Goal: Task Accomplishment & Management: Complete application form

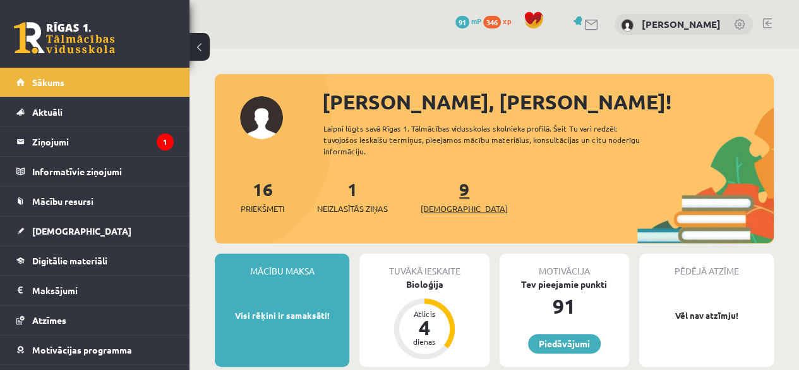
click at [445, 203] on span "[DEMOGRAPHIC_DATA]" at bounding box center [464, 208] width 87 height 13
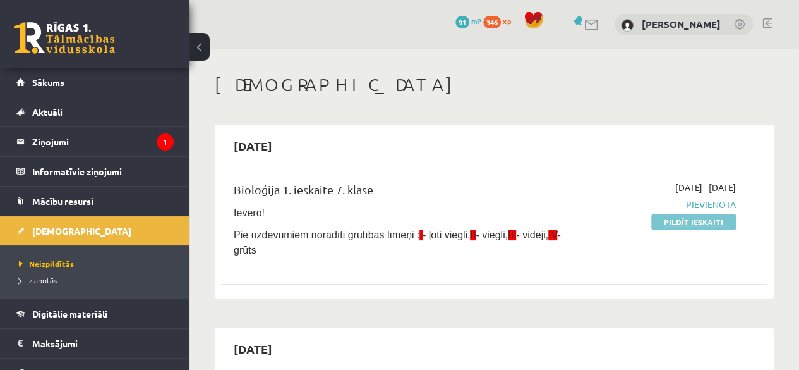
click at [666, 219] on link "Pildīt ieskaiti" at bounding box center [693, 222] width 85 height 16
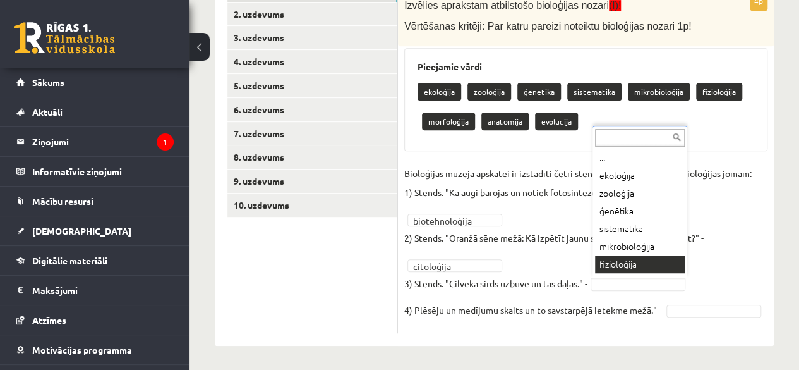
scroll to position [15, 0]
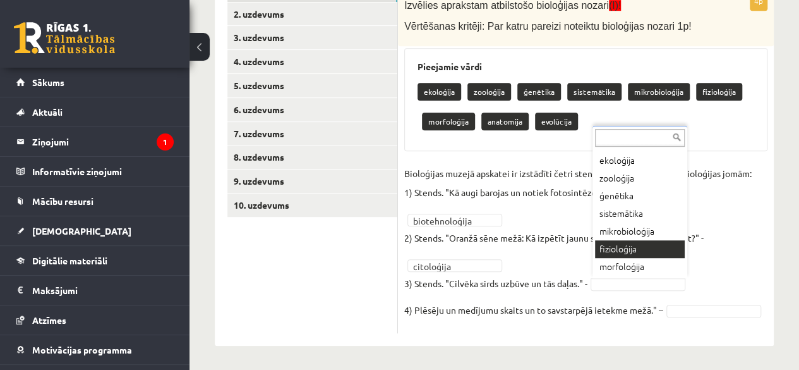
drag, startPoint x: 630, startPoint y: 253, endPoint x: 628, endPoint y: 241, distance: 12.8
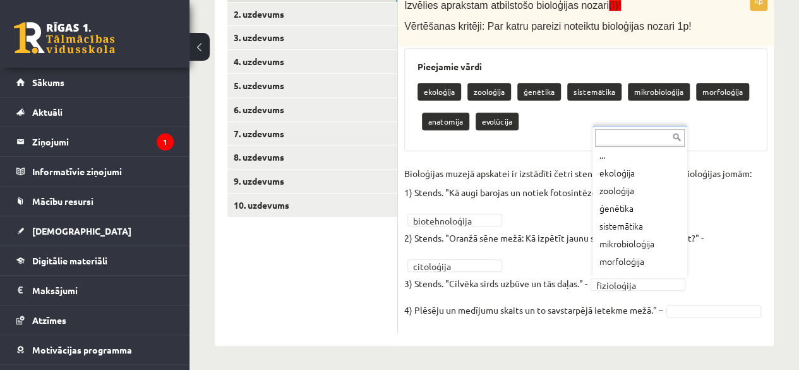
scroll to position [14, 0]
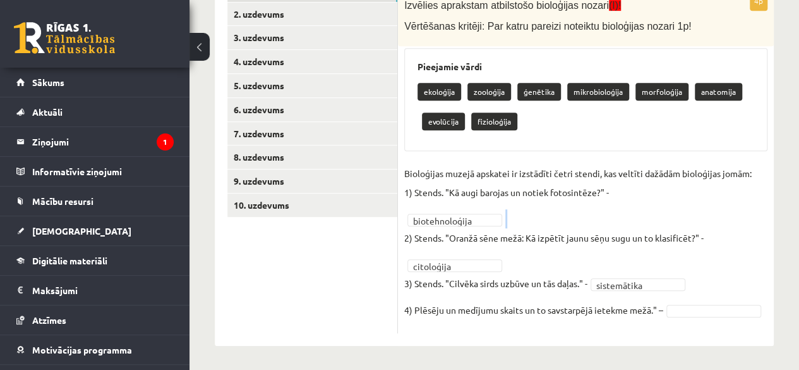
click at [625, 213] on fieldset "**********" at bounding box center [585, 245] width 363 height 163
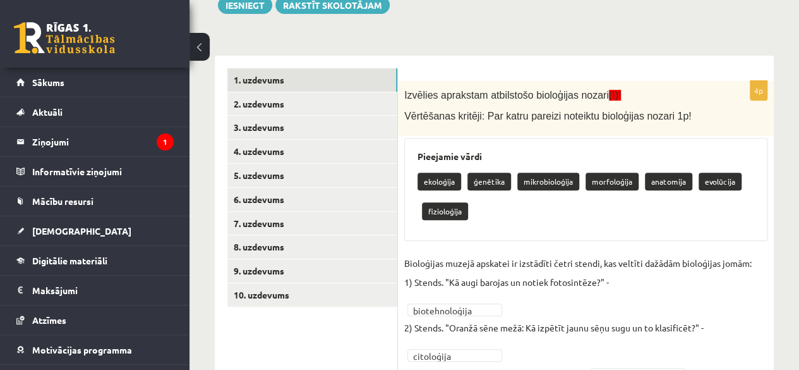
scroll to position [195, 0]
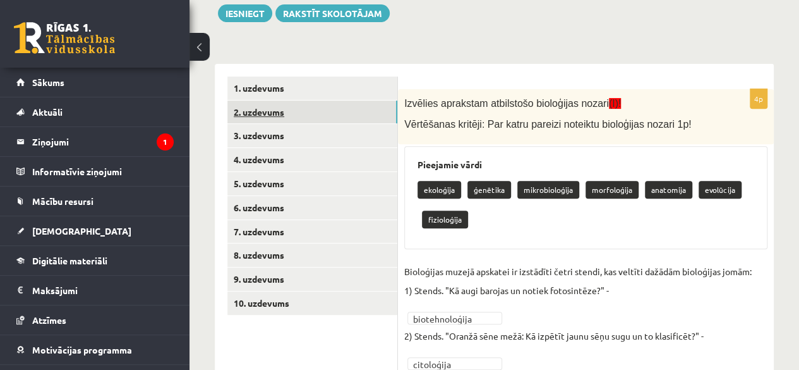
click at [262, 109] on link "2. uzdevums" at bounding box center [312, 111] width 170 height 23
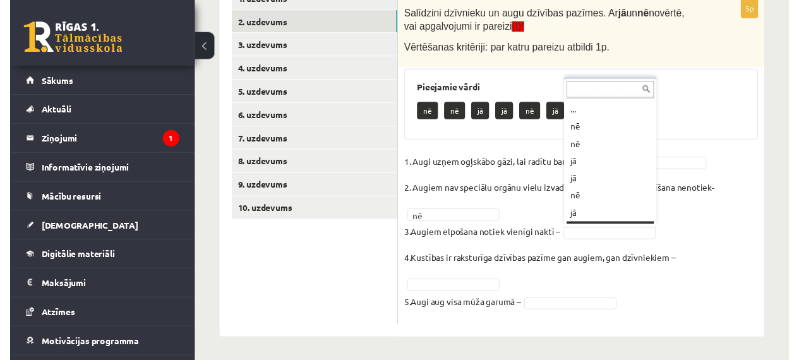
scroll to position [15, 0]
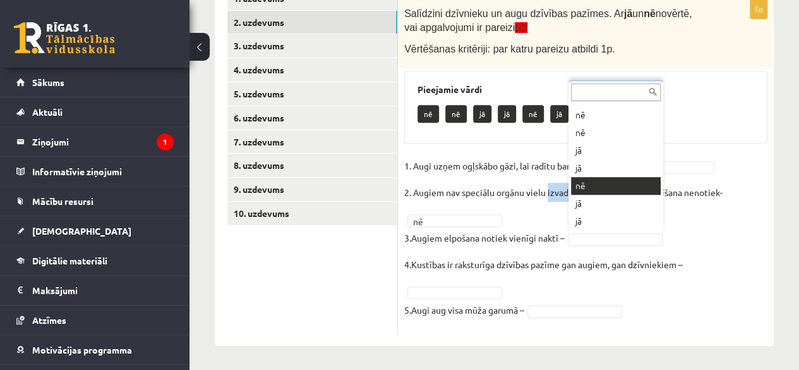
click at [577, 184] on p "2. Augiem nav speciālu orgānu vielu izvadīšanai, tāpēc vielu izvadīšana nenotie…" at bounding box center [563, 192] width 318 height 19
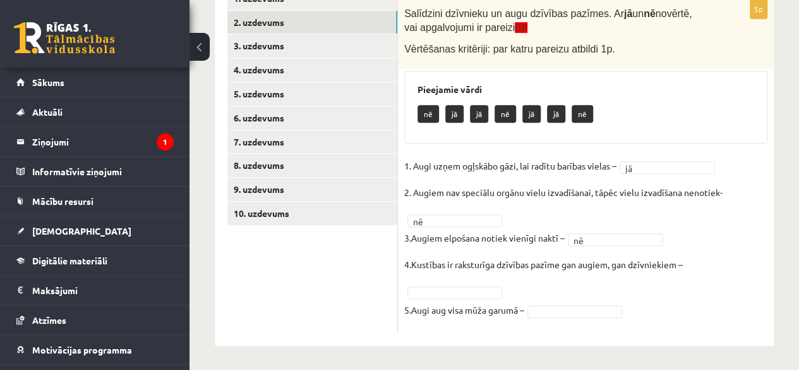
click at [634, 222] on fieldset "1. Augi uzņem ogļskābo gāzi, lai radītu barības vielas – jā ** 2. Augiem nav sp…" at bounding box center [585, 241] width 363 height 171
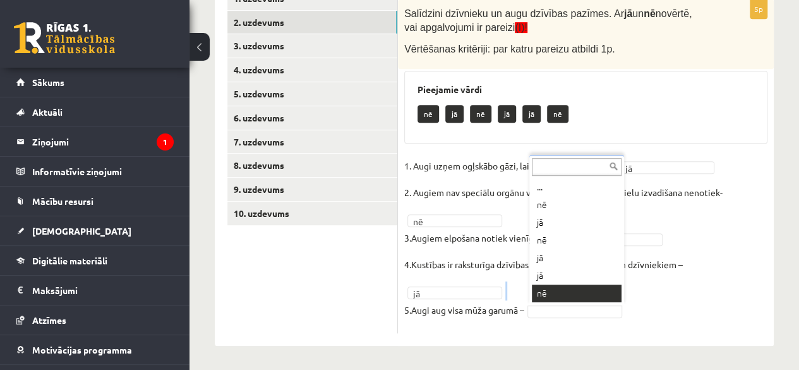
click at [544, 288] on fieldset "1. Augi uzņem ogļskābo gāzi, lai radītu barības vielas – jā ** 2. Augiem nav sp…" at bounding box center [585, 241] width 363 height 171
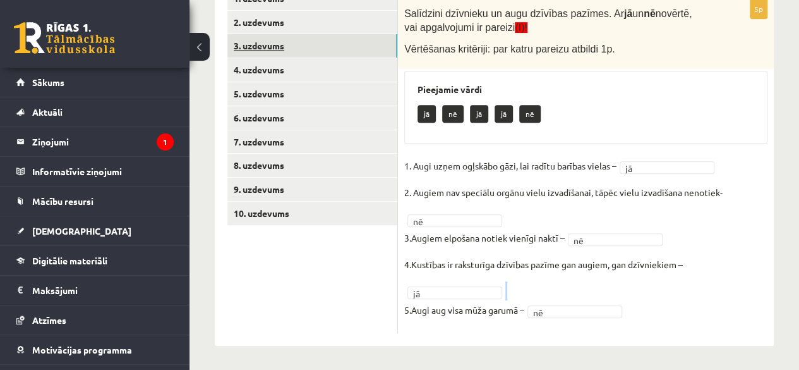
click at [325, 44] on link "3. uzdevums" at bounding box center [312, 45] width 170 height 23
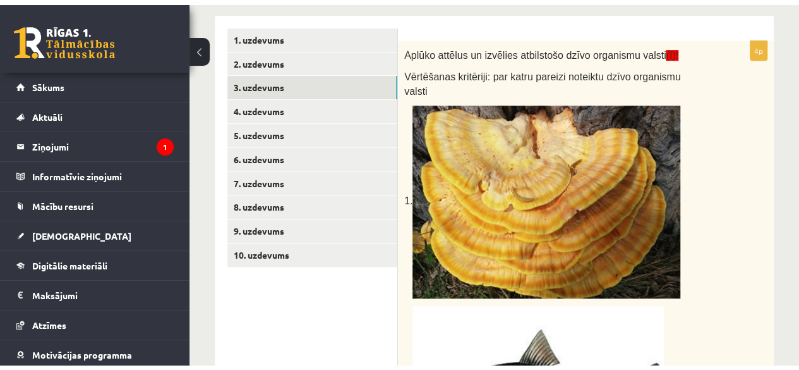
scroll to position [243, 0]
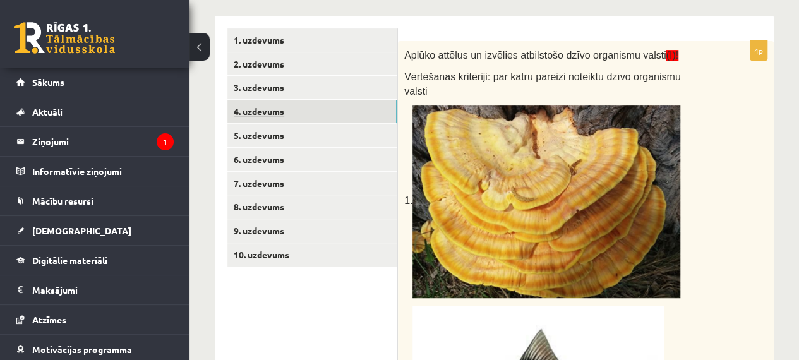
click at [293, 112] on link "4. uzdevums" at bounding box center [312, 111] width 170 height 23
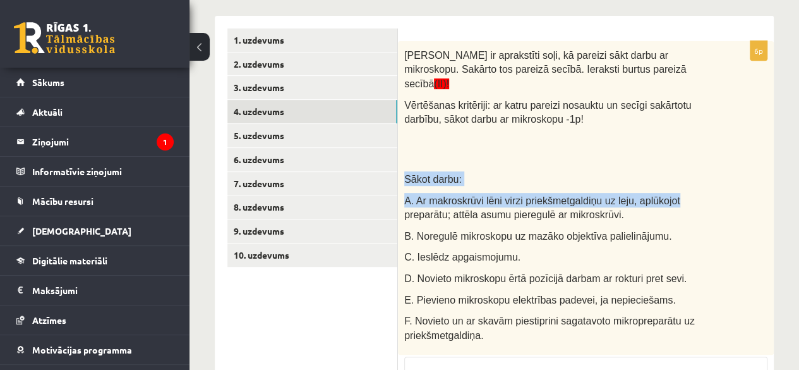
drag, startPoint x: 699, startPoint y: 144, endPoint x: 808, endPoint y: 178, distance: 114.5
click at [739, 180] on div "Zemāk ir aprakstīti soļi, kā pareizi sākt darbu ar mikroskopu. Sakārto tos pare…" at bounding box center [586, 198] width 376 height 314
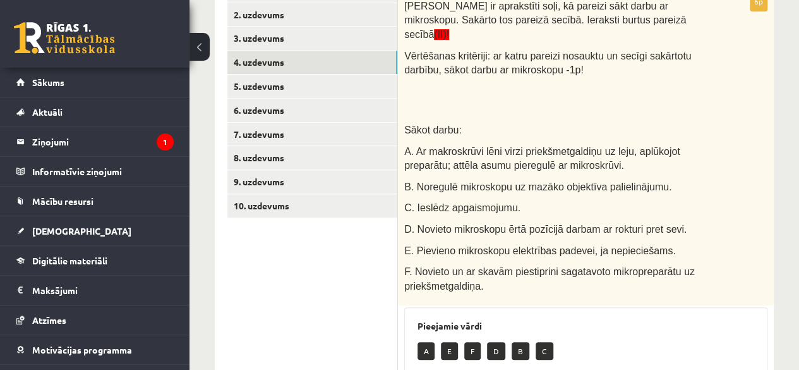
scroll to position [294, 0]
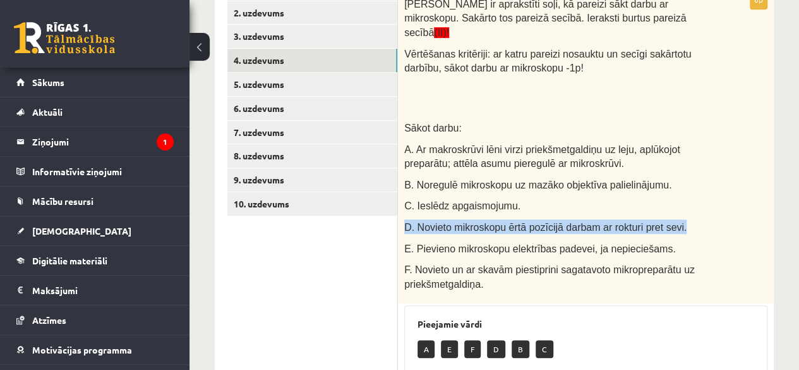
drag, startPoint x: 797, startPoint y: 189, endPoint x: 801, endPoint y: 203, distance: 14.4
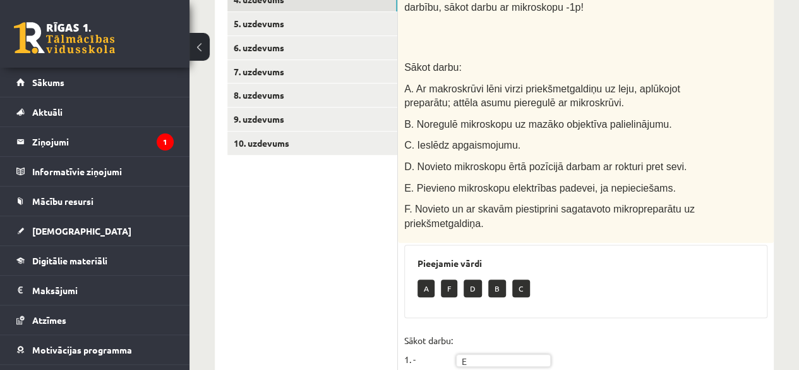
scroll to position [359, 0]
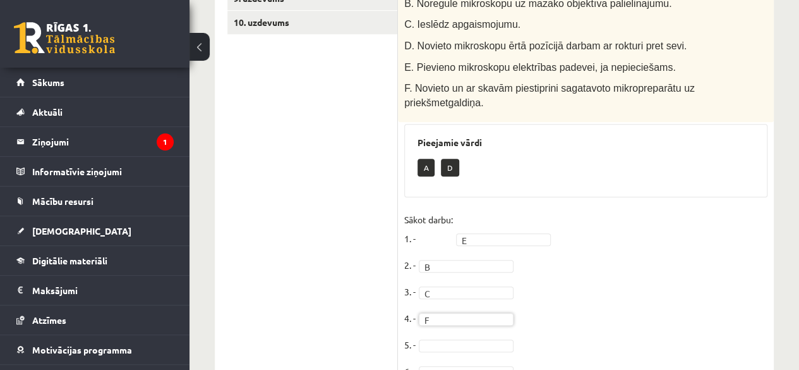
scroll to position [469, 0]
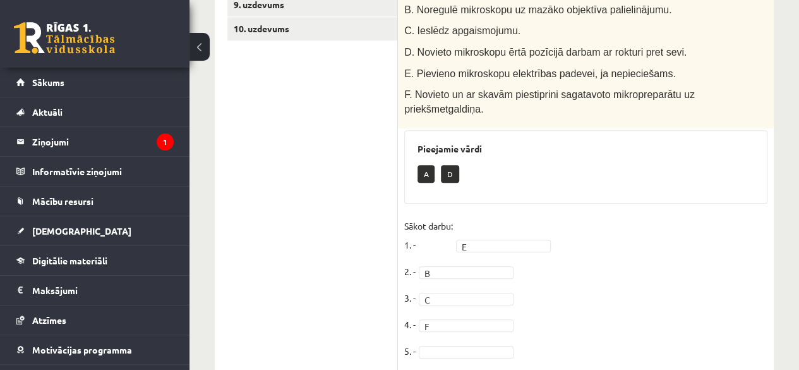
drag, startPoint x: 797, startPoint y: 226, endPoint x: 808, endPoint y: 193, distance: 34.8
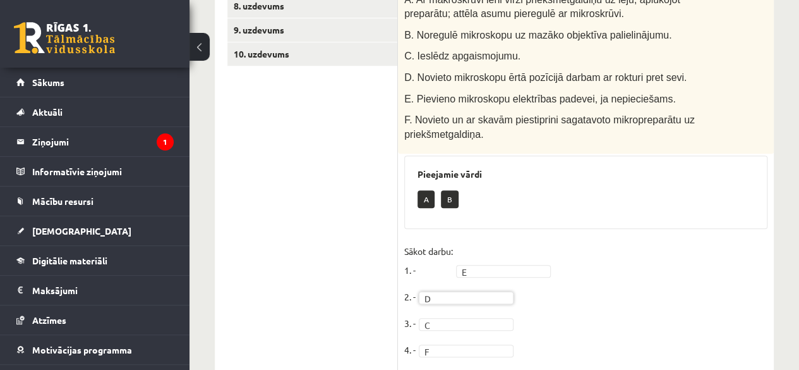
scroll to position [442, 0]
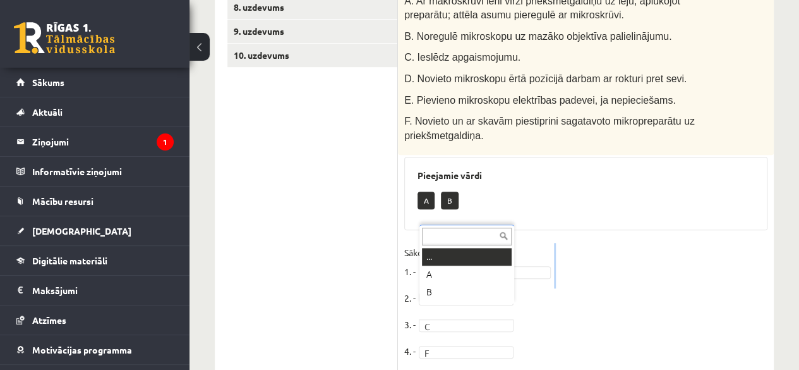
click at [485, 262] on fieldset "Sākot darbu: 1. - E * 2. - D * 3. - C 4. - F * 5. - 6. -" at bounding box center [585, 332] width 363 height 178
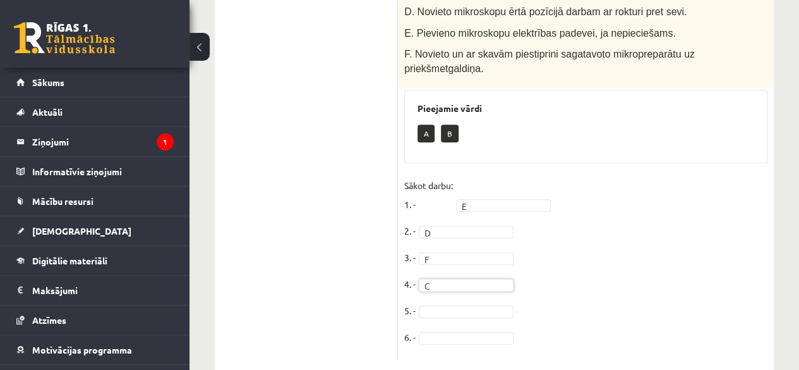
scroll to position [521, 0]
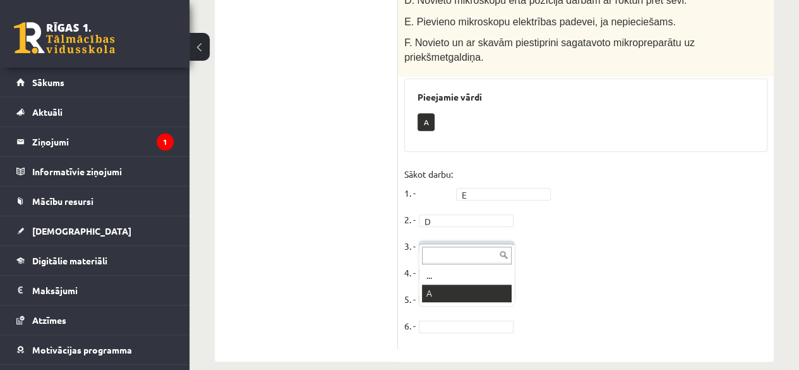
click at [466, 302] on div "... A" at bounding box center [467, 273] width 95 height 61
click at [466, 301] on div "... A" at bounding box center [467, 273] width 95 height 61
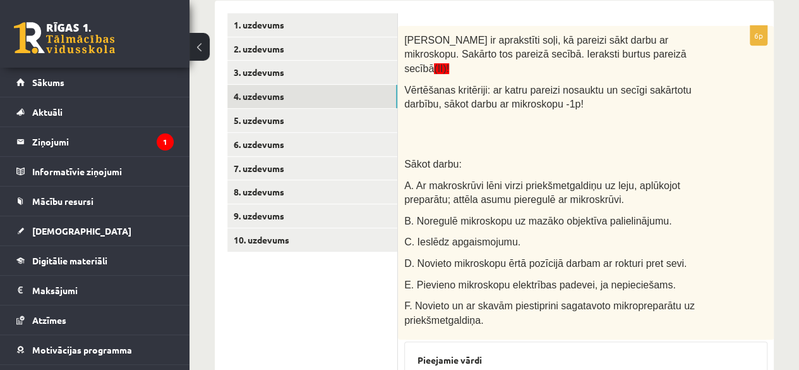
scroll to position [251, 0]
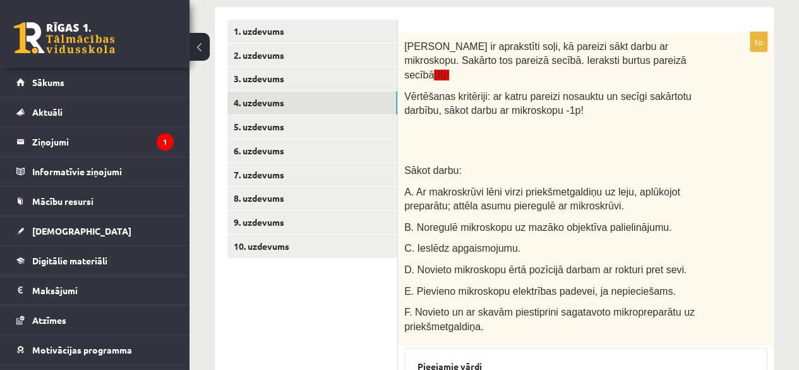
drag, startPoint x: 787, startPoint y: 174, endPoint x: 773, endPoint y: 157, distance: 22.4
click at [781, 165] on div "Bioloģija 7. klase 1. ieskaite , Rinalds Štromanis (7.a JK klase) Ievēro! Pie u…" at bounding box center [495, 211] width 610 height 829
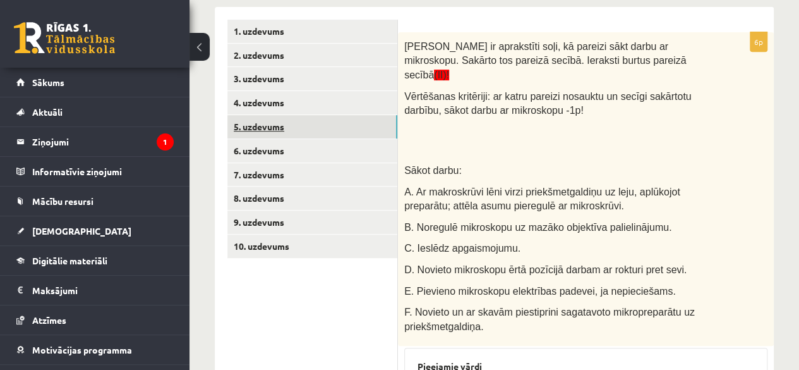
click at [269, 122] on link "5. uzdevums" at bounding box center [312, 126] width 170 height 23
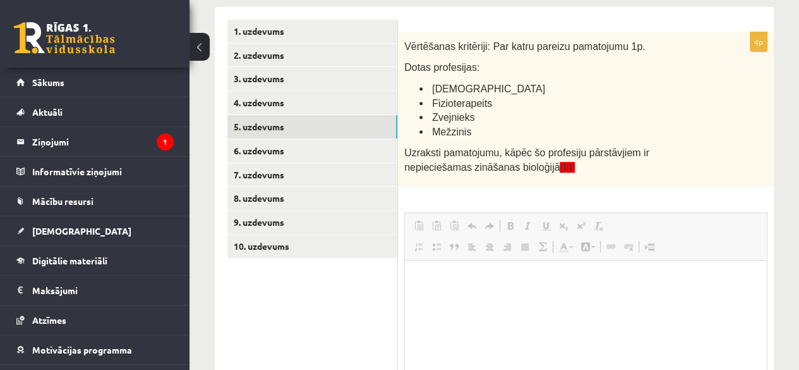
scroll to position [0, 0]
drag, startPoint x: 797, startPoint y: 229, endPoint x: 807, endPoint y: 228, distance: 10.1
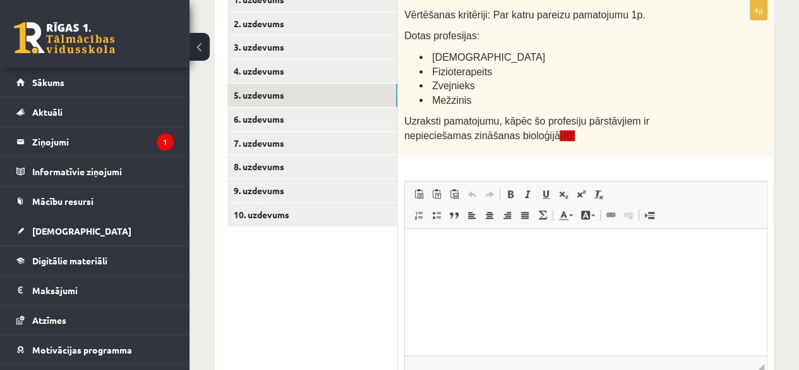
scroll to position [284, 0]
click at [417, 243] on html at bounding box center [586, 246] width 362 height 39
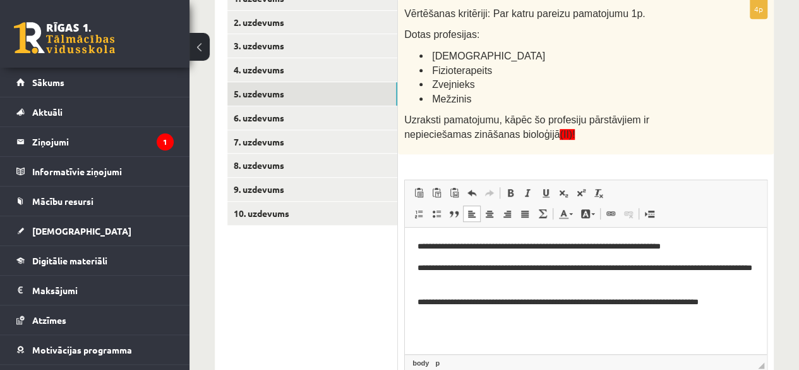
click at [411, 321] on html "**********" at bounding box center [586, 274] width 362 height 94
click at [725, 299] on p "**********" at bounding box center [586, 301] width 337 height 13
click at [478, 301] on p "**********" at bounding box center [586, 308] width 337 height 27
click at [515, 319] on p "**********" at bounding box center [586, 308] width 337 height 27
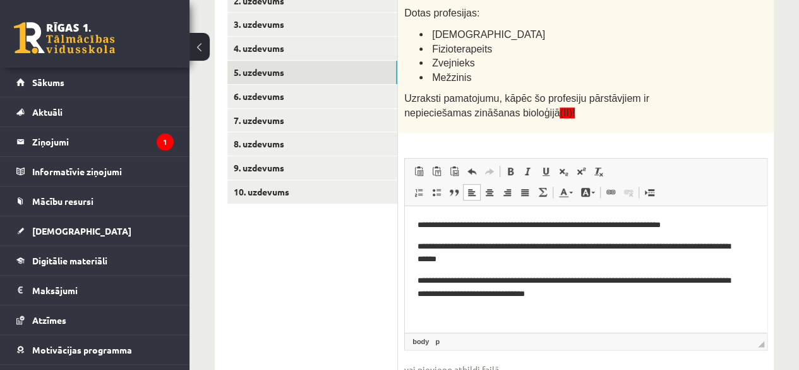
scroll to position [320, 0]
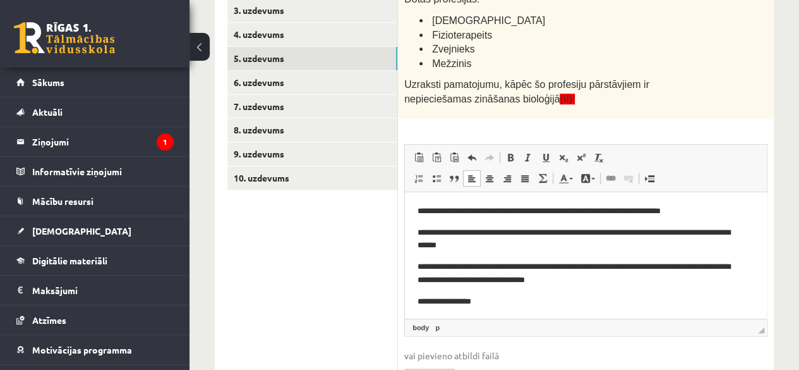
click at [504, 299] on p "**********" at bounding box center [581, 300] width 327 height 13
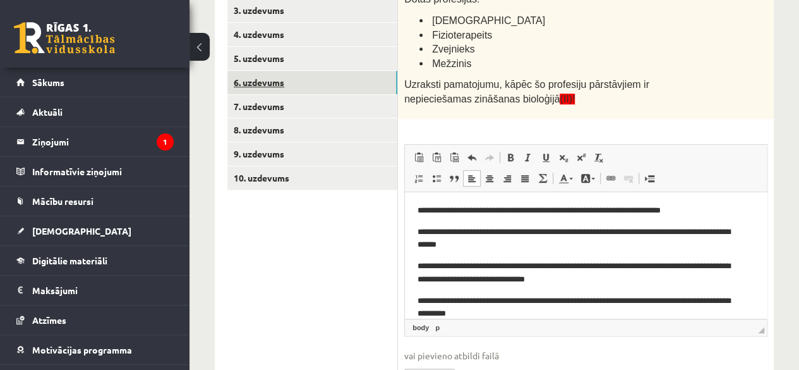
click at [277, 80] on link "6. uzdevums" at bounding box center [312, 82] width 170 height 23
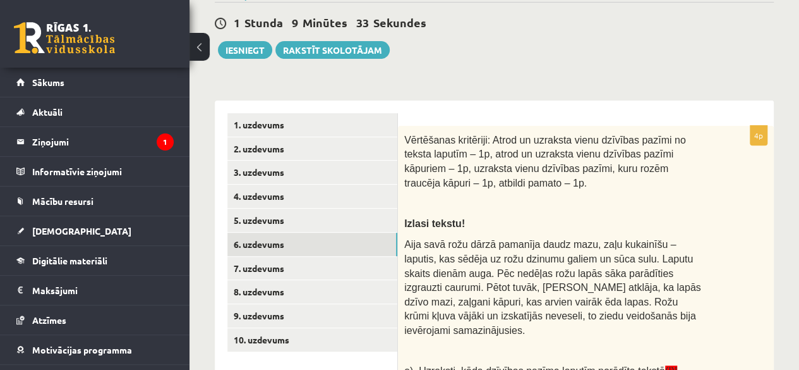
scroll to position [155, 0]
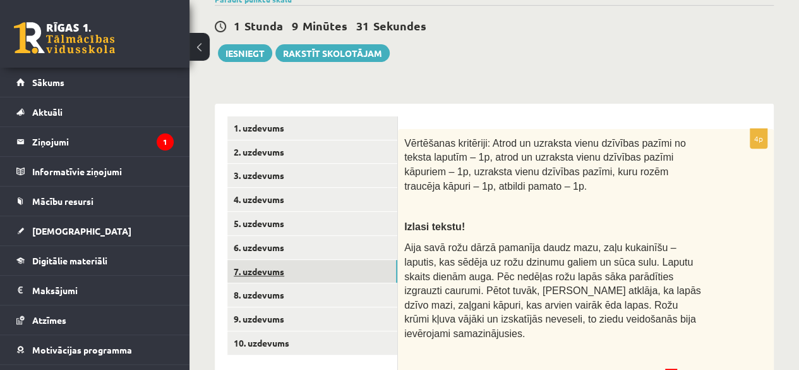
click at [254, 273] on link "7. uzdevums" at bounding box center [312, 271] width 170 height 23
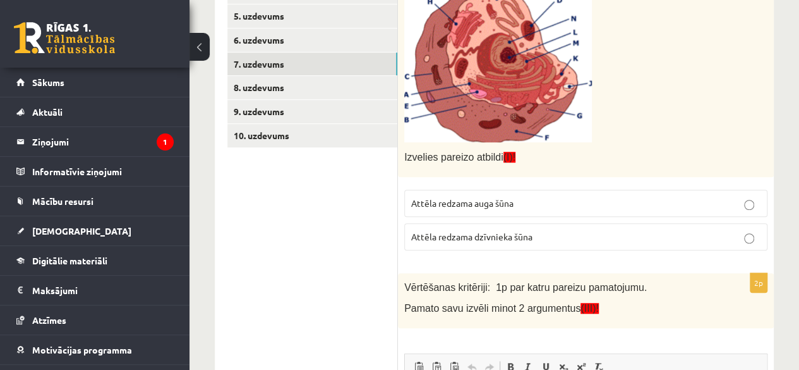
scroll to position [360, 0]
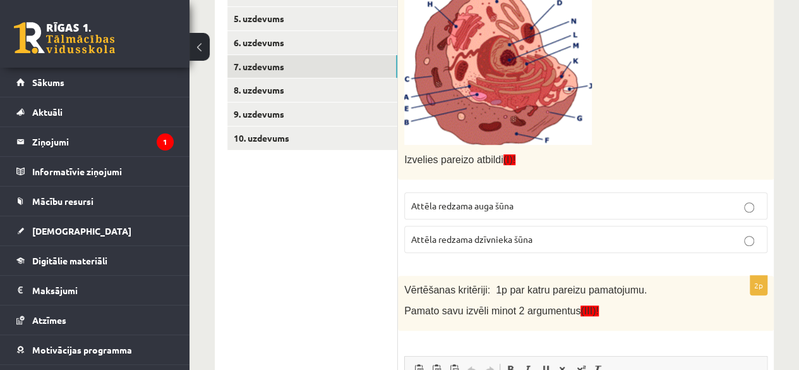
click at [562, 229] on label "Attēla redzama dzīvnieka šūna" at bounding box center [585, 239] width 363 height 27
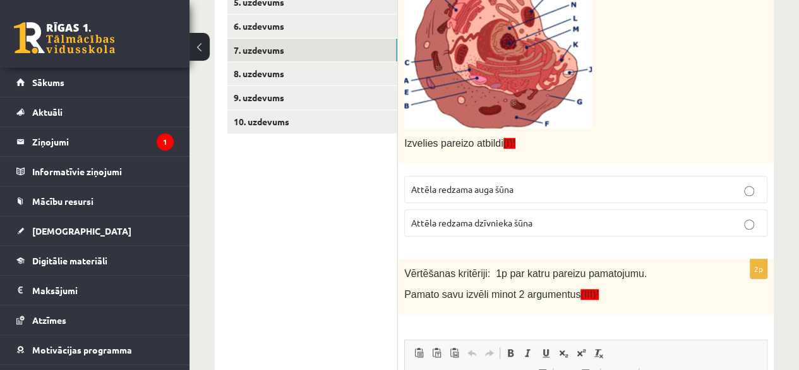
scroll to position [375, 0]
click at [714, 186] on p "Attēla redzama auga šūna" at bounding box center [585, 189] width 349 height 13
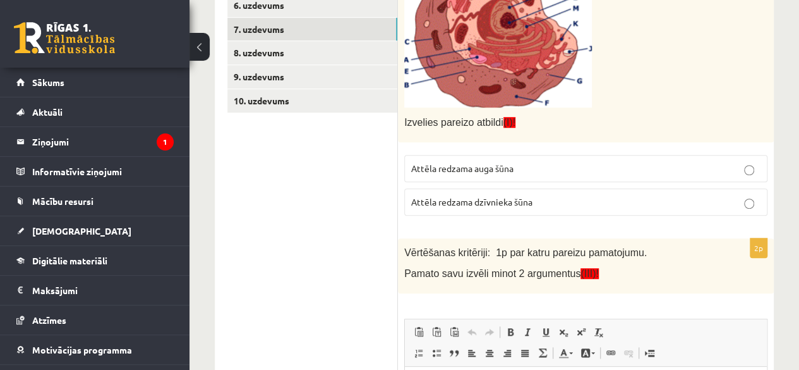
scroll to position [392, 0]
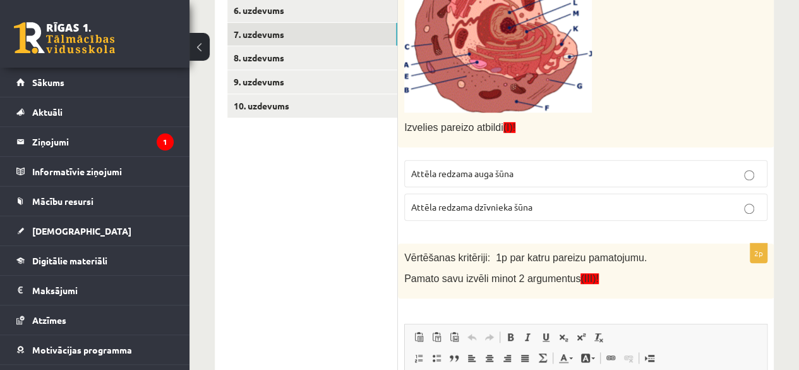
click at [702, 201] on p "Attēla redzama dzīvnieka šūna" at bounding box center [585, 206] width 349 height 13
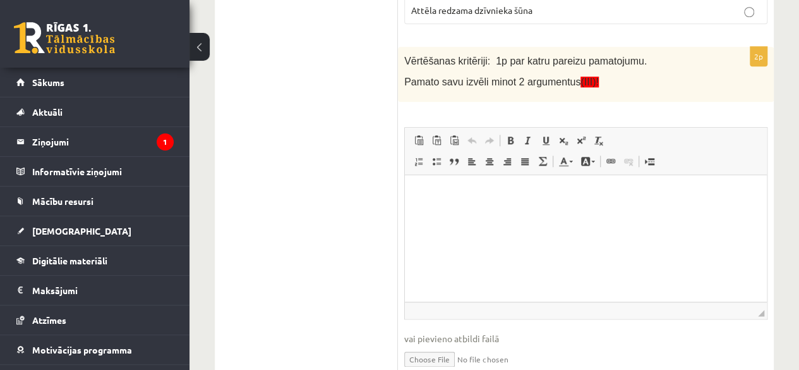
scroll to position [604, 0]
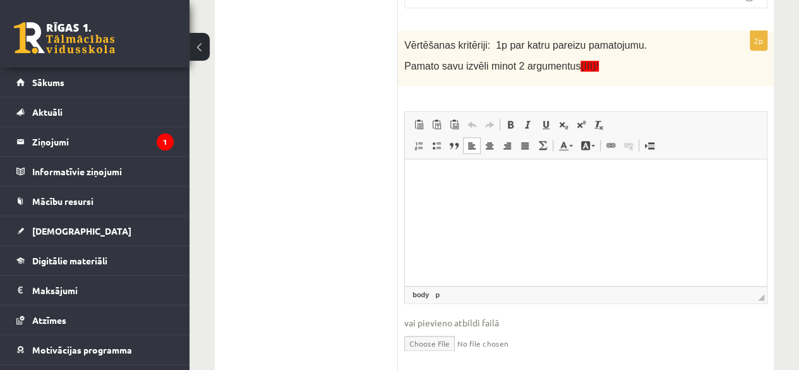
click at [417, 174] on html at bounding box center [586, 178] width 362 height 39
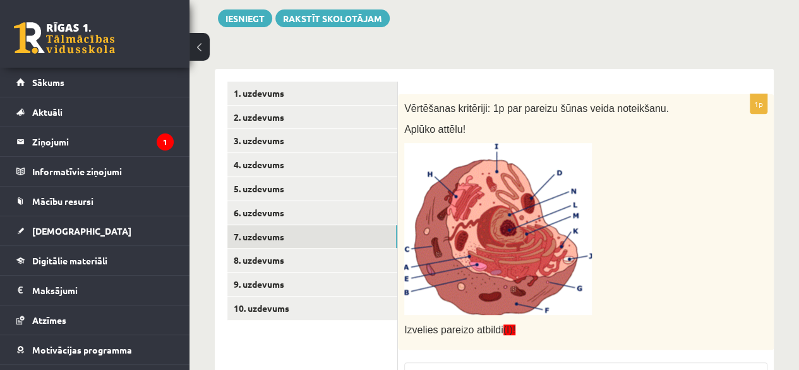
scroll to position [191, 0]
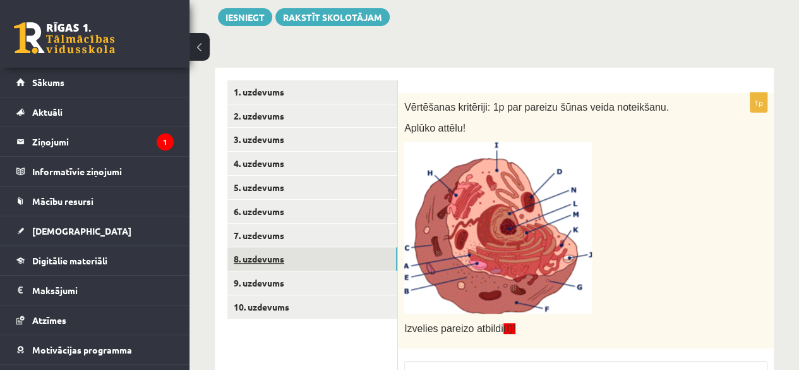
click at [265, 258] on link "8. uzdevums" at bounding box center [312, 258] width 170 height 23
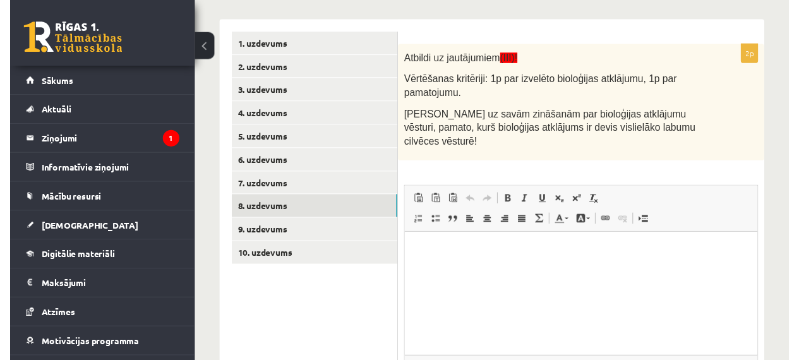
scroll to position [241, 0]
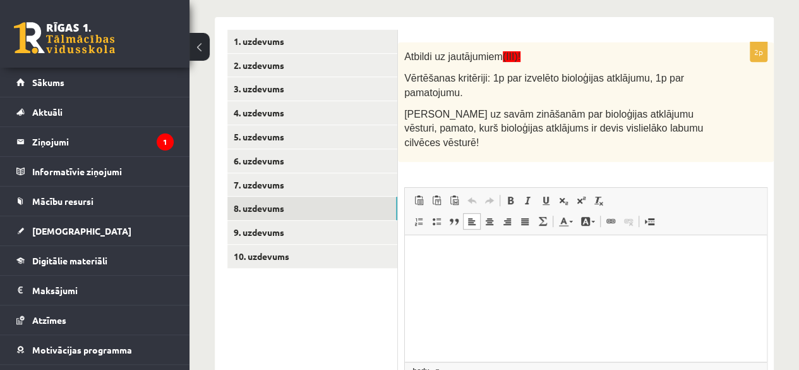
click at [414, 253] on html at bounding box center [586, 254] width 362 height 39
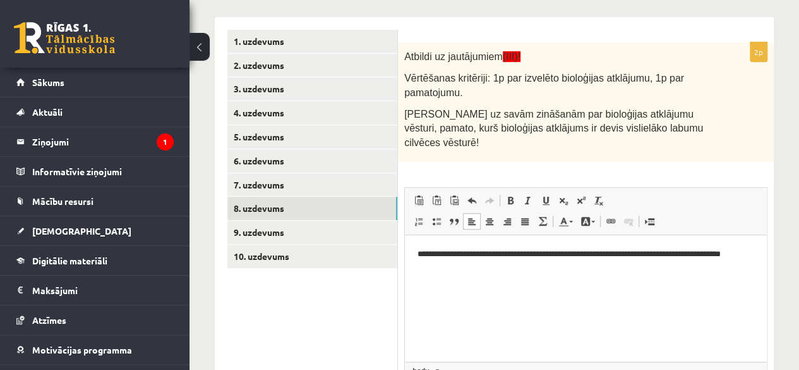
click at [718, 259] on p "**********" at bounding box center [586, 261] width 337 height 27
click at [718, 254] on p "**********" at bounding box center [586, 261] width 337 height 27
click at [734, 256] on p "**********" at bounding box center [586, 254] width 337 height 13
click at [555, 266] on p "**********" at bounding box center [586, 261] width 337 height 27
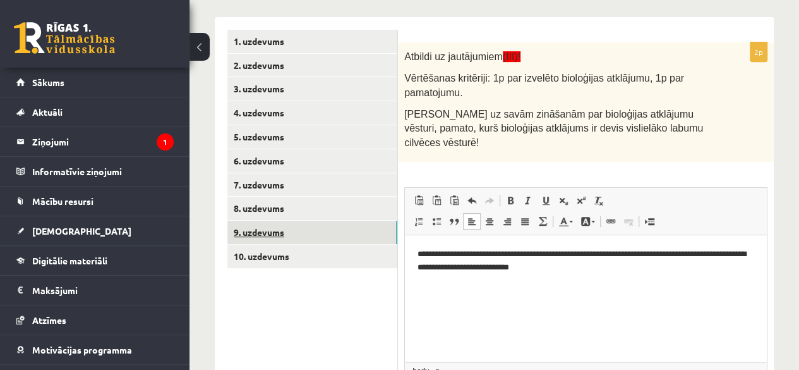
click at [319, 227] on link "9. uzdevums" at bounding box center [312, 232] width 170 height 23
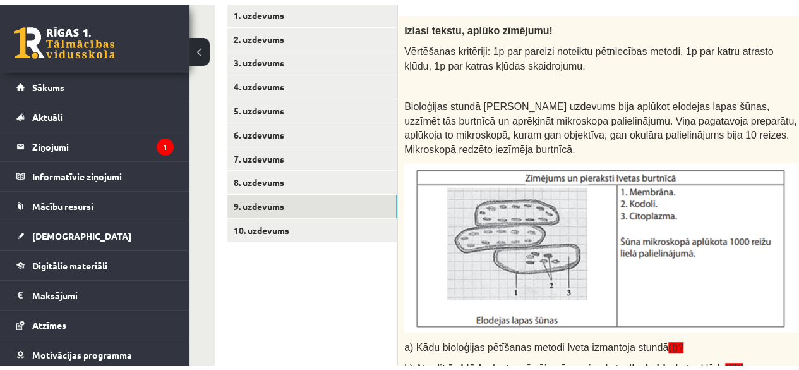
scroll to position [270, 0]
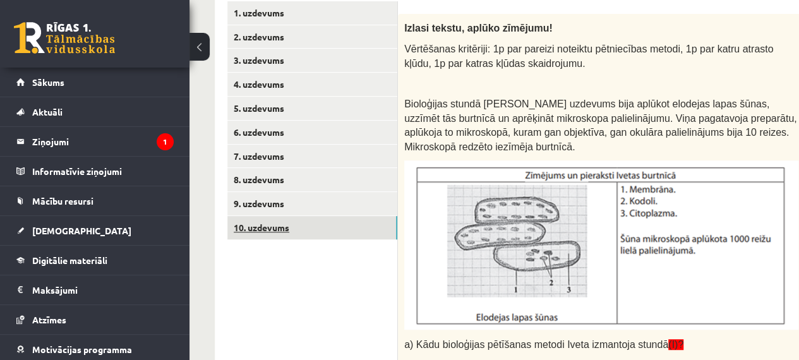
click at [290, 224] on link "10. uzdevums" at bounding box center [312, 227] width 170 height 23
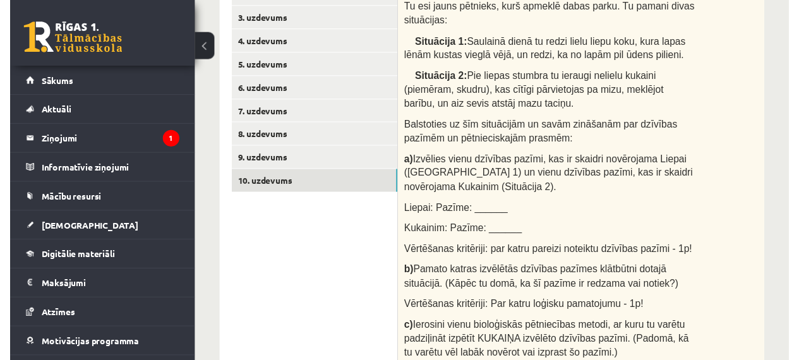
scroll to position [283, 0]
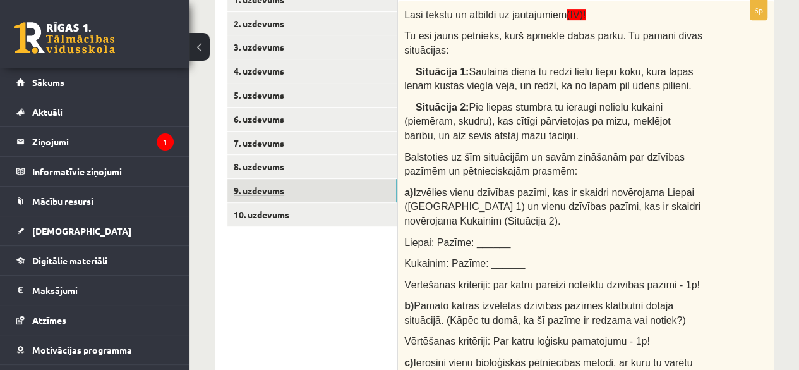
click at [284, 185] on link "9. uzdevums" at bounding box center [312, 190] width 170 height 23
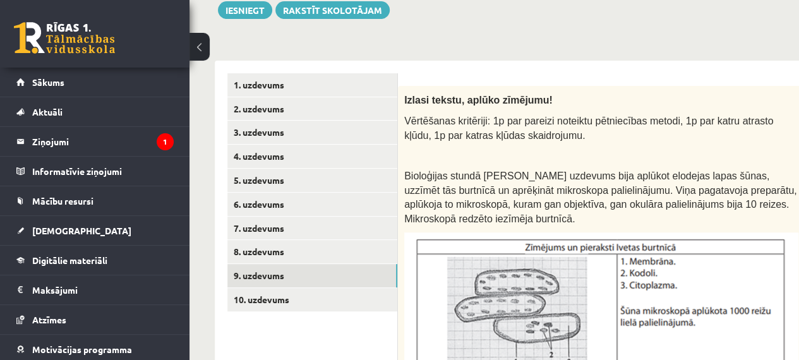
scroll to position [196, 0]
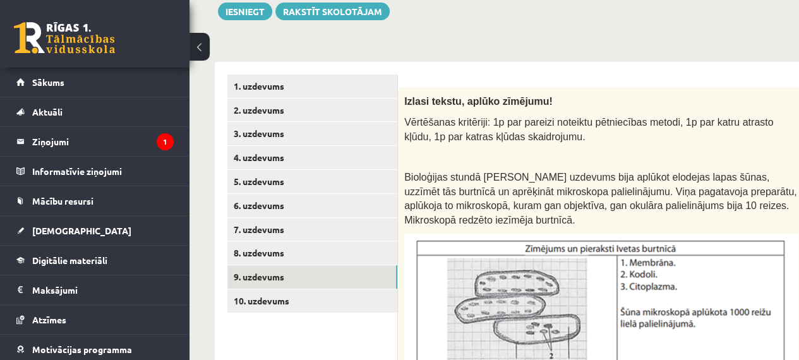
drag, startPoint x: 785, startPoint y: 142, endPoint x: 754, endPoint y: 147, distance: 30.7
click at [742, 145] on div "Izlasi tekstu, aplūko zīmējumu! Vērtēšanas kritēriji: 1p par pareizi noteiktu p…" at bounding box center [633, 273] width 470 height 372
drag, startPoint x: 758, startPoint y: 147, endPoint x: 738, endPoint y: 143, distance: 20.7
click at [738, 142] on div "Izlasi tekstu, aplūko zīmējumu! Vērtēšanas kritēriji: 1p par pareizi noteiktu p…" at bounding box center [633, 273] width 470 height 372
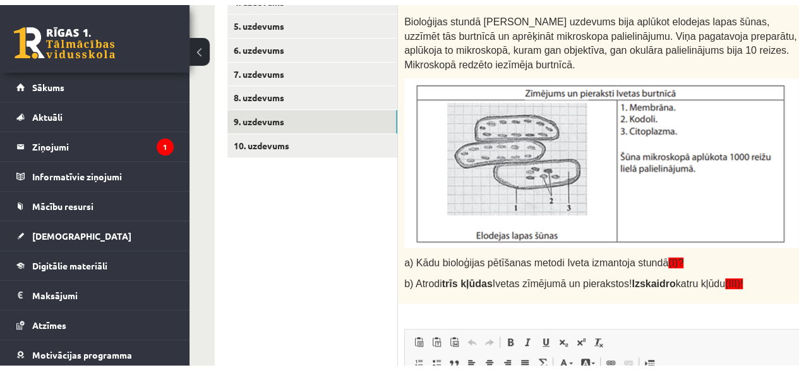
scroll to position [356, 0]
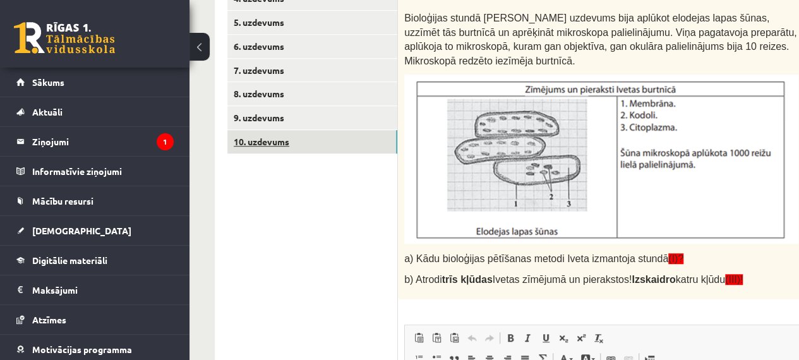
click at [330, 138] on link "10. uzdevums" at bounding box center [312, 141] width 170 height 23
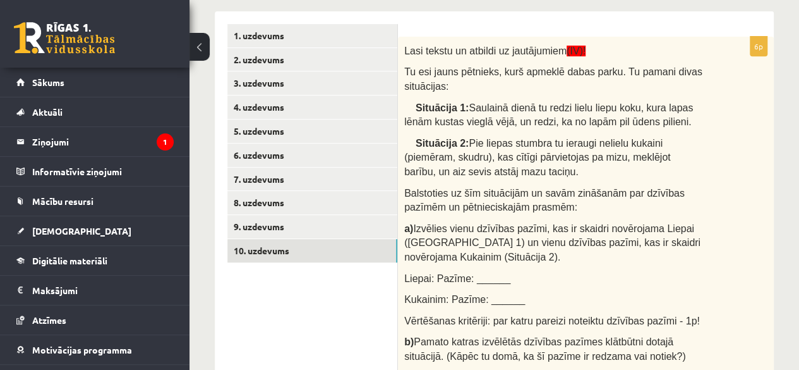
scroll to position [282, 0]
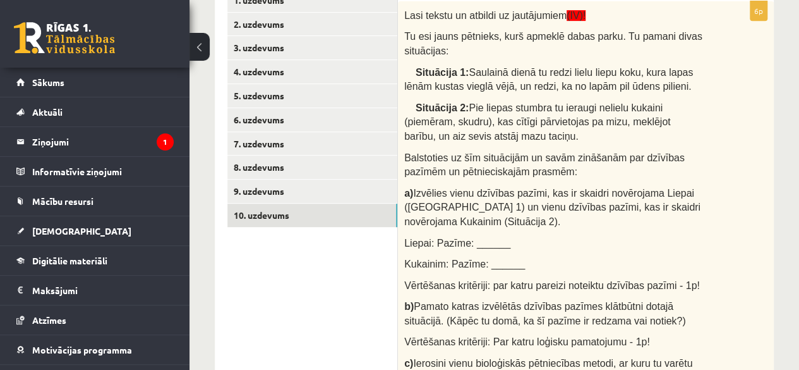
click at [470, 238] on span "Liepai: Pazīme: ______" at bounding box center [457, 243] width 106 height 11
click at [473, 238] on span "Liepai: Pazīme: ______" at bounding box center [457, 243] width 106 height 11
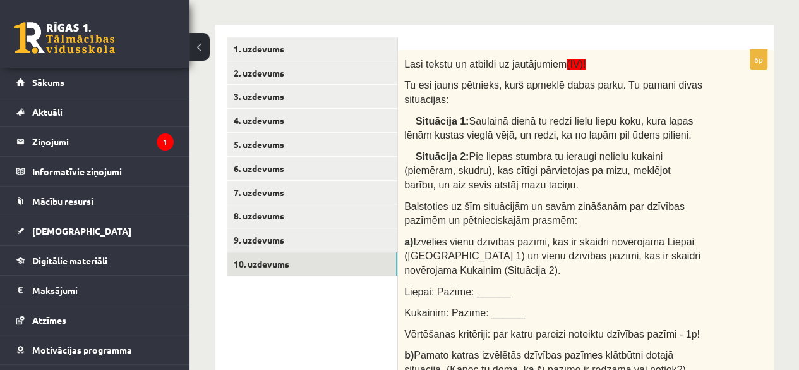
scroll to position [235, 0]
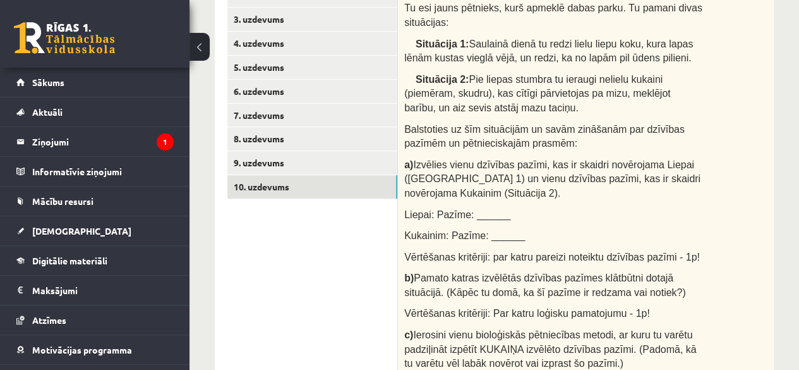
scroll to position [312, 0]
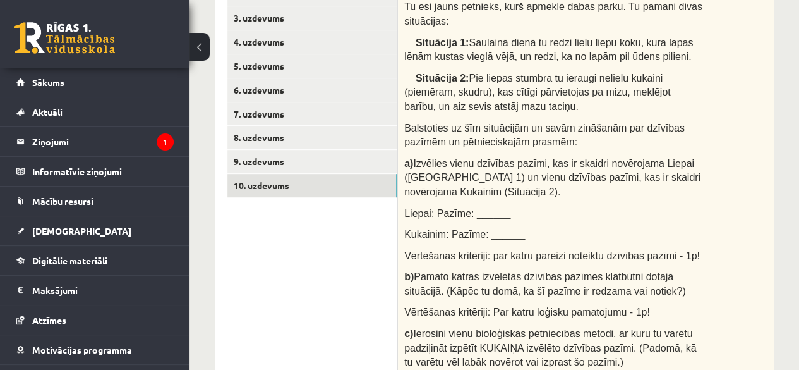
click at [746, 111] on div "Lasi tekstu un atbildi uz jautājumiem (IV)! Tu esi jauns pētnieks, kurš apmeklē…" at bounding box center [586, 230] width 376 height 517
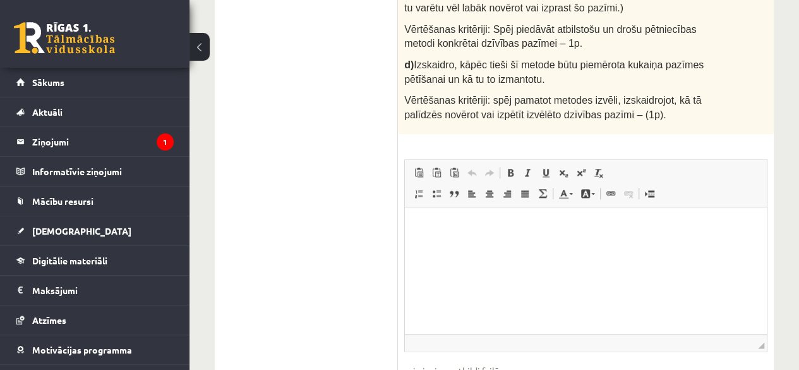
scroll to position [691, 0]
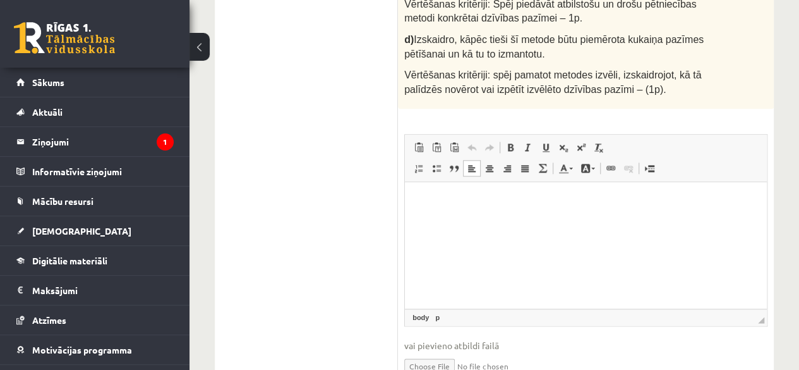
click at [409, 191] on html at bounding box center [586, 201] width 362 height 39
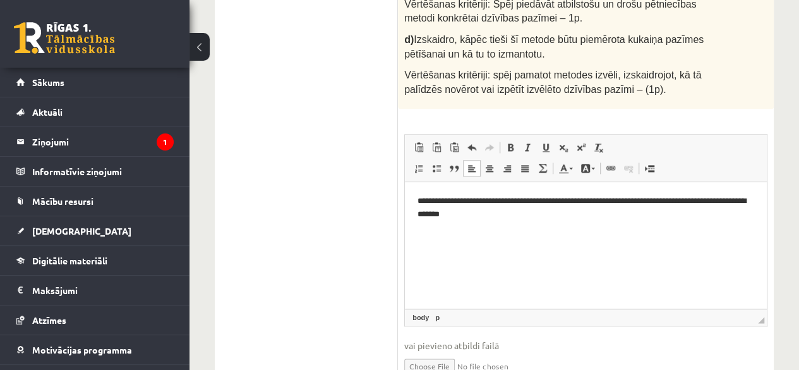
click at [462, 214] on p "**********" at bounding box center [586, 208] width 337 height 27
click at [485, 217] on p "**********" at bounding box center [586, 208] width 337 height 27
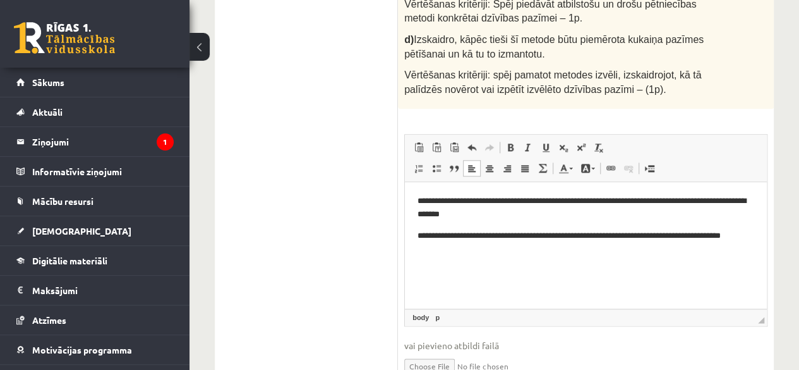
click at [414, 249] on html "**********" at bounding box center [586, 225] width 362 height 86
click at [415, 249] on html "**********" at bounding box center [586, 225] width 362 height 86
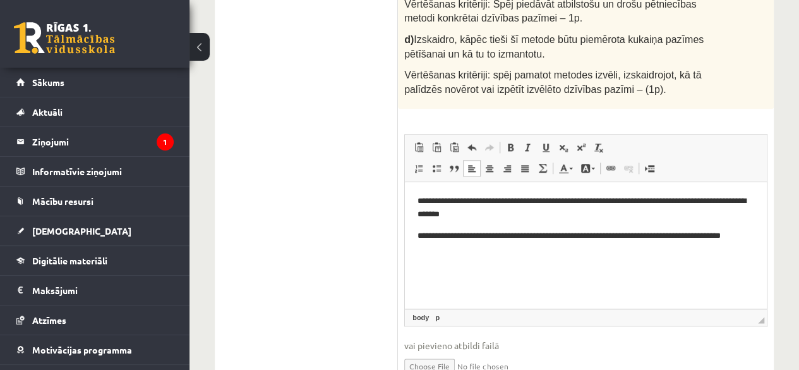
click at [749, 236] on p "**********" at bounding box center [586, 242] width 337 height 27
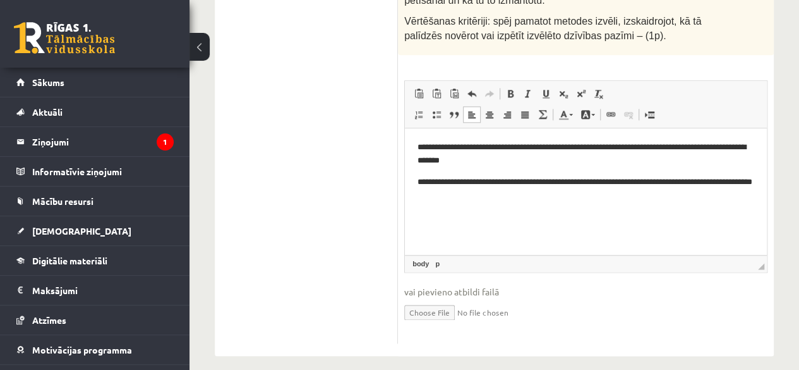
scroll to position [742, 0]
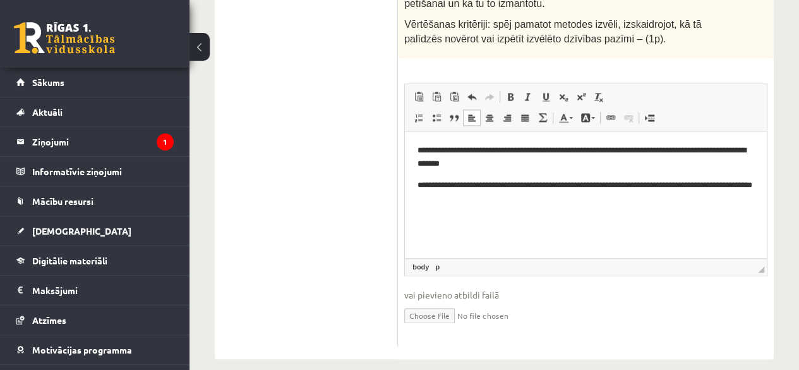
click at [420, 217] on html "**********" at bounding box center [586, 174] width 362 height 86
click at [478, 200] on p "**********" at bounding box center [586, 192] width 337 height 27
click at [478, 202] on p "**********" at bounding box center [586, 192] width 337 height 27
click at [481, 202] on p "**********" at bounding box center [586, 192] width 337 height 27
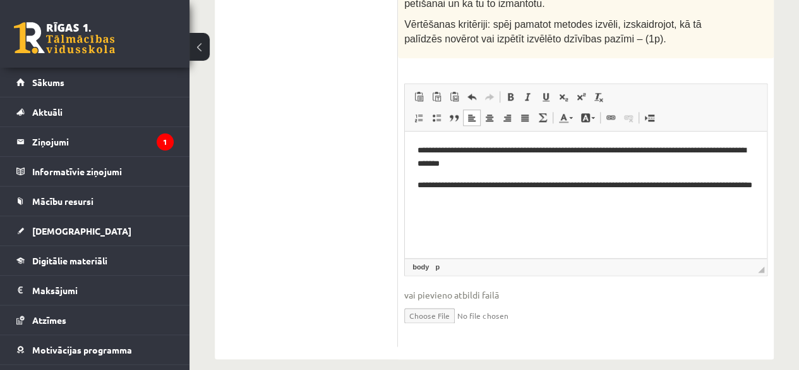
click at [410, 146] on html "**********" at bounding box center [586, 184] width 362 height 107
click at [421, 218] on body "**********" at bounding box center [586, 185] width 337 height 82
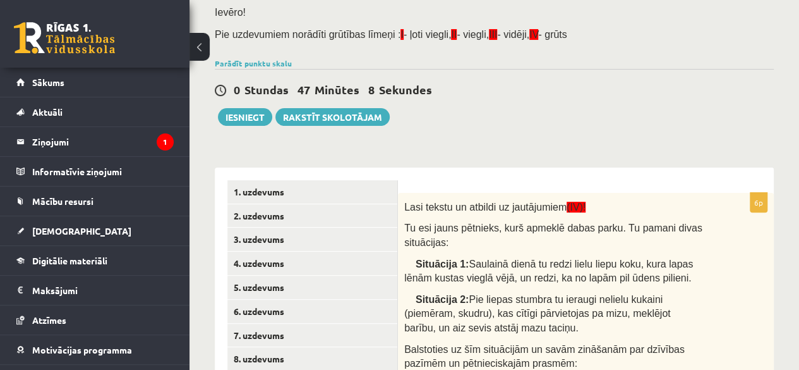
scroll to position [76, 0]
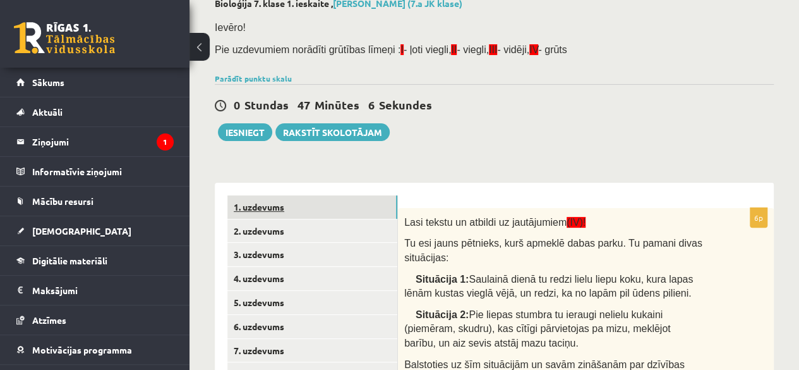
click at [288, 208] on link "1. uzdevums" at bounding box center [312, 206] width 170 height 23
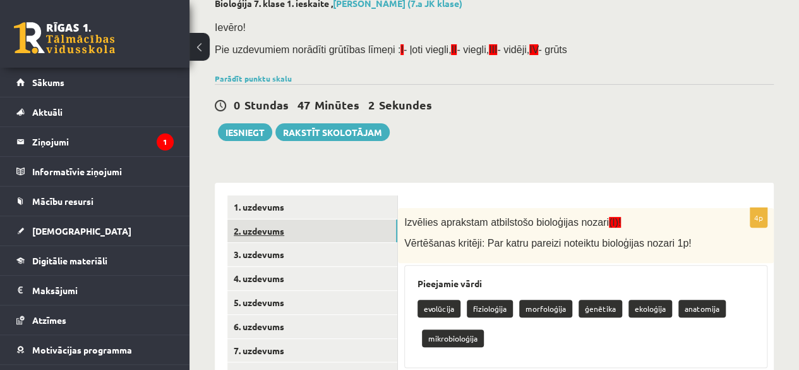
click at [354, 238] on link "2. uzdevums" at bounding box center [312, 230] width 170 height 23
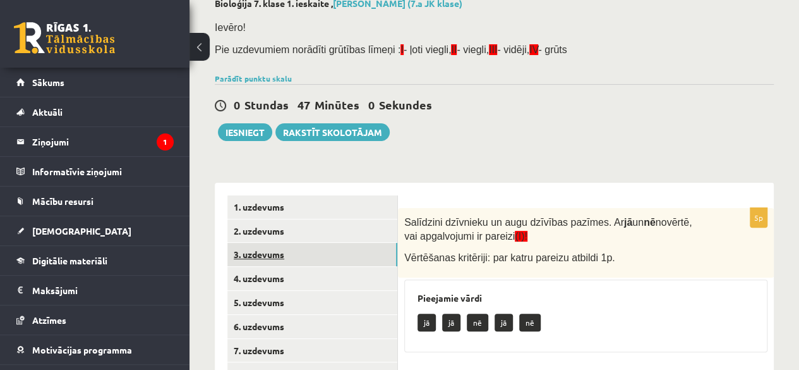
click at [340, 257] on link "3. uzdevums" at bounding box center [312, 254] width 170 height 23
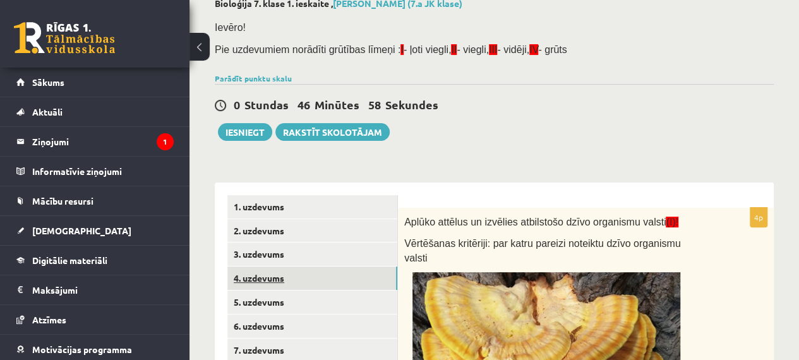
click at [322, 276] on link "4. uzdevums" at bounding box center [312, 278] width 170 height 23
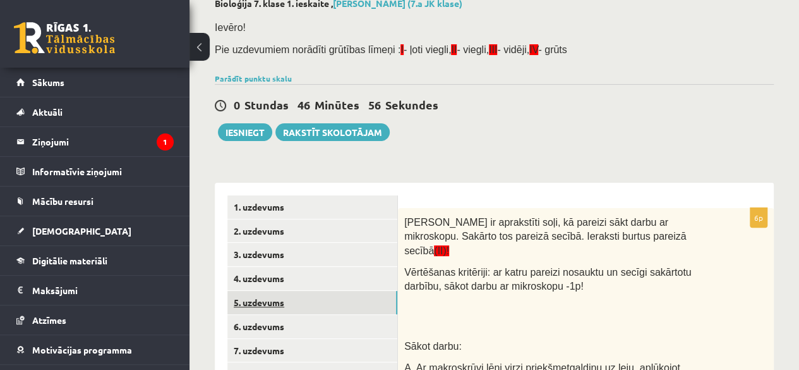
click at [317, 305] on link "5. uzdevums" at bounding box center [312, 302] width 170 height 23
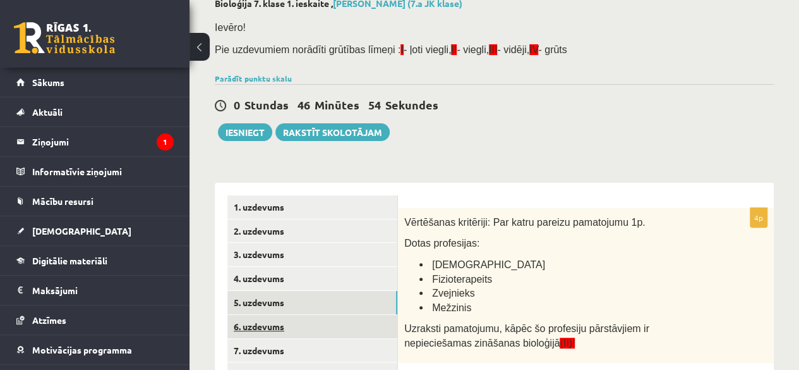
scroll to position [0, 0]
click at [328, 321] on link "6. uzdevums" at bounding box center [312, 326] width 170 height 23
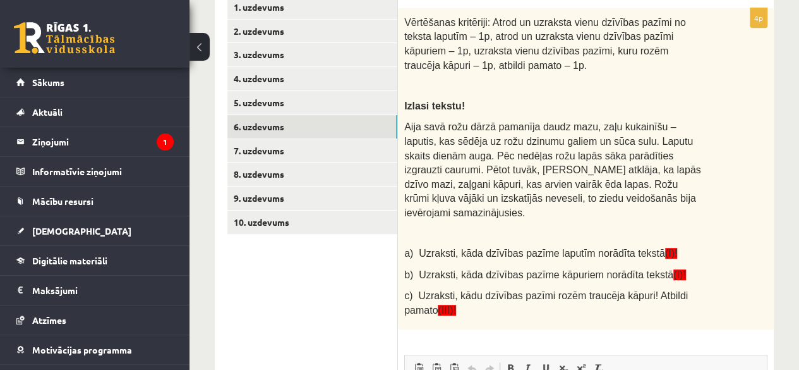
scroll to position [262, 0]
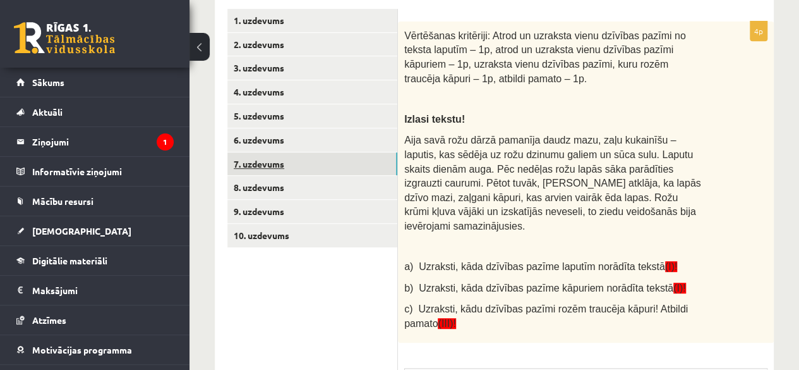
click at [317, 164] on link "7. uzdevums" at bounding box center [312, 163] width 170 height 23
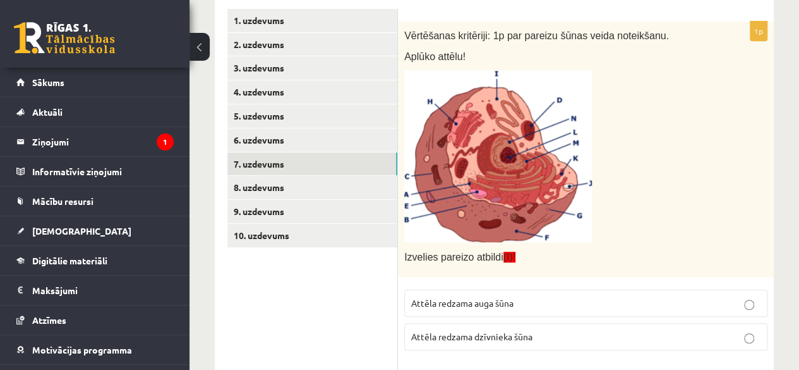
scroll to position [0, 0]
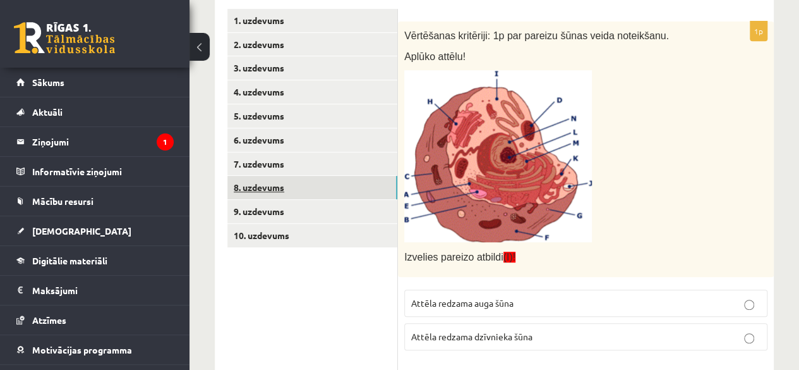
click at [375, 195] on link "8. uzdevums" at bounding box center [312, 187] width 170 height 23
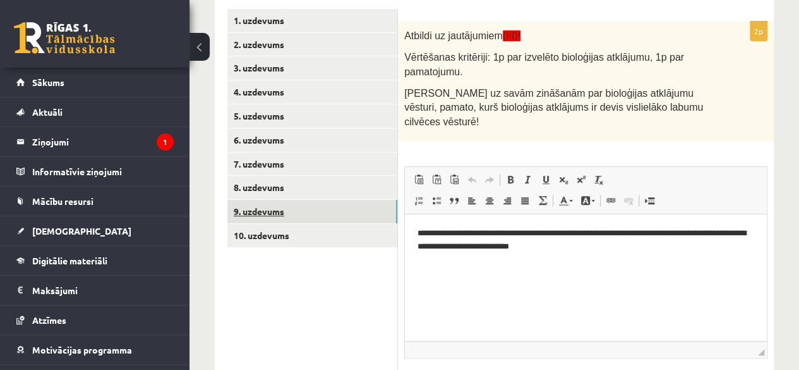
click at [355, 214] on link "9. uzdevums" at bounding box center [312, 211] width 170 height 23
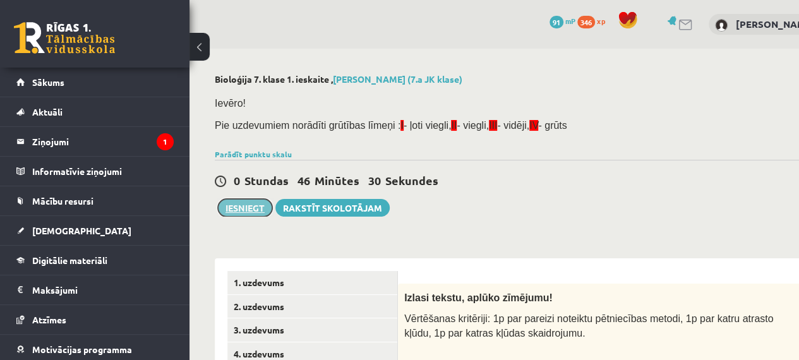
click at [234, 205] on button "Iesniegt" at bounding box center [245, 208] width 54 height 18
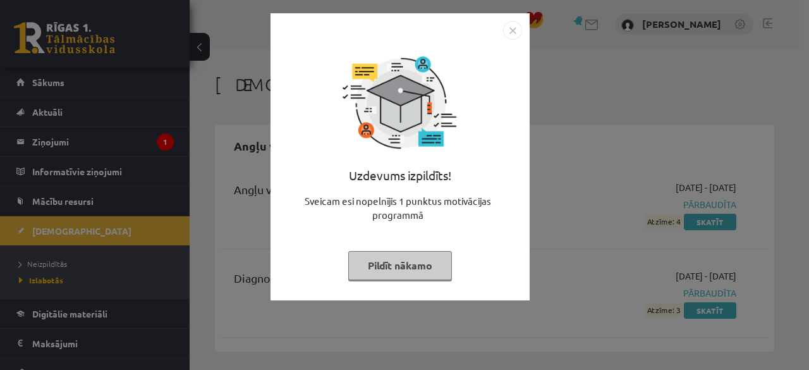
click at [378, 259] on button "Pildīt nākamo" at bounding box center [400, 265] width 104 height 29
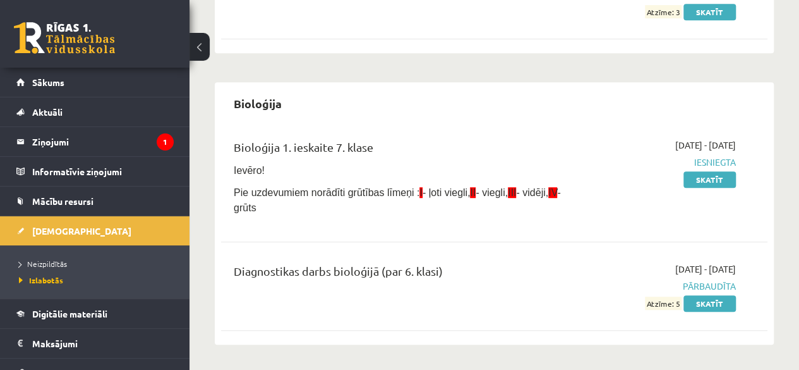
scroll to position [299, 0]
click at [40, 258] on link "Neizpildītās" at bounding box center [98, 263] width 158 height 11
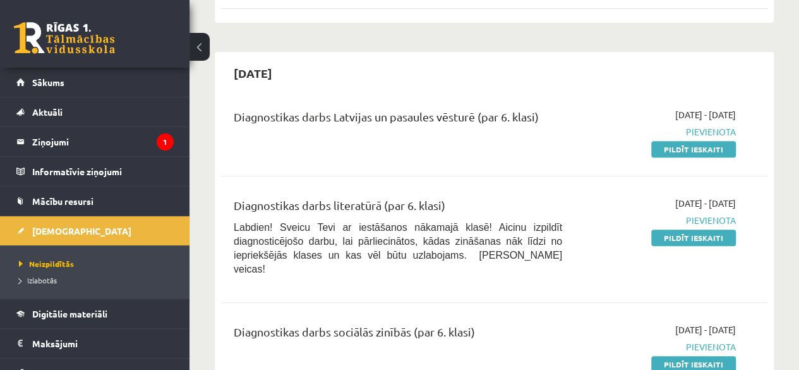
scroll to position [292, 0]
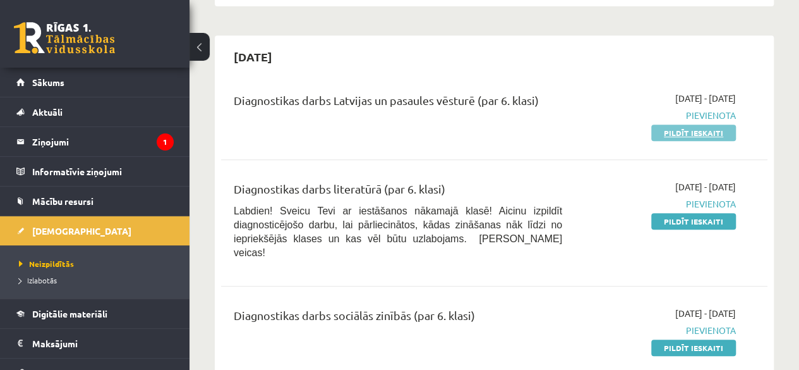
click at [684, 124] on link "Pildīt ieskaiti" at bounding box center [693, 132] width 85 height 16
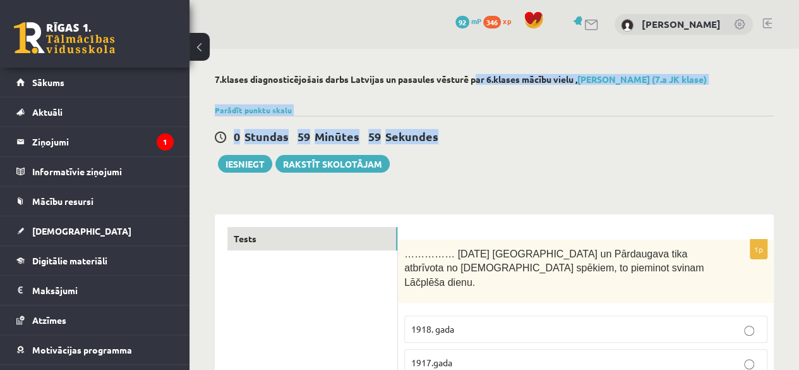
drag, startPoint x: 457, startPoint y: 71, endPoint x: 708, endPoint y: 183, distance: 274.6
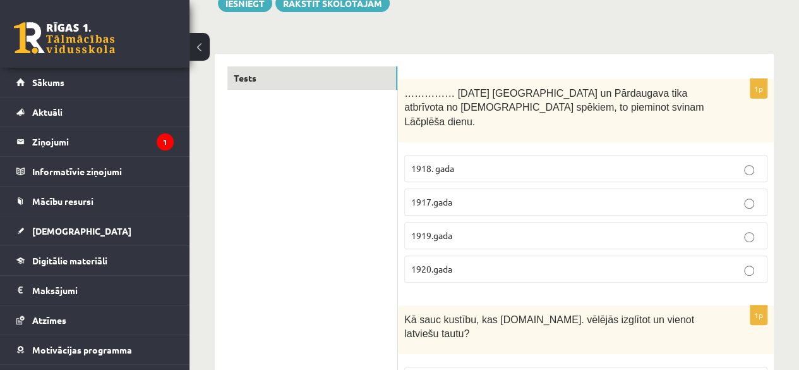
scroll to position [153, 0]
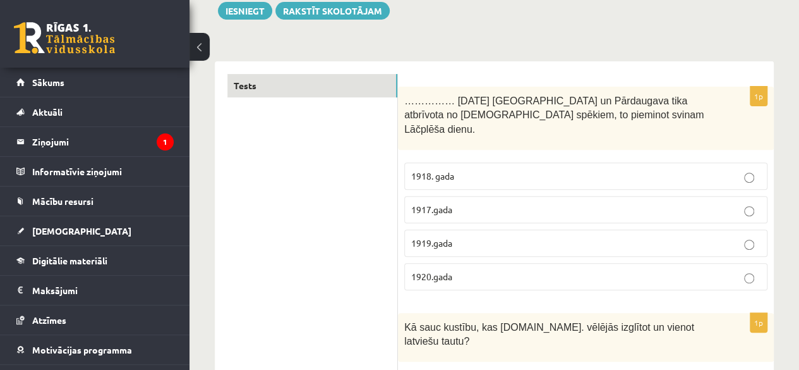
click at [505, 169] on p "1918. gada" at bounding box center [585, 175] width 349 height 13
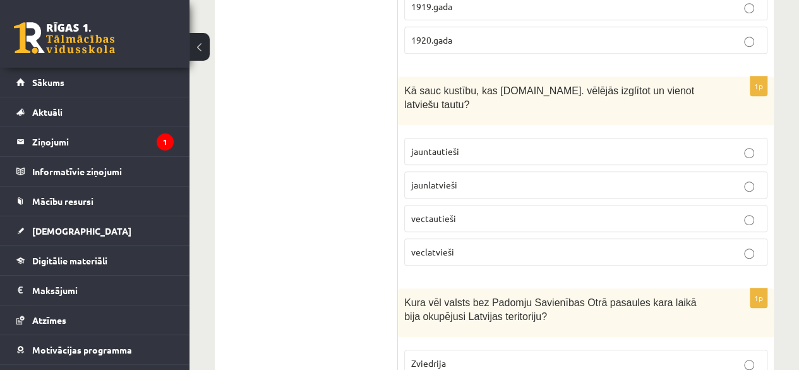
scroll to position [404, 0]
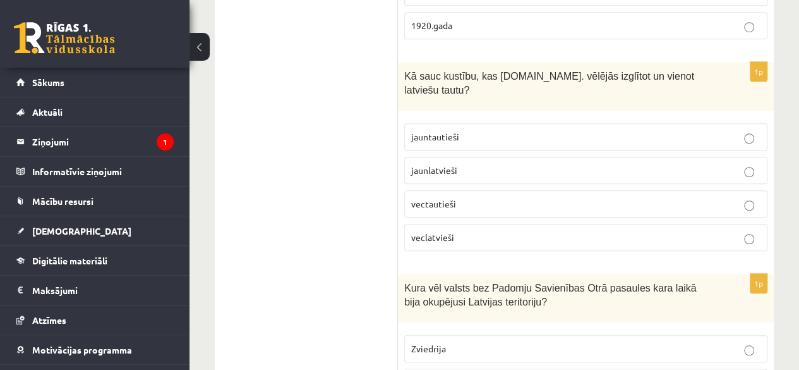
click at [530, 164] on p "jaunlatvieši" at bounding box center [585, 170] width 349 height 13
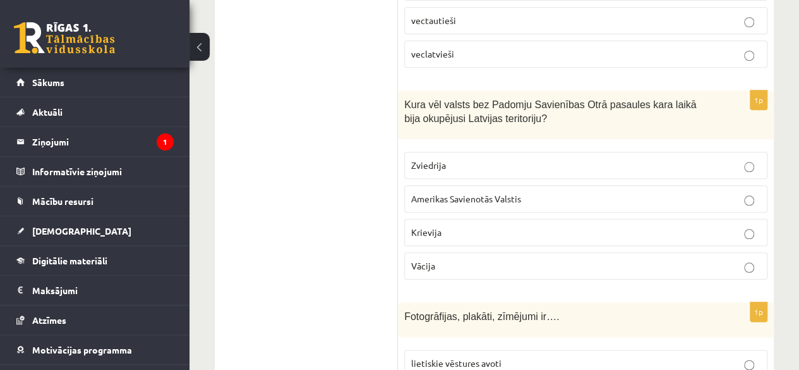
scroll to position [572, 0]
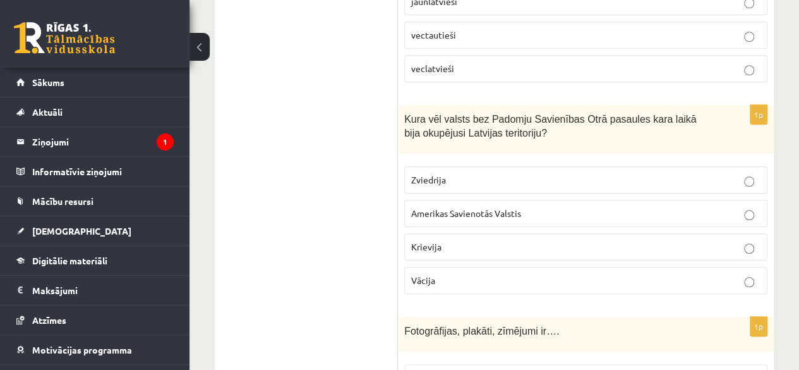
click at [546, 267] on label "Vācija" at bounding box center [585, 280] width 363 height 27
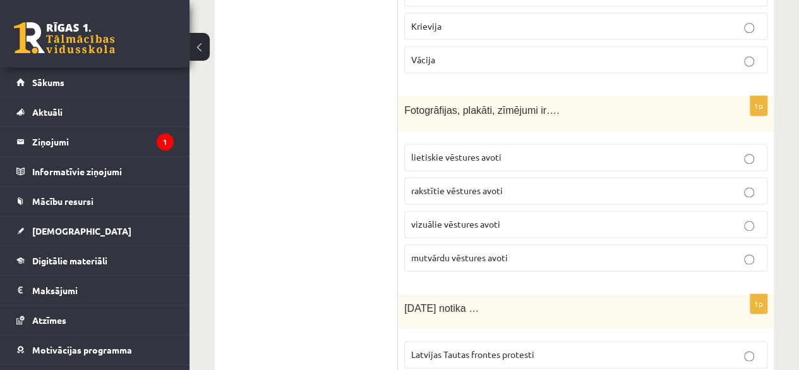
scroll to position [771, 0]
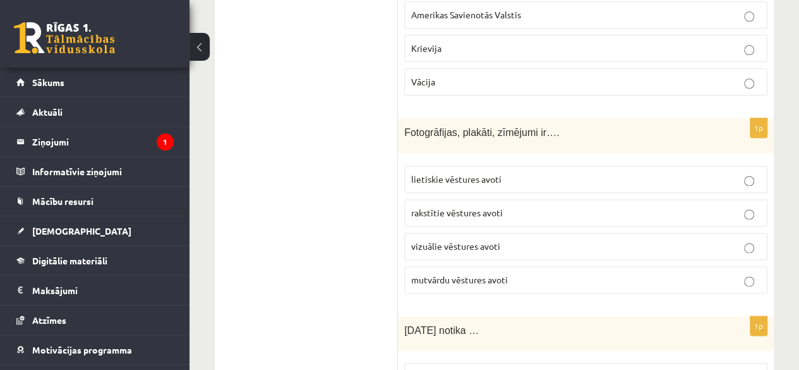
click at [576, 239] on p "vizuālie vēstures avoti" at bounding box center [585, 245] width 349 height 13
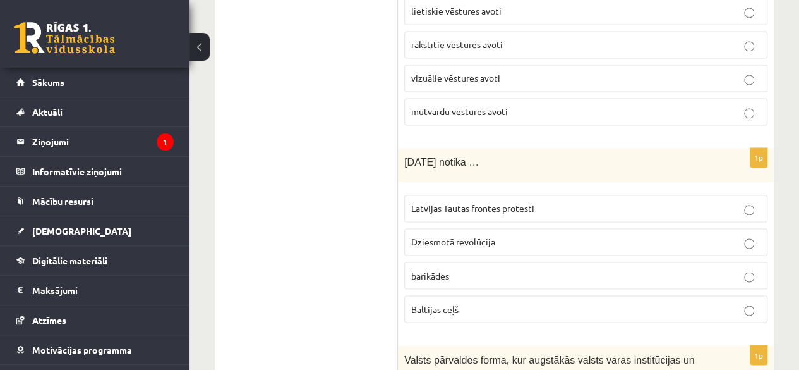
scroll to position [946, 0]
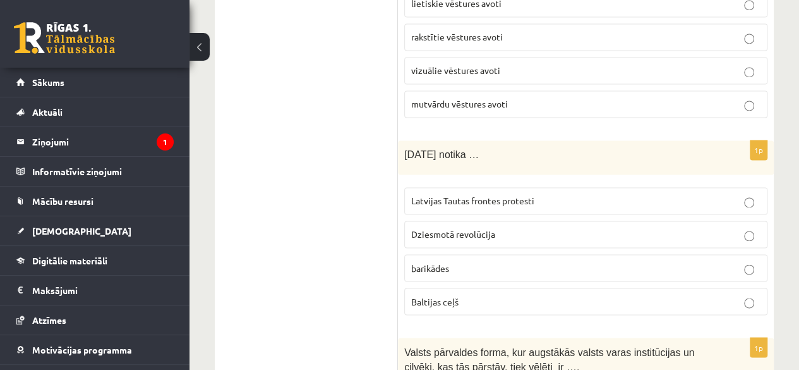
click at [650, 254] on label "barikādes" at bounding box center [585, 267] width 363 height 27
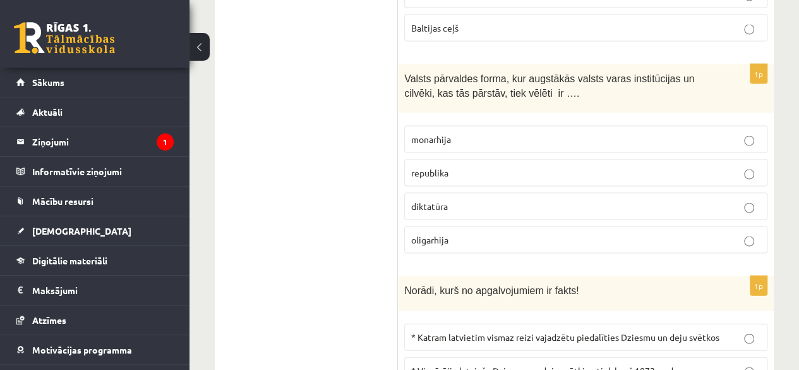
scroll to position [1212, 0]
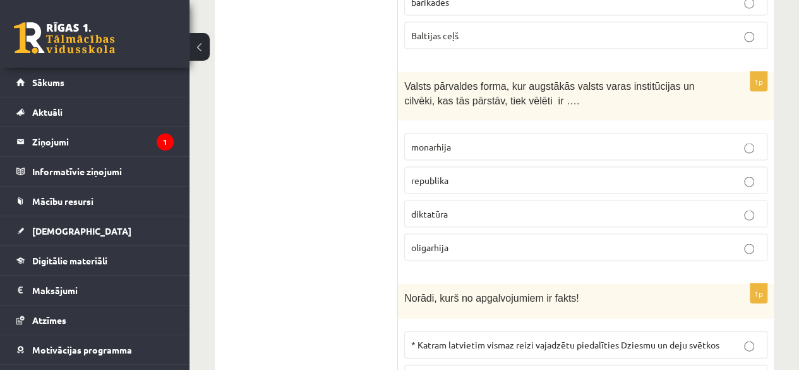
click at [500, 174] on p "republika" at bounding box center [585, 180] width 349 height 13
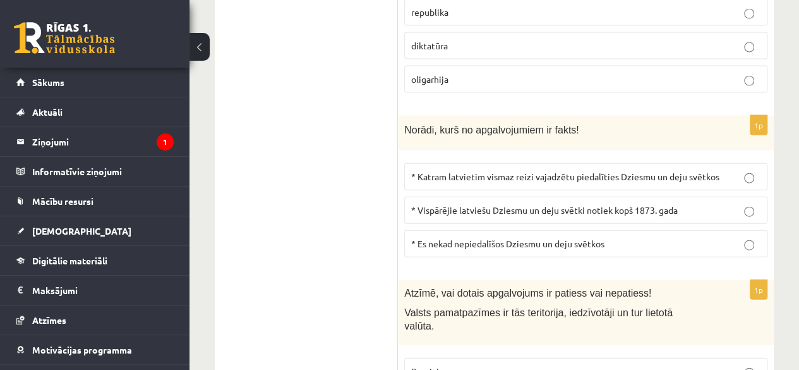
scroll to position [1387, 0]
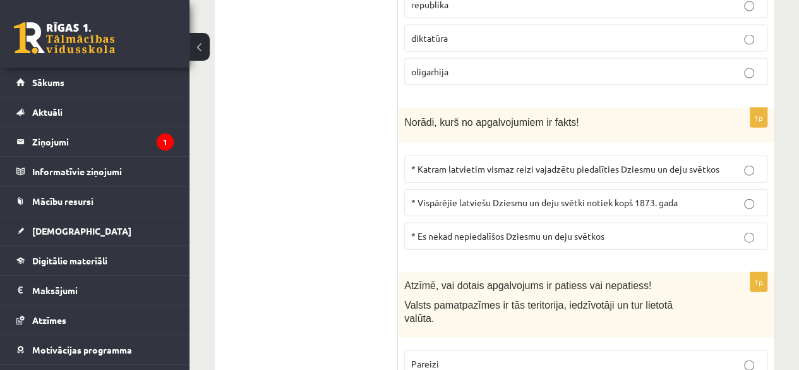
click at [636, 163] on span "* Katram latvietim vismaz reizi vajadzētu piedalīties Dziesmu un deju svētkos" at bounding box center [565, 168] width 308 height 11
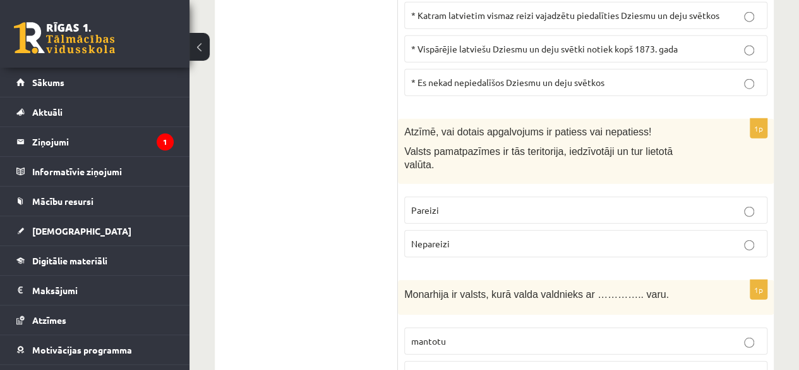
scroll to position [1549, 0]
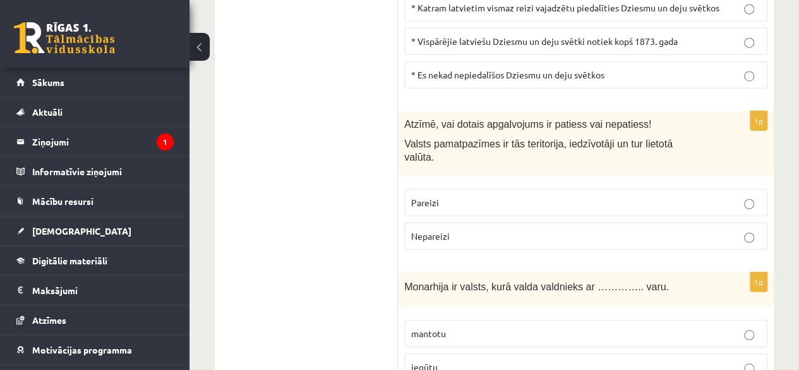
click at [723, 196] on p "Pareizi" at bounding box center [585, 202] width 349 height 13
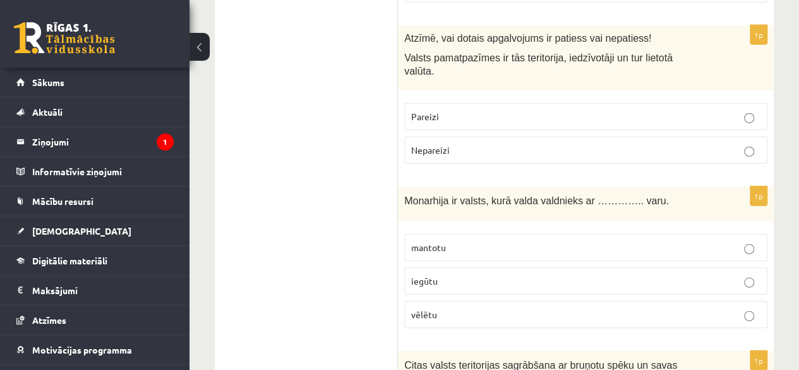
scroll to position [1642, 0]
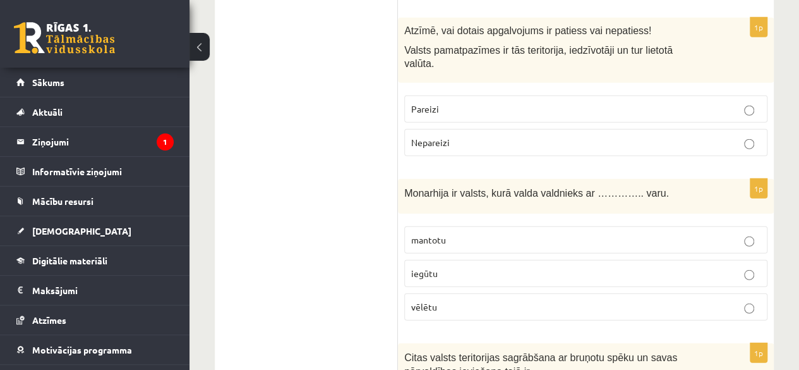
click at [535, 267] on p "iegūtu" at bounding box center [585, 273] width 349 height 13
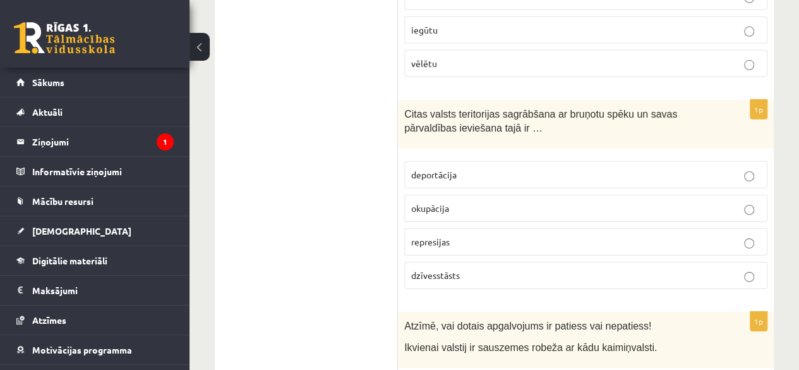
scroll to position [1893, 0]
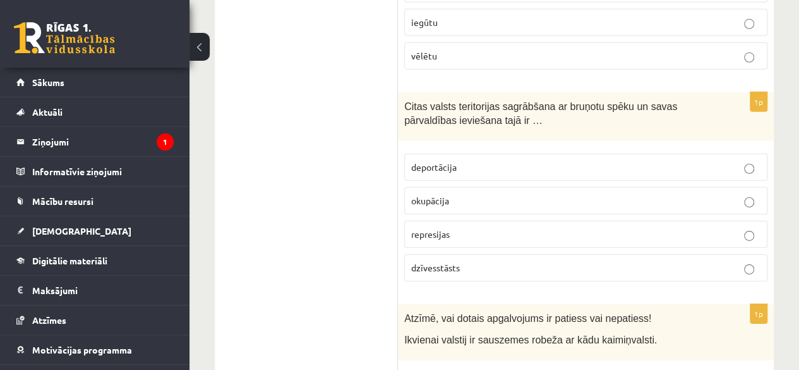
click at [583, 160] on p "deportācija" at bounding box center [585, 166] width 349 height 13
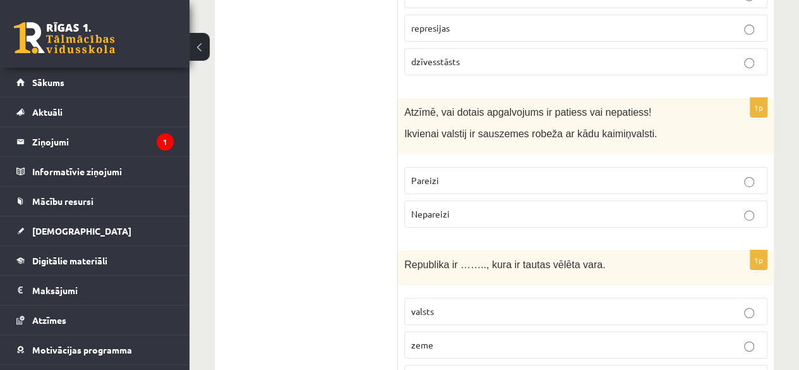
scroll to position [2069, 0]
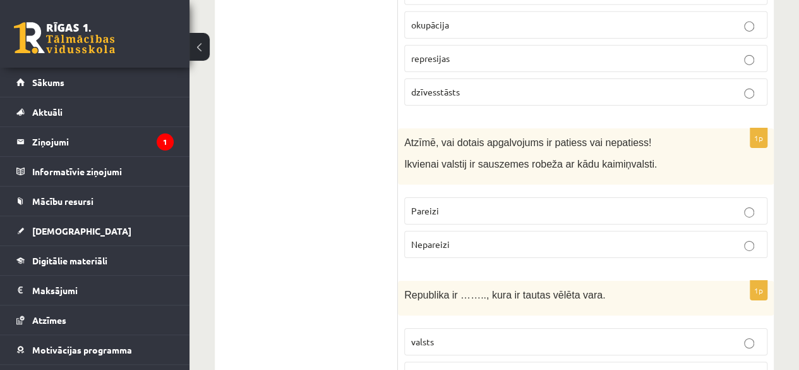
click at [686, 204] on p "Pareizi" at bounding box center [585, 210] width 349 height 13
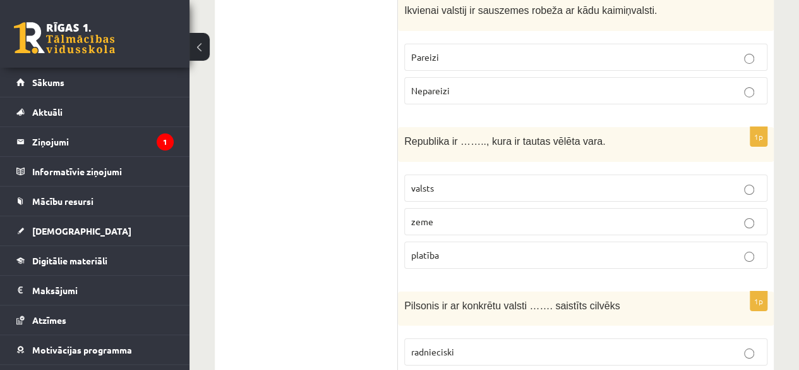
scroll to position [2237, 0]
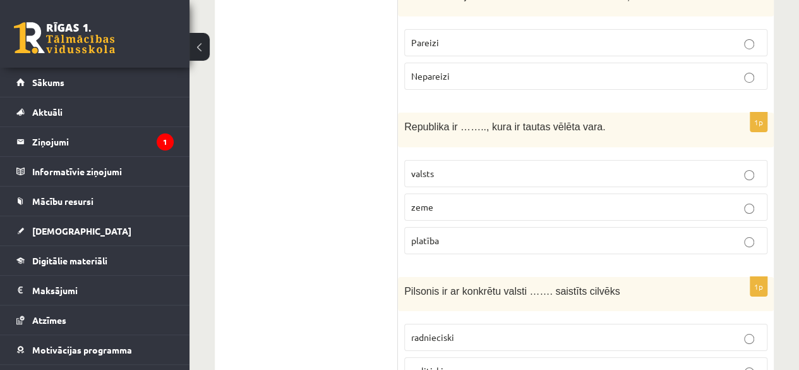
click at [569, 167] on p "valsts" at bounding box center [585, 173] width 349 height 13
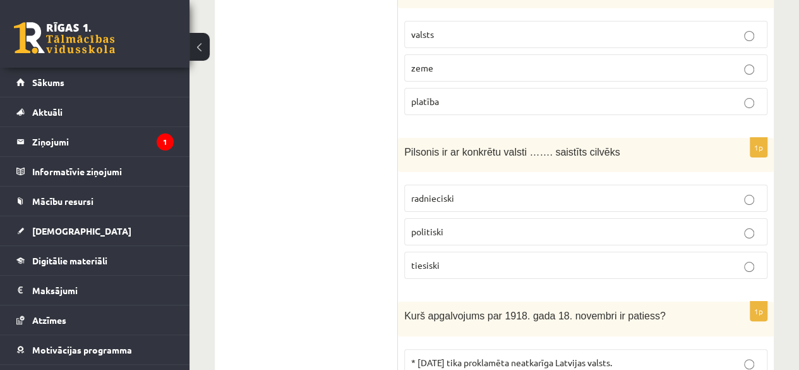
scroll to position [2383, 0]
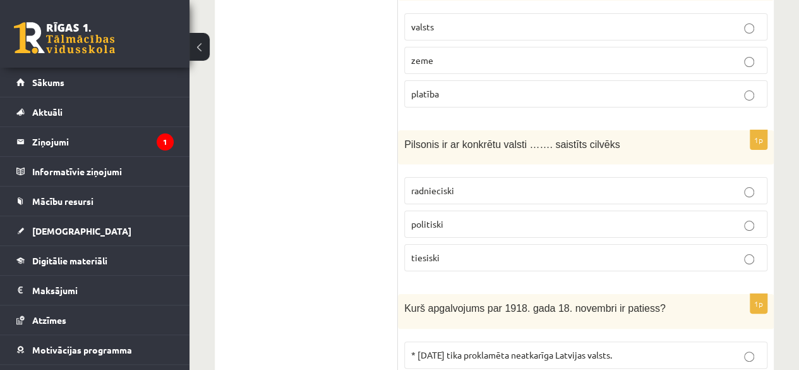
click at [537, 184] on p "radnieciski" at bounding box center [585, 190] width 349 height 13
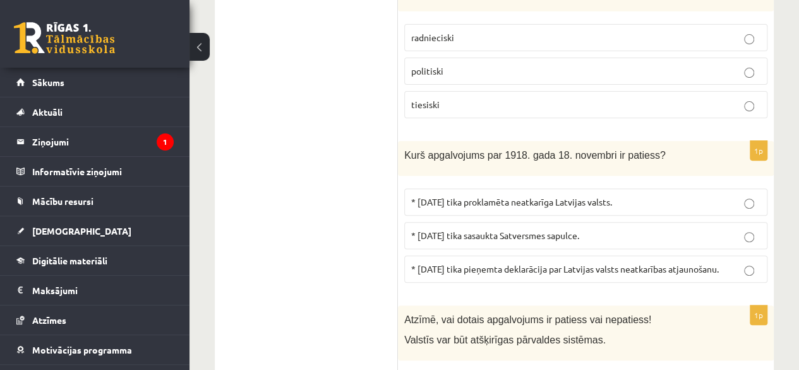
scroll to position [2551, 0]
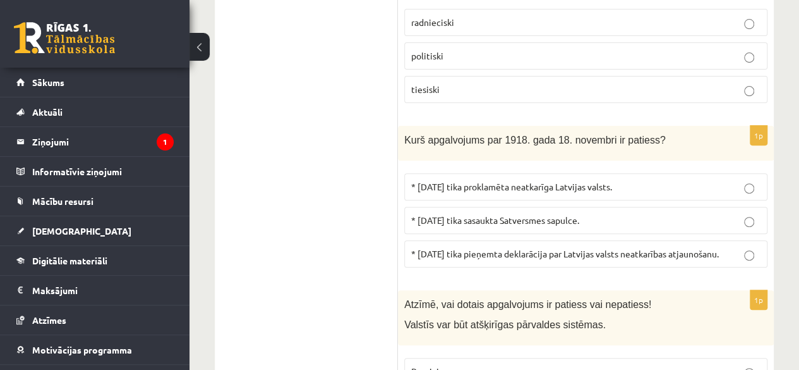
click at [626, 214] on p "* 1918.gada 18.novembrī tika sasaukta Satversmes sapulce." at bounding box center [585, 220] width 349 height 13
click at [719, 248] on span "* 1918.gada 18.novembrī tika pieņemta deklarācija par Latvijas valsts neatkarīb…" at bounding box center [565, 253] width 308 height 11
click at [724, 207] on label "* 1918.gada 18.novembrī tika sasaukta Satversmes sapulce." at bounding box center [585, 220] width 363 height 27
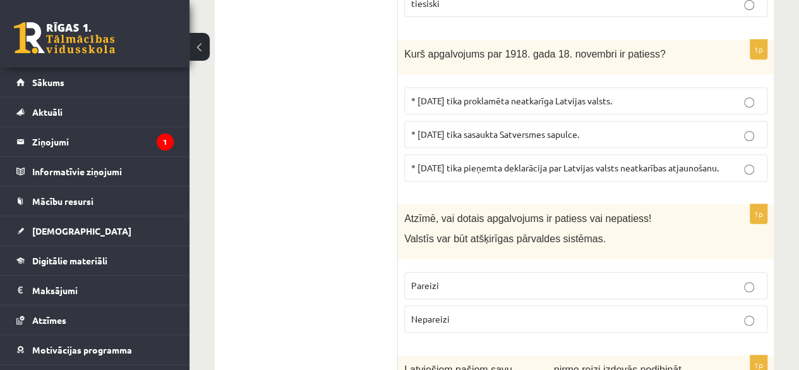
scroll to position [2645, 0]
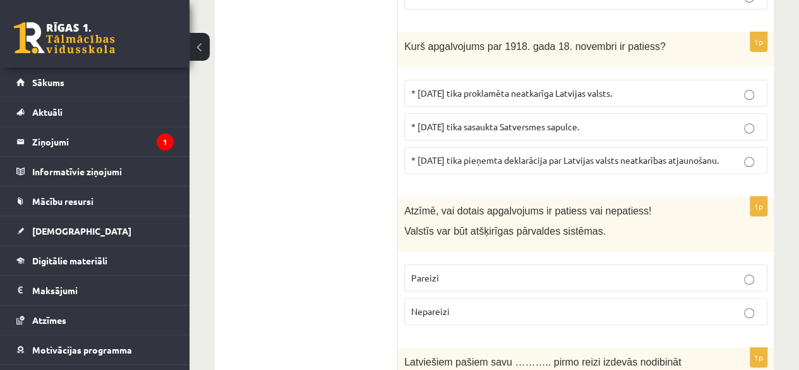
click at [698, 305] on p "Nepareizi" at bounding box center [585, 311] width 349 height 13
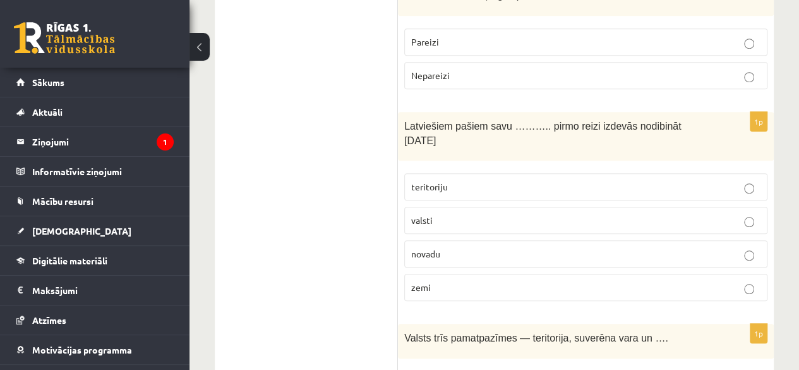
scroll to position [2888, 0]
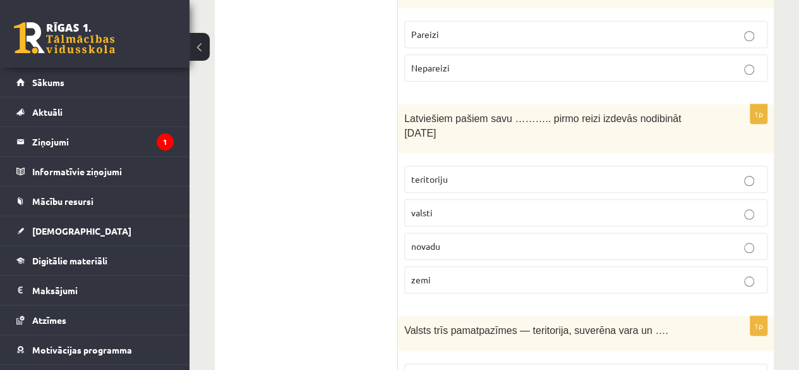
click at [567, 166] on label "teritoriju" at bounding box center [585, 179] width 363 height 27
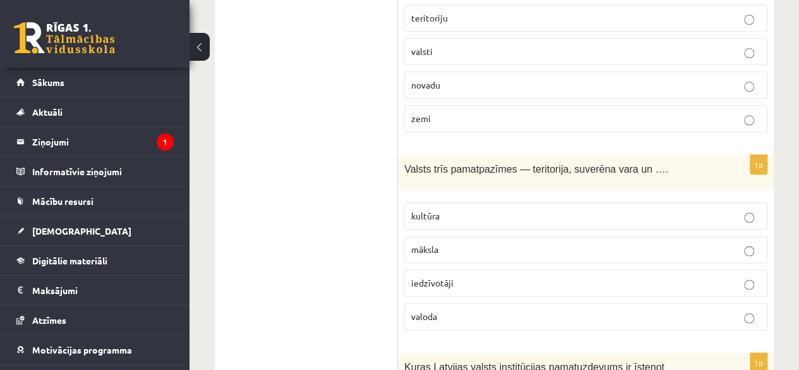
scroll to position [3064, 0]
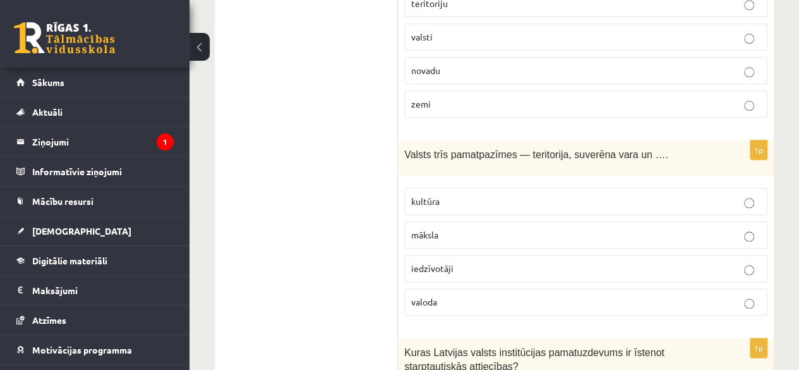
click at [509, 195] on p "kultūra" at bounding box center [585, 201] width 349 height 13
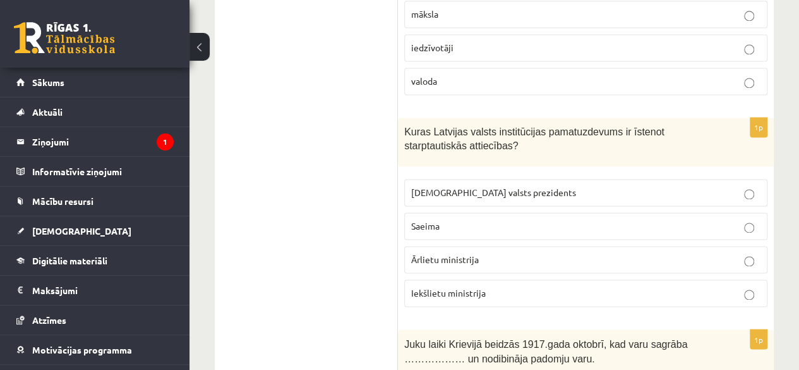
scroll to position [3292, 0]
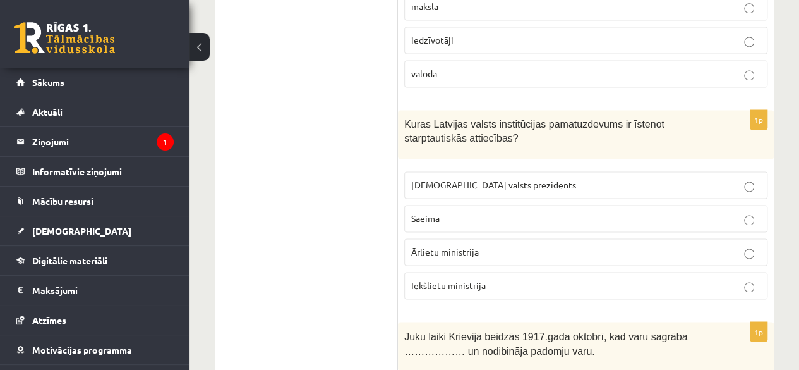
click at [514, 178] on p "Latvijas valsts prezidents" at bounding box center [585, 184] width 349 height 13
click at [593, 279] on p "Iekšlietu ministrija" at bounding box center [585, 285] width 349 height 13
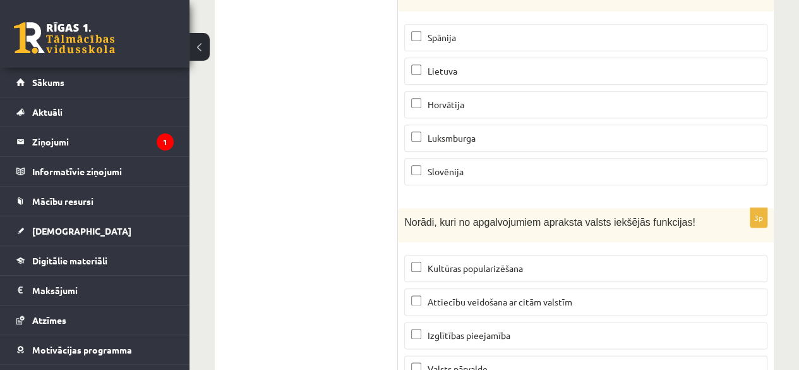
scroll to position [5462, 0]
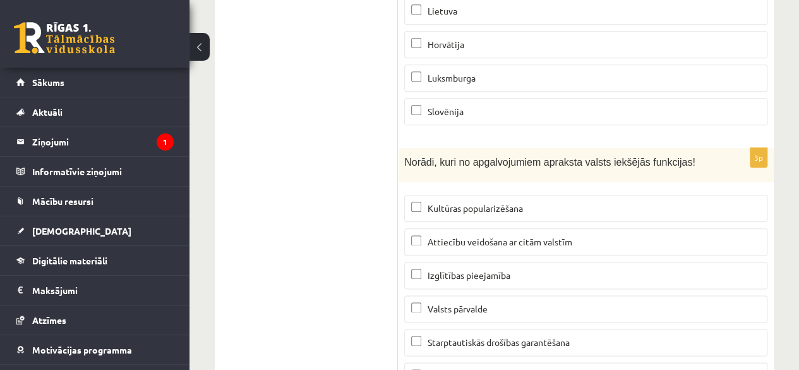
click at [478, 228] on label "Attiecību veidošana ar citām valstīm" at bounding box center [585, 241] width 363 height 27
drag, startPoint x: 470, startPoint y: 255, endPoint x: 473, endPoint y: 272, distance: 18.0
click at [473, 272] on fieldset "Kultūras popularizēšana Attiecību veidošana ar citām valstīm Izglītības pieejam…" at bounding box center [585, 290] width 363 height 205
click at [473, 369] on span "Drošība un tiesiskums" at bounding box center [471, 375] width 87 height 11
click at [457, 336] on span "Starptautiskās drošības garantēšana" at bounding box center [499, 341] width 142 height 11
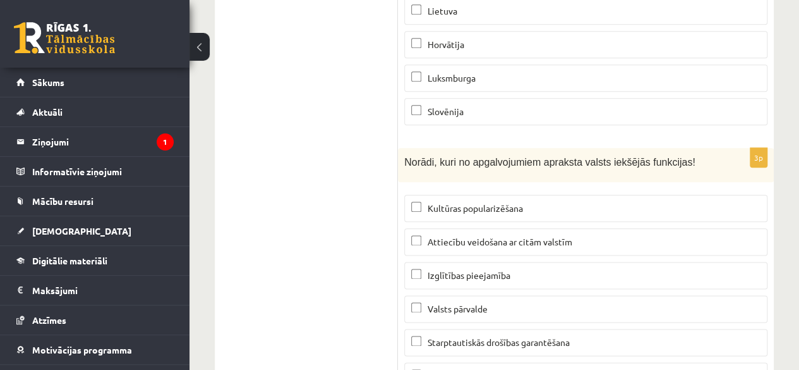
click at [454, 303] on span "Valsts pārvalde" at bounding box center [458, 308] width 60 height 11
click at [455, 303] on span "Valsts pārvalde" at bounding box center [458, 308] width 60 height 11
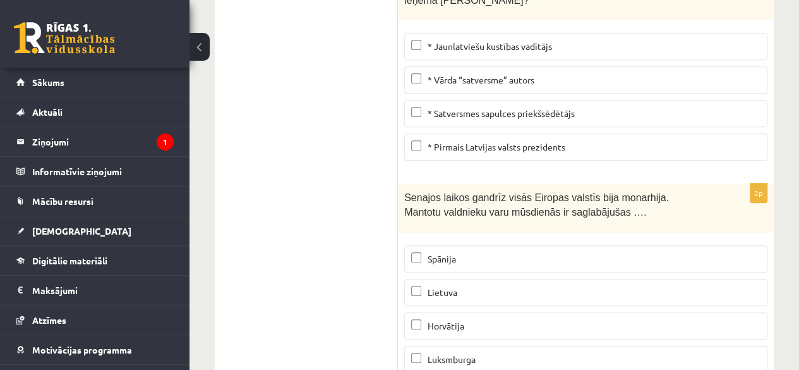
scroll to position [5189, 0]
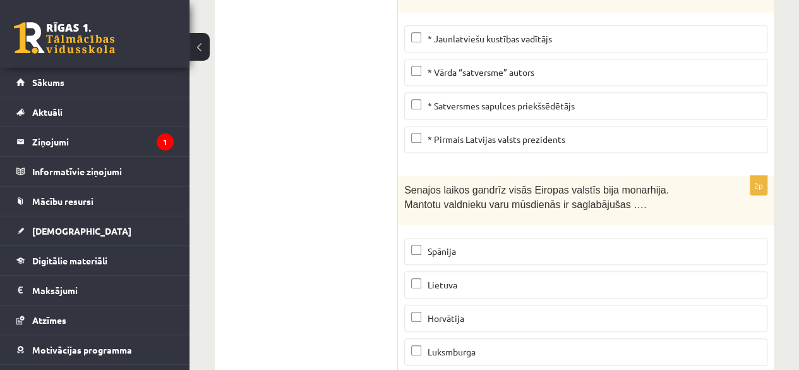
click at [464, 278] on p "Lietuva" at bounding box center [585, 284] width 349 height 13
click at [466, 231] on fieldset "Spānija Lietuva Horvātija Luksmburga Slovēnija" at bounding box center [585, 316] width 363 height 171
click at [461, 245] on p "Spānija" at bounding box center [585, 251] width 349 height 13
click at [650, 345] on p "Luksmburga" at bounding box center [585, 351] width 349 height 13
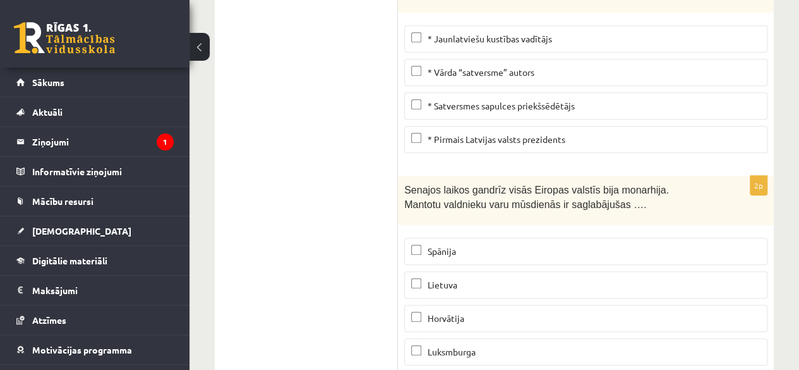
click at [650, 345] on p "Luksmburga" at bounding box center [585, 351] width 349 height 13
click at [619, 345] on p "Luksmburga" at bounding box center [585, 351] width 349 height 13
click at [534, 311] on p "Horvātija" at bounding box center [585, 317] width 349 height 13
click at [522, 238] on label "Spānija" at bounding box center [585, 251] width 363 height 27
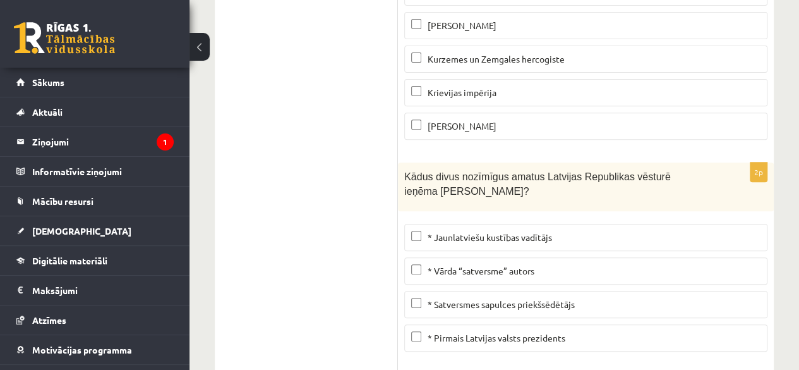
scroll to position [4983, 0]
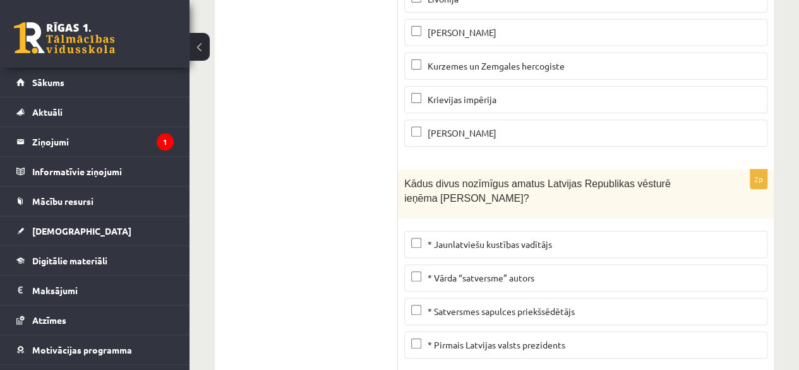
click at [559, 331] on label "* Pirmais Latvijas valsts prezidents" at bounding box center [585, 344] width 363 height 27
click at [574, 338] on p "* Pirmais Latvijas valsts prezidents" at bounding box center [585, 344] width 349 height 13
click at [575, 298] on label "* Satversmes sapulces priekšsēdētājs" at bounding box center [585, 311] width 363 height 27
drag, startPoint x: 766, startPoint y: 286, endPoint x: 775, endPoint y: 303, distance: 18.9
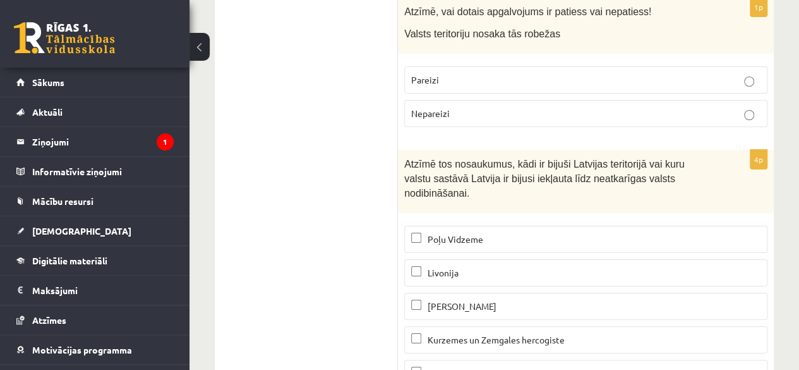
scroll to position [4695, 0]
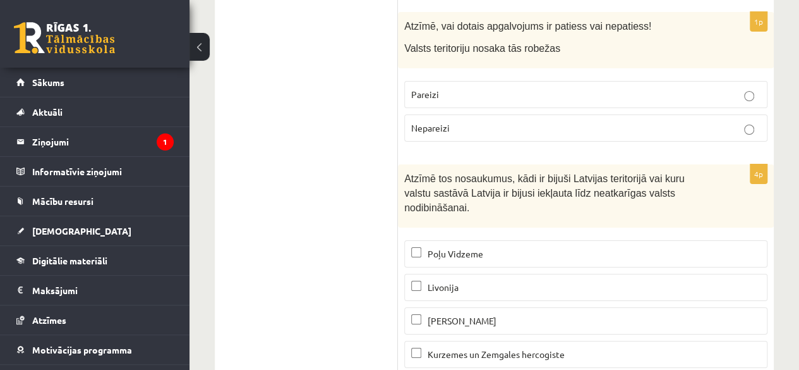
click at [562, 314] on p "Zviedru Latgale" at bounding box center [585, 320] width 349 height 13
click at [565, 348] on p "Kurzemes un Zemgales hercogiste" at bounding box center [585, 354] width 349 height 13
click at [479, 248] on span "Poļu Vidzeme" at bounding box center [456, 253] width 56 height 11
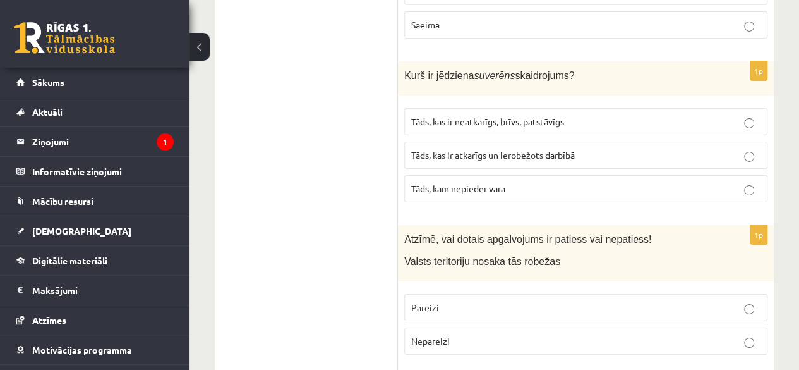
scroll to position [4489, 0]
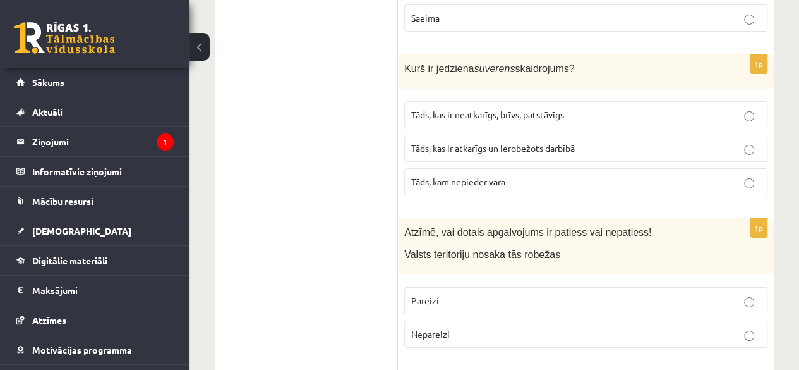
click at [663, 294] on p "Pareizi" at bounding box center [585, 300] width 349 height 13
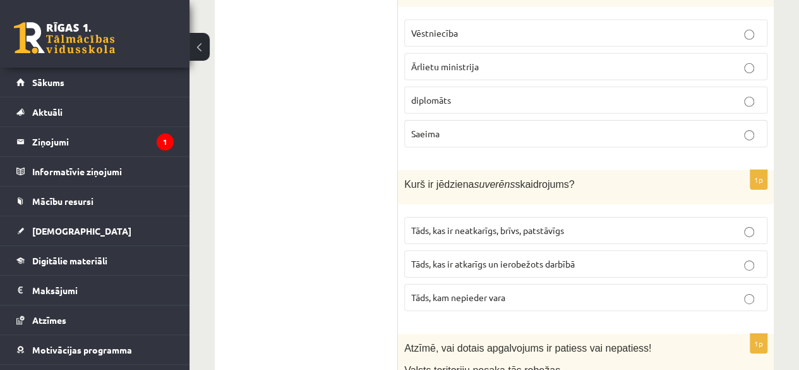
scroll to position [4291, 0]
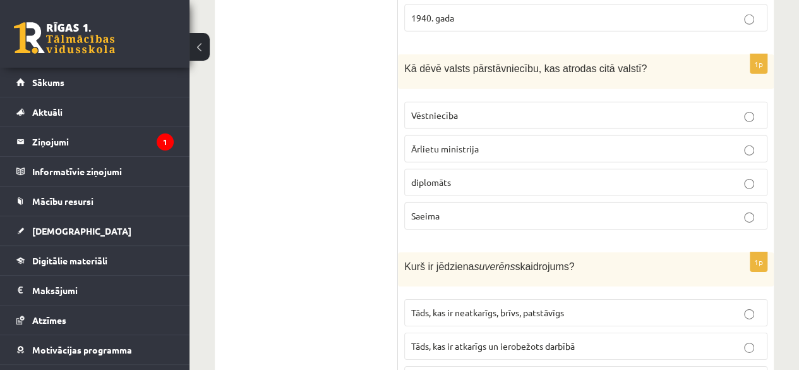
click at [667, 339] on p "Tāds, kas ir atkarīgs un ierobežots darbībā" at bounding box center [585, 345] width 349 height 13
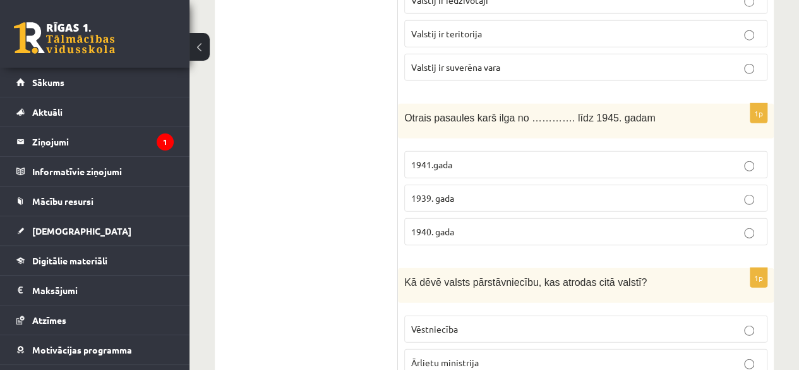
scroll to position [4070, 0]
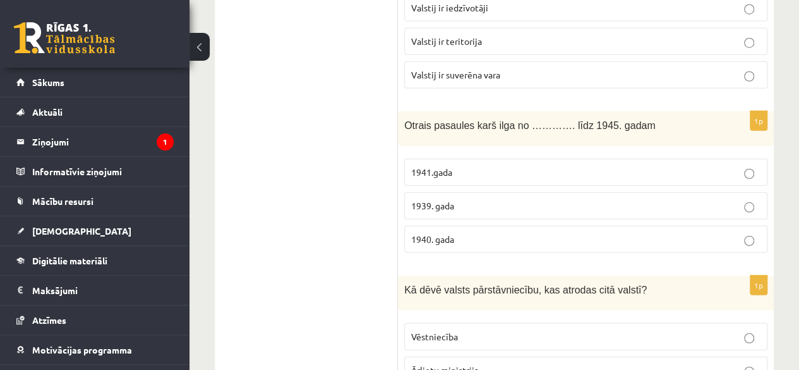
click at [651, 363] on p "Ārlietu ministrija" at bounding box center [585, 369] width 349 height 13
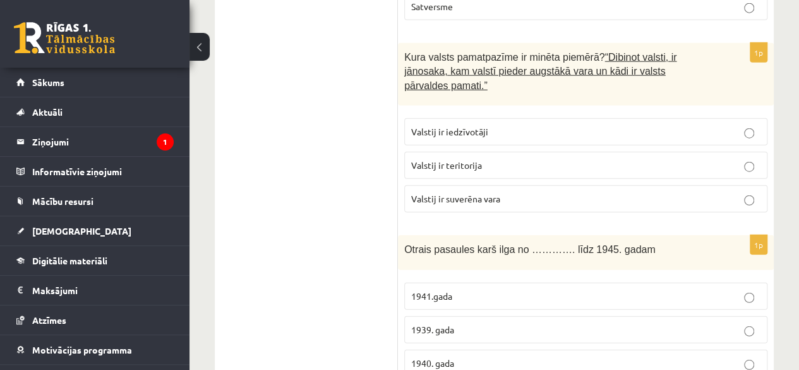
scroll to position [3939, 0]
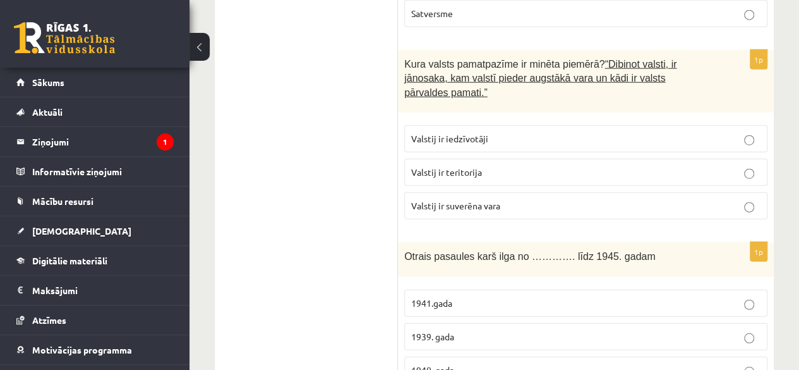
click at [592, 323] on label "1939. gada" at bounding box center [585, 336] width 363 height 27
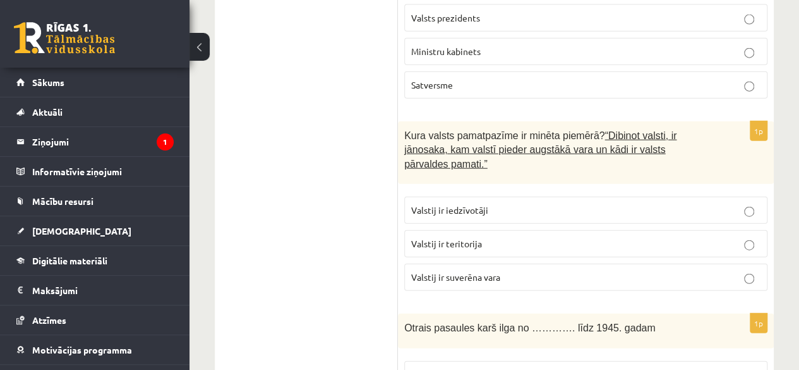
scroll to position [3801, 0]
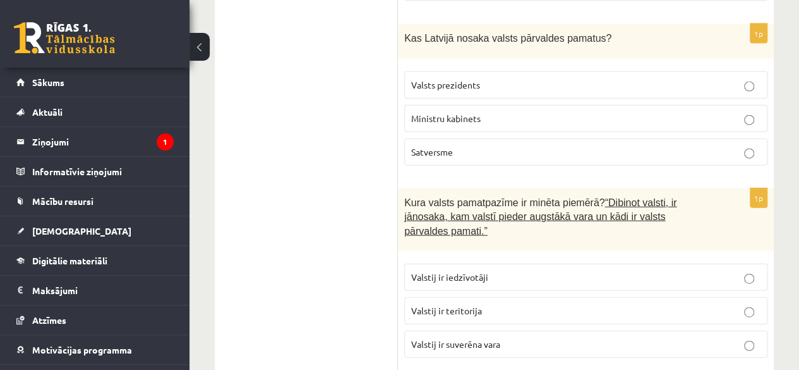
click at [658, 270] on p "Valstij ir iedzīvotāji" at bounding box center [585, 276] width 349 height 13
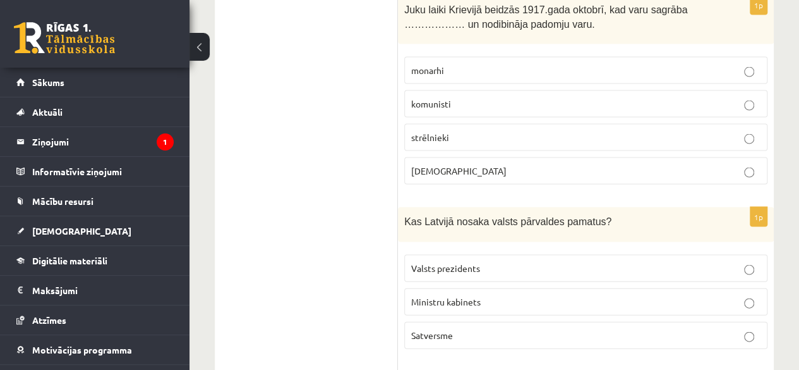
scroll to position [3595, 0]
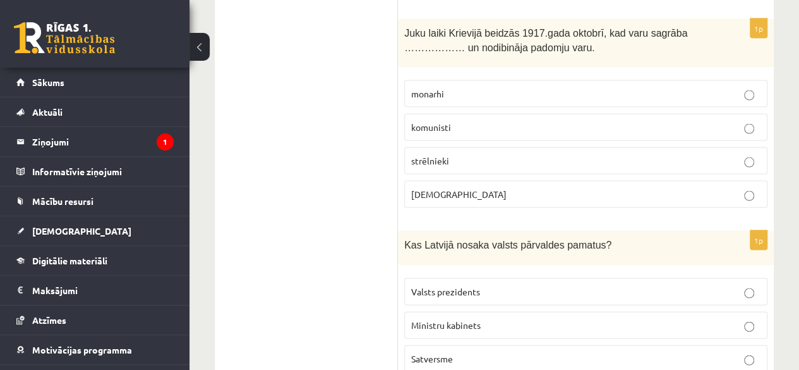
click at [694, 351] on p "Satversme" at bounding box center [585, 357] width 349 height 13
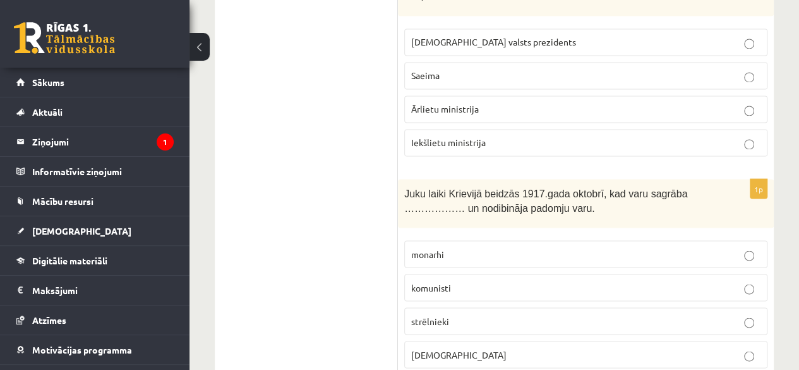
scroll to position [3389, 0]
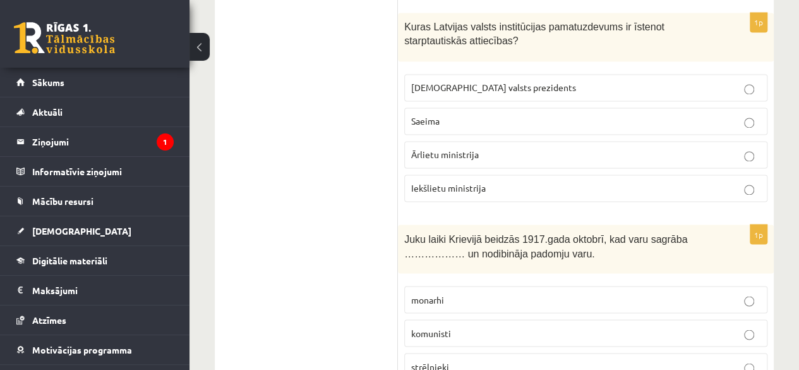
click at [619, 353] on label "strēlnieki" at bounding box center [585, 366] width 363 height 27
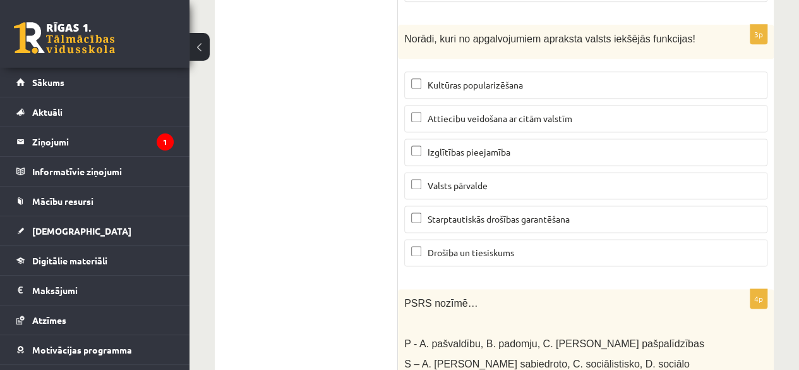
scroll to position [5799, 0]
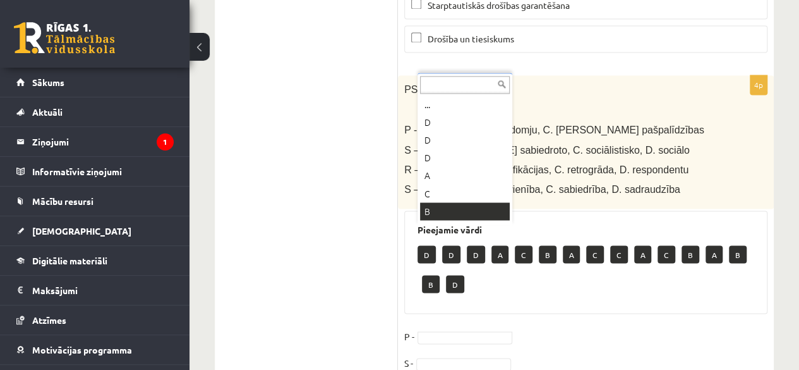
drag, startPoint x: 462, startPoint y: 180, endPoint x: 455, endPoint y: 214, distance: 34.8
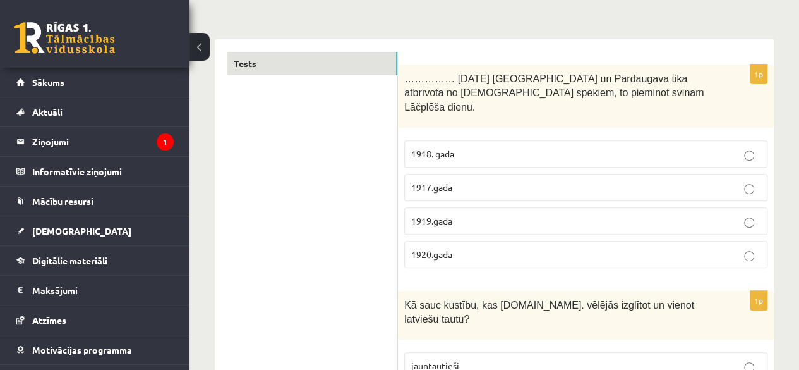
scroll to position [0, 0]
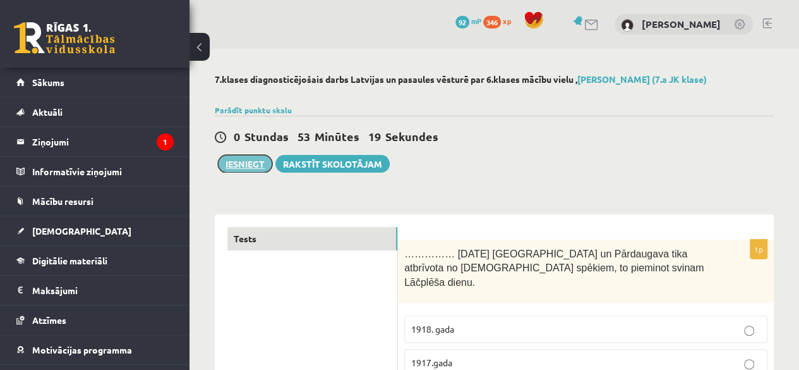
click at [240, 161] on button "Iesniegt" at bounding box center [245, 164] width 54 height 18
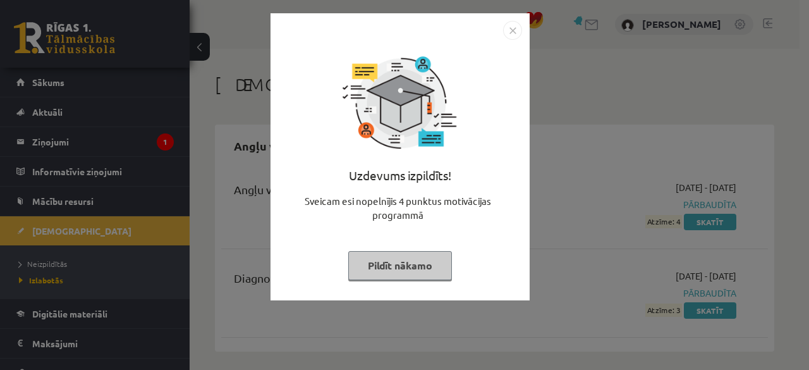
click at [370, 258] on button "Pildīt nākamo" at bounding box center [400, 265] width 104 height 29
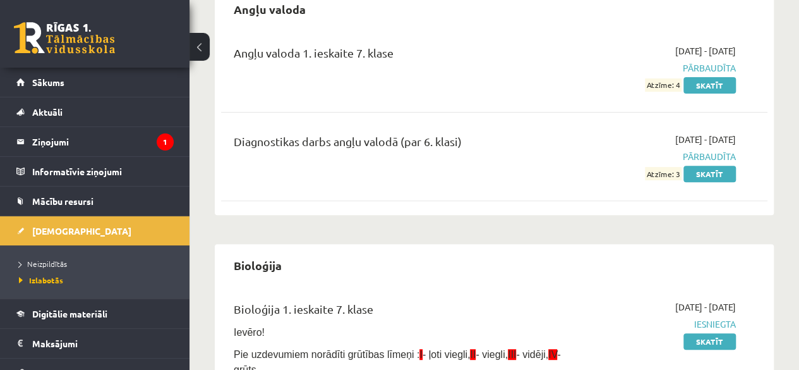
scroll to position [114, 0]
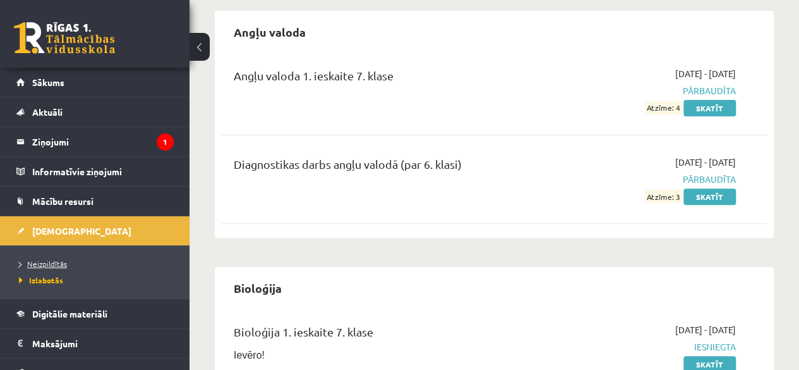
click at [37, 266] on span "Neizpildītās" at bounding box center [43, 263] width 48 height 10
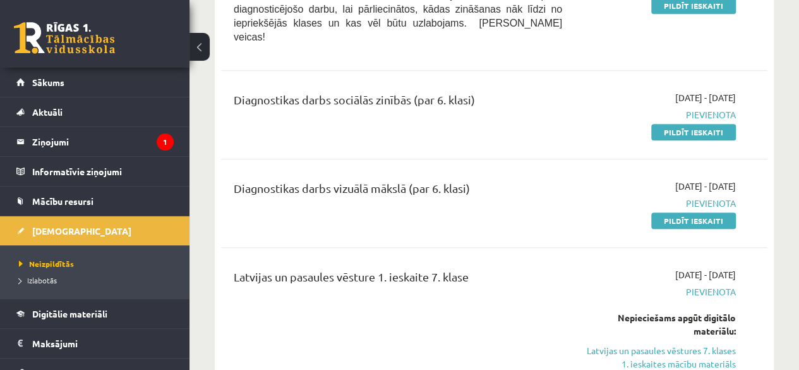
scroll to position [388, 0]
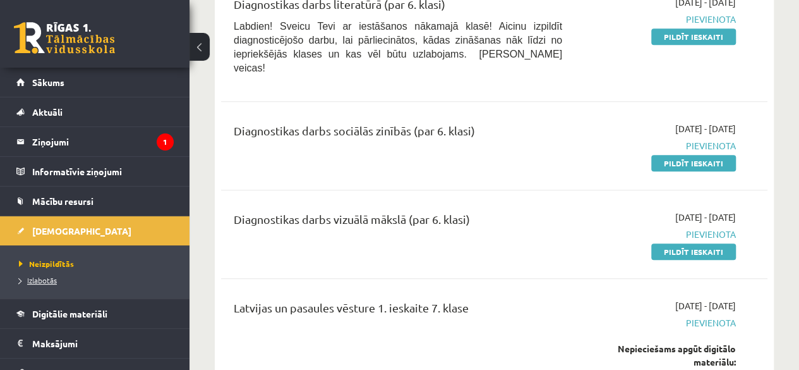
click at [37, 284] on link "Izlabotās" at bounding box center [98, 279] width 158 height 11
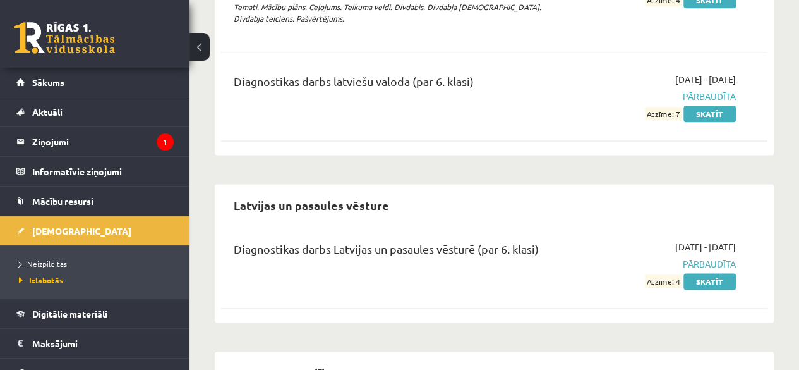
scroll to position [771, 0]
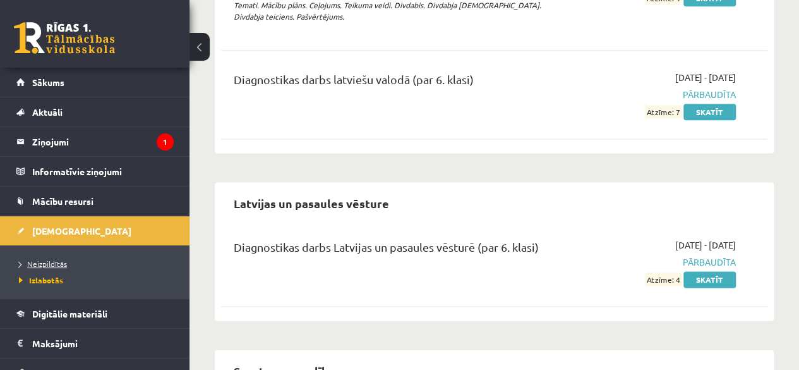
click at [59, 263] on span "Neizpildītās" at bounding box center [43, 263] width 48 height 10
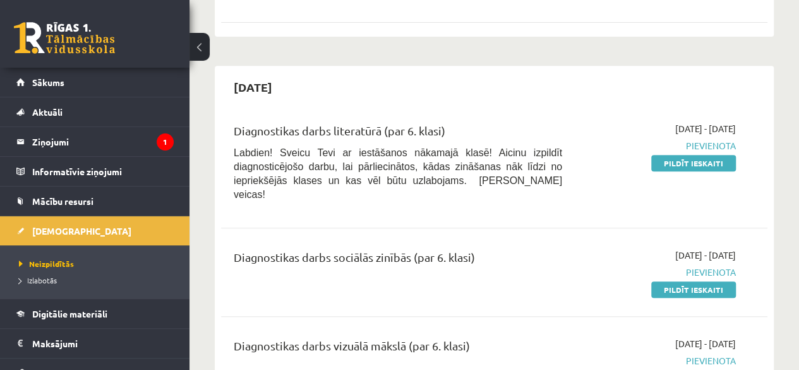
scroll to position [277, 0]
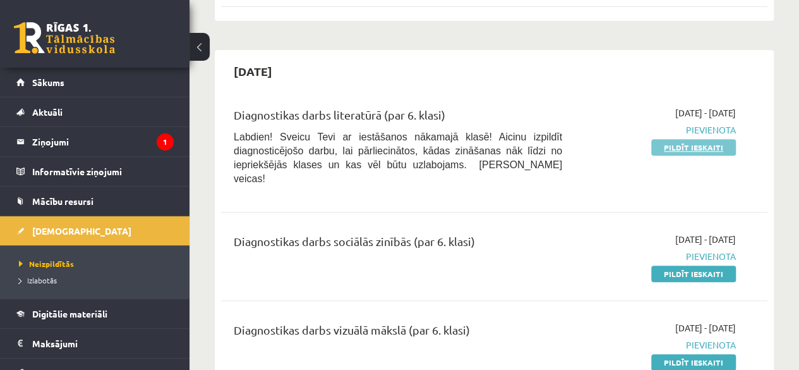
click at [728, 146] on link "Pildīt ieskaiti" at bounding box center [693, 147] width 85 height 16
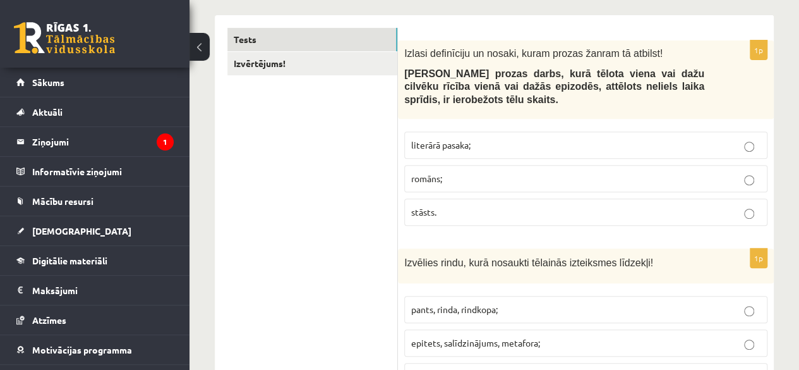
scroll to position [240, 0]
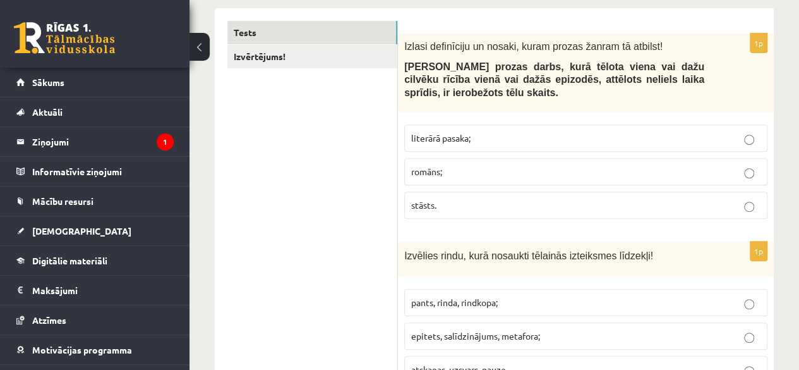
click at [490, 175] on p "romāns;" at bounding box center [585, 171] width 349 height 13
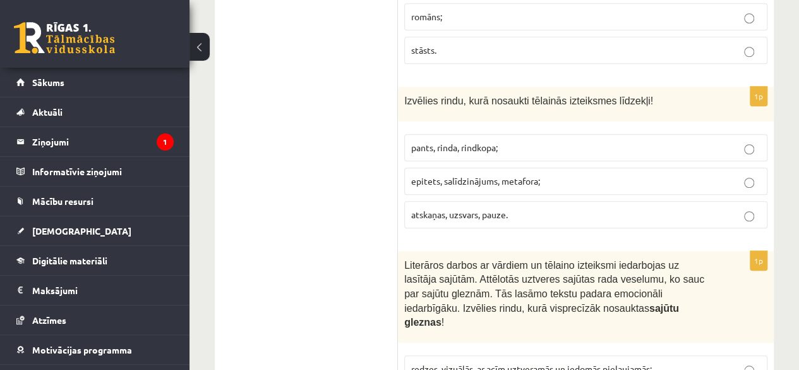
scroll to position [459, 0]
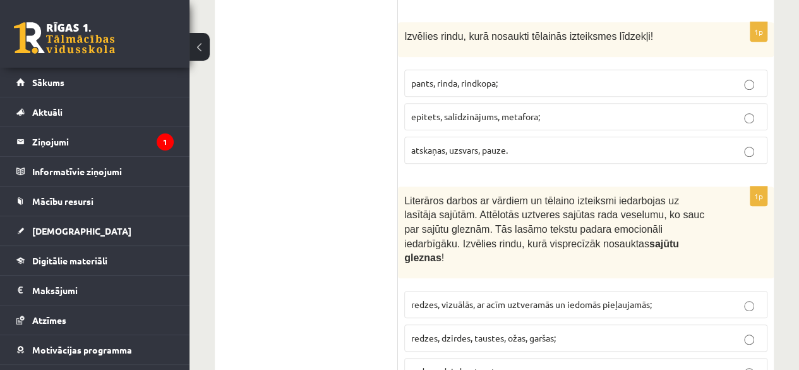
click at [639, 90] on label "pants, rinda, rindkopa;" at bounding box center [585, 83] width 363 height 27
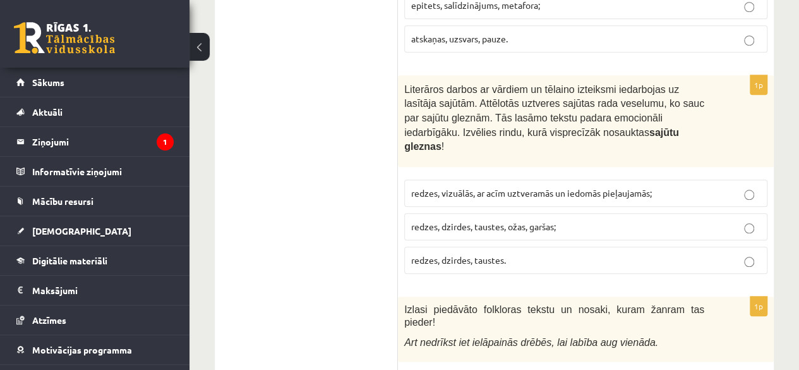
scroll to position [679, 0]
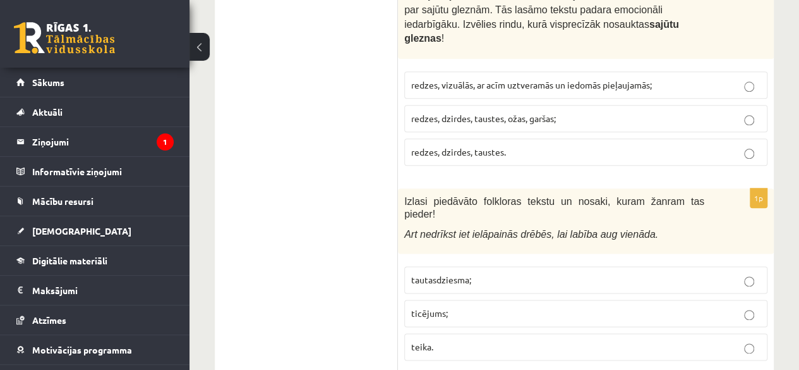
click at [645, 145] on p "redzes, dzirdes, taustes." at bounding box center [585, 151] width 349 height 13
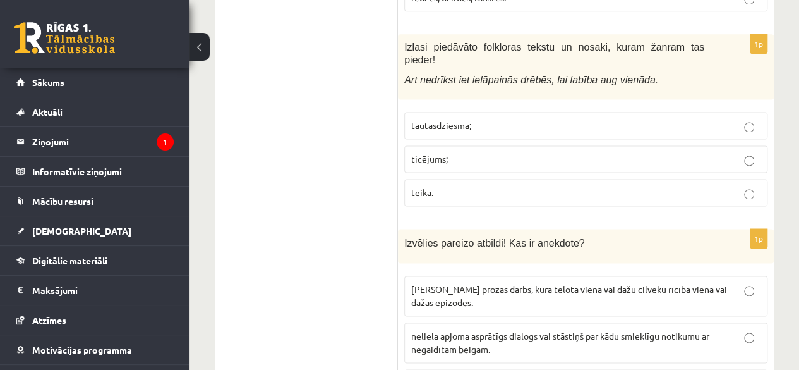
scroll to position [819, 0]
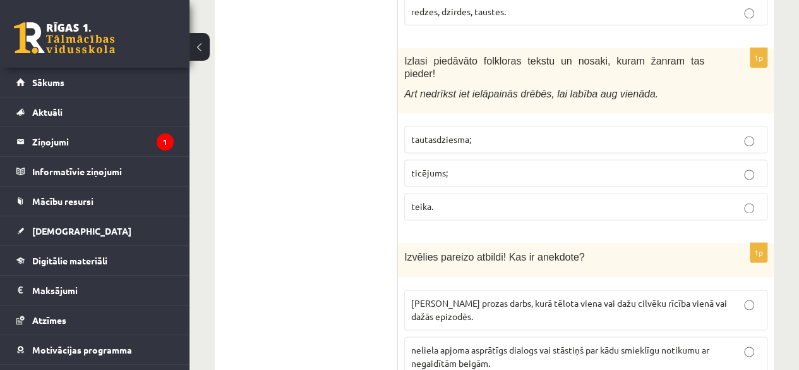
click at [447, 159] on label "ticējums;" at bounding box center [585, 172] width 363 height 27
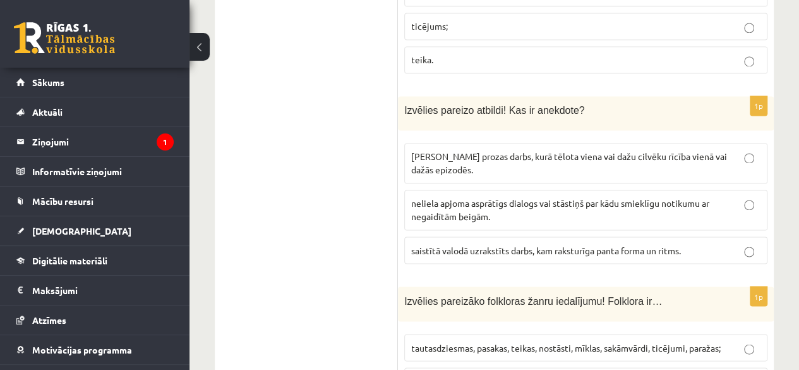
scroll to position [980, 0]
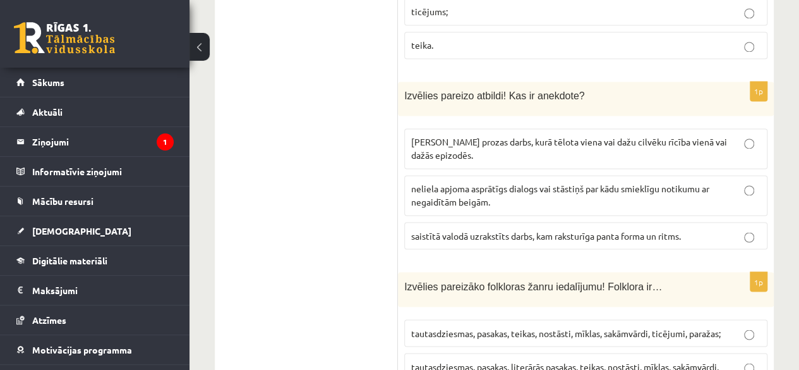
click at [616, 135] on p "Neliela apjoma prozas darbs, kurā tēlota viena vai dažu cilvēku rīcība vienā va…" at bounding box center [585, 148] width 349 height 27
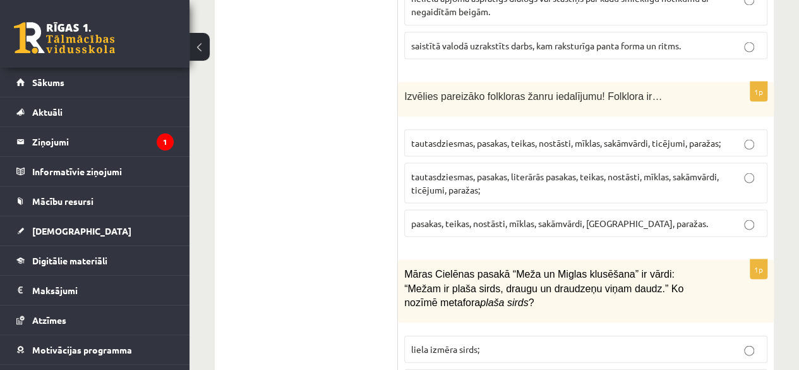
scroll to position [1178, 0]
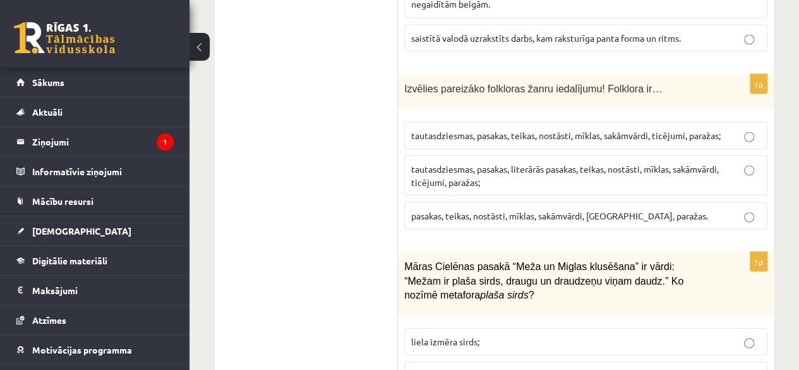
click at [672, 209] on p "pasakas, teikas, nostāsti, mīklas, sakāmvārdi, ticējumi, paražas." at bounding box center [585, 215] width 349 height 13
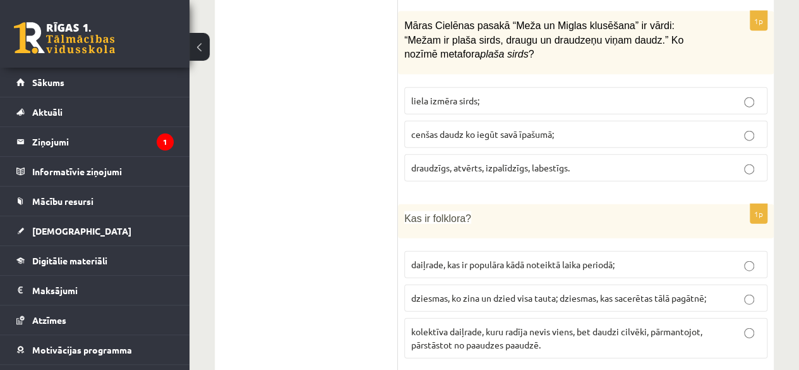
scroll to position [1425, 0]
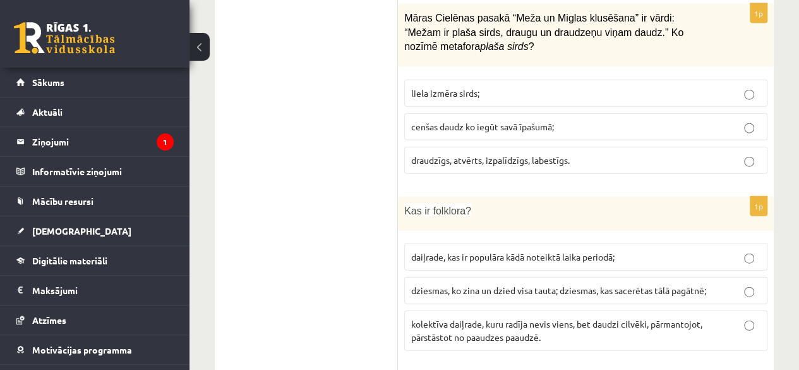
click at [674, 120] on p "cenšas daudz ko iegūt savā īpašumā;" at bounding box center [585, 126] width 349 height 13
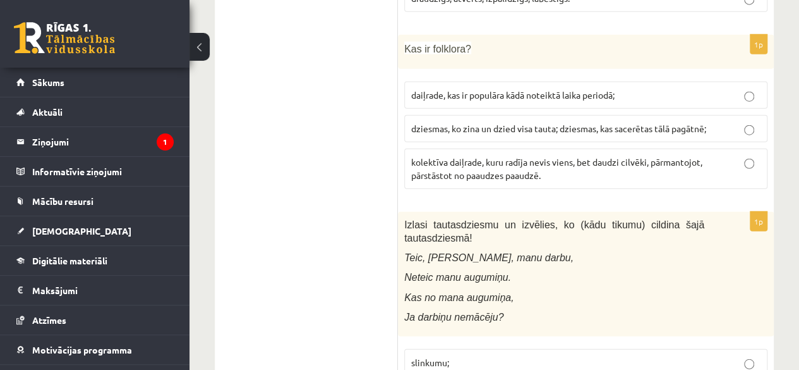
scroll to position [1594, 0]
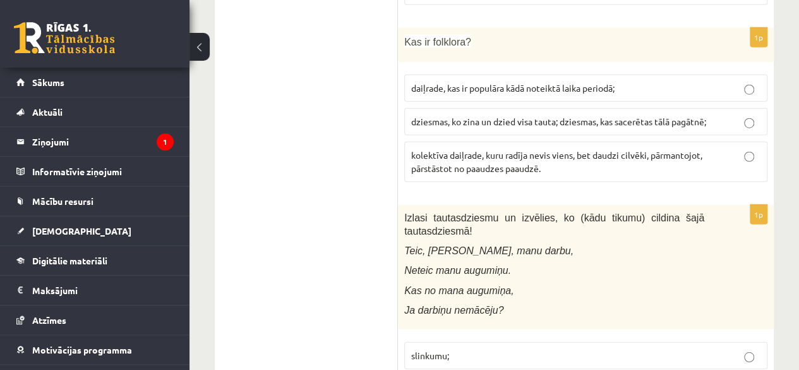
click at [603, 148] on p "kolektīva daiļrade, kuru radīja nevis viens, bet daudzi cilvēki, pārmantojot, p…" at bounding box center [585, 161] width 349 height 27
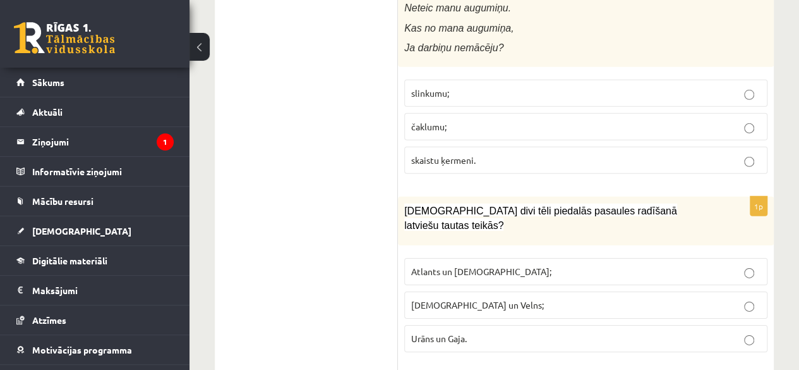
scroll to position [1914, 0]
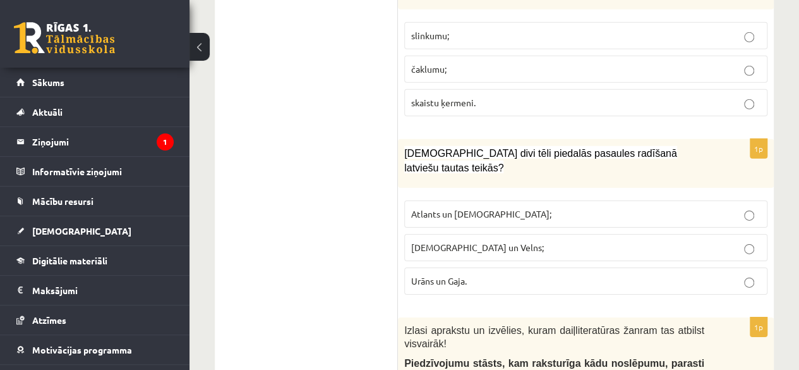
drag, startPoint x: 609, startPoint y: 23, endPoint x: 732, endPoint y: 35, distance: 123.2
click at [732, 63] on p "čaklumu;" at bounding box center [585, 69] width 349 height 13
drag, startPoint x: 732, startPoint y: 36, endPoint x: 801, endPoint y: 123, distance: 111.5
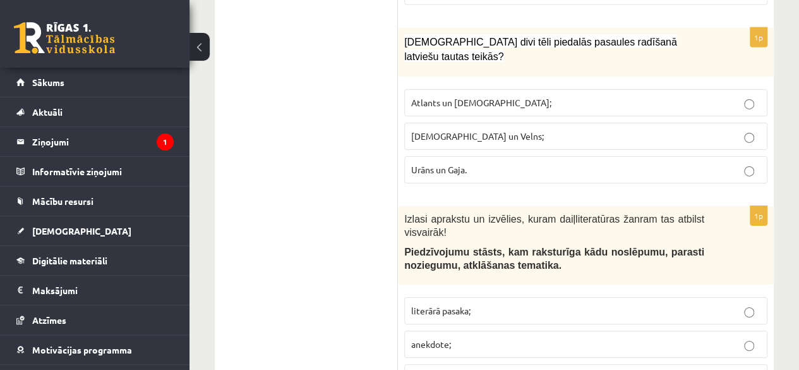
scroll to position [2010, 0]
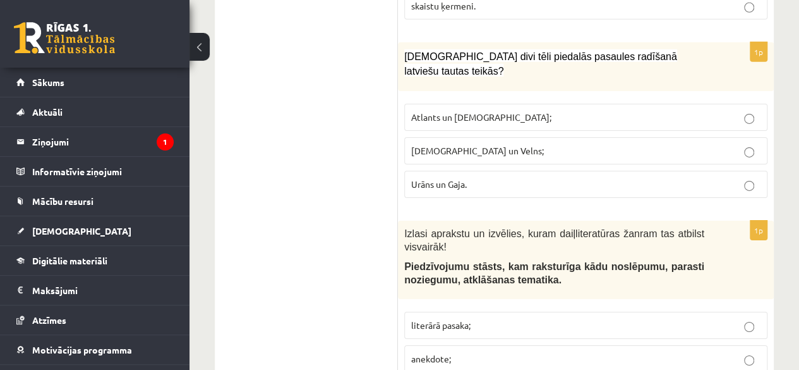
click at [512, 137] on label "Dievs un Velns;" at bounding box center [585, 150] width 363 height 27
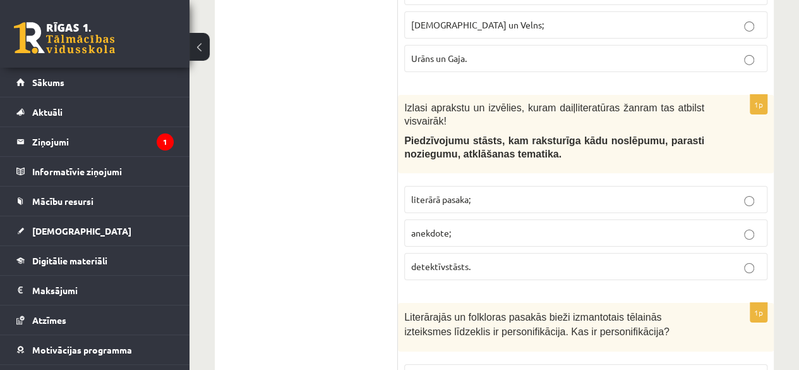
scroll to position [2194, 0]
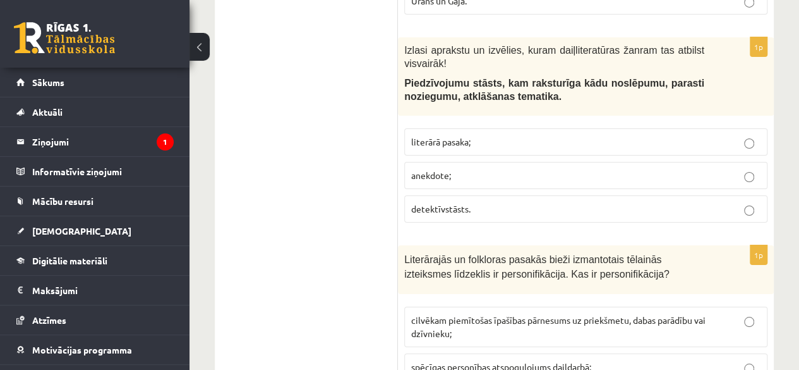
click at [619, 195] on label "detektīvstāsts." at bounding box center [585, 208] width 363 height 27
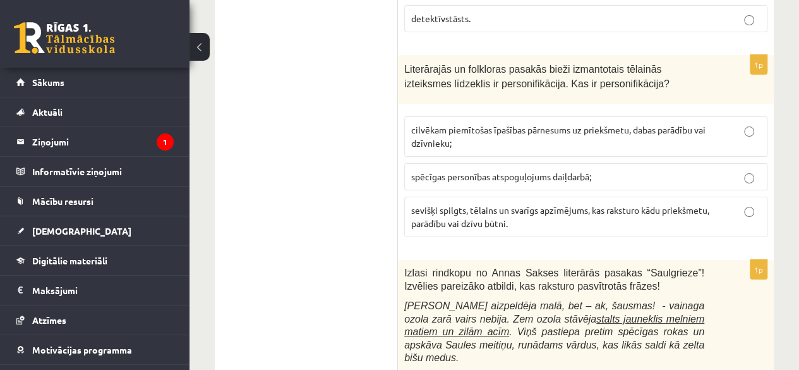
scroll to position [2355, 0]
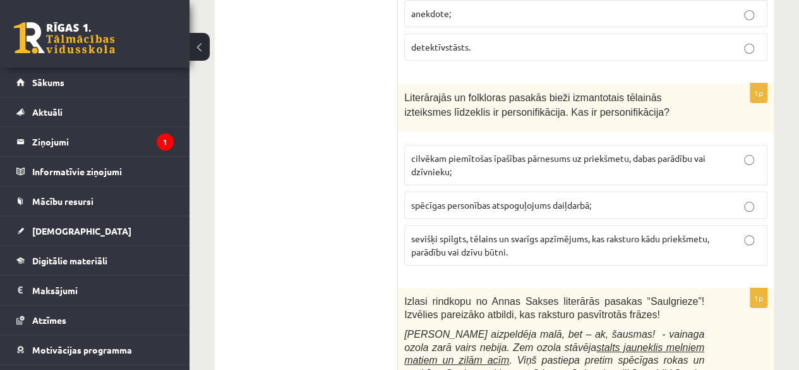
click at [493, 233] on span "sevišķi spilgts, tēlains un svarīgs apzīmējums, kas raksturo kādu priekšmetu, p…" at bounding box center [560, 245] width 298 height 25
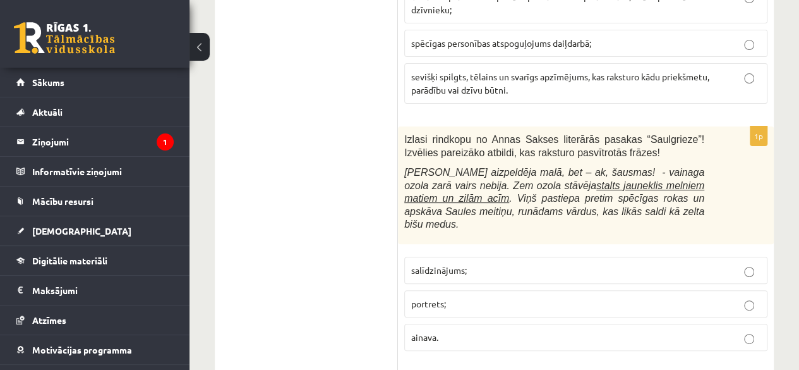
scroll to position [2560, 0]
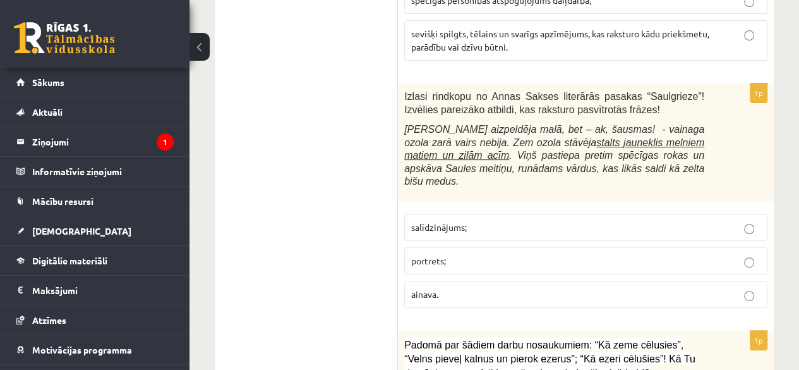
click at [499, 247] on label "portrets;" at bounding box center [585, 260] width 363 height 27
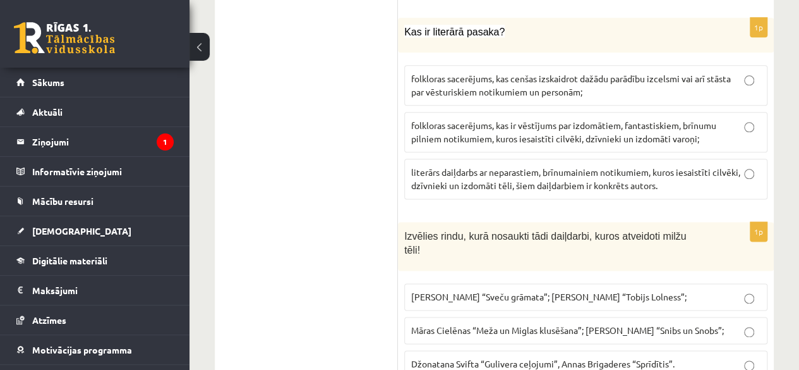
scroll to position [5551, 0]
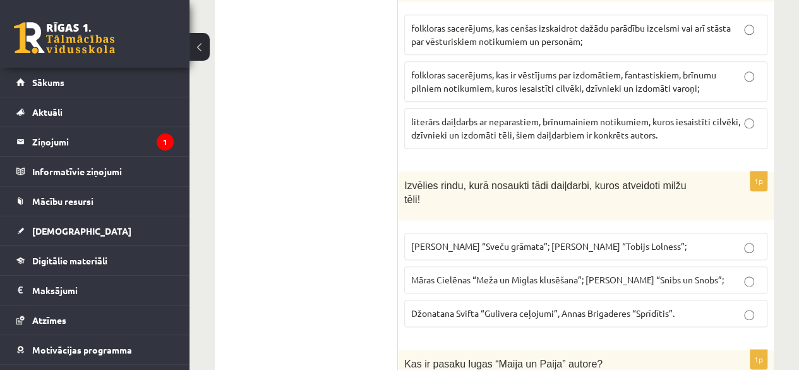
click at [594, 299] on label "Džonatana Svifta “Gulivera ceļojumi”, Annas Brigaderes “Sprīdītis”." at bounding box center [585, 312] width 363 height 27
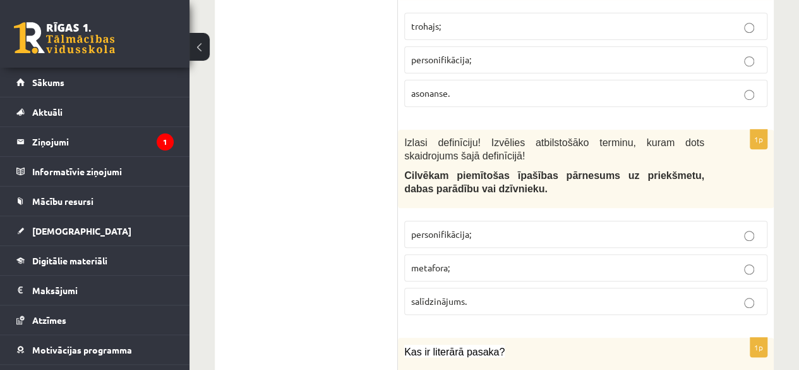
scroll to position [5217, 0]
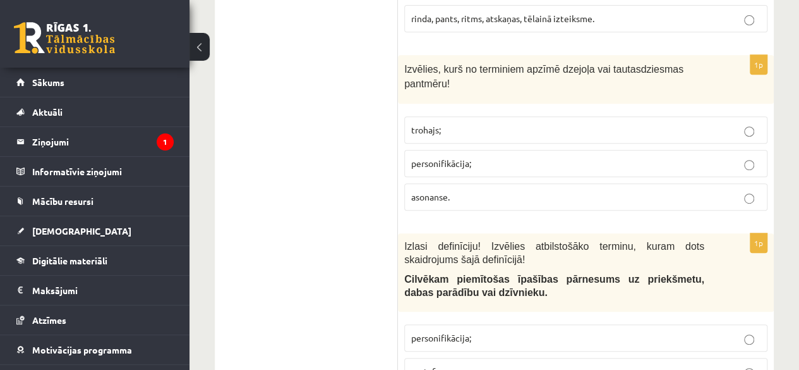
scroll to position [5041, 0]
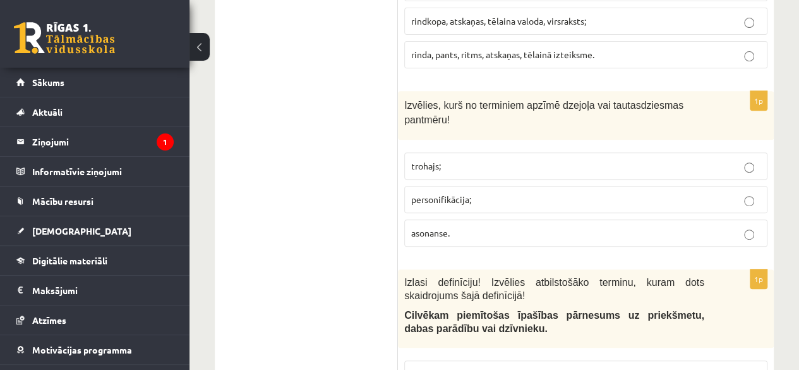
click at [455, 367] on p "personifikācija;" at bounding box center [585, 373] width 349 height 13
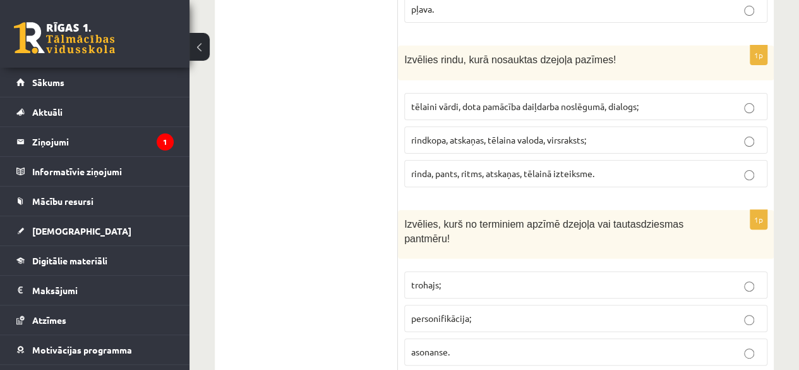
scroll to position [4873, 0]
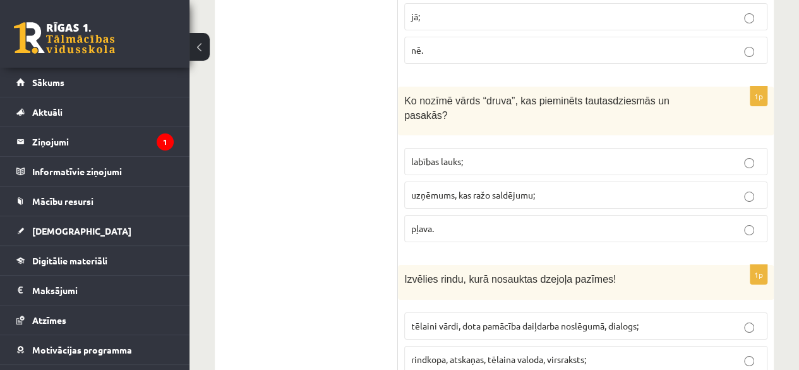
scroll to position [4675, 0]
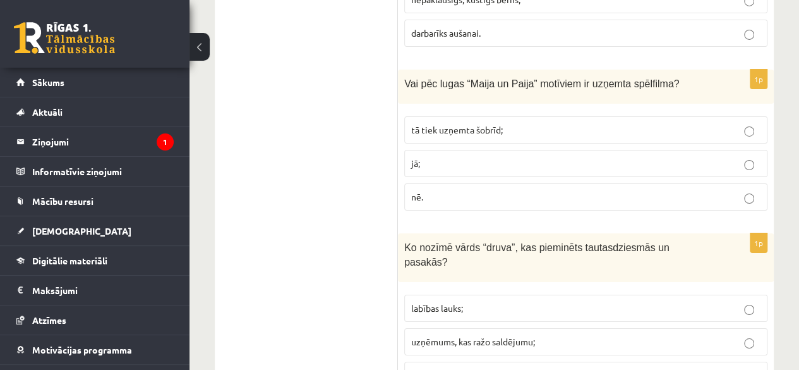
scroll to position [4535, 0]
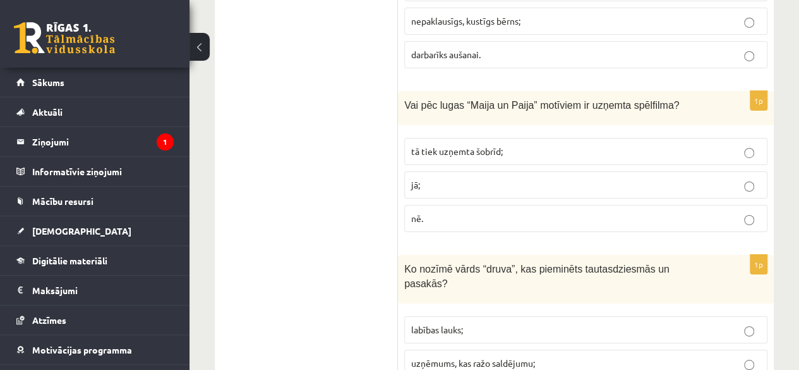
click at [598, 310] on fieldset "labības lauks; uzņēmums, kas ražo saldējumu; pļava." at bounding box center [585, 362] width 363 height 104
click at [617, 356] on p "uzņēmums, kas ražo saldējumu;" at bounding box center [585, 362] width 349 height 13
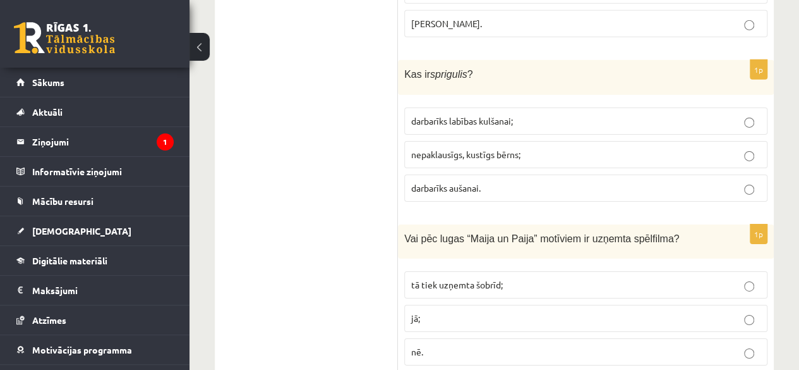
scroll to position [4359, 0]
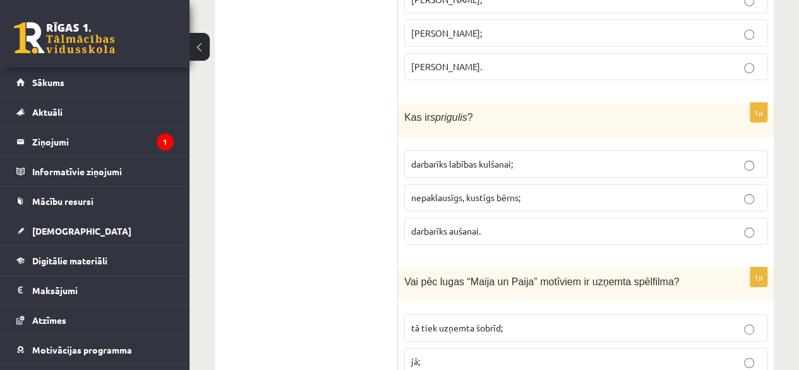
click at [552, 348] on label "jā;" at bounding box center [585, 361] width 363 height 27
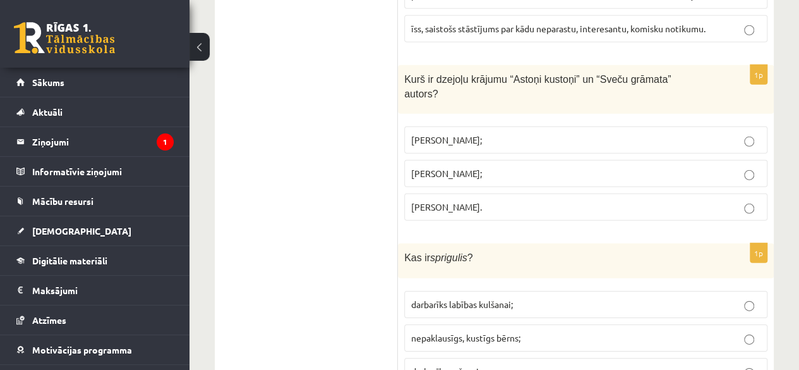
scroll to position [4104, 0]
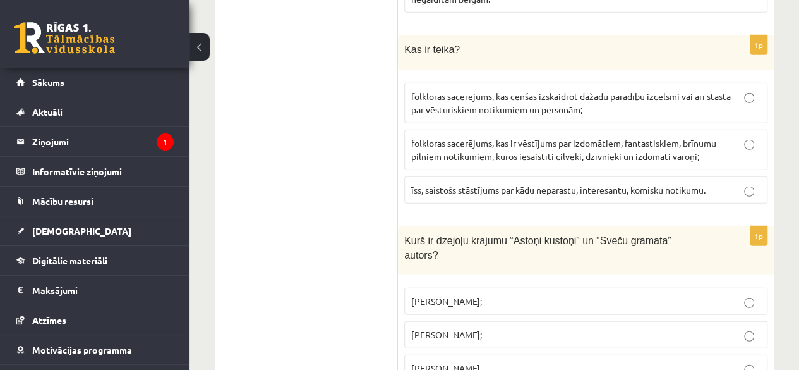
scroll to position [4036, 0]
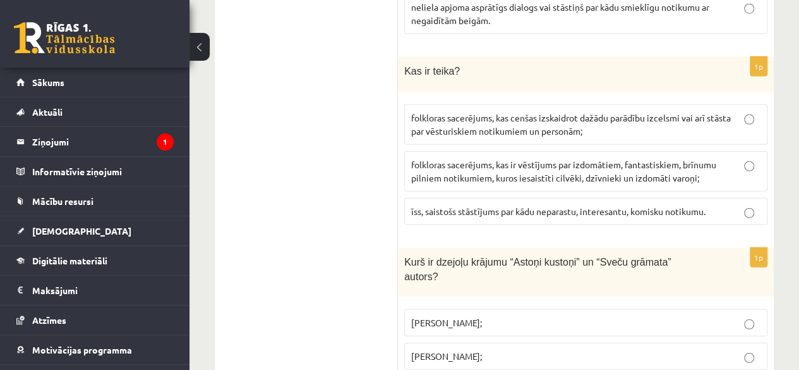
click at [619, 309] on label "Imants Ziedonis;" at bounding box center [585, 322] width 363 height 27
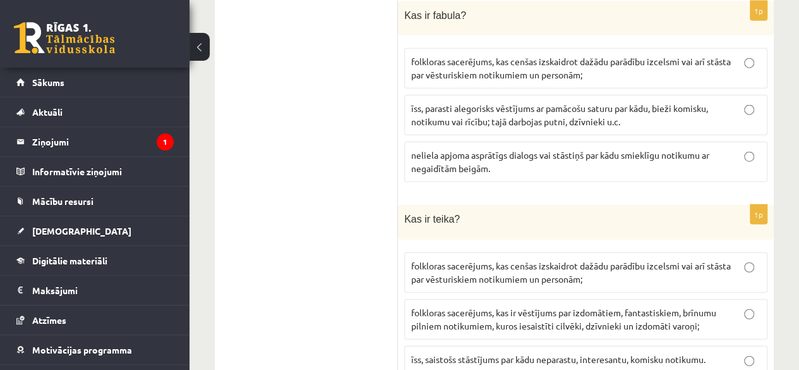
scroll to position [3874, 0]
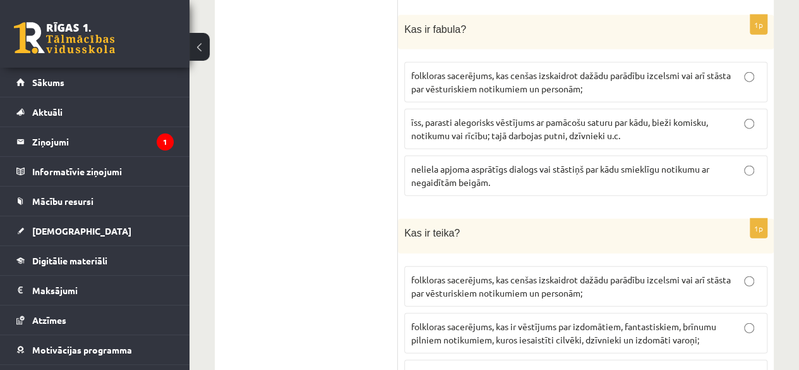
click at [671, 320] on span "folkloras sacerējums, kas ir vēstījums par izdomātiem, fantastiskiem, brīnumu p…" at bounding box center [563, 332] width 305 height 25
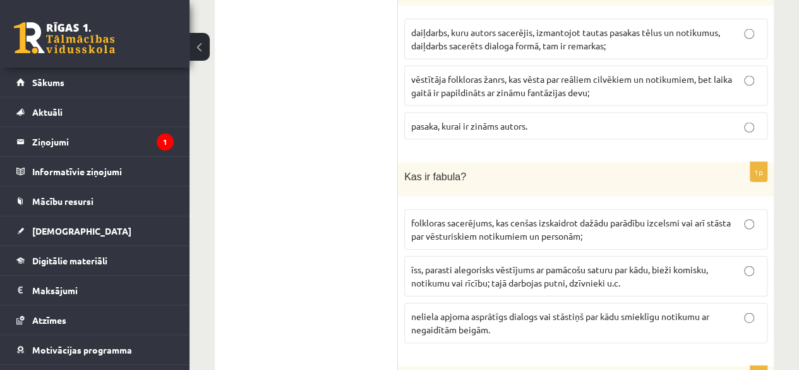
scroll to position [3684, 0]
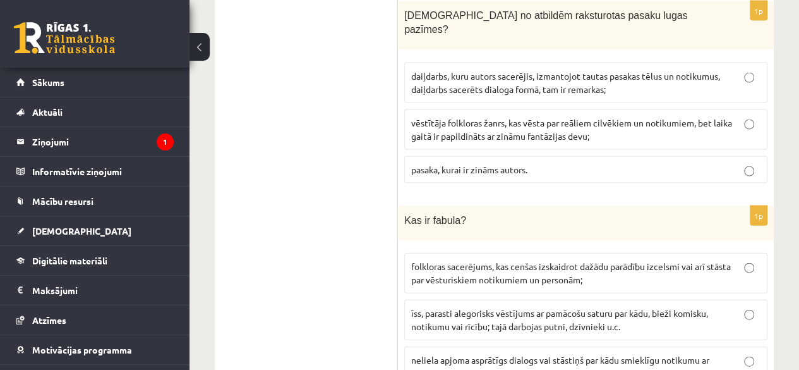
click at [701, 346] on label "neliela apjoma asprātīgs dialogs vai stāstiņš par kādu smieklīgu notikumu ar ne…" at bounding box center [585, 366] width 363 height 40
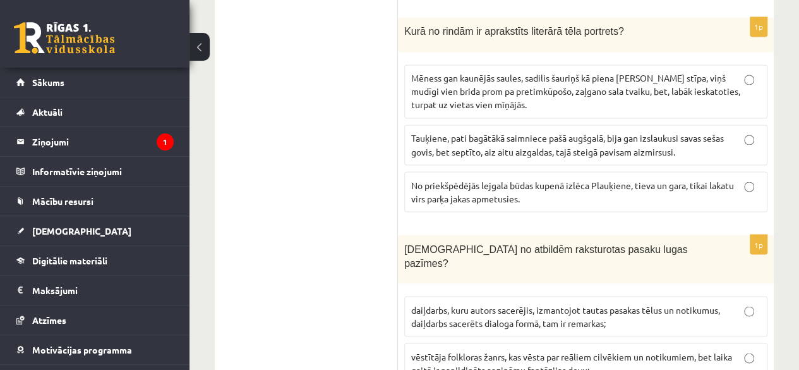
scroll to position [3379, 0]
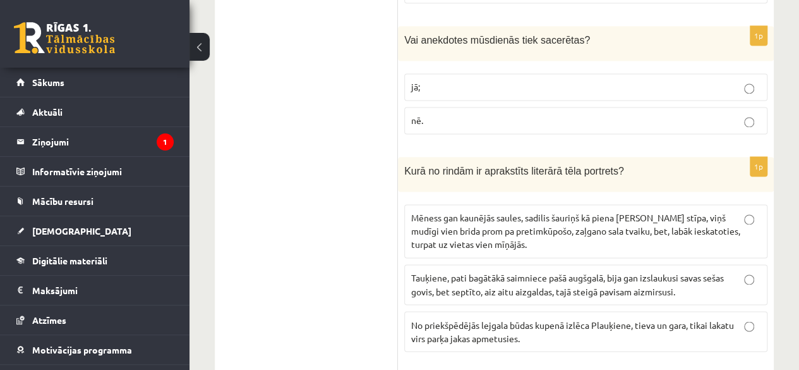
scroll to position [3318, 0]
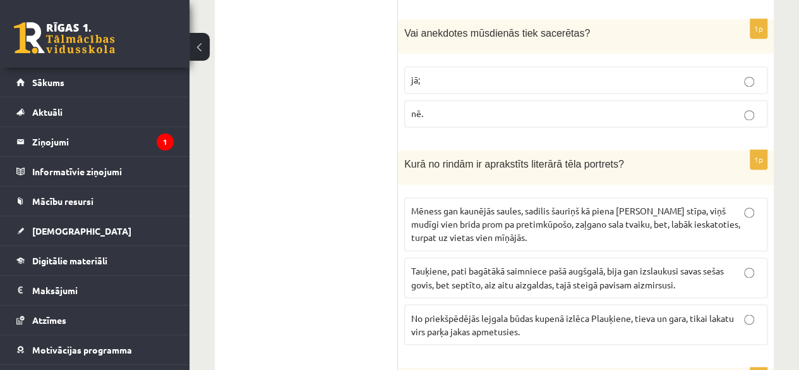
click at [525, 311] on p "No priekšpēdējās lejgala būdas kupenā izlēca Plauķiene, tieva un gara, tikai la…" at bounding box center [585, 324] width 349 height 27
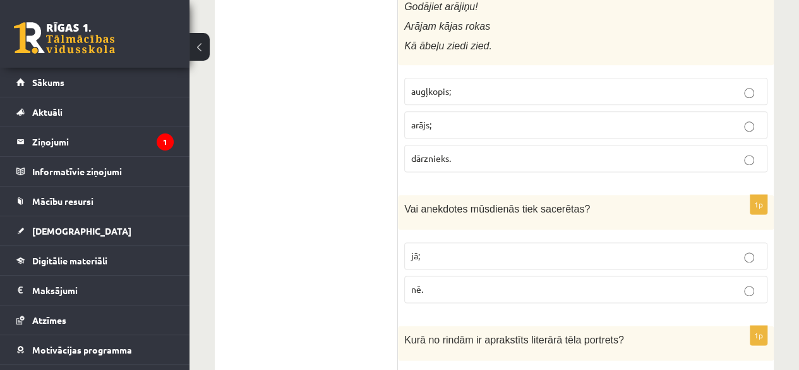
scroll to position [3142, 0]
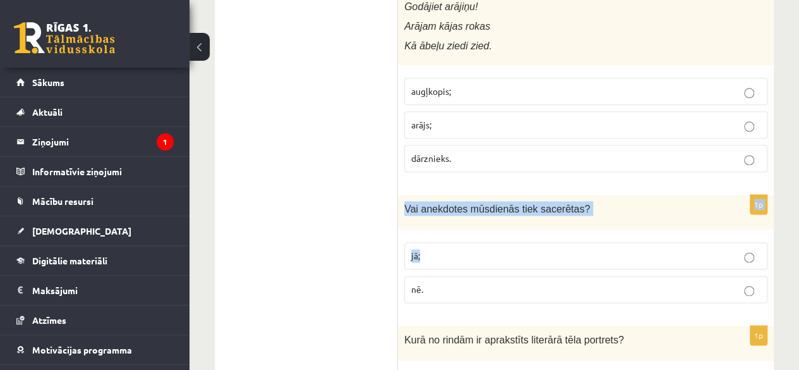
drag, startPoint x: 490, startPoint y: 182, endPoint x: 534, endPoint y: 61, distance: 128.3
click at [534, 61] on form "1p Izlasi definīciju un nosaki, kuram prozas žanram tā atbilst! Neliela apjoma …" at bounding box center [586, 14] width 351 height 5791
click at [586, 249] on p "jā;" at bounding box center [585, 255] width 349 height 13
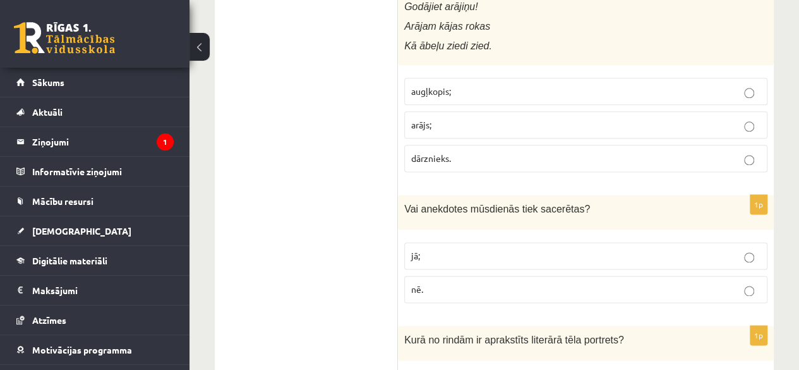
click at [563, 152] on p "dārznieks." at bounding box center [585, 158] width 349 height 13
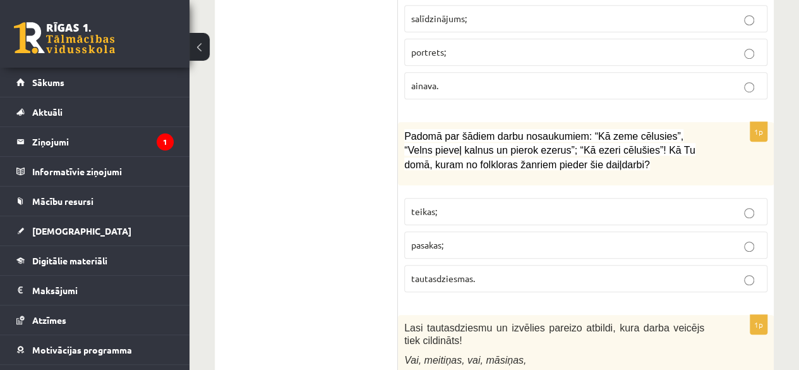
scroll to position [2797, 0]
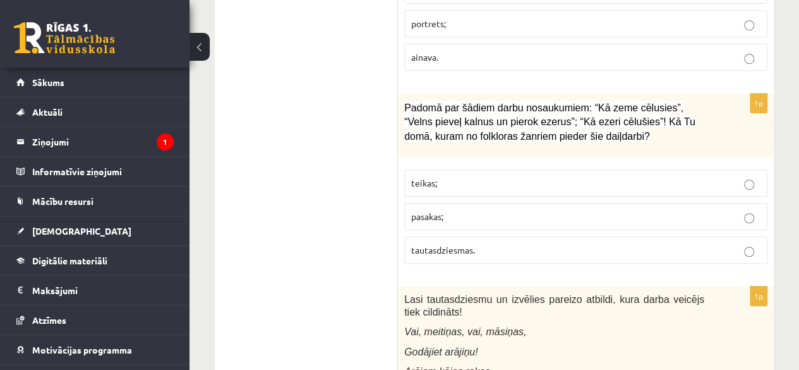
click at [651, 210] on p "pasakas;" at bounding box center [585, 216] width 349 height 13
click at [675, 243] on p "tautasdziesmas." at bounding box center [585, 249] width 349 height 13
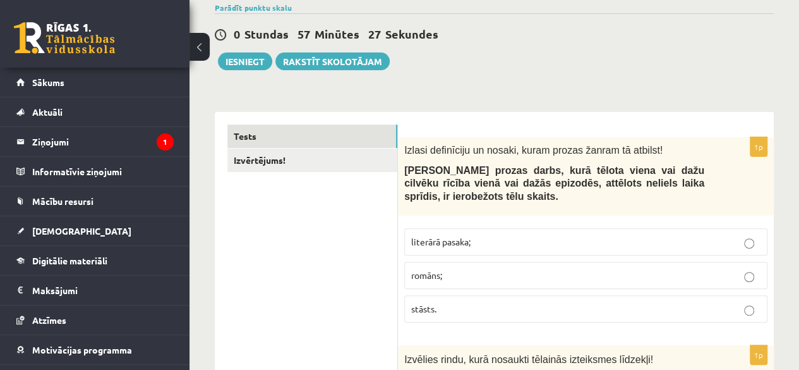
scroll to position [0, 0]
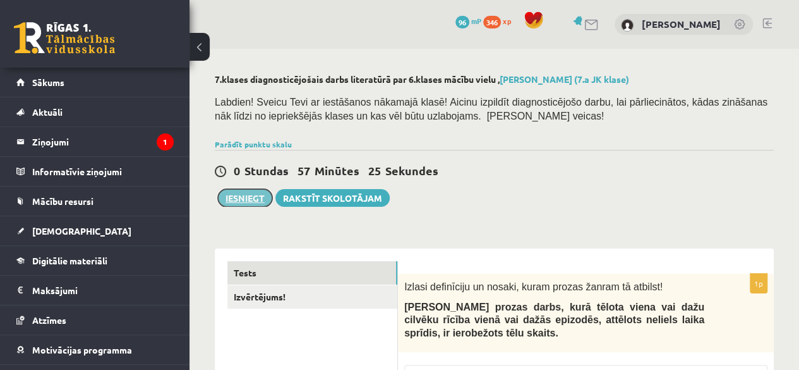
click at [254, 198] on button "Iesniegt" at bounding box center [245, 198] width 54 height 18
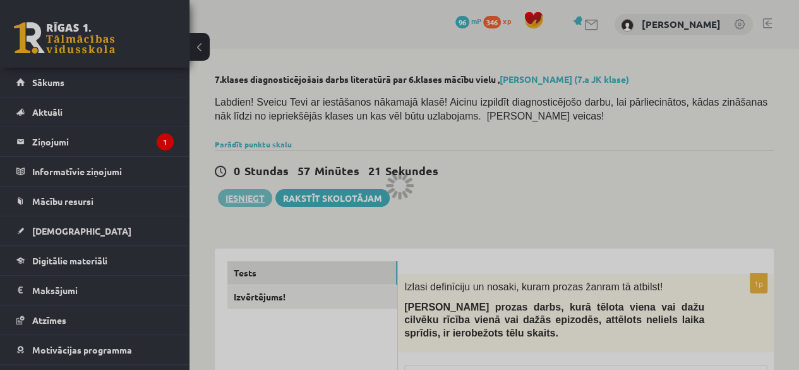
click at [459, 70] on div at bounding box center [399, 185] width 799 height 370
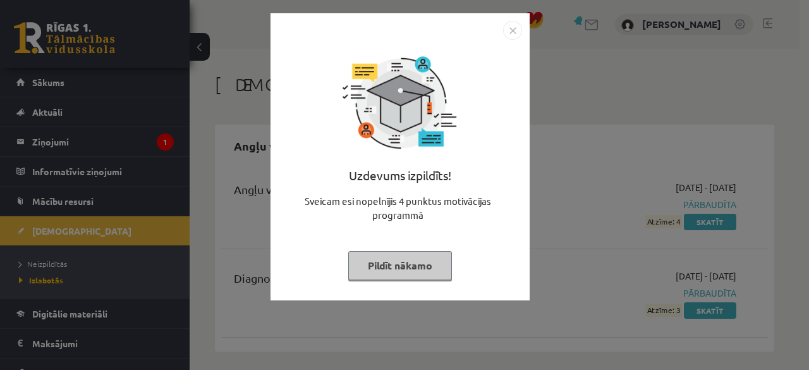
click at [413, 258] on button "Pildīt nākamo" at bounding box center [400, 265] width 104 height 29
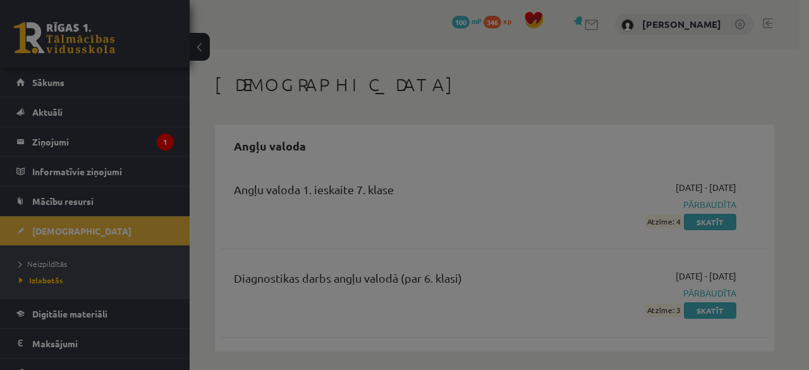
click at [413, 248] on button "Pildīt nākamo" at bounding box center [400, 233] width 104 height 29
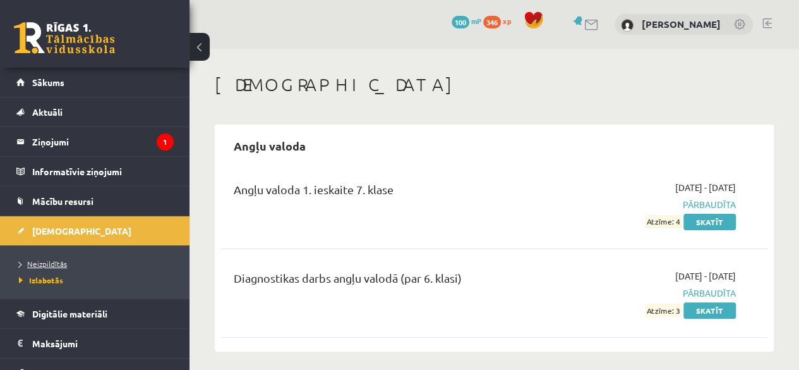
click at [56, 263] on span "Neizpildītās" at bounding box center [43, 263] width 48 height 10
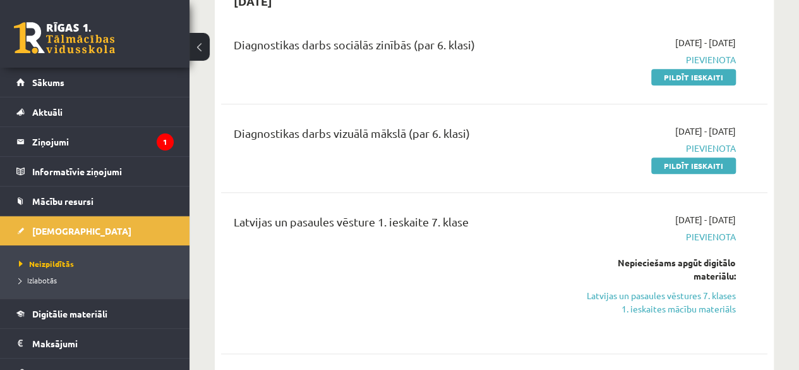
scroll to position [317, 0]
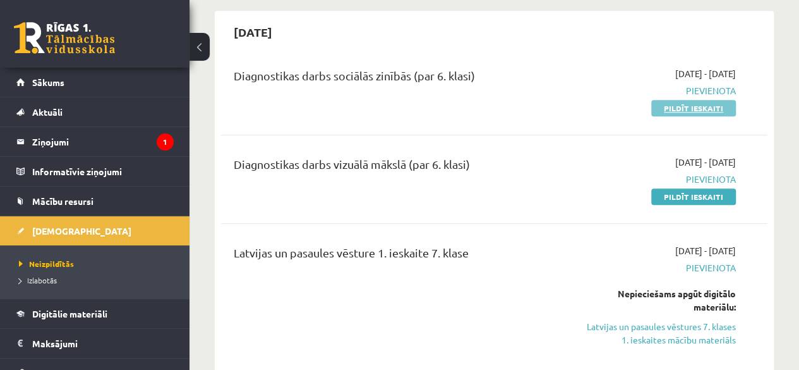
click at [701, 103] on link "Pildīt ieskaiti" at bounding box center [693, 108] width 85 height 16
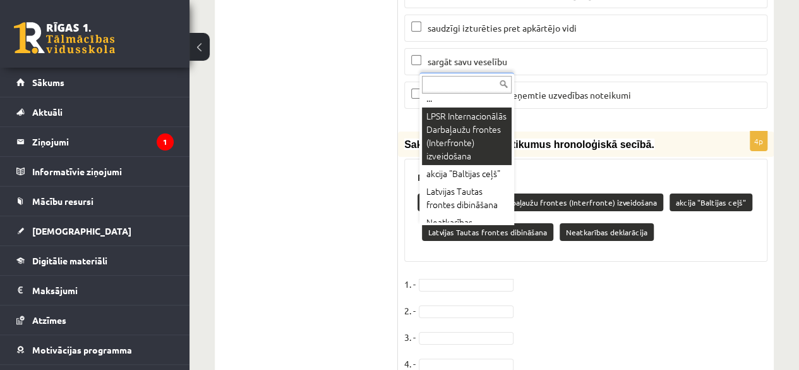
scroll to position [4708, 0]
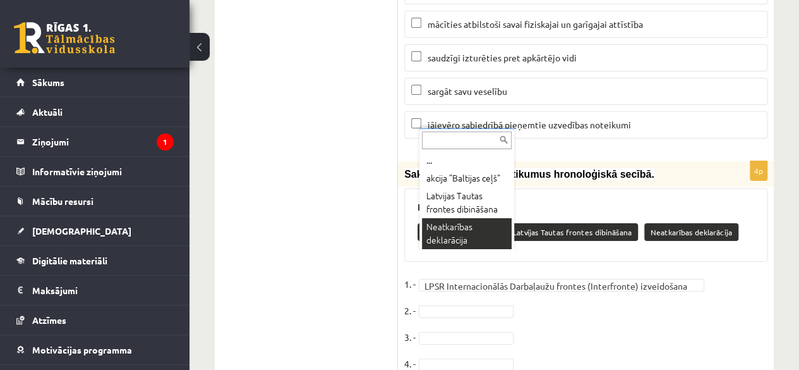
drag, startPoint x: 455, startPoint y: 260, endPoint x: 452, endPoint y: 241, distance: 19.1
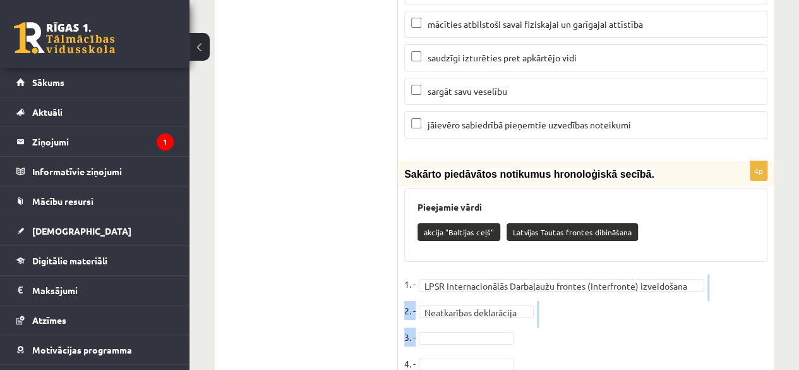
drag, startPoint x: 452, startPoint y: 241, endPoint x: 451, endPoint y: 278, distance: 37.3
click at [451, 278] on fieldset "**********" at bounding box center [585, 327] width 363 height 106
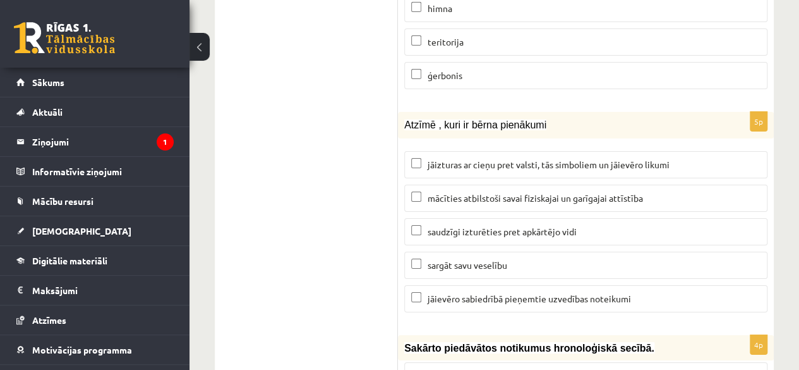
scroll to position [4529, 0]
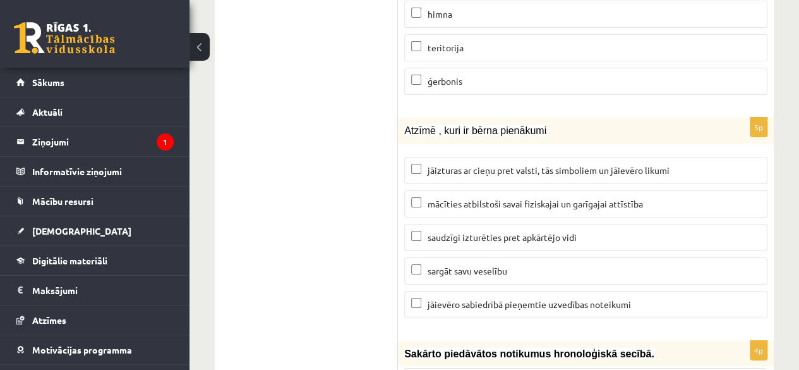
click at [593, 298] on span "jāievēro sabiedrībā pieņemtie uzvedības noteikumi" at bounding box center [529, 303] width 203 height 11
click at [571, 298] on span "jāievēro sabiedrībā pieņemtie uzvedības noteikumi" at bounding box center [529, 303] width 203 height 11
click at [536, 164] on span "jāizturas ar cieņu pret valsti, tās simboliem un jāievēro likumi" at bounding box center [549, 169] width 242 height 11
click at [516, 231] on p "saudzīgi izturēties pret apkārtējo vidi" at bounding box center [585, 237] width 349 height 13
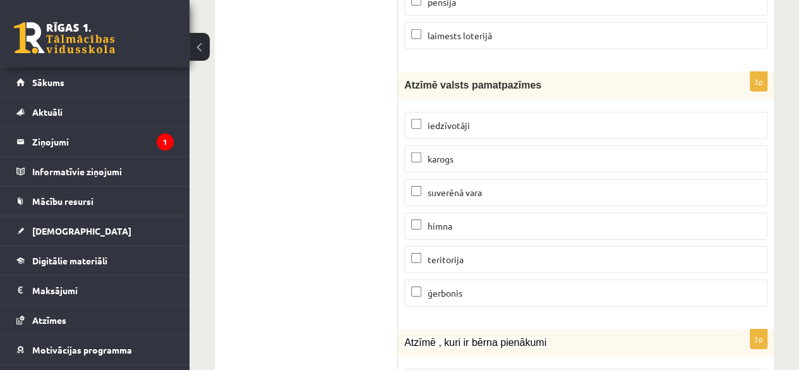
scroll to position [4262, 0]
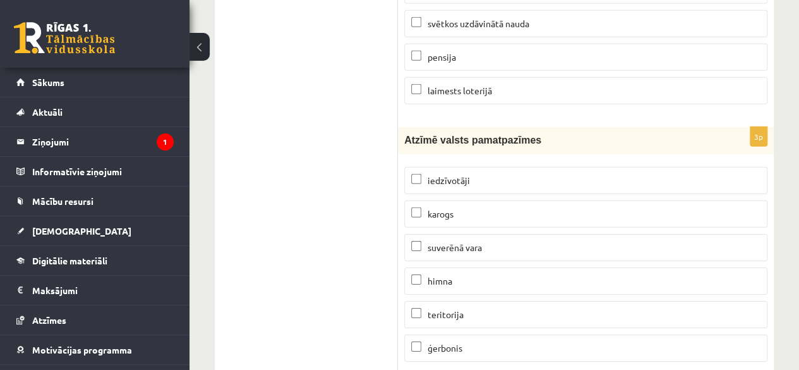
click at [596, 267] on label "himna" at bounding box center [585, 280] width 363 height 27
drag, startPoint x: 588, startPoint y: 207, endPoint x: 585, endPoint y: 195, distance: 12.4
click at [585, 234] on label "suverēnā vara" at bounding box center [585, 247] width 363 height 27
click at [585, 241] on p "suverēnā vara" at bounding box center [585, 247] width 349 height 13
click at [579, 241] on p "suverēnā vara" at bounding box center [585, 247] width 349 height 13
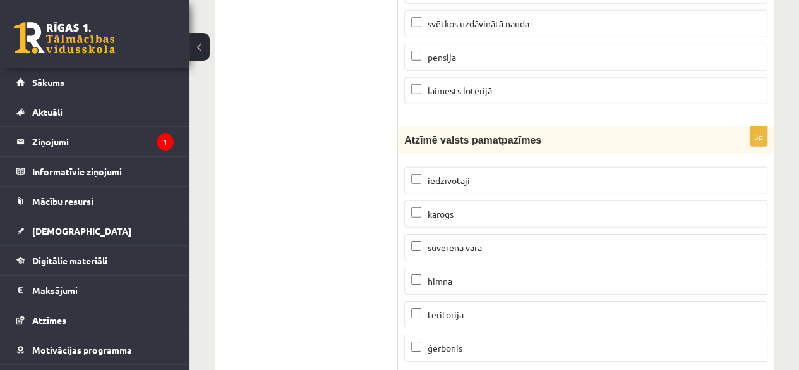
click at [577, 207] on p "karogs" at bounding box center [585, 213] width 349 height 13
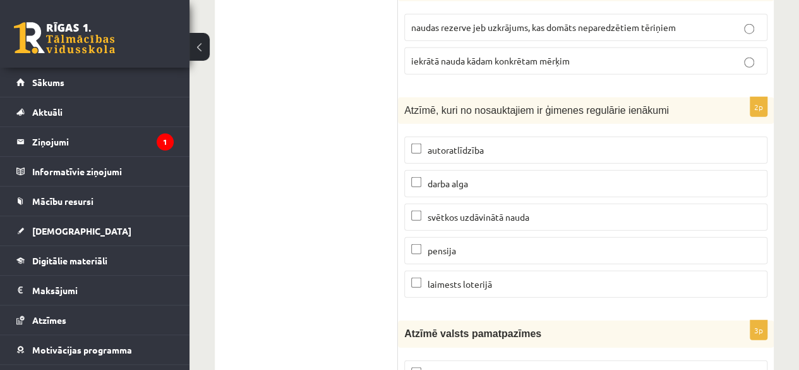
scroll to position [4063, 0]
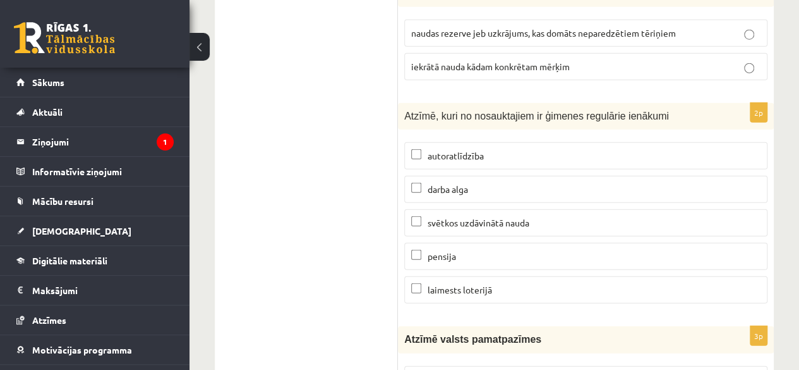
click at [598, 283] on p "laimests loterijā" at bounding box center [585, 289] width 349 height 13
click at [541, 176] on label "darba alga" at bounding box center [585, 189] width 363 height 27
click at [540, 216] on p "svētkos uzdāvinātā nauda" at bounding box center [585, 222] width 349 height 13
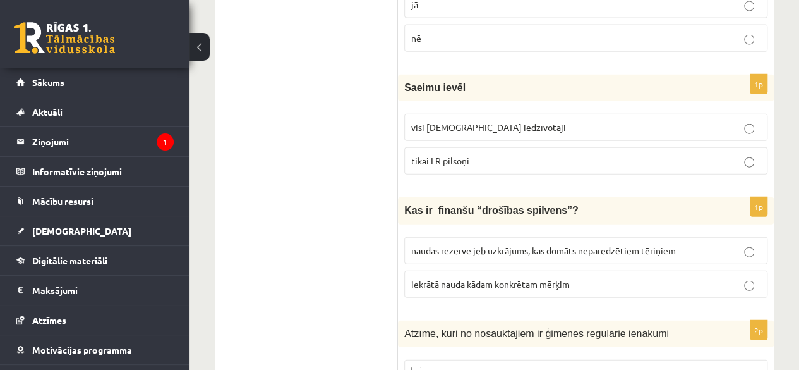
scroll to position [3840, 0]
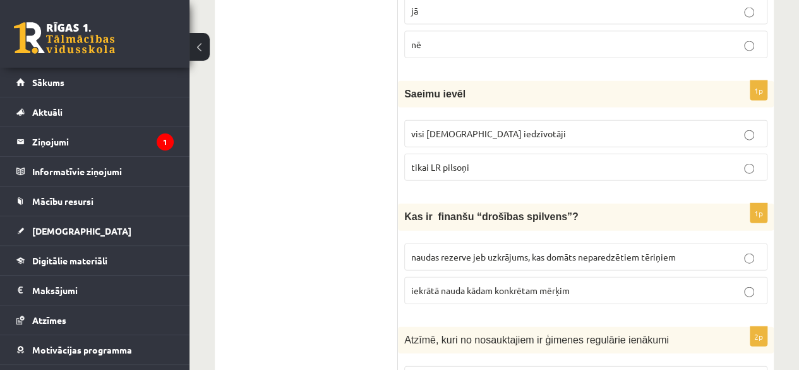
click at [658, 243] on label "naudas rezerve jeb uzkrājums, kas domāts neparedzētiem tēriņiem" at bounding box center [585, 256] width 363 height 27
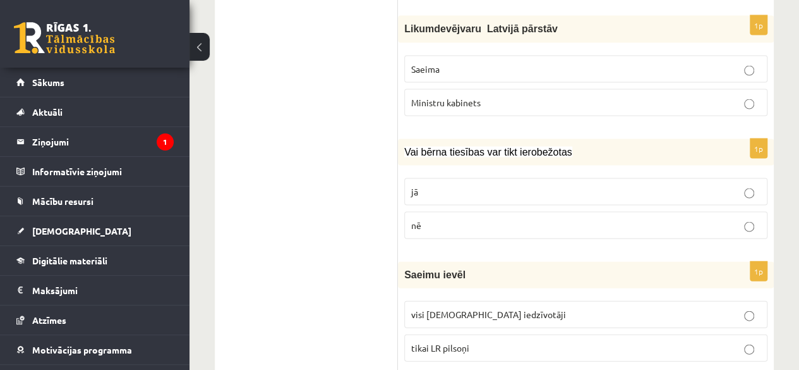
scroll to position [3647, 0]
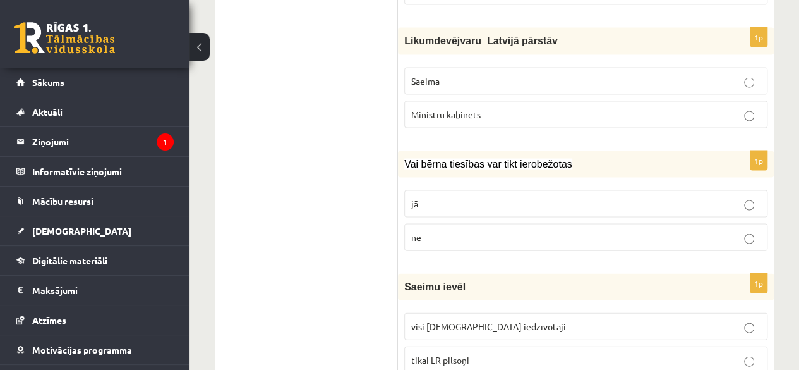
drag, startPoint x: 687, startPoint y: 311, endPoint x: 718, endPoint y: 314, distance: 30.4
click at [718, 353] on p "tikai LR pilsoņi" at bounding box center [585, 359] width 349 height 13
drag, startPoint x: 718, startPoint y: 314, endPoint x: 783, endPoint y: 298, distance: 67.1
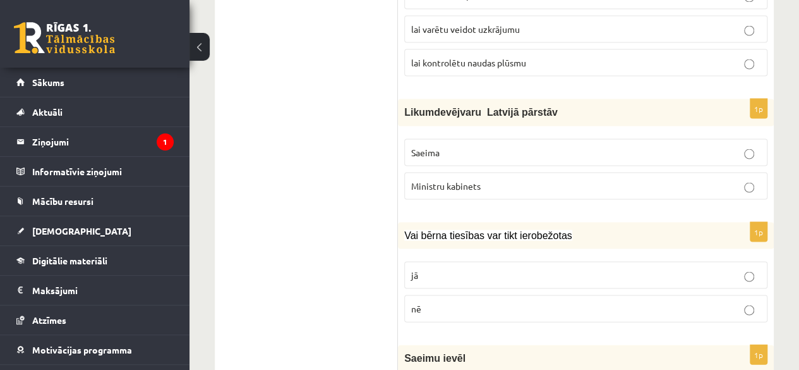
scroll to position [3527, 0]
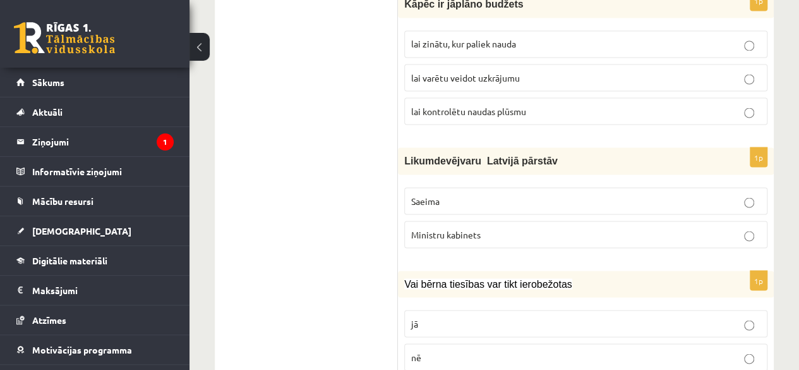
click at [646, 317] on p "jā" at bounding box center [585, 323] width 349 height 13
click at [583, 194] on p "Saeima" at bounding box center [585, 200] width 349 height 13
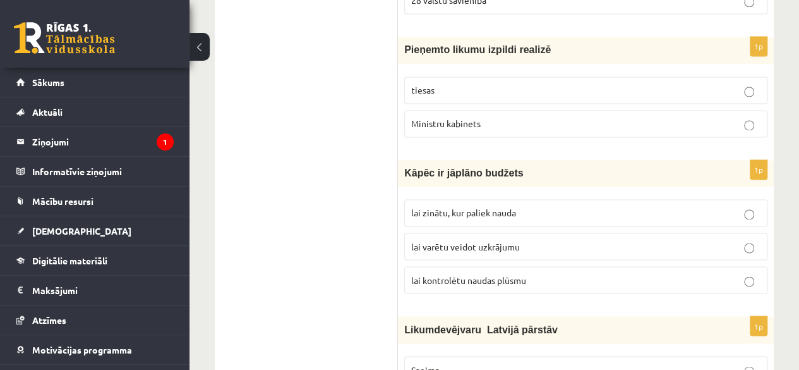
scroll to position [3352, 0]
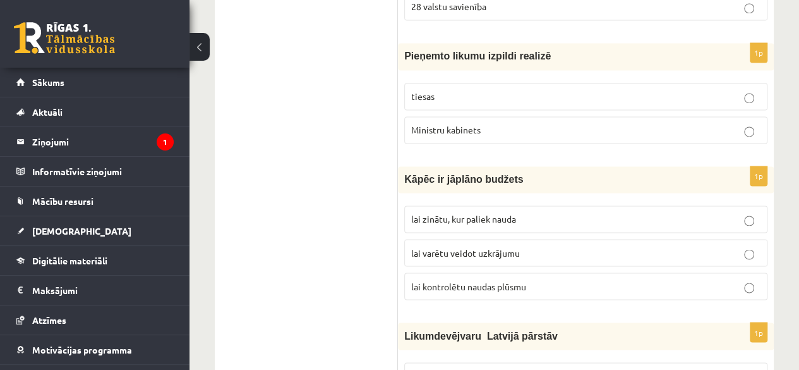
drag, startPoint x: 684, startPoint y: 210, endPoint x: 710, endPoint y: 214, distance: 26.9
click at [710, 246] on p "lai varētu veidot uzkrājumu" at bounding box center [585, 252] width 349 height 13
drag, startPoint x: 710, startPoint y: 214, endPoint x: 798, endPoint y: 263, distance: 100.7
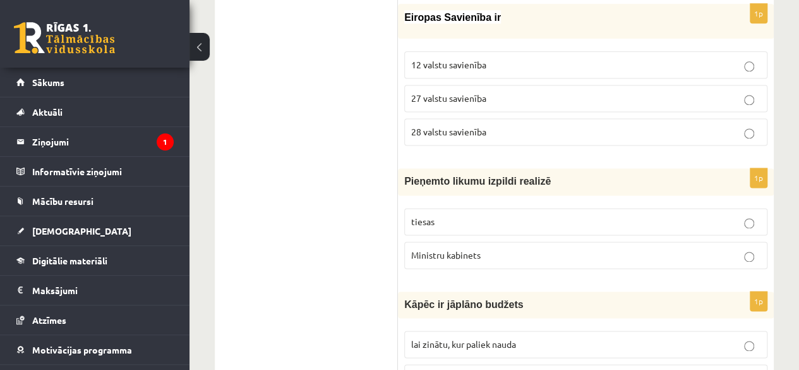
scroll to position [3221, 0]
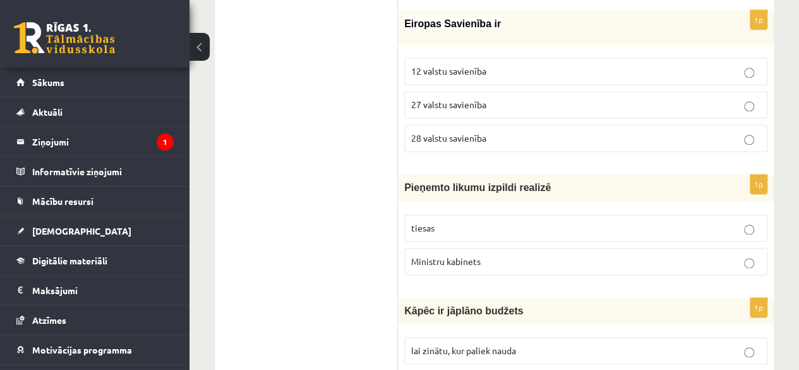
click at [713, 255] on p "Ministru kabinets" at bounding box center [585, 261] width 349 height 13
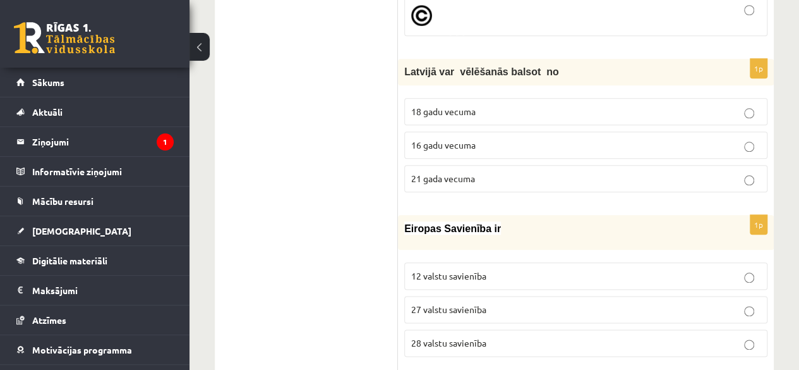
scroll to position [2997, 0]
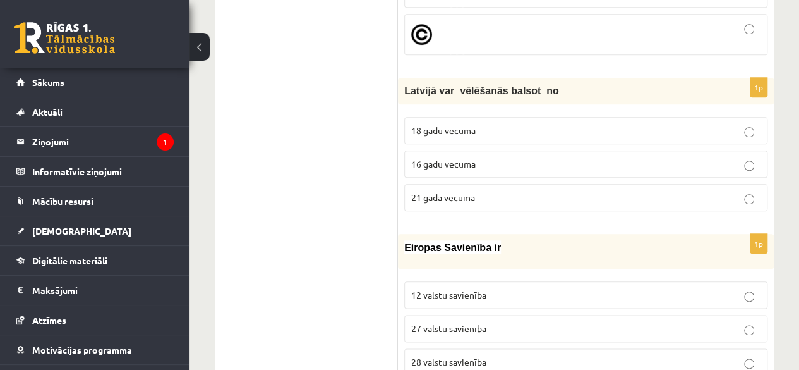
click at [653, 322] on p "27 valstu savienība" at bounding box center [585, 328] width 349 height 13
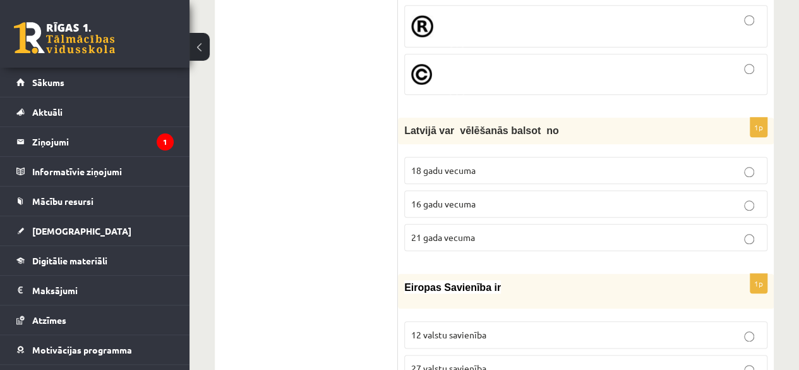
scroll to position [2946, 0]
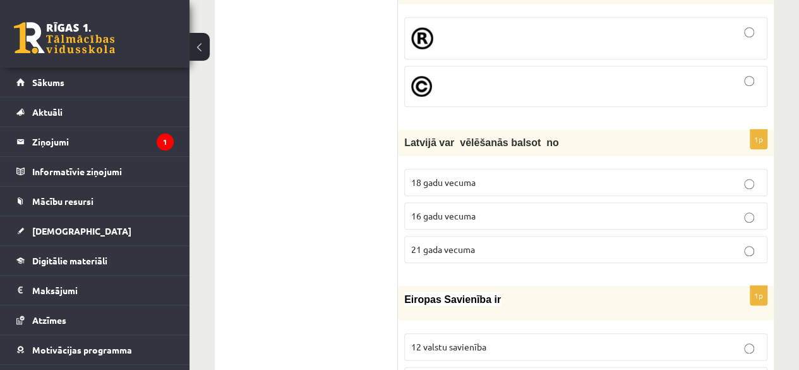
click at [505, 176] on p "18 gadu vecuma" at bounding box center [585, 182] width 349 height 13
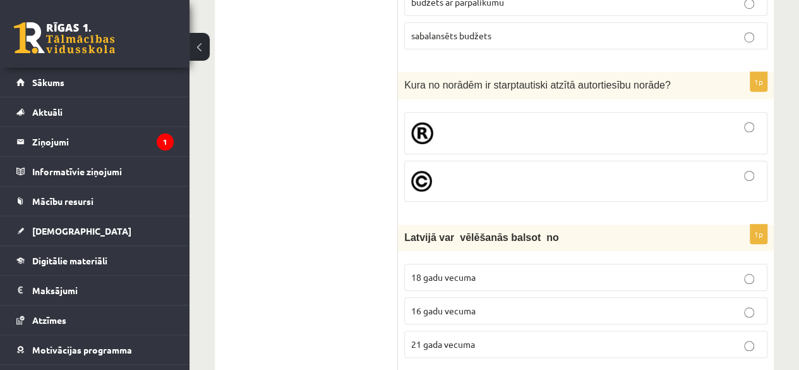
scroll to position [2740, 0]
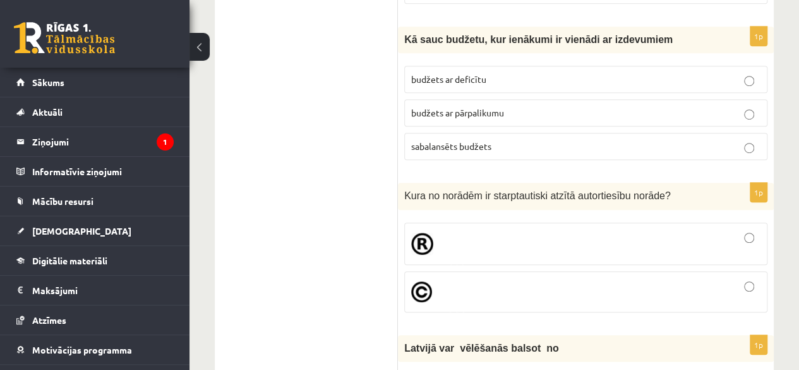
drag, startPoint x: 634, startPoint y: 222, endPoint x: 679, endPoint y: 214, distance: 45.5
click at [679, 222] on label at bounding box center [585, 243] width 363 height 42
drag, startPoint x: 679, startPoint y: 214, endPoint x: 804, endPoint y: 207, distance: 124.7
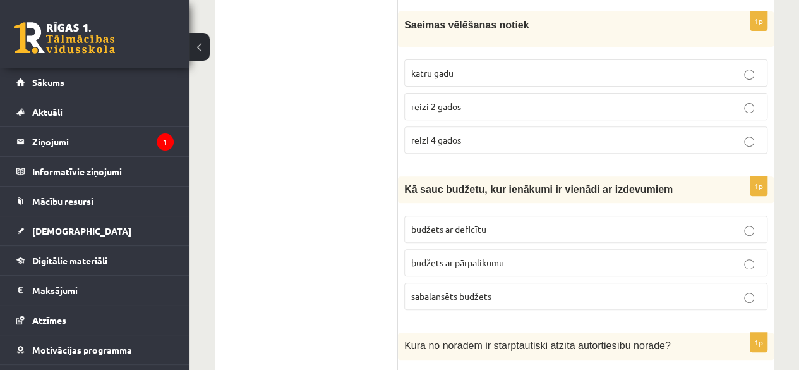
scroll to position [2578, 0]
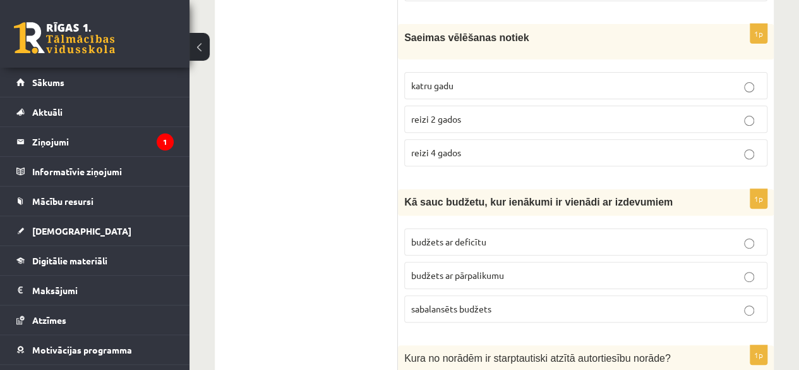
click at [650, 235] on p "budžets ar deficītu" at bounding box center [585, 241] width 349 height 13
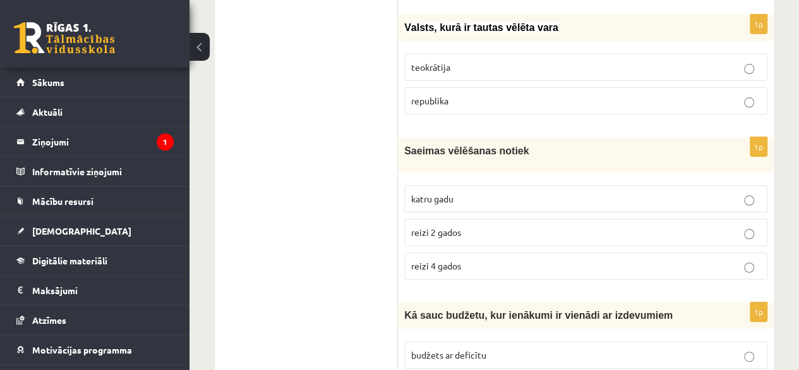
scroll to position [2459, 0]
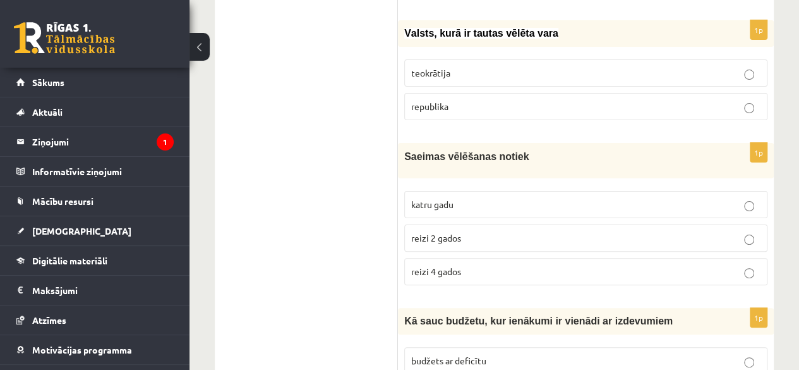
click at [588, 265] on p "reizi 4 gados" at bounding box center [585, 271] width 349 height 13
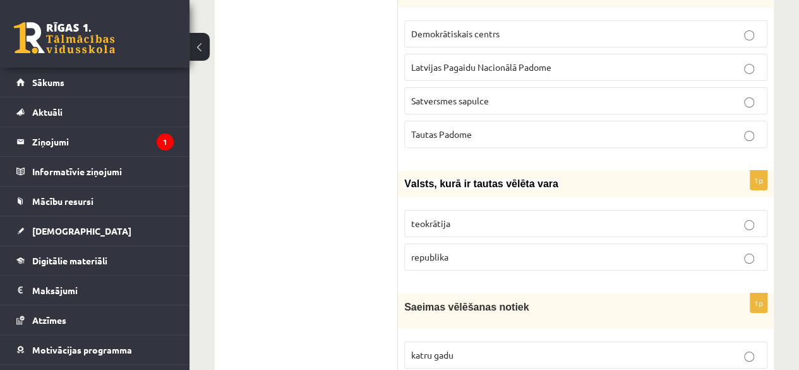
scroll to position [2266, 0]
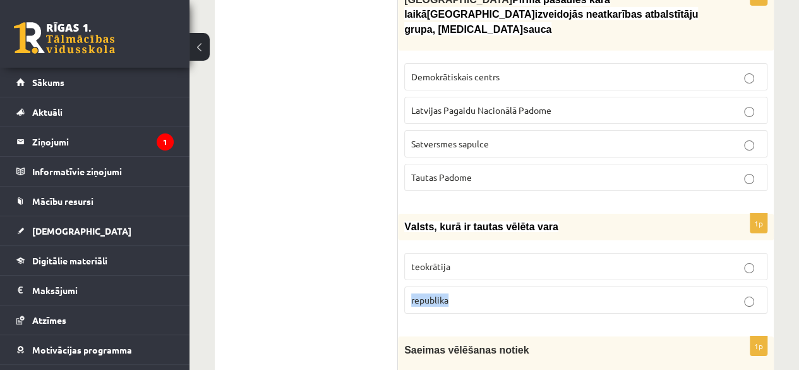
drag, startPoint x: 605, startPoint y: 241, endPoint x: 603, endPoint y: 262, distance: 20.9
click at [603, 262] on fieldset "teokrātija republika" at bounding box center [585, 281] width 363 height 71
click at [604, 293] on p "republika" at bounding box center [585, 299] width 349 height 13
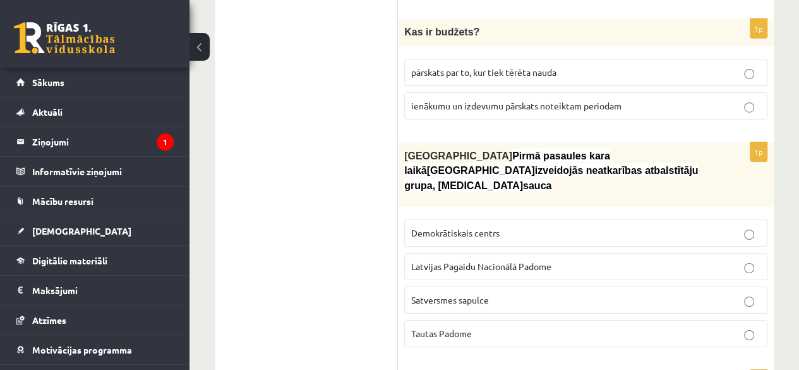
scroll to position [2115, 0]
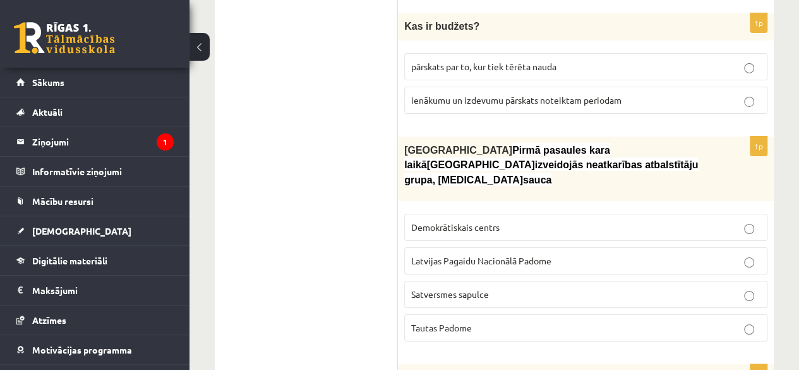
drag, startPoint x: 642, startPoint y: 233, endPoint x: 677, endPoint y: 227, distance: 35.8
click at [677, 254] on p "Latvijas Pagaidu Nacionālā Padome" at bounding box center [585, 260] width 349 height 13
drag, startPoint x: 677, startPoint y: 227, endPoint x: 808, endPoint y: 143, distance: 155.1
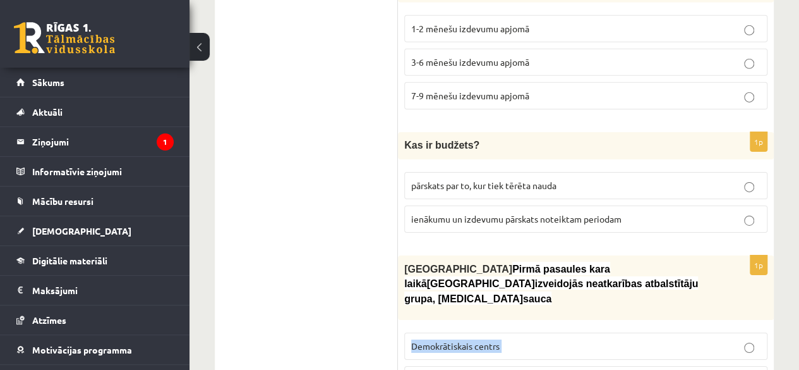
scroll to position [1990, 0]
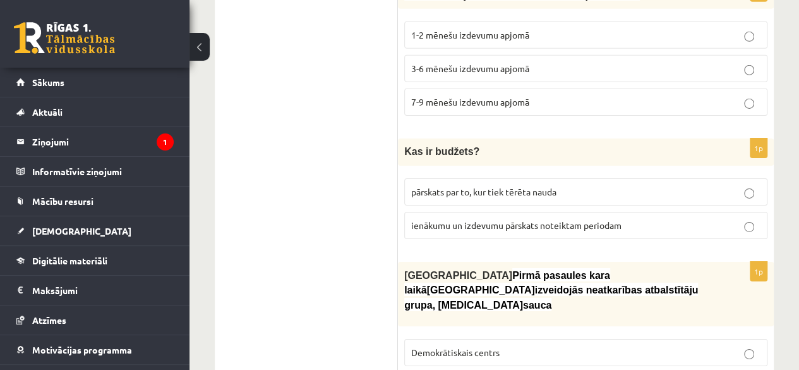
click at [718, 189] on label "pārskats par to, kur tiek tērēta nauda" at bounding box center [585, 191] width 363 height 27
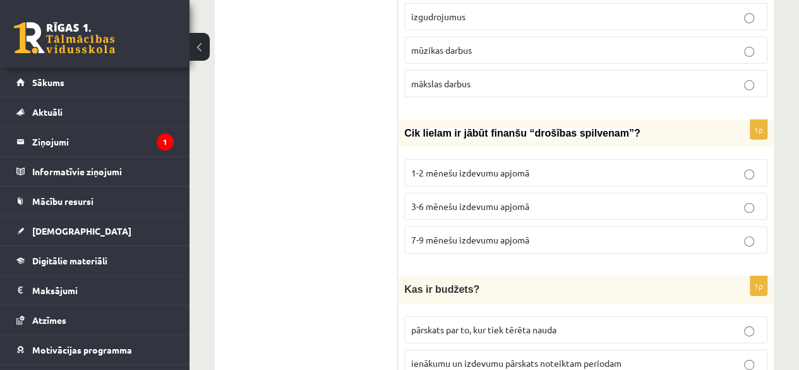
scroll to position [1828, 0]
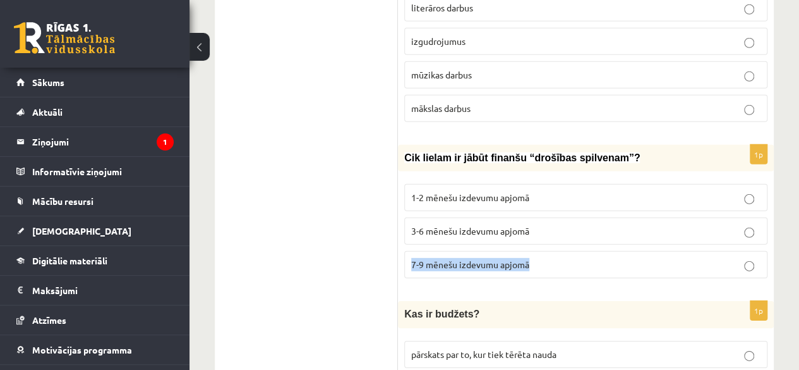
drag, startPoint x: 639, startPoint y: 251, endPoint x: 656, endPoint y: 217, distance: 37.6
click at [656, 217] on fieldset "1-2 mēnešu izdevumu apjomā 3-6 mēnešu izdevumu apjomā 7-9 mēnešu izdevumu apjomā" at bounding box center [585, 230] width 363 height 104
click at [656, 224] on p "3-6 mēnešu izdevumu apjomā" at bounding box center [585, 230] width 349 height 13
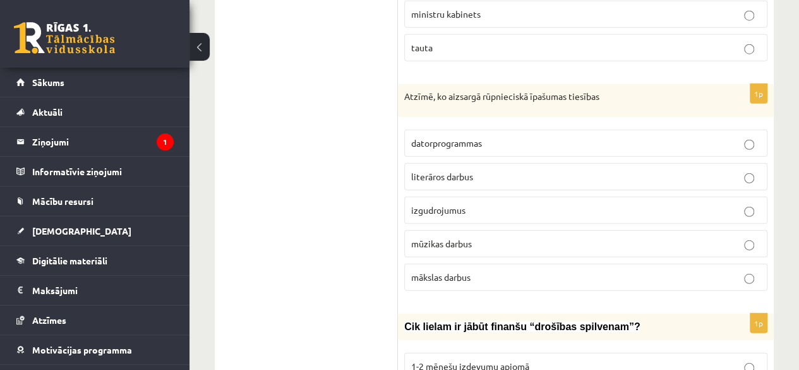
scroll to position [1684, 0]
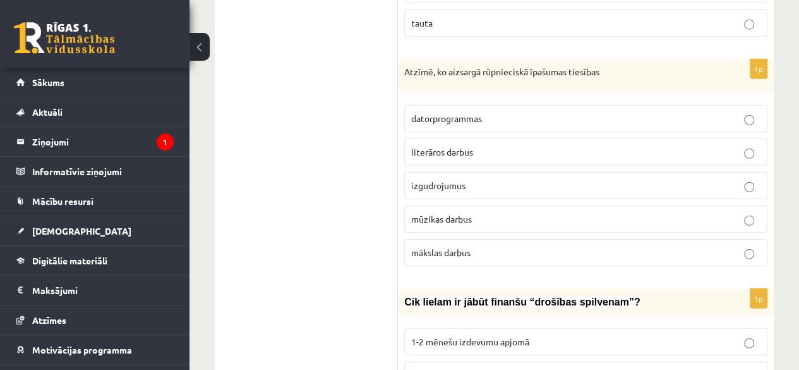
click at [579, 151] on label "literāros darbus" at bounding box center [585, 151] width 363 height 27
drag, startPoint x: 799, startPoint y: 134, endPoint x: 801, endPoint y: 123, distance: 11.0
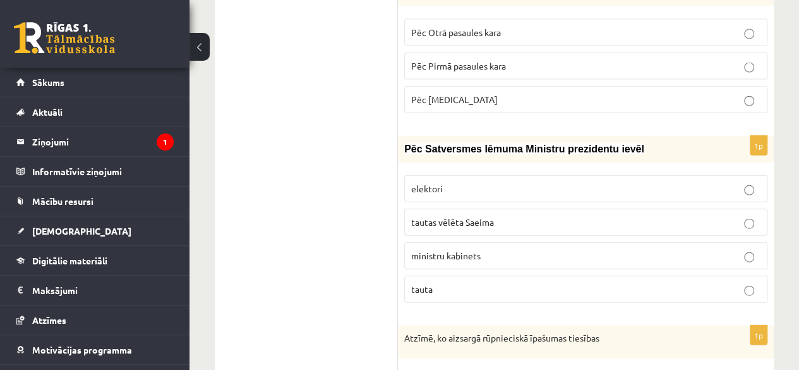
scroll to position [1423, 0]
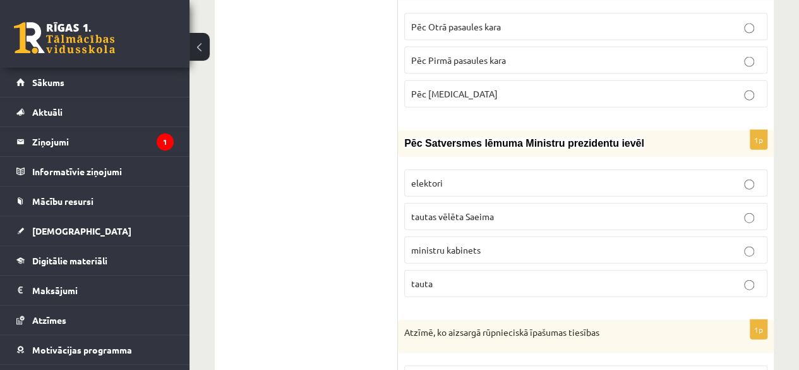
click at [581, 236] on label "ministru kabinets" at bounding box center [585, 249] width 363 height 27
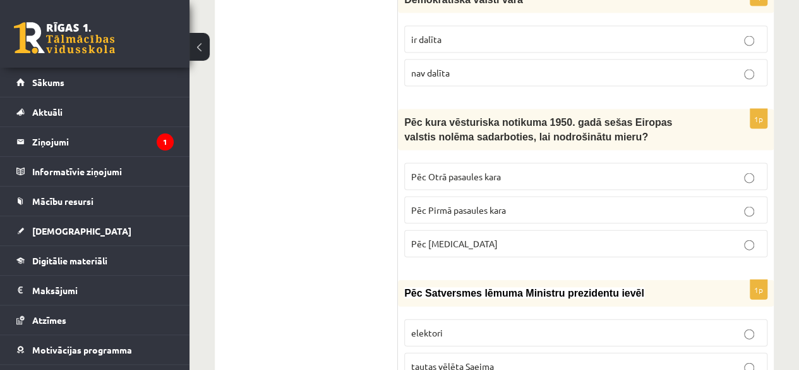
scroll to position [1261, 0]
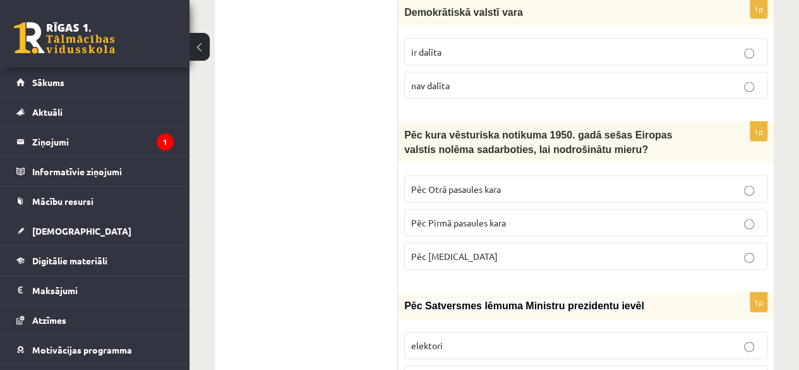
drag, startPoint x: 523, startPoint y: 257, endPoint x: 595, endPoint y: 166, distance: 116.0
click at [595, 169] on fieldset "Pēc Otrā pasaules kara Pēc Pirmā pasaules kara Pēc Covid-19" at bounding box center [585, 221] width 363 height 104
click at [595, 183] on p "Pēc Otrā pasaules kara" at bounding box center [585, 189] width 349 height 13
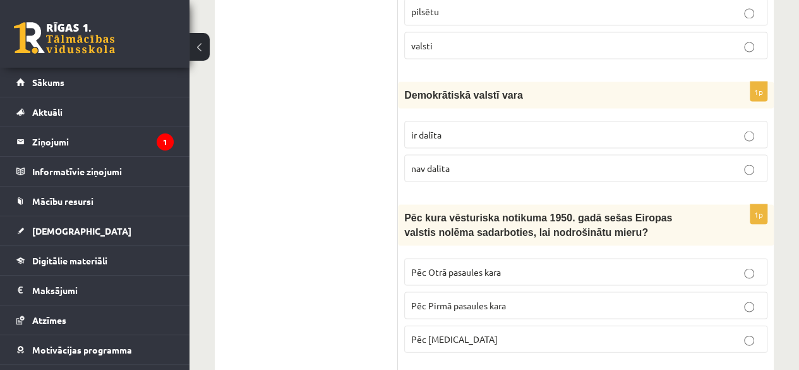
scroll to position [1075, 0]
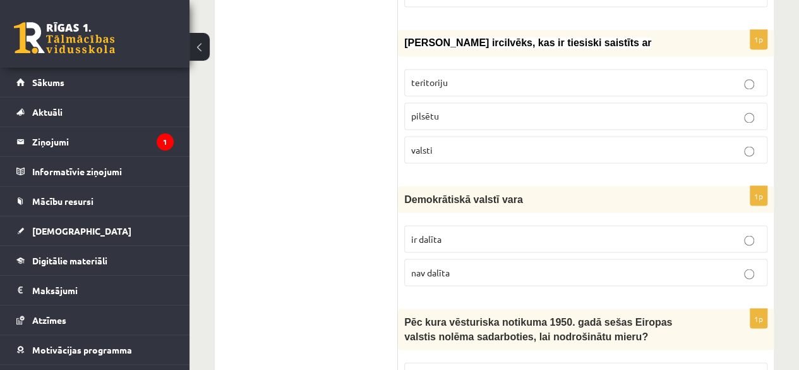
click at [547, 265] on p "nav dalīta" at bounding box center [585, 271] width 349 height 13
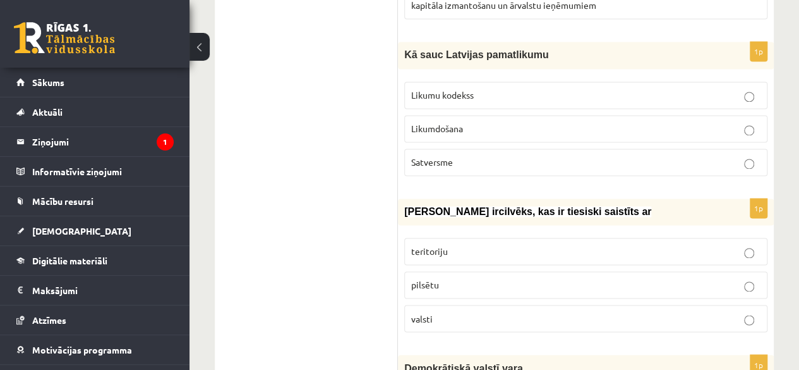
click at [449, 280] on p "pilsētu" at bounding box center [585, 284] width 349 height 13
drag, startPoint x: 593, startPoint y: 152, endPoint x: 729, endPoint y: 156, distance: 136.5
click at [729, 156] on p "Satversme" at bounding box center [585, 161] width 349 height 13
drag, startPoint x: 729, startPoint y: 156, endPoint x: 806, endPoint y: 81, distance: 107.2
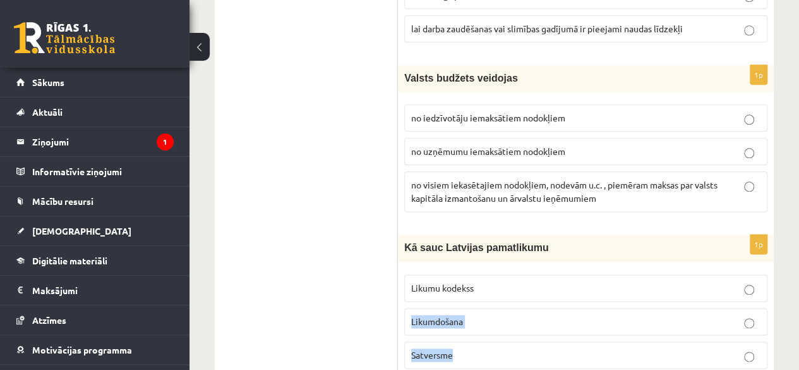
scroll to position [725, 0]
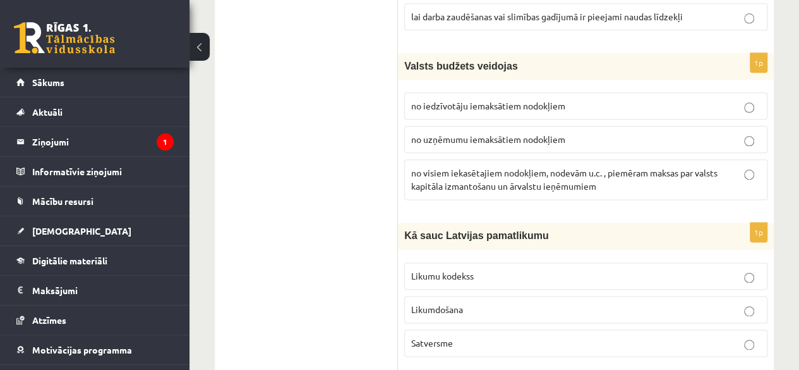
click at [679, 140] on p "no uzņēmumu iemaksātiem nodokļiem" at bounding box center [585, 139] width 349 height 13
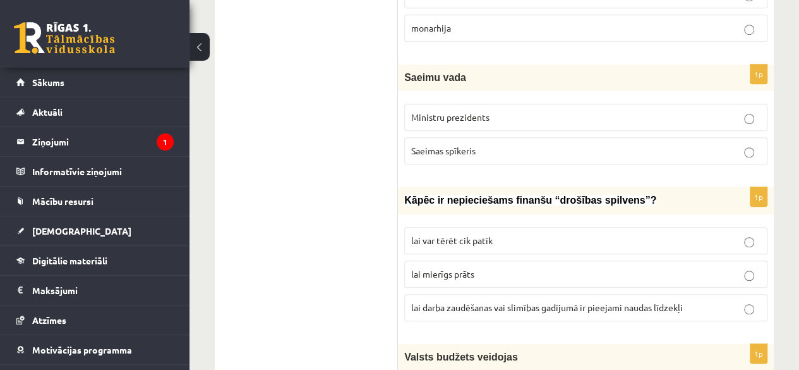
scroll to position [422, 0]
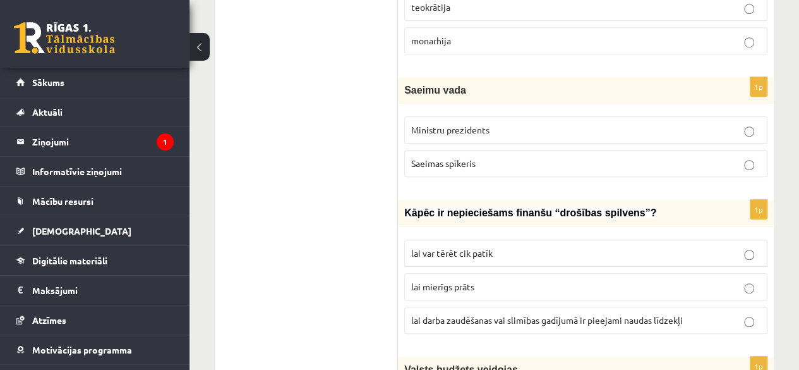
click at [470, 253] on span "lai var tērēt cik patīk" at bounding box center [452, 252] width 82 height 11
click at [500, 135] on label "Ministru prezidents" at bounding box center [585, 129] width 363 height 27
click at [471, 6] on p "teokrātija" at bounding box center [585, 7] width 349 height 13
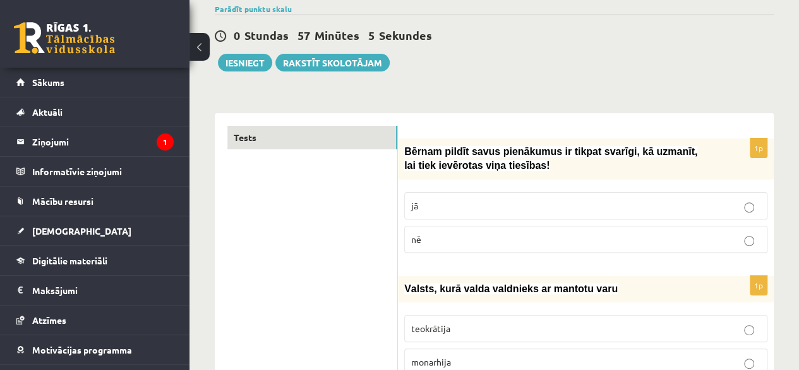
scroll to position [95, 0]
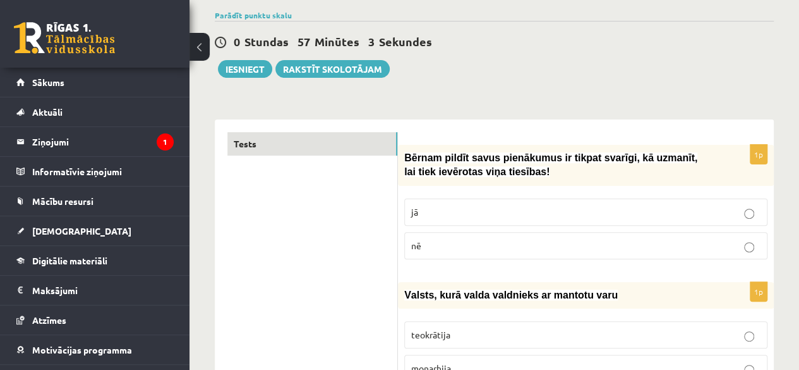
click at [456, 210] on p "jā" at bounding box center [585, 211] width 349 height 13
click at [264, 64] on button "Iesniegt" at bounding box center [245, 69] width 54 height 18
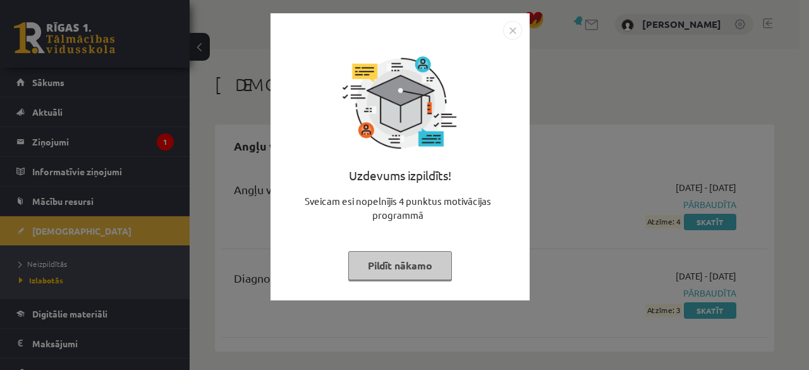
click at [392, 270] on button "Pildīt nākamo" at bounding box center [400, 265] width 104 height 29
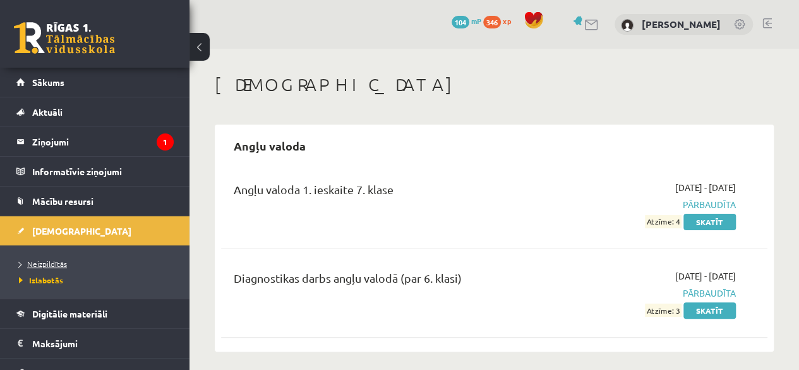
click at [67, 265] on link "Neizpildītās" at bounding box center [98, 263] width 158 height 11
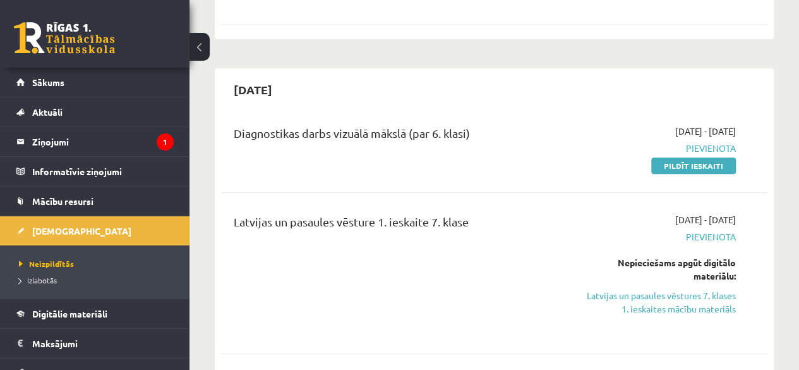
scroll to position [244, 0]
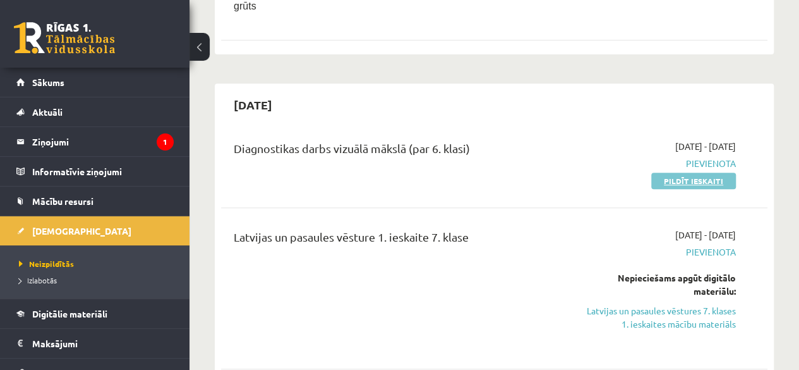
click at [685, 179] on link "Pildīt ieskaiti" at bounding box center [693, 180] width 85 height 16
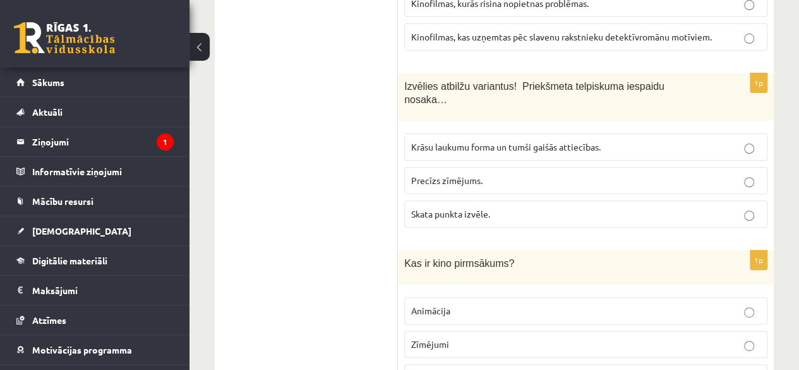
scroll to position [6163, 0]
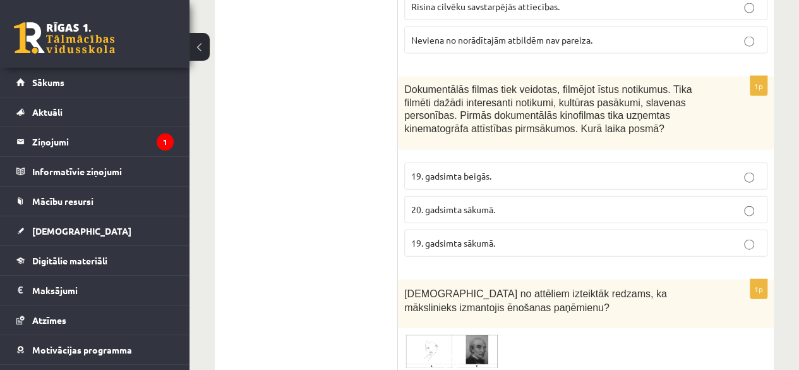
click at [526, 169] on p "19. gadsimta beigās." at bounding box center [585, 175] width 349 height 13
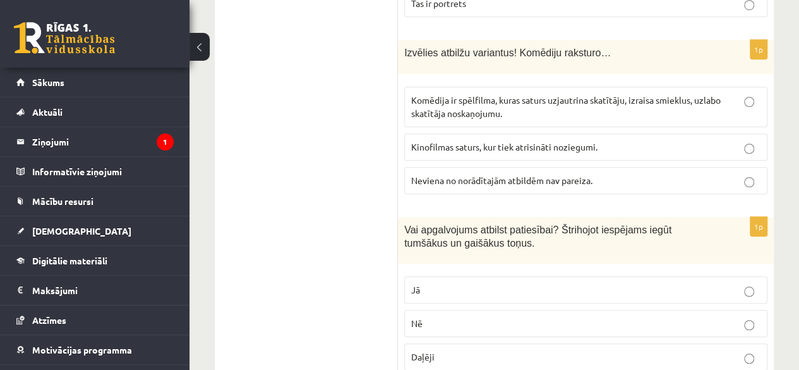
scroll to position [480, 0]
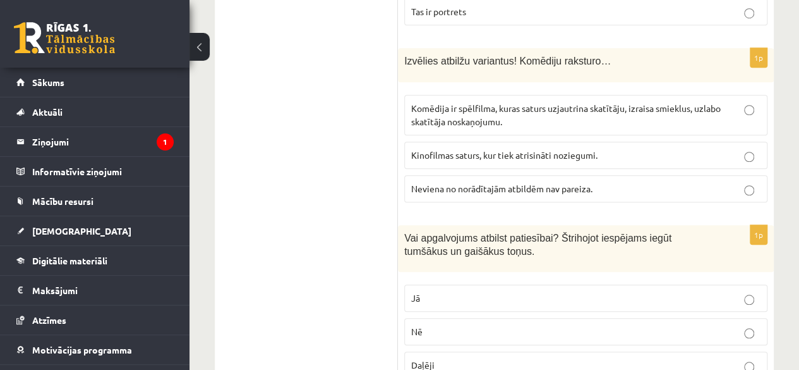
click at [538, 142] on label "Kinofilmas saturs, kur tiek atrisināti noziegumi." at bounding box center [585, 155] width 363 height 27
click at [523, 14] on p "Tas ir portrets" at bounding box center [585, 11] width 349 height 13
click at [509, 351] on label "Daļēji" at bounding box center [585, 364] width 363 height 27
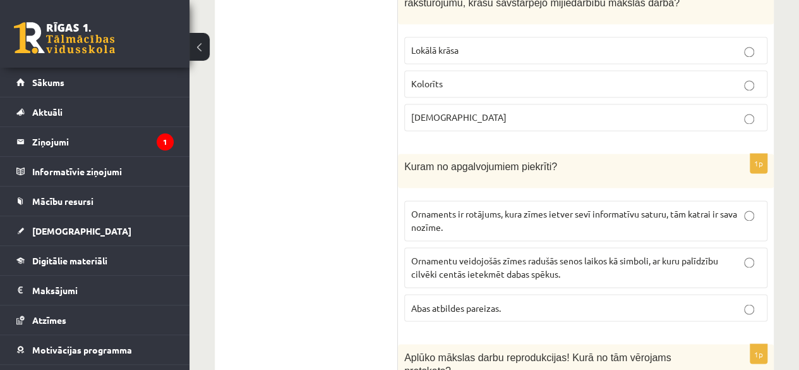
scroll to position [912, 0]
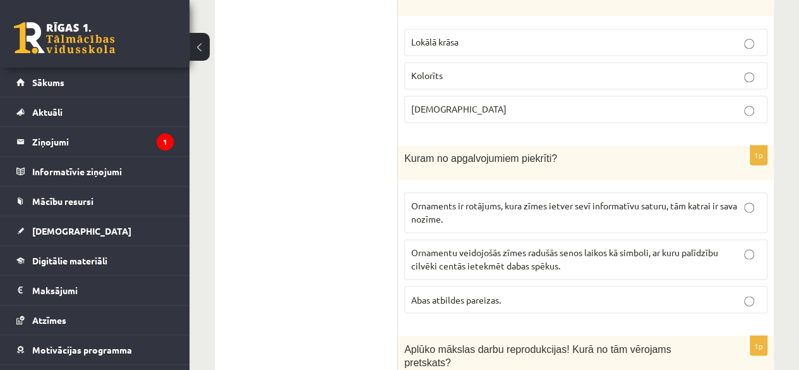
click at [569, 35] on p "Lokālā krāsa" at bounding box center [585, 41] width 349 height 13
click at [501, 246] on span "Ornamentu veidojošās zīmes radušās senos laikos kā simboli, ar kuru palīdzību c…" at bounding box center [564, 258] width 307 height 25
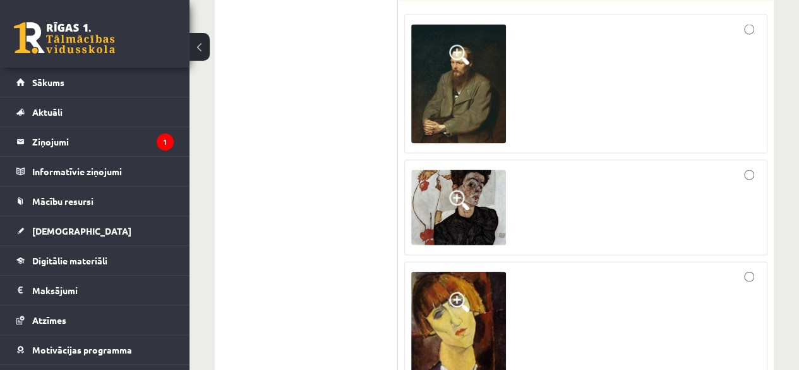
scroll to position [1285, 0]
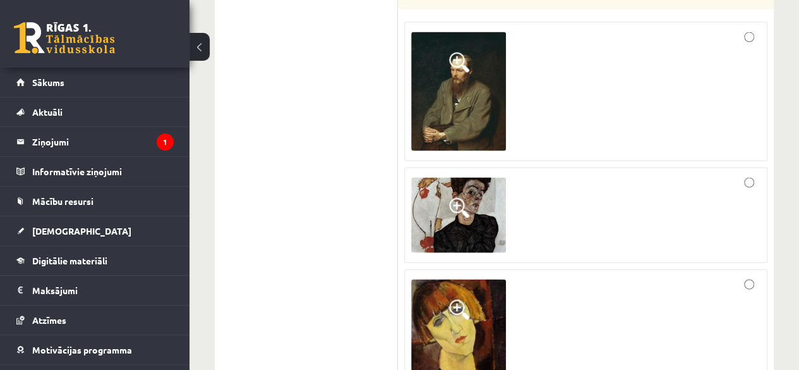
click at [719, 167] on label at bounding box center [585, 215] width 363 height 96
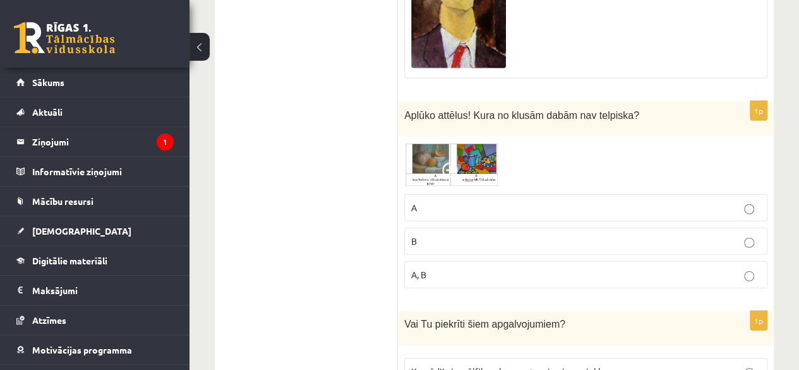
scroll to position [1669, 0]
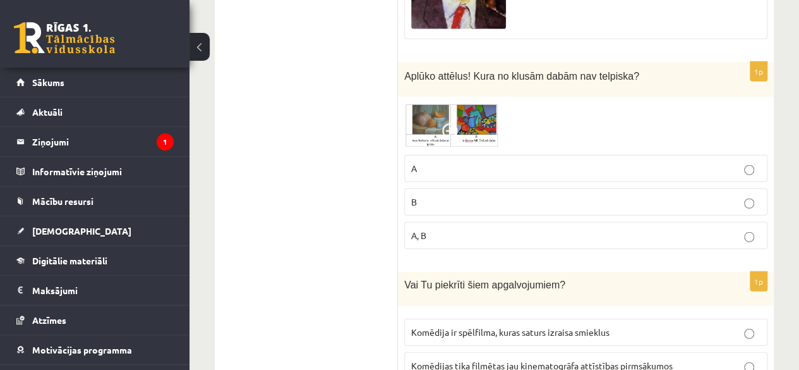
click at [632, 229] on p "A, B" at bounding box center [585, 235] width 349 height 13
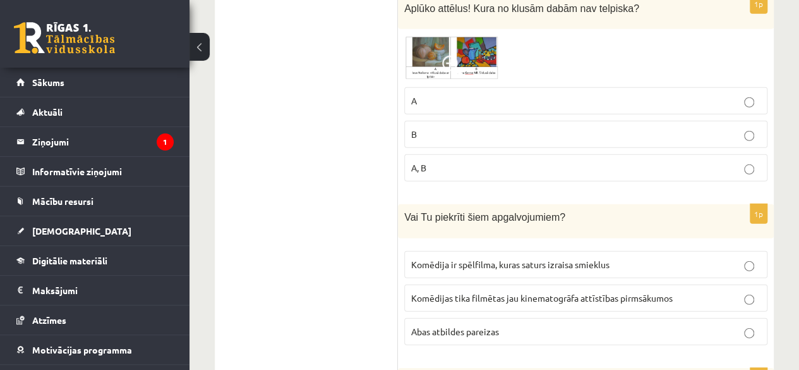
scroll to position [1880, 0]
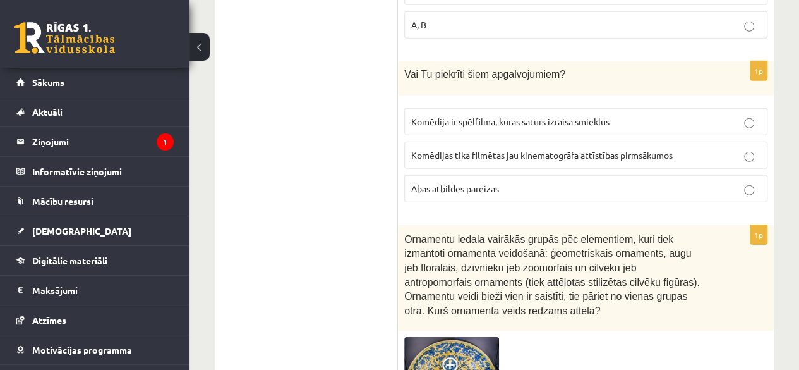
click at [701, 148] on p "Komēdijas tika filmētas jau kinematogrāfa attīstības pirmsākumos" at bounding box center [585, 154] width 349 height 13
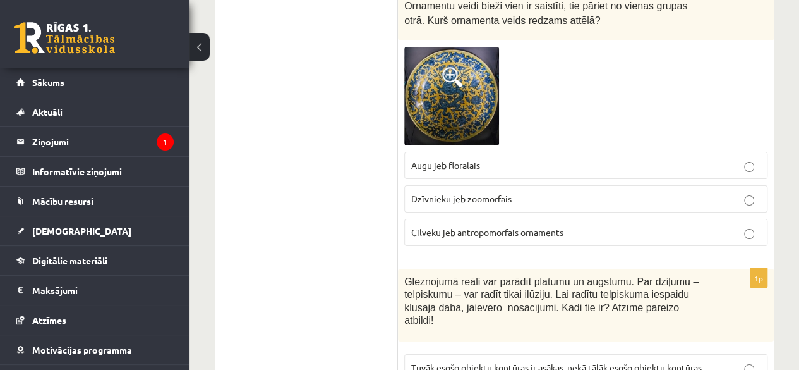
scroll to position [2240, 0]
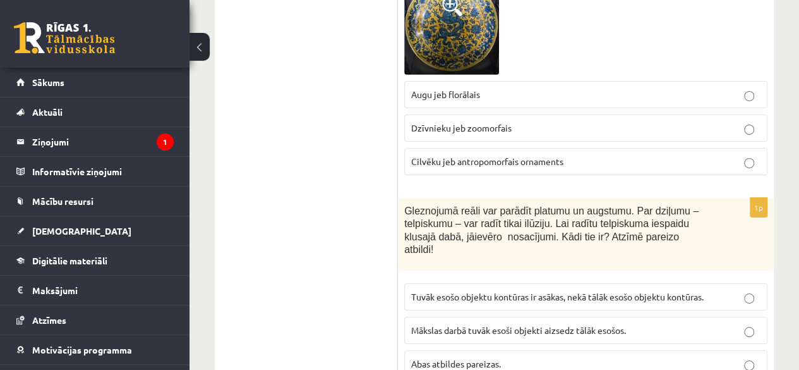
click at [706, 155] on p "Cilvēku jeb antropomorfais ornaments" at bounding box center [585, 161] width 349 height 13
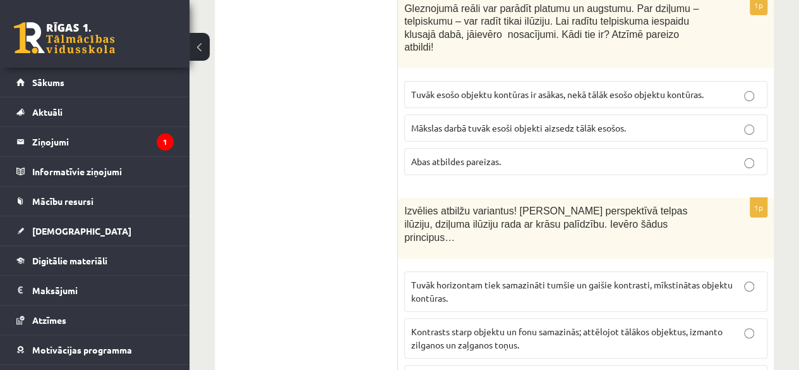
scroll to position [2459, 0]
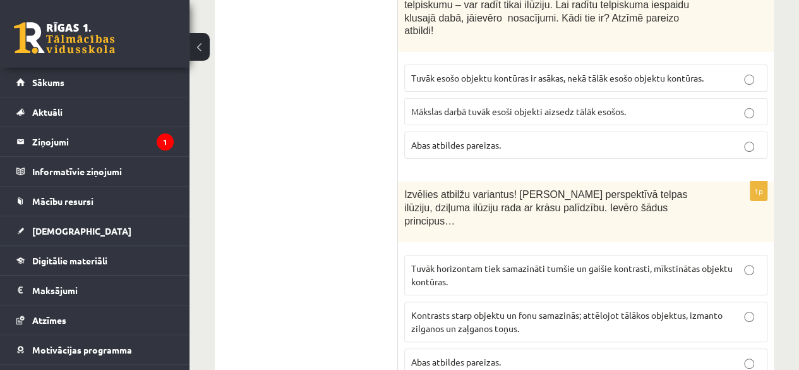
click at [731, 71] on p "Tuvāk esošo objektu kontūras ir asākas, nekā tālāk esošo objektu kontūras." at bounding box center [585, 77] width 349 height 13
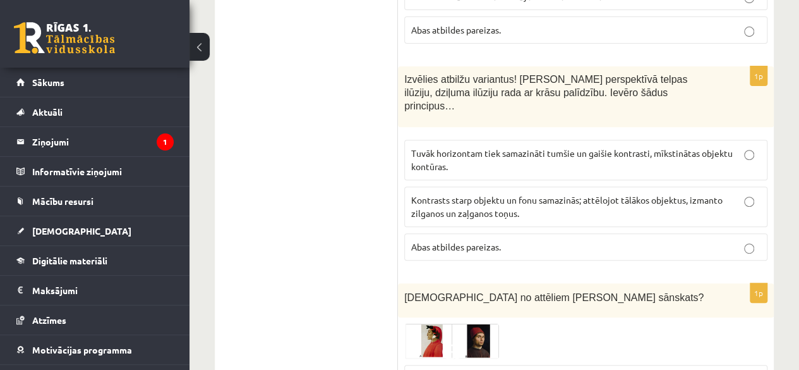
scroll to position [2606, 0]
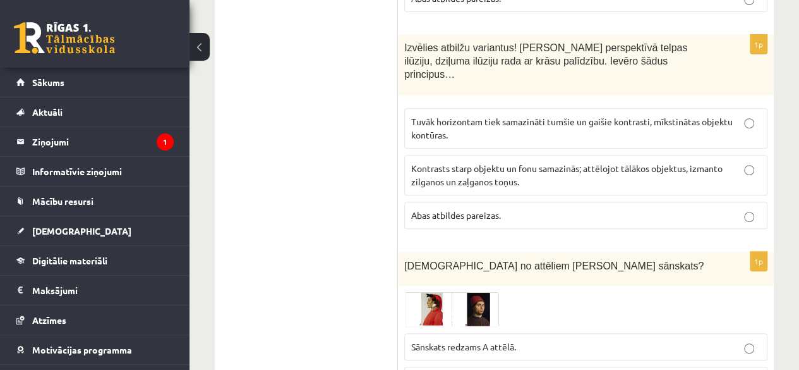
click at [663, 155] on label "Kontrasts starp objektu un fonu samazinās; attēlojot tālākos objektus, izmanto …" at bounding box center [585, 175] width 363 height 40
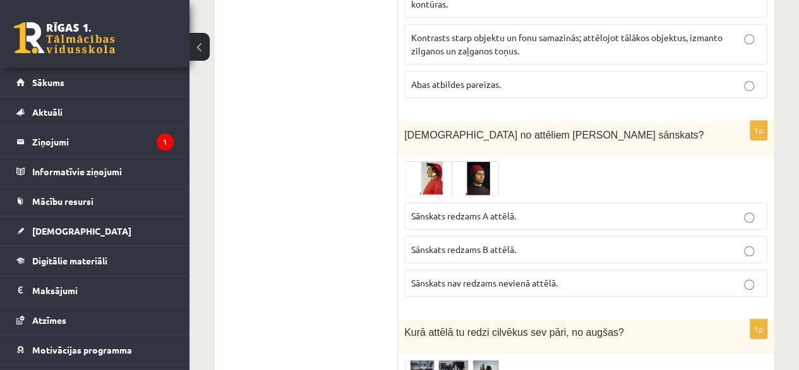
scroll to position [2752, 0]
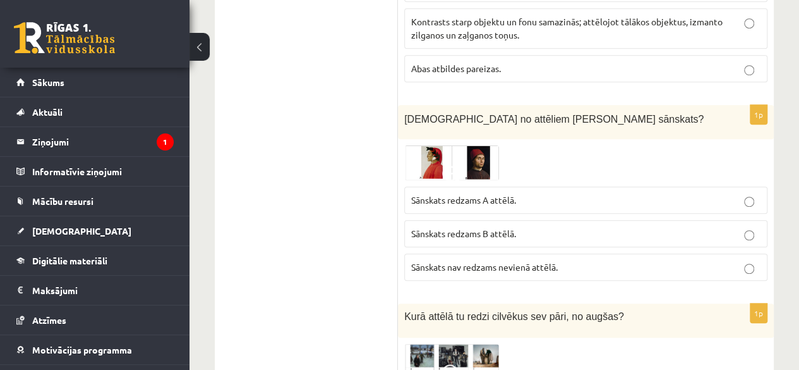
click at [524, 261] on span "Sānskats nav redzams nevienā attēlā." at bounding box center [484, 266] width 147 height 11
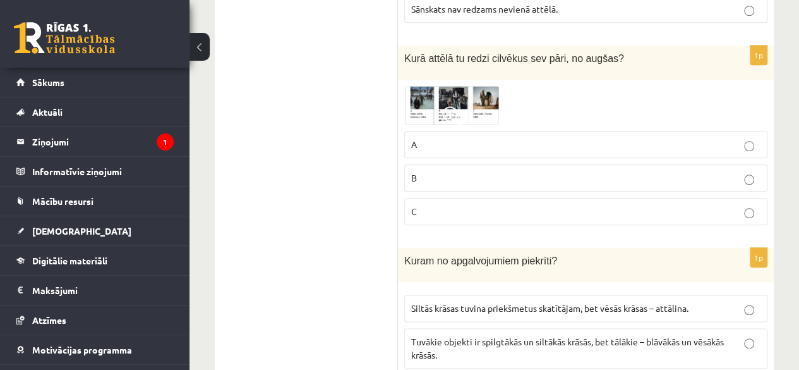
scroll to position [3026, 0]
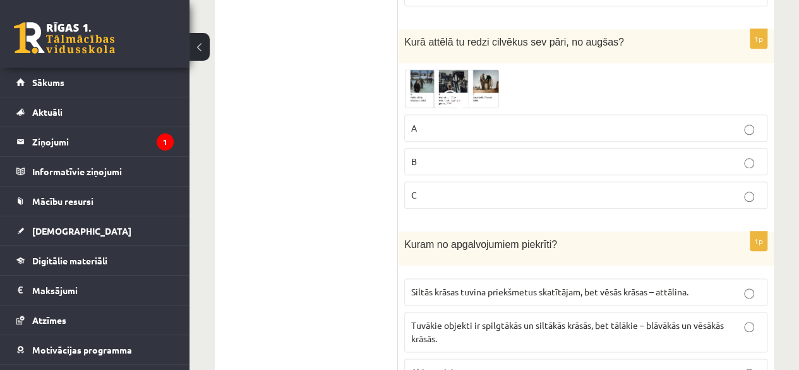
click at [709, 155] on p "B" at bounding box center [585, 161] width 349 height 13
drag, startPoint x: 710, startPoint y: 94, endPoint x: 801, endPoint y: 178, distance: 123.9
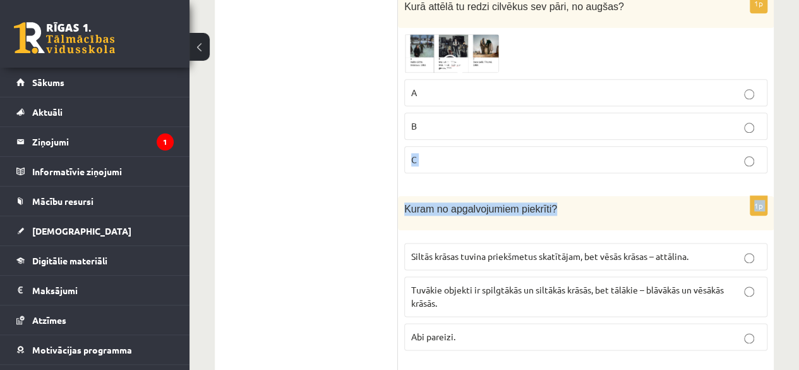
scroll to position [3109, 0]
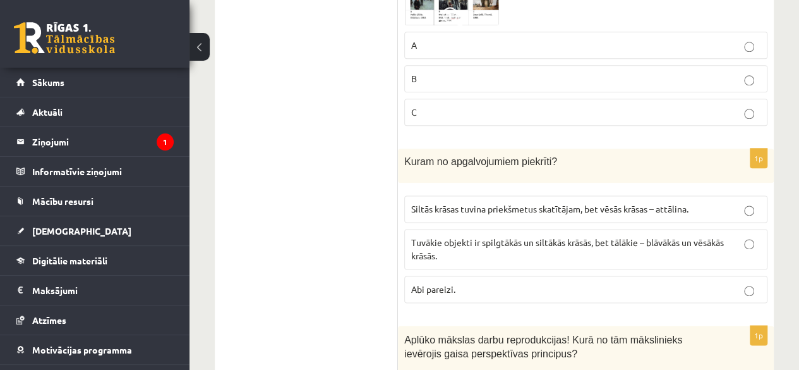
click at [589, 236] on p "Tuvākie objekti ir spilgtākās un siltākās krāsās, bet tālākie – blāvākās un vēs…" at bounding box center [585, 249] width 349 height 27
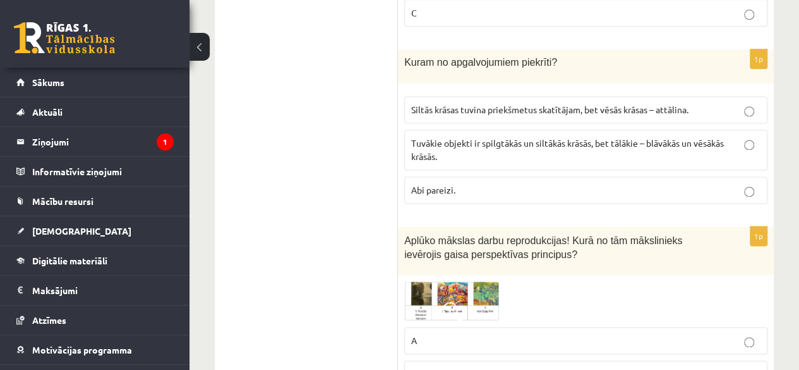
scroll to position [3312, 0]
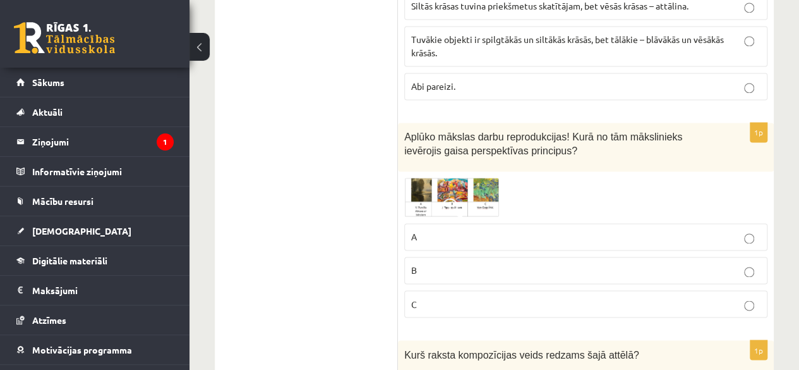
click at [543, 230] on p "A" at bounding box center [585, 236] width 349 height 13
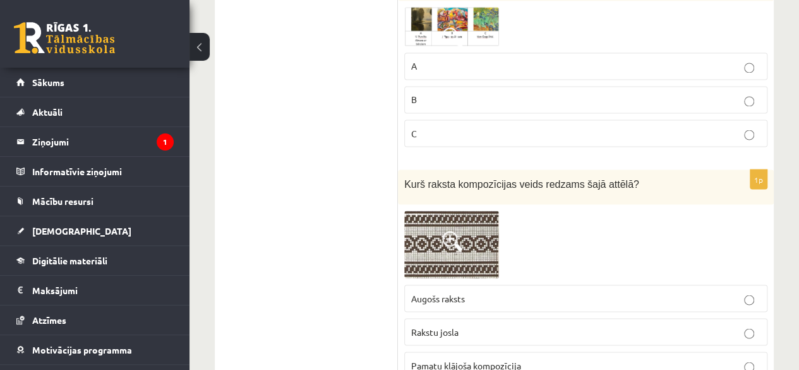
scroll to position [3498, 0]
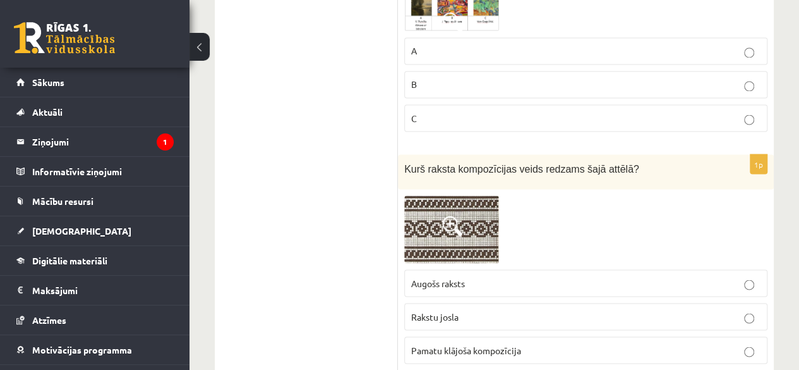
click at [655, 343] on p "Pamatu klājoša kompozīcija" at bounding box center [585, 349] width 349 height 13
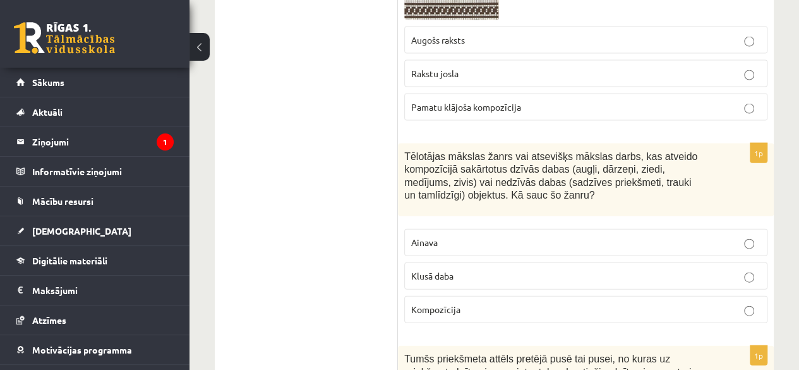
scroll to position [3804, 0]
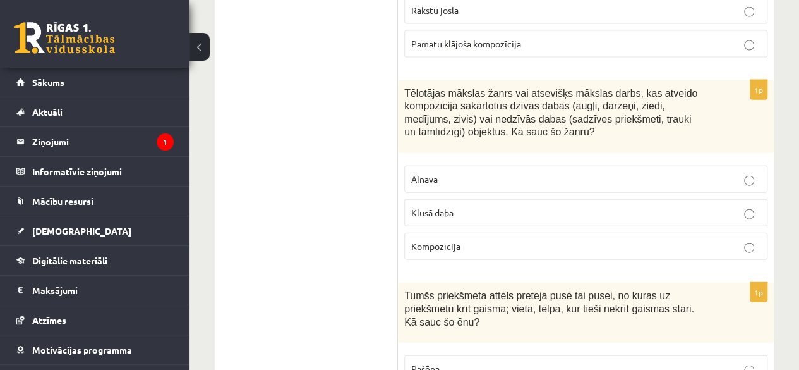
click at [533, 199] on label "Klusā daba" at bounding box center [585, 212] width 363 height 27
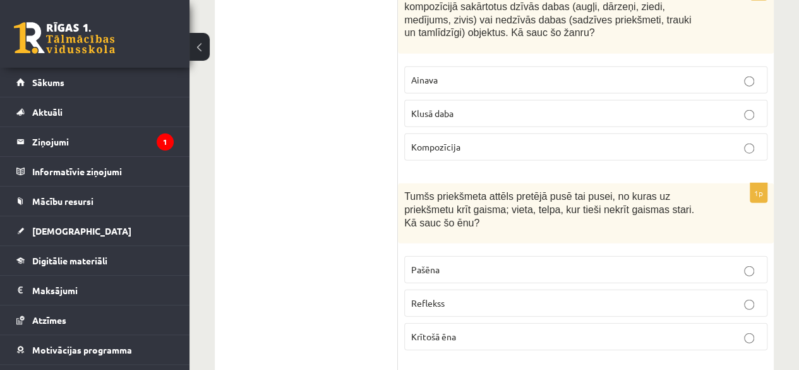
scroll to position [3911, 0]
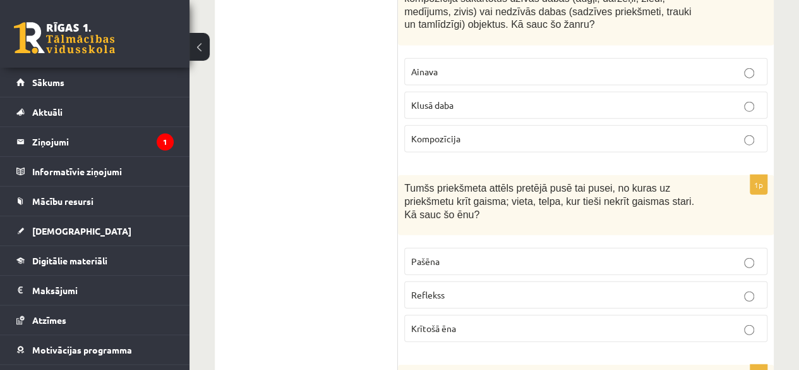
click at [510, 322] on p "Krītošā ēna" at bounding box center [585, 328] width 349 height 13
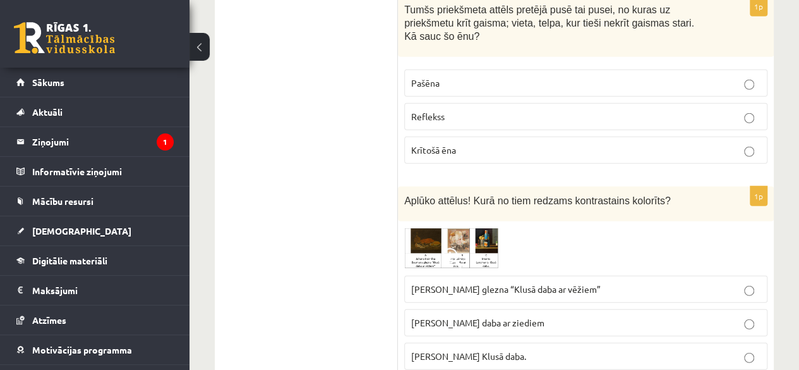
scroll to position [4200, 0]
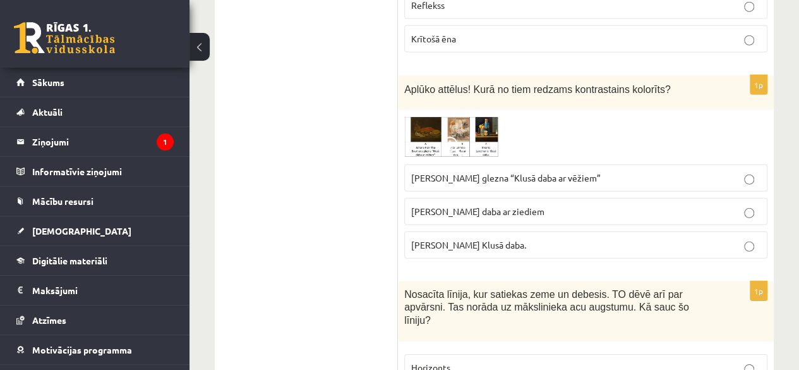
click at [564, 205] on p "[PERSON_NAME] daba ar ziediem" at bounding box center [585, 211] width 349 height 13
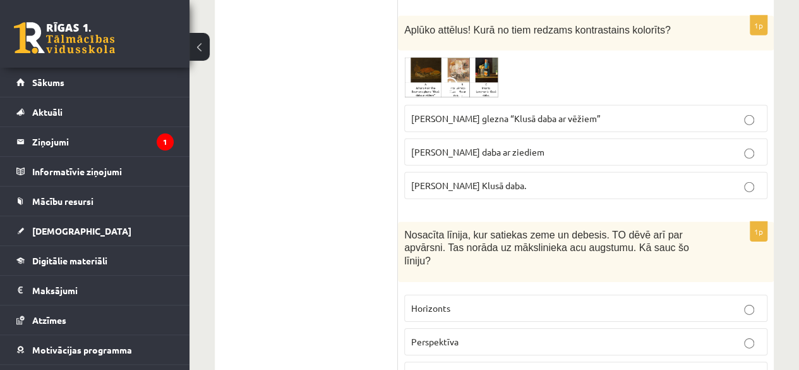
scroll to position [4299, 0]
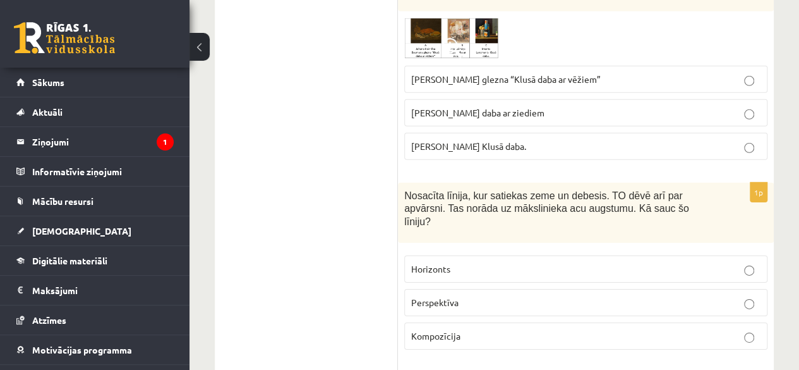
click at [621, 296] on p "Perspektīva" at bounding box center [585, 302] width 349 height 13
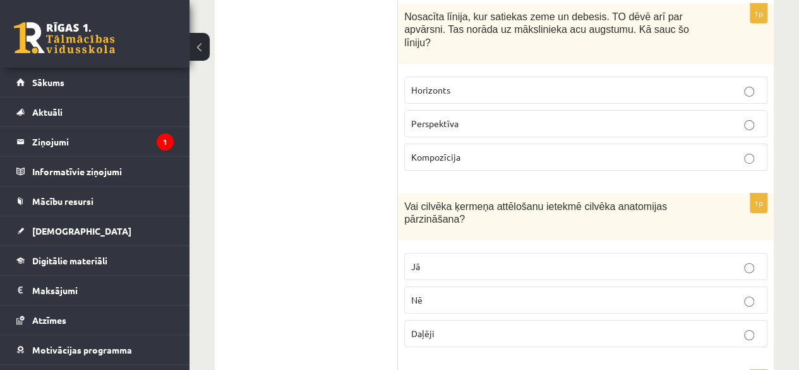
scroll to position [4486, 0]
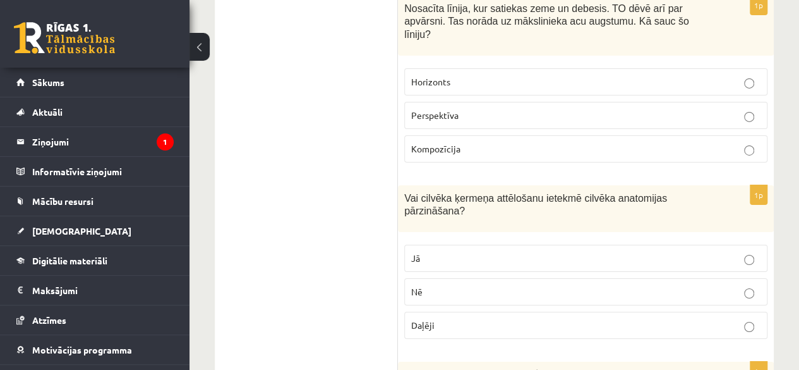
click at [511, 311] on label "Daļēji" at bounding box center [585, 324] width 363 height 27
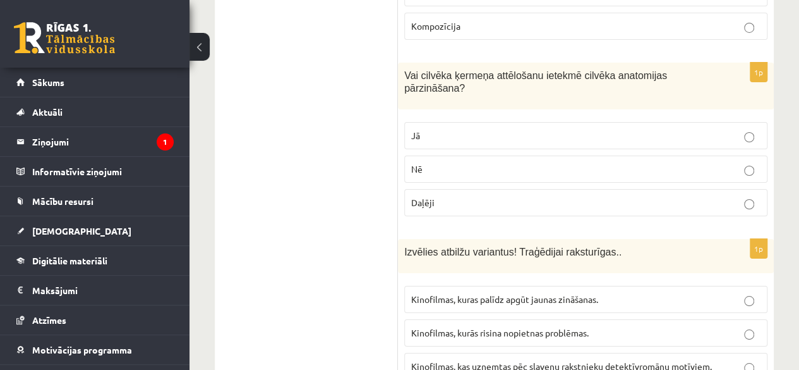
scroll to position [4617, 0]
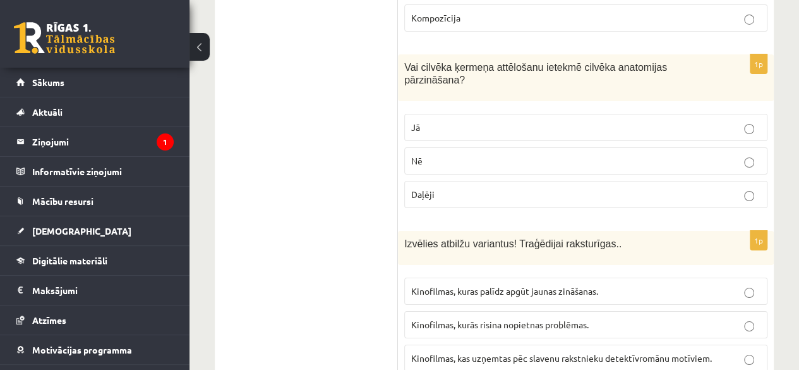
click at [646, 318] on p "Kinofilmas, kurās risina nopietnas problēmas." at bounding box center [585, 324] width 349 height 13
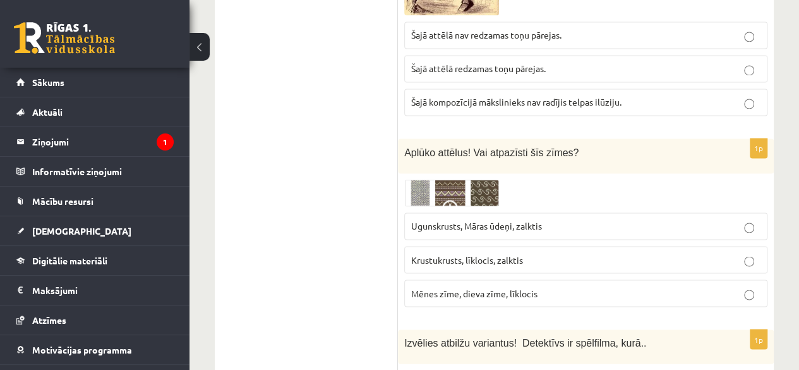
scroll to position [5786, 0]
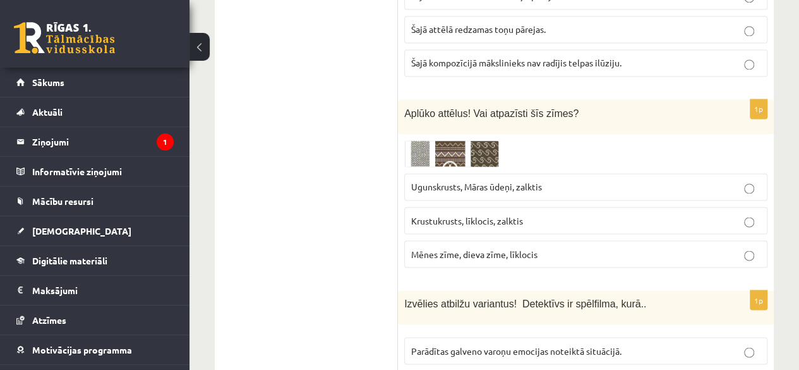
drag, startPoint x: 687, startPoint y: 243, endPoint x: 706, endPoint y: 192, distance: 54.8
click at [705, 240] on label "Mēnes zīme, dieva zīme, līklocis" at bounding box center [585, 253] width 363 height 27
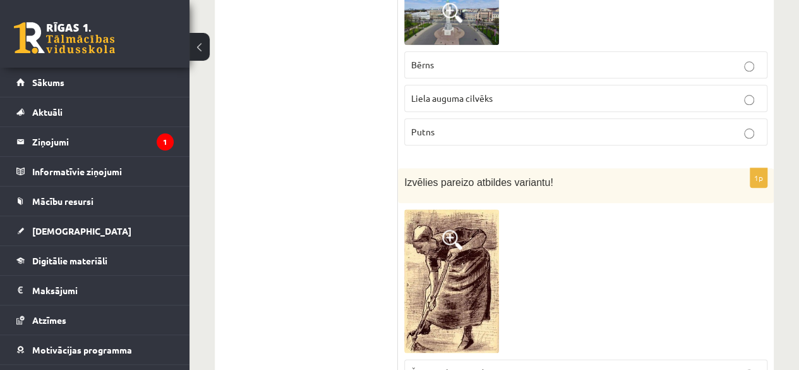
scroll to position [5402, 0]
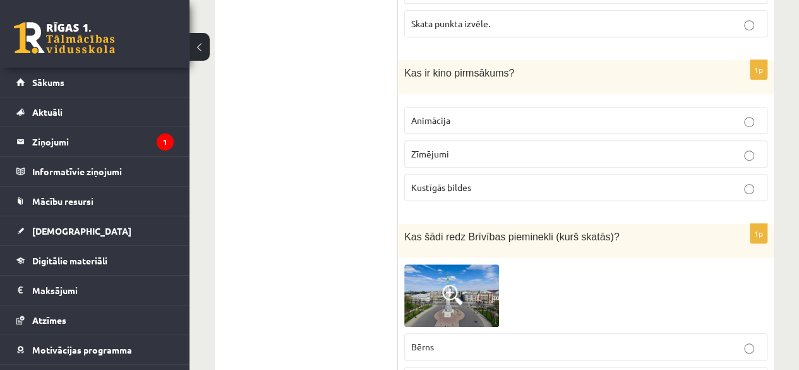
scroll to position [5152, 0]
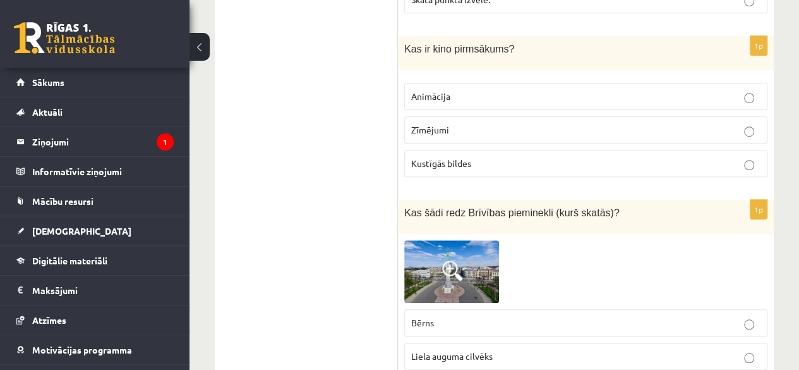
drag, startPoint x: 680, startPoint y: 226, endPoint x: 715, endPoint y: 210, distance: 37.9
click at [715, 342] on label "Liela auguma cilvēks" at bounding box center [585, 355] width 363 height 27
click at [715, 349] on p "Liela auguma cilvēks" at bounding box center [585, 355] width 349 height 13
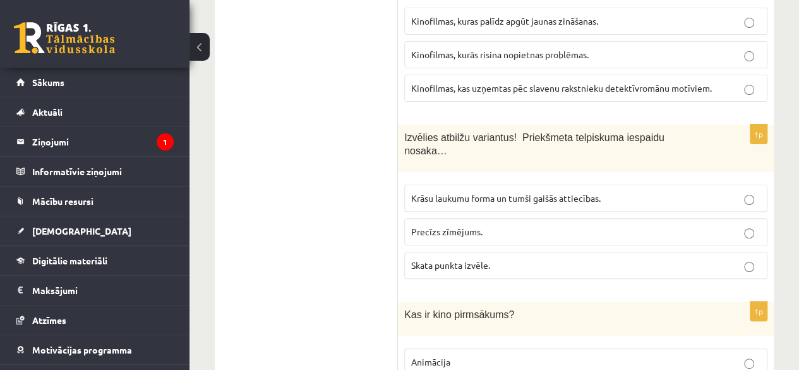
scroll to position [4863, 0]
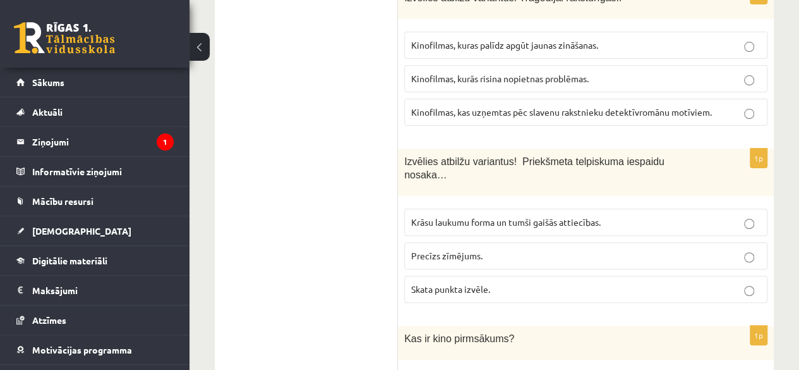
drag, startPoint x: 688, startPoint y: 255, endPoint x: 714, endPoint y: 247, distance: 27.0
click at [710, 249] on p "Precīzs zīmējums." at bounding box center [585, 255] width 349 height 13
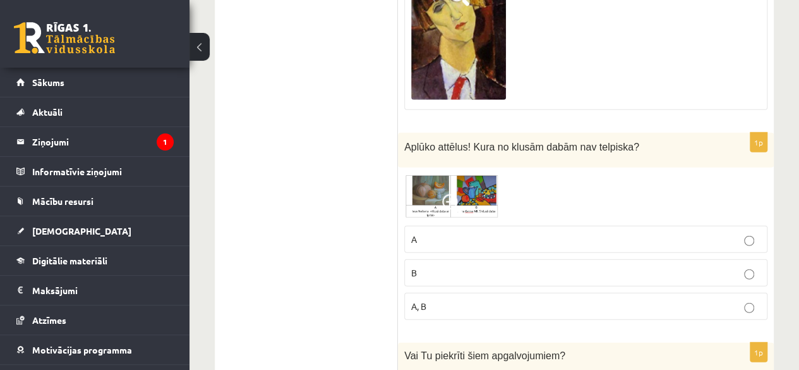
scroll to position [0, 0]
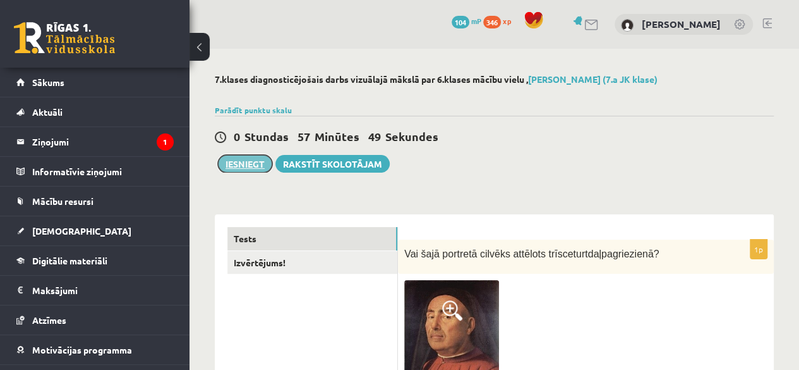
click at [242, 159] on button "Iesniegt" at bounding box center [245, 164] width 54 height 18
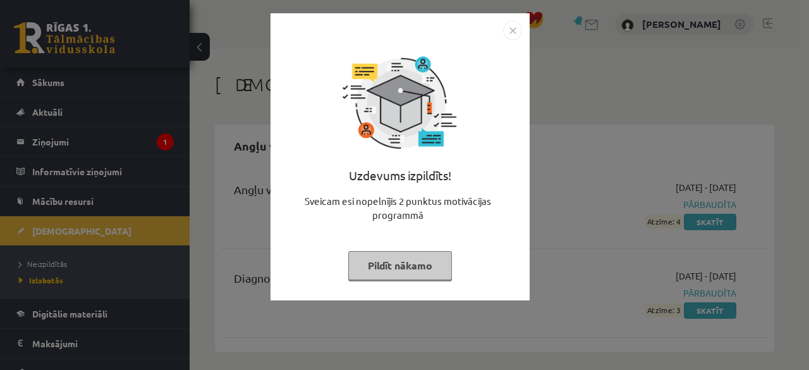
drag, startPoint x: 396, startPoint y: 267, endPoint x: 575, endPoint y: 265, distance: 179.5
click at [575, 265] on div "Uzdevums izpildīts! Sveicam esi nopelnījis 2 punktus motivācijas programmā Pild…" at bounding box center [404, 185] width 809 height 370
click at [412, 260] on button "Pildīt nākamo" at bounding box center [400, 265] width 104 height 29
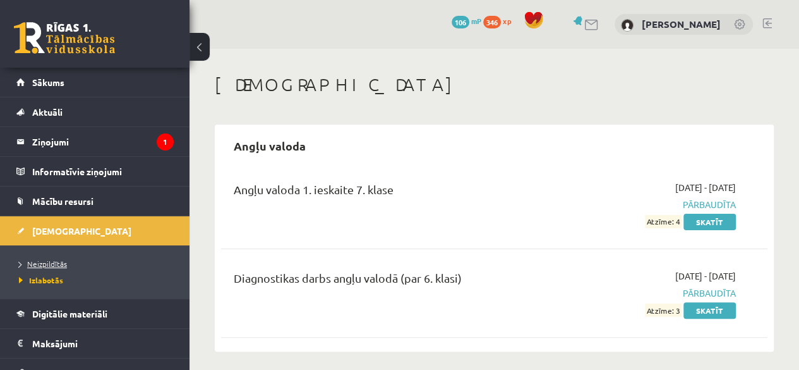
click at [34, 265] on span "Neizpildītās" at bounding box center [43, 263] width 48 height 10
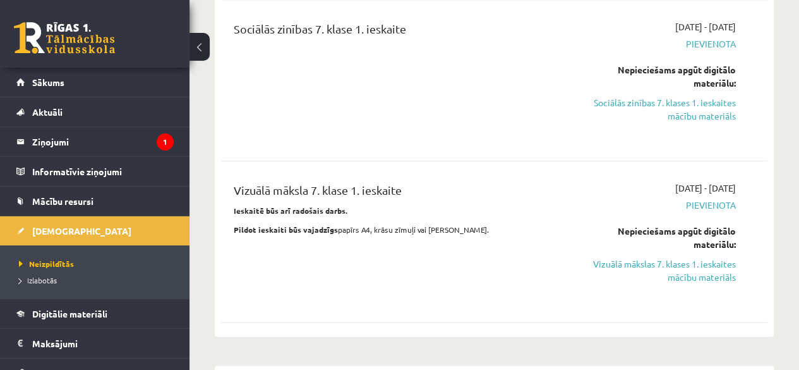
scroll to position [701, 0]
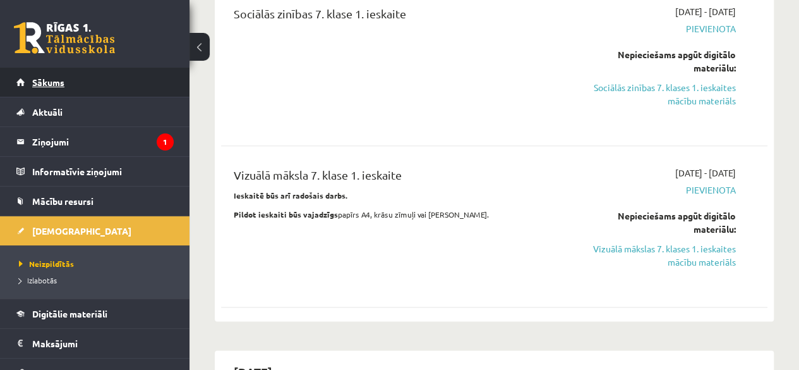
click at [34, 91] on link "Sākums" at bounding box center [94, 82] width 157 height 29
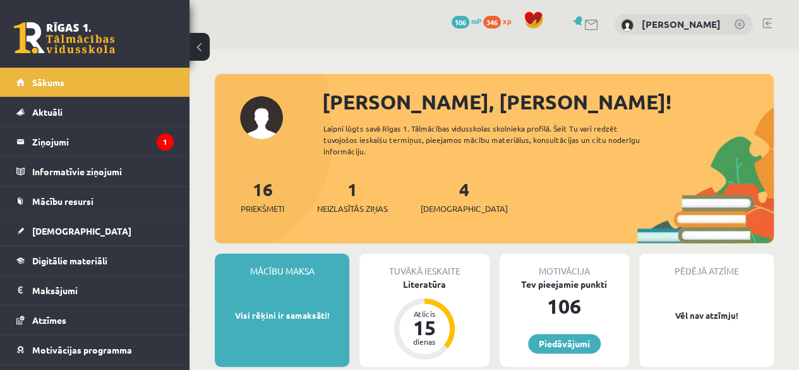
click at [442, 200] on div "4 Ieskaites" at bounding box center [464, 195] width 87 height 39
drag, startPoint x: 441, startPoint y: 215, endPoint x: 445, endPoint y: 200, distance: 15.0
click at [445, 200] on div "16 Priekšmeti 1 Neizlasītās ziņas 4 [DEMOGRAPHIC_DATA]" at bounding box center [494, 210] width 559 height 68
click at [445, 200] on div "4 Ieskaites" at bounding box center [464, 195] width 87 height 39
click at [449, 202] on span "[DEMOGRAPHIC_DATA]" at bounding box center [464, 208] width 87 height 13
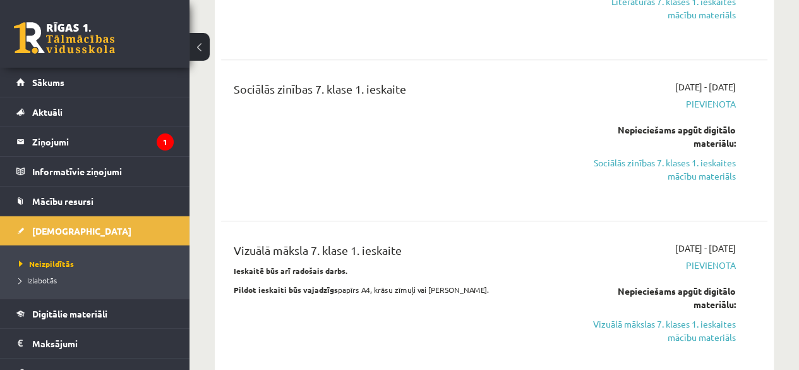
scroll to position [520, 0]
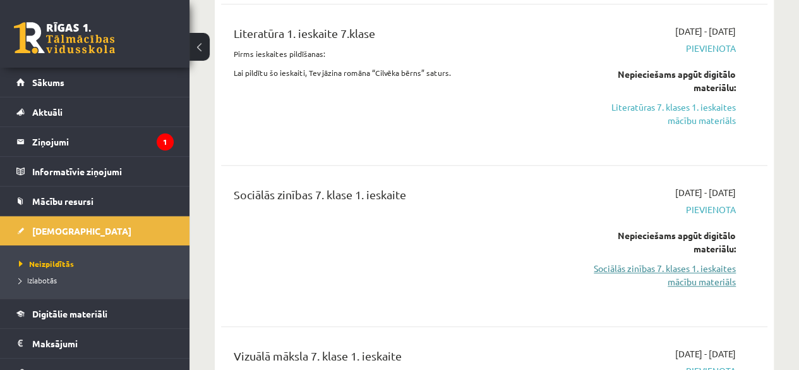
click at [670, 270] on link "Sociālās zinības 7. klases 1. ieskaites mācību materiāls" at bounding box center [658, 275] width 155 height 27
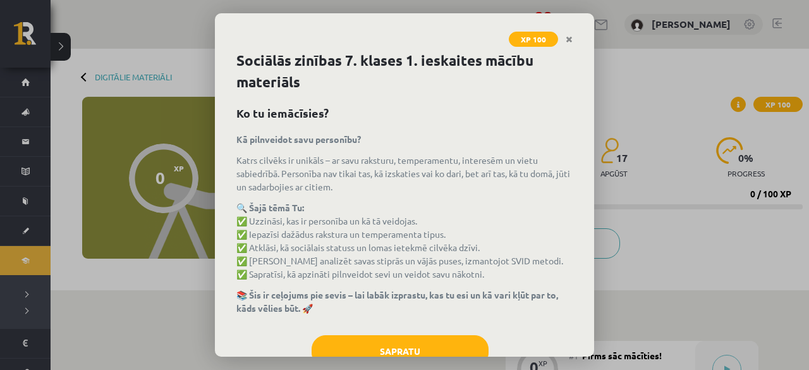
drag, startPoint x: 595, startPoint y: 153, endPoint x: 594, endPoint y: 164, distance: 10.8
click at [594, 164] on div "XP 100 Sociālās zinības 7. klases 1. ieskaites mācību materiāls Ko tu iemācīsie…" at bounding box center [404, 185] width 809 height 370
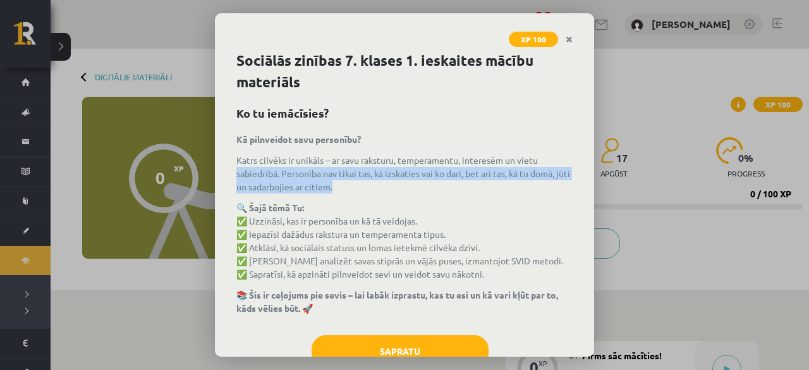
drag, startPoint x: 594, startPoint y: 163, endPoint x: 593, endPoint y: 188, distance: 24.7
click at [593, 188] on div "XP 100 Sociālās zinības 7. klases 1. ieskaites mācību materiāls Ko tu iemācīsie…" at bounding box center [404, 185] width 809 height 370
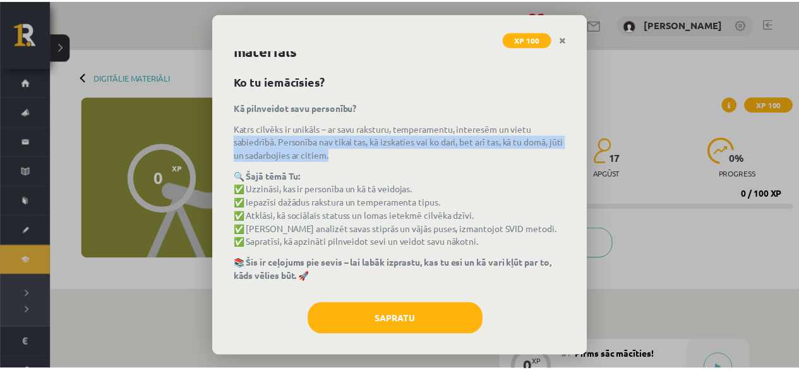
scroll to position [39, 0]
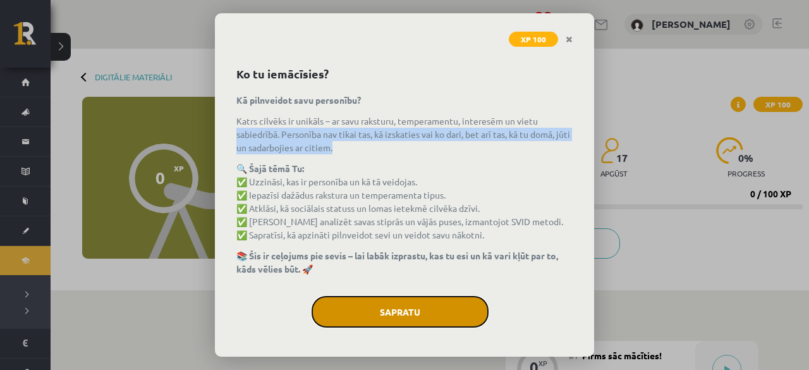
click at [396, 317] on button "Sapratu" at bounding box center [399, 312] width 177 height 32
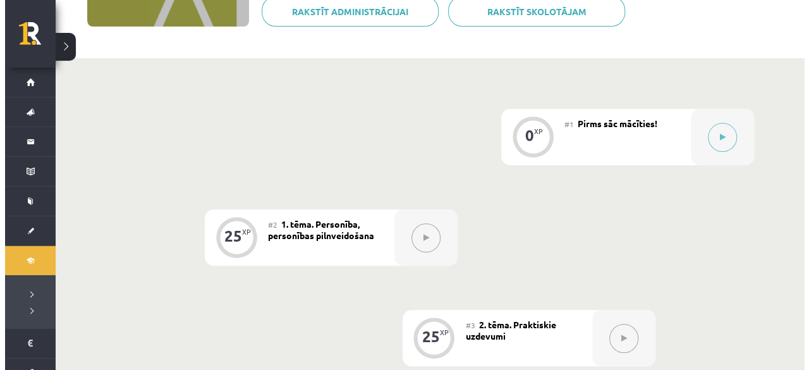
scroll to position [219, 0]
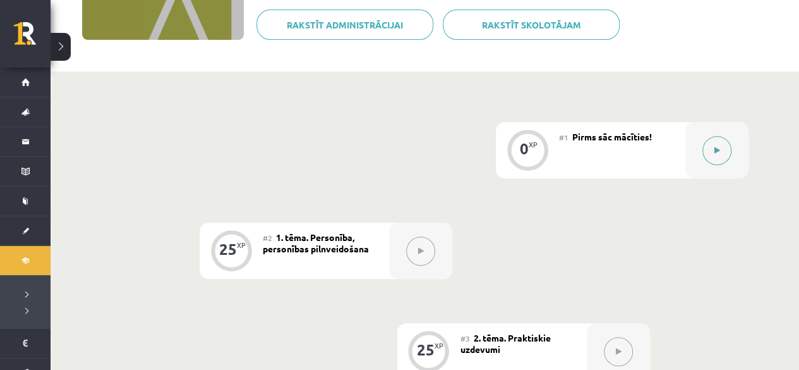
click at [722, 152] on button at bounding box center [717, 150] width 29 height 29
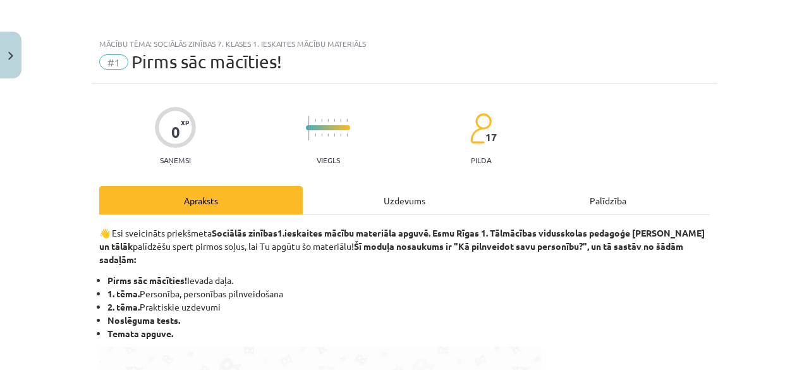
click at [408, 195] on div "Uzdevums" at bounding box center [404, 200] width 203 height 28
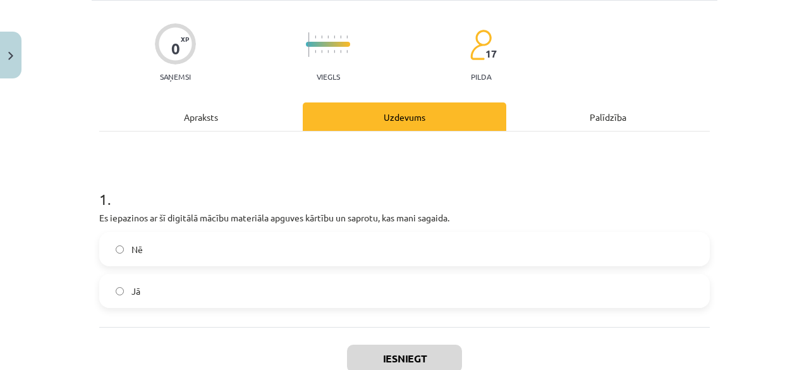
scroll to position [117, 0]
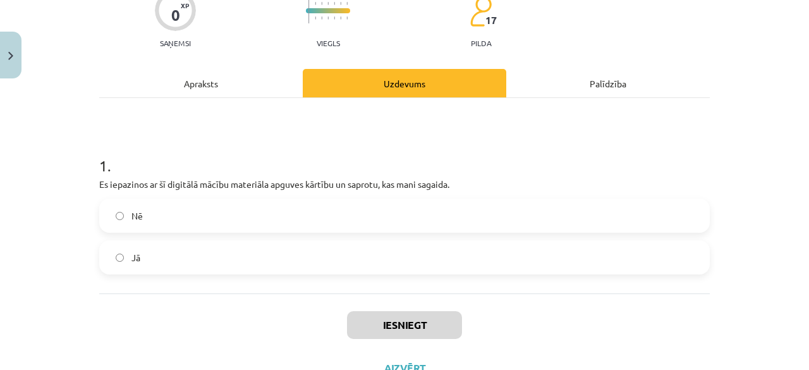
click at [521, 266] on label "Jā" at bounding box center [404, 257] width 608 height 32
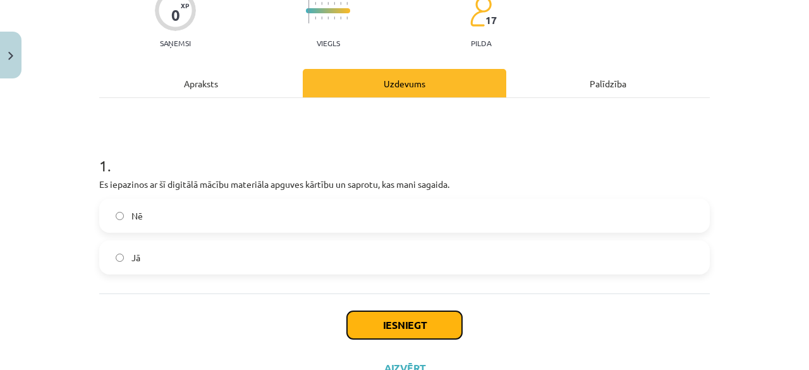
click at [409, 320] on button "Iesniegt" at bounding box center [404, 325] width 115 height 28
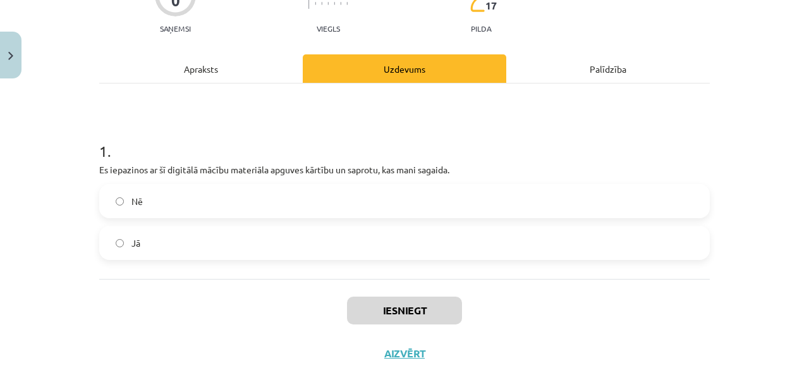
scroll to position [167, 0]
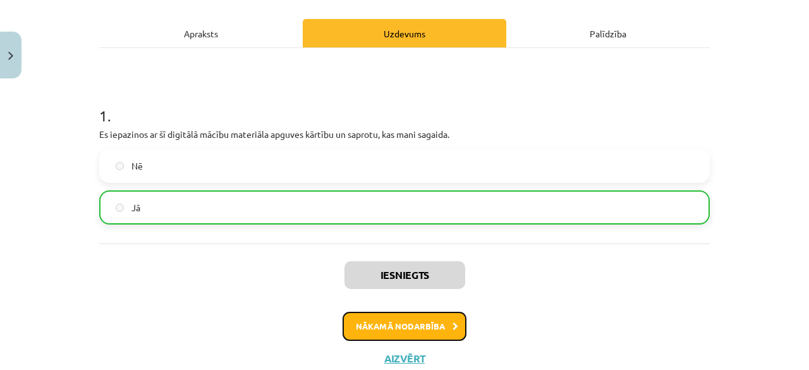
click at [365, 327] on button "Nākamā nodarbība" at bounding box center [404, 325] width 124 height 29
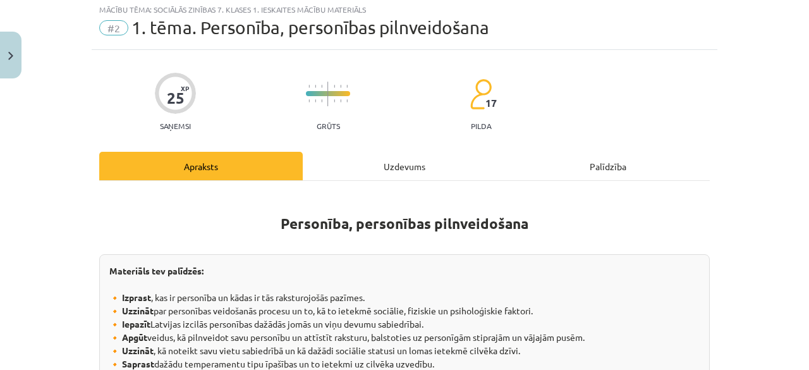
scroll to position [32, 0]
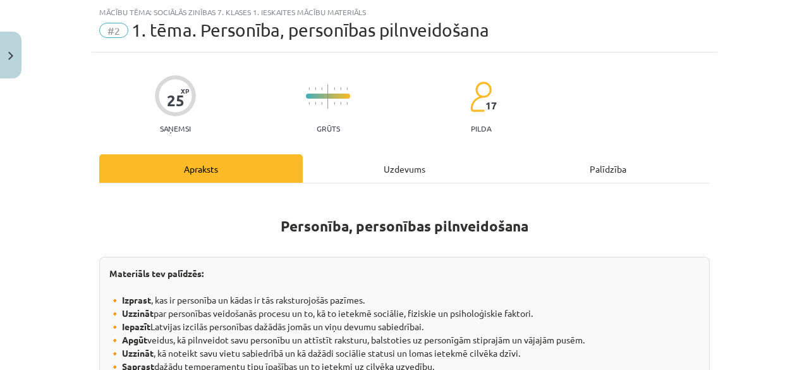
click at [406, 176] on div "Uzdevums" at bounding box center [404, 168] width 203 height 28
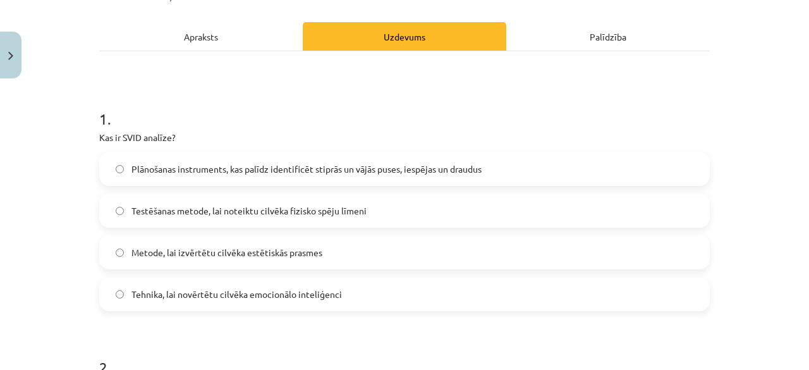
scroll to position [203, 0]
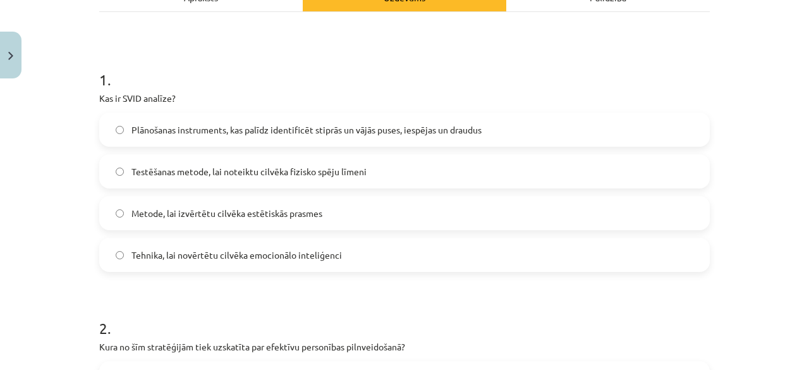
click at [444, 119] on label "Plānošanas instruments, kas palīdz identificēt stiprās un vājās puses, iespējas…" at bounding box center [404, 130] width 608 height 32
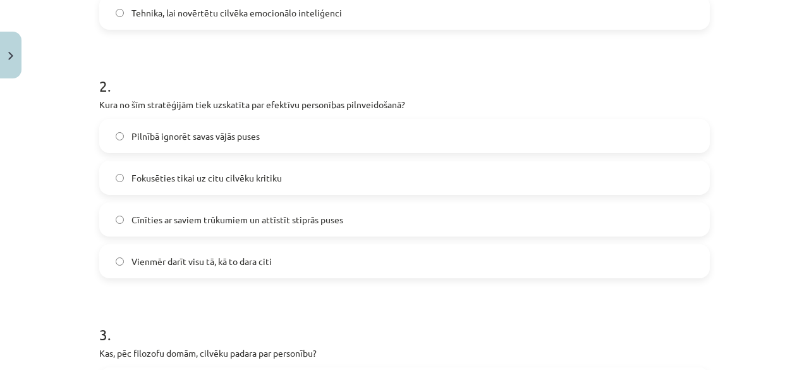
scroll to position [459, 0]
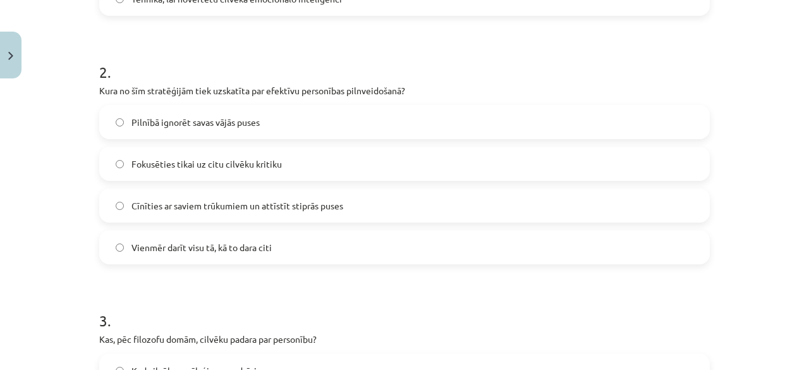
click at [248, 203] on span "Cīnīties ar saviem trūkumiem un attīstīt stiprās puses" at bounding box center [237, 205] width 212 height 13
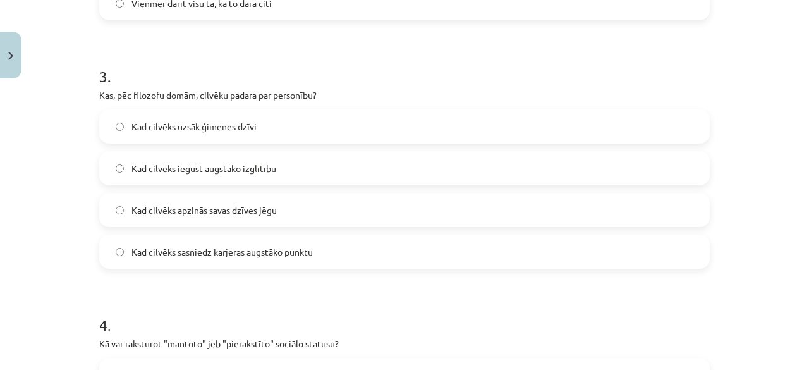
scroll to position [716, 0]
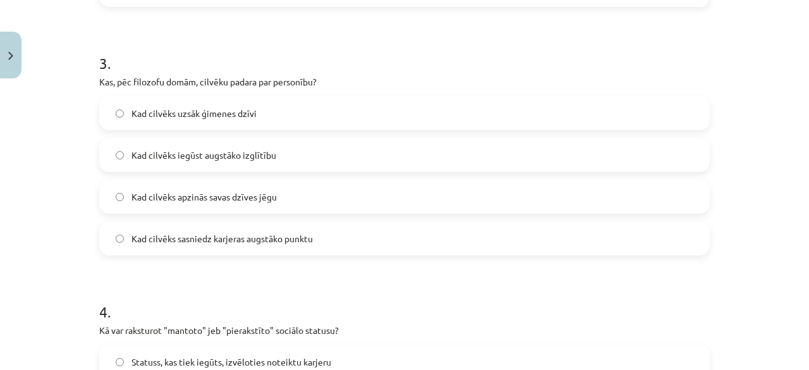
click at [229, 155] on span "Kad cilvēks iegūst augstāko izglītību" at bounding box center [203, 154] width 145 height 13
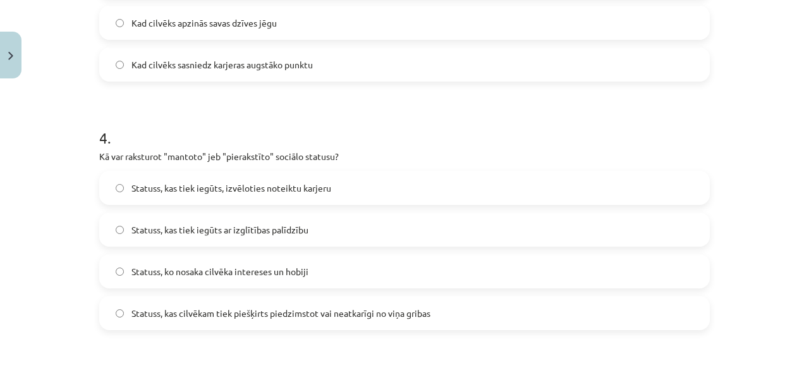
scroll to position [909, 0]
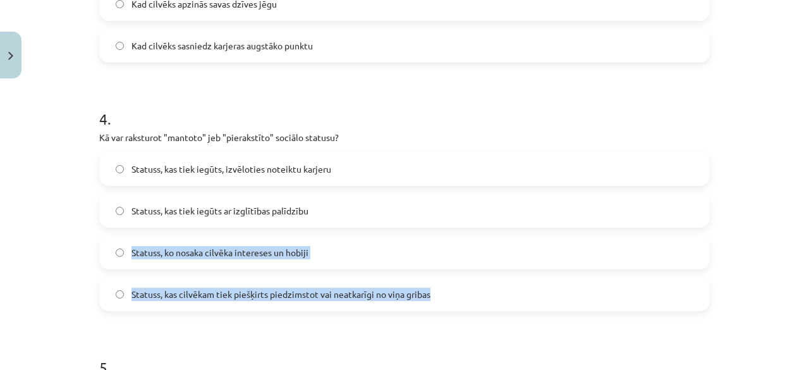
drag, startPoint x: 452, startPoint y: 205, endPoint x: 689, endPoint y: 296, distance: 253.2
click at [689, 296] on div "Statuss, kas tiek iegūts, izvēloties noteiktu karjeru Statuss, kas tiek iegūts …" at bounding box center [404, 231] width 610 height 159
click at [622, 230] on div "Statuss, kas tiek iegūts, izvēloties noteiktu karjeru Statuss, kas tiek iegūts …" at bounding box center [404, 231] width 610 height 159
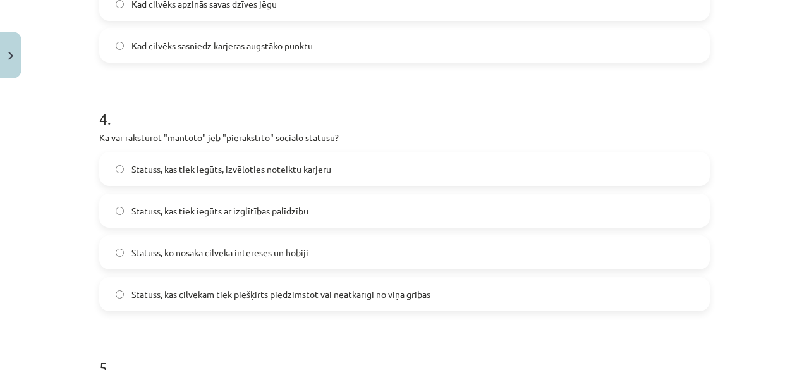
click at [639, 224] on label "Statuss, kas tiek iegūts ar izglītības palīdzību" at bounding box center [404, 211] width 608 height 32
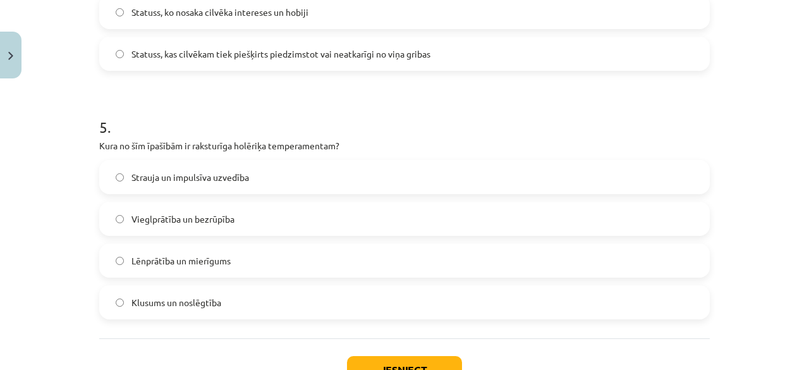
scroll to position [1152, 0]
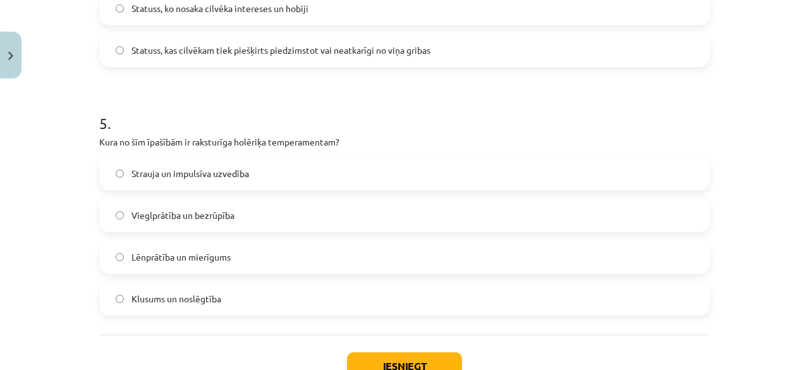
drag, startPoint x: 479, startPoint y: 172, endPoint x: 540, endPoint y: 195, distance: 65.4
click at [540, 195] on div "Strauja un impulsīva uzvedība Vieglprātība un bezrūpība Lēnprātība un mierīgums…" at bounding box center [404, 235] width 610 height 159
click at [541, 194] on div "Strauja un impulsīva uzvedība Vieglprātība un bezrūpība Lēnprātība un mierīgums…" at bounding box center [404, 235] width 610 height 159
click at [543, 194] on div "Strauja un impulsīva uzvedība Vieglprātība un bezrūpība Lēnprātība un mierīgums…" at bounding box center [404, 235] width 610 height 159
click at [551, 204] on label "Vieglprātība un bezrūpība" at bounding box center [404, 215] width 608 height 32
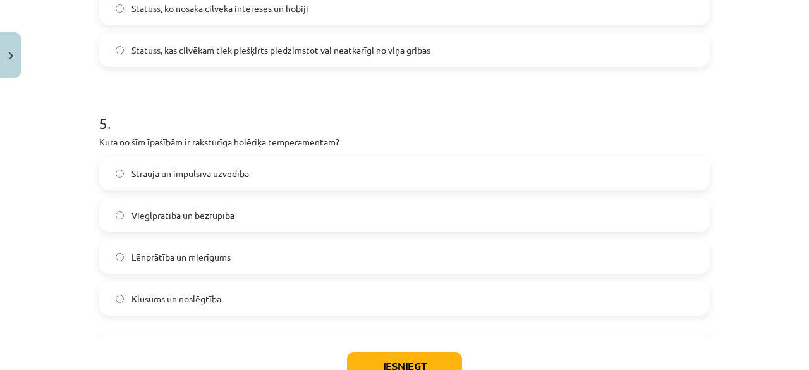
click at [551, 204] on label "Vieglprātība un bezrūpība" at bounding box center [404, 215] width 608 height 32
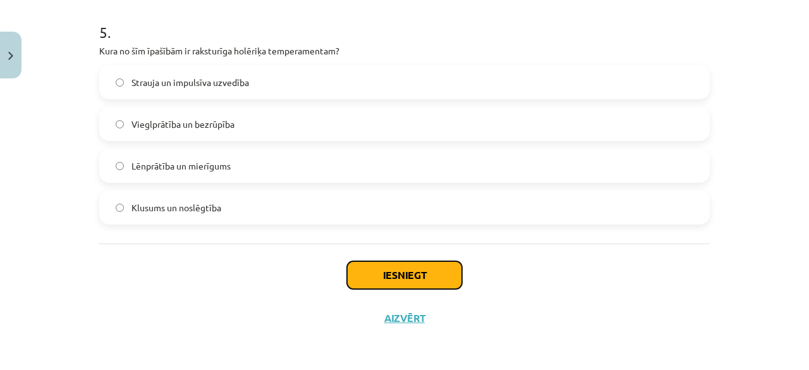
click at [456, 266] on button "Iesniegt" at bounding box center [404, 275] width 115 height 28
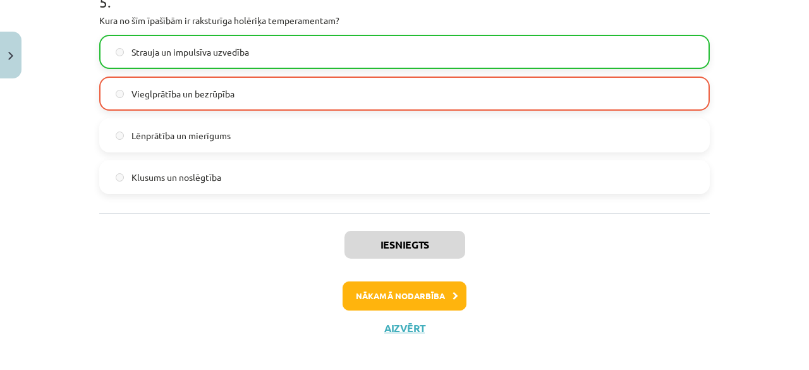
scroll to position [1283, 0]
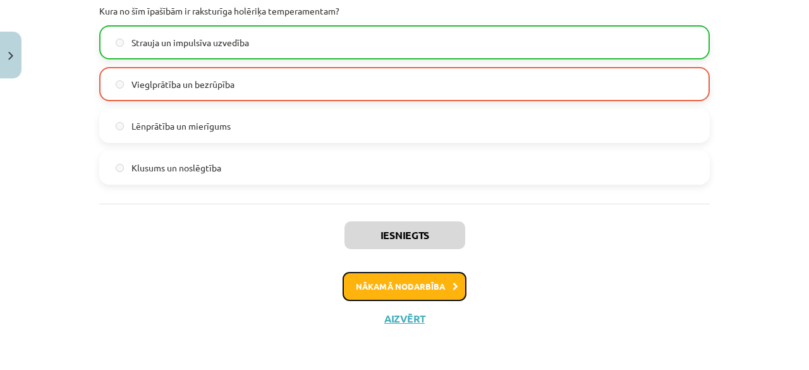
click at [435, 274] on button "Nākamā nodarbība" at bounding box center [404, 286] width 124 height 29
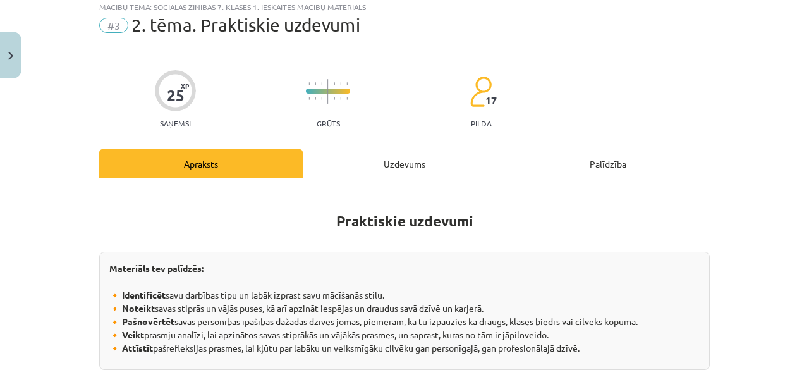
scroll to position [32, 0]
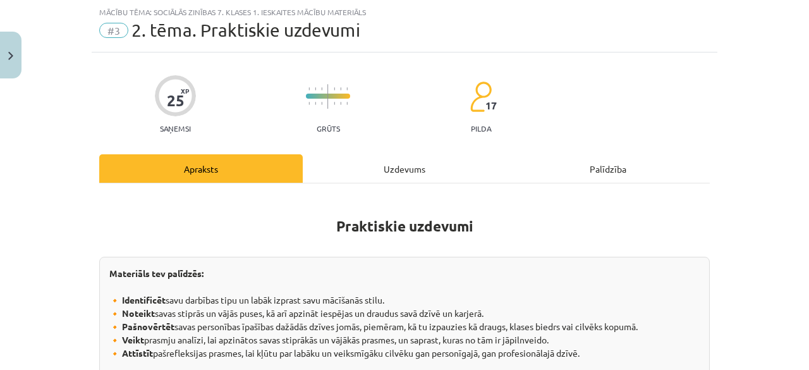
click at [396, 169] on div "Uzdevums" at bounding box center [404, 168] width 203 height 28
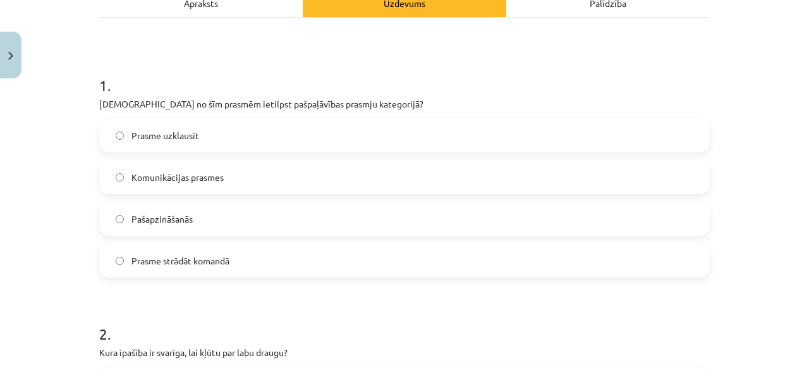
scroll to position [211, 0]
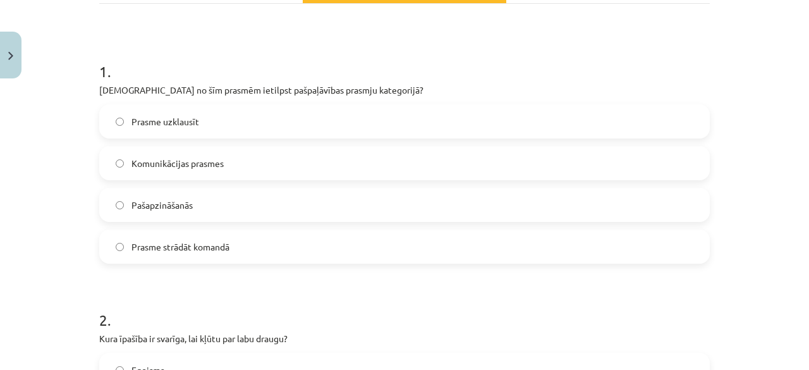
drag, startPoint x: 375, startPoint y: 157, endPoint x: 651, endPoint y: 156, distance: 275.5
click at [651, 156] on label "Komunikācijas prasmes" at bounding box center [404, 163] width 608 height 32
drag, startPoint x: 651, startPoint y: 156, endPoint x: 800, endPoint y: 116, distance: 154.5
click at [800, 116] on div "Mācību tēma: Sociālās zinības 7. klases 1. ieskaites mācību materiāls #3 2. tēm…" at bounding box center [404, 185] width 809 height 370
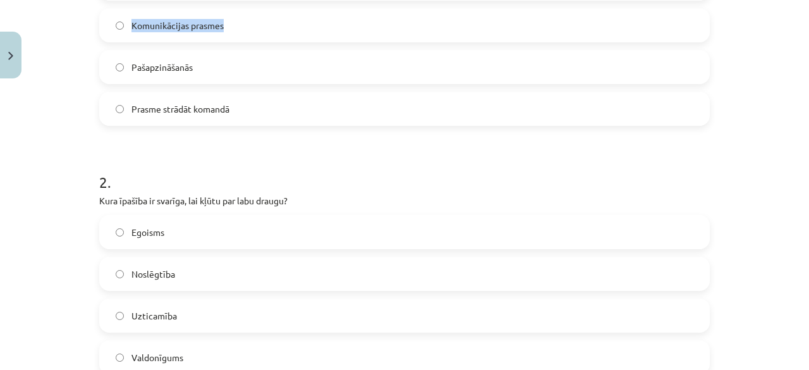
scroll to position [345, 0]
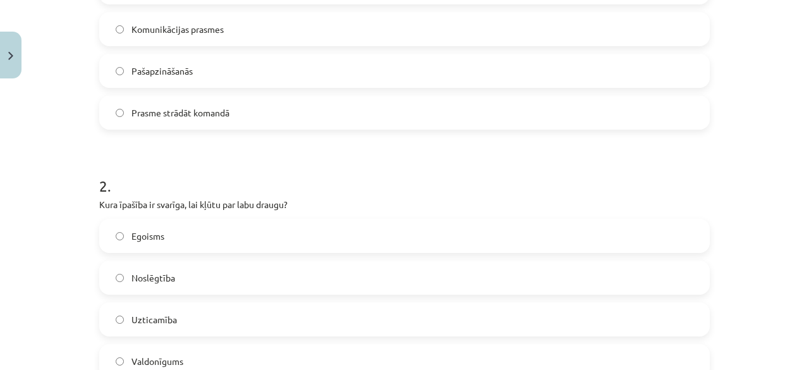
click at [406, 267] on label "Noslēgtība" at bounding box center [404, 278] width 608 height 32
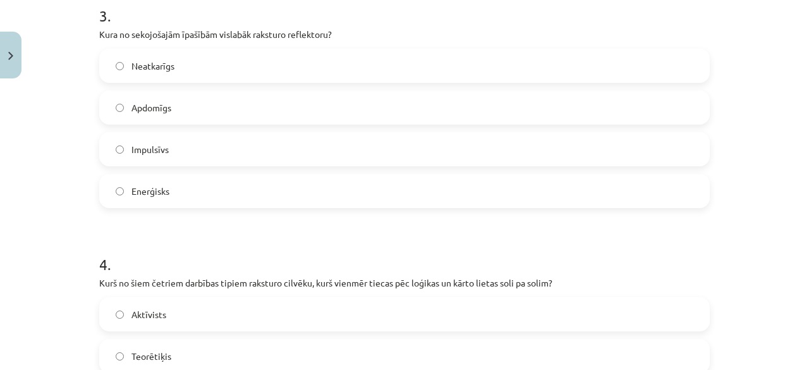
scroll to position [777, 0]
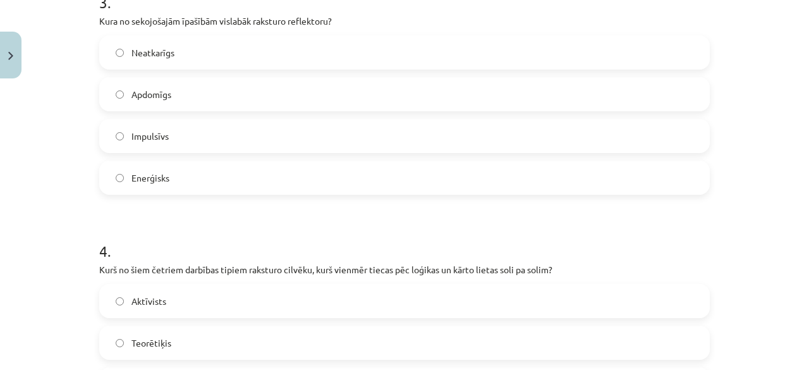
click at [388, 136] on label "Impulsīvs" at bounding box center [404, 136] width 608 height 32
click at [205, 318] on div "Aktīvists Teorētiķis Pragmātiķis Reflektors" at bounding box center [404, 363] width 610 height 159
click at [213, 315] on label "Aktīvists" at bounding box center [404, 301] width 608 height 32
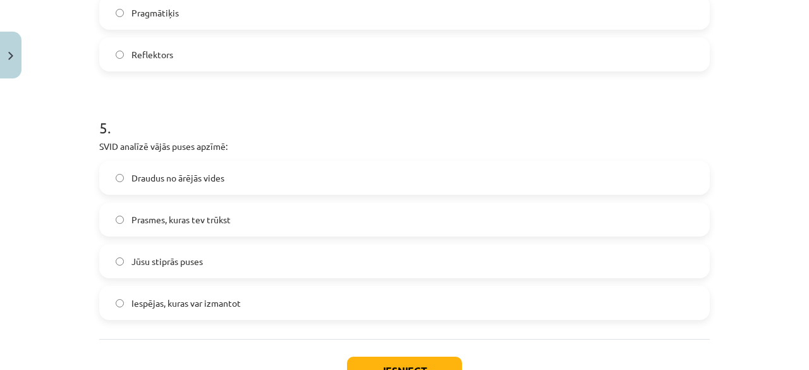
scroll to position [1182, 0]
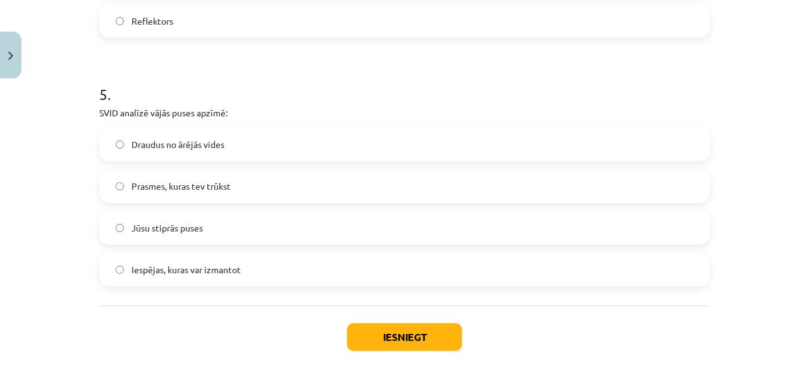
click at [335, 147] on label "Draudus no ārējās vides" at bounding box center [404, 144] width 608 height 32
click at [360, 324] on button "Iesniegt" at bounding box center [404, 337] width 115 height 28
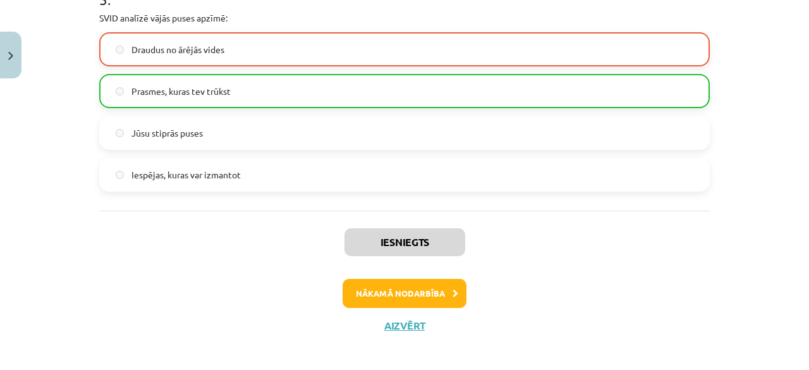
scroll to position [1283, 0]
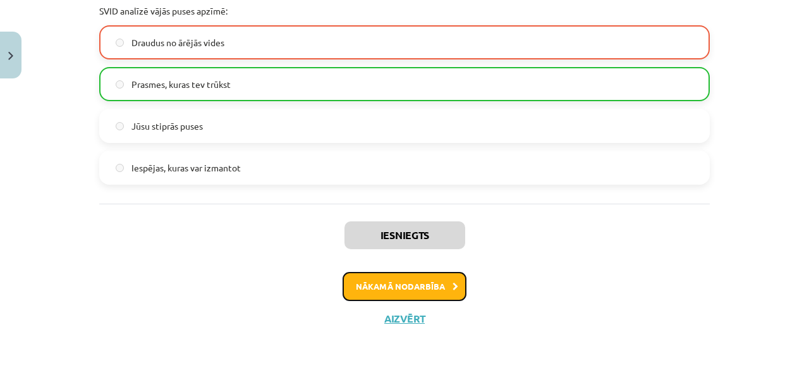
click at [397, 278] on button "Nākamā nodarbība" at bounding box center [404, 286] width 124 height 29
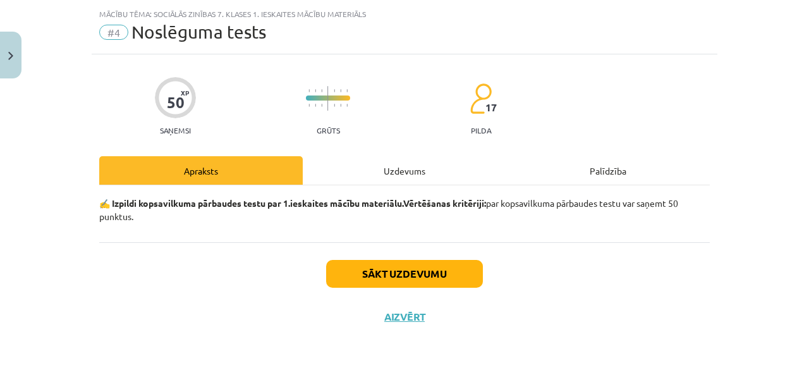
scroll to position [29, 0]
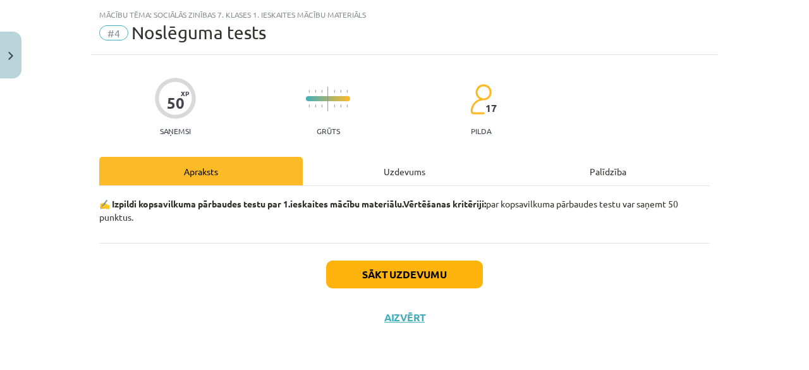
click at [396, 176] on div "Uzdevums" at bounding box center [404, 171] width 203 height 28
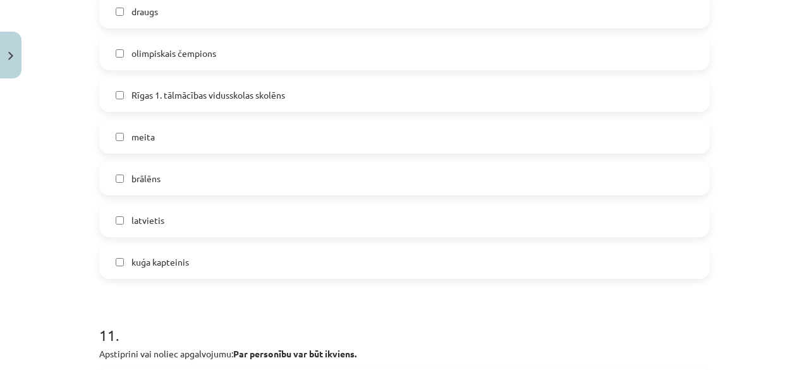
scroll to position [3503, 0]
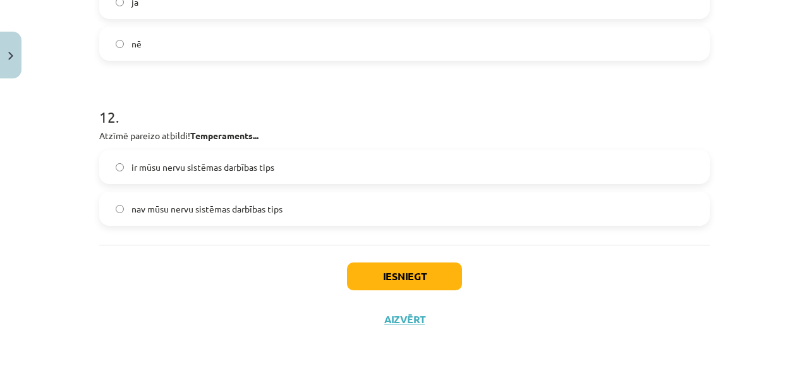
click at [251, 174] on label "ir mūsu nervu sistēmas darbības tips" at bounding box center [404, 167] width 608 height 32
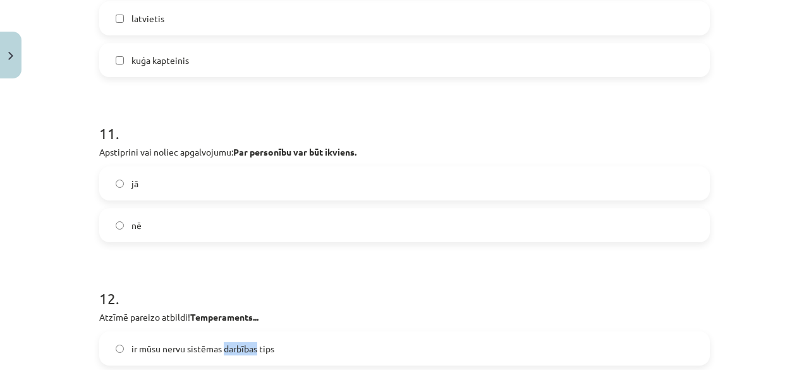
scroll to position [3318, 0]
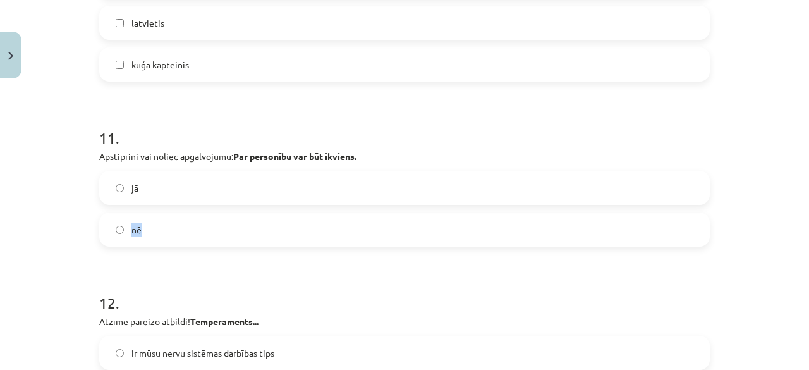
drag, startPoint x: 541, startPoint y: 188, endPoint x: 644, endPoint y: 202, distance: 104.5
click at [644, 202] on div "jā" at bounding box center [404, 188] width 610 height 34
click at [647, 195] on label "jā" at bounding box center [404, 188] width 608 height 32
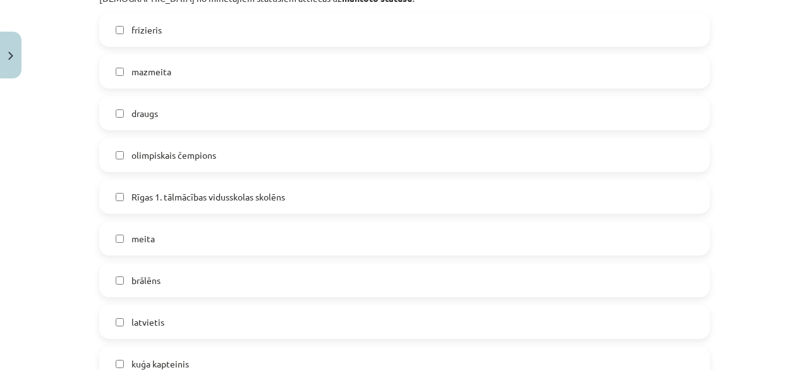
scroll to position [2986, 0]
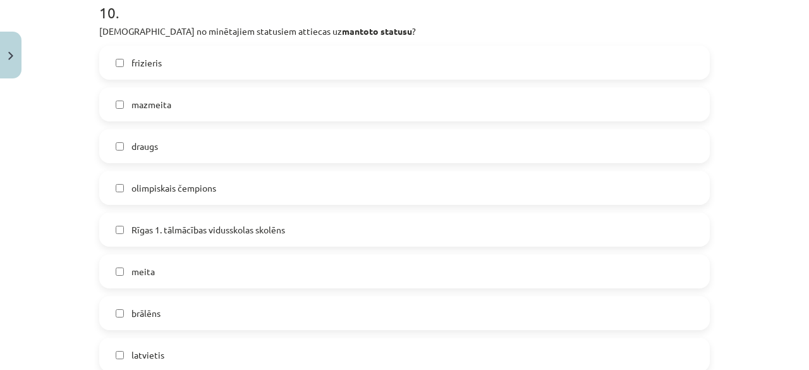
click at [393, 227] on label "Rīgas 1. tālmācības vidusskolas skolēns" at bounding box center [404, 230] width 608 height 32
click at [377, 201] on div "olimpiskais čempions" at bounding box center [404, 188] width 610 height 34
click at [372, 189] on label "olimpiskais čempions" at bounding box center [404, 188] width 608 height 32
click at [366, 156] on label "draugs" at bounding box center [404, 146] width 608 height 32
click at [364, 109] on label "mazmeita" at bounding box center [404, 104] width 608 height 32
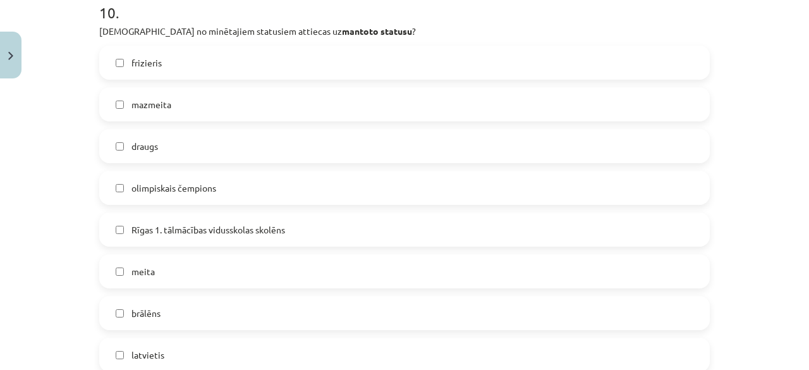
click at [366, 76] on div "frizieris" at bounding box center [404, 62] width 610 height 34
click at [496, 63] on label "frizieris" at bounding box center [404, 63] width 608 height 32
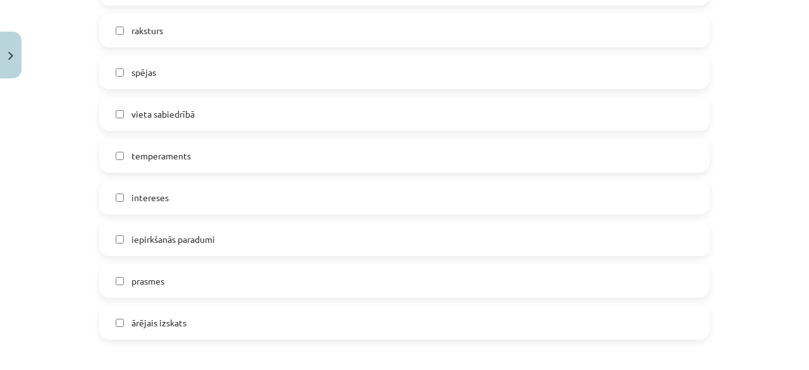
scroll to position [2608, 0]
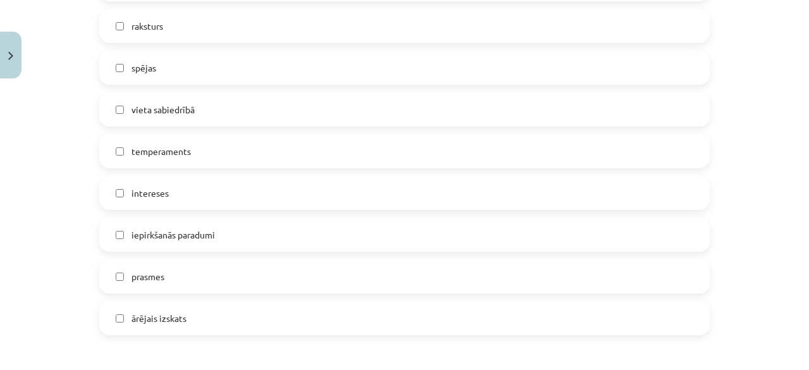
click at [459, 320] on label "ārējais izskats" at bounding box center [404, 318] width 608 height 32
click at [450, 284] on label "prasmes" at bounding box center [404, 276] width 608 height 32
click at [436, 243] on label "iepirkšanās paradumi" at bounding box center [404, 235] width 608 height 32
click at [437, 199] on label "intereses" at bounding box center [404, 193] width 608 height 32
click at [444, 152] on label "temperaments" at bounding box center [404, 151] width 608 height 32
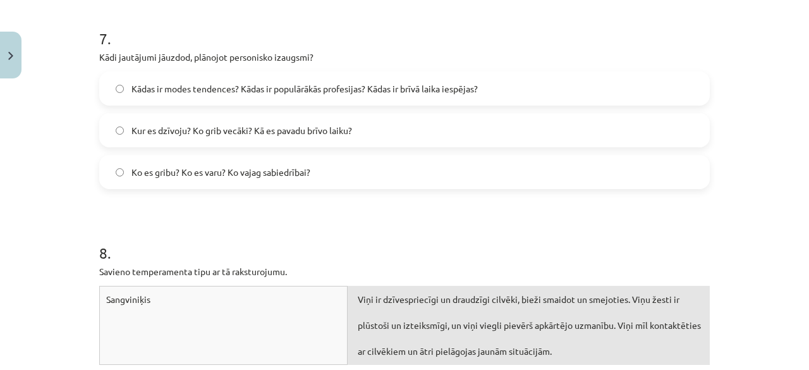
scroll to position [1732, 0]
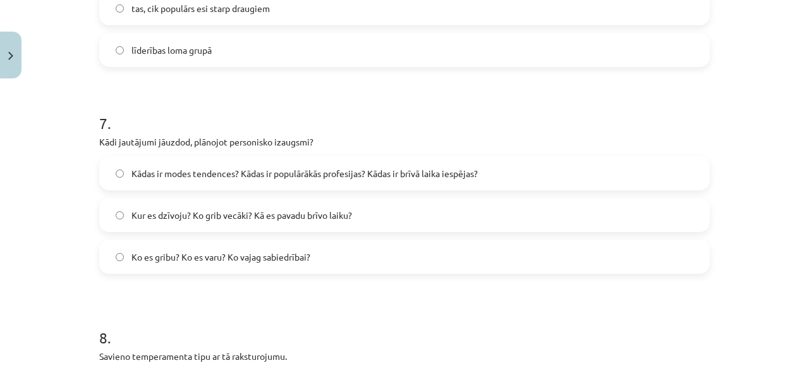
click at [691, 220] on label "Kur es dzīvoju? Ko grib vecāki? Kā es pavadu brīvo laiku?" at bounding box center [404, 215] width 608 height 32
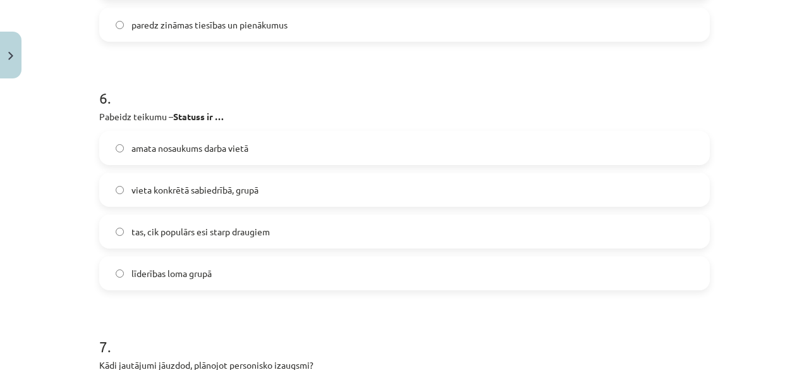
scroll to position [1528, 0]
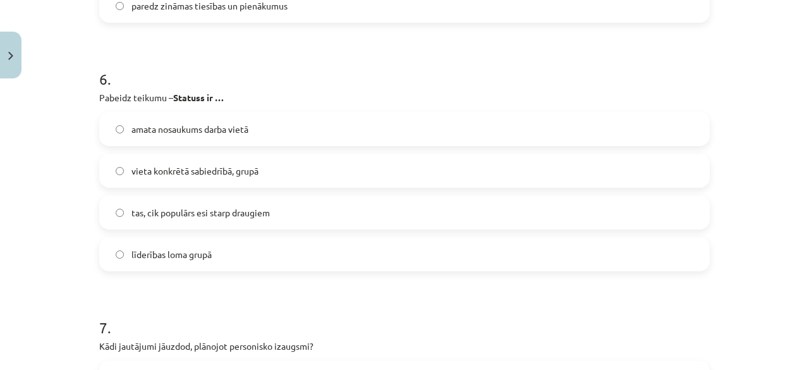
click at [551, 171] on label "vieta konkrētā sabiedrībā, grupā" at bounding box center [404, 171] width 608 height 32
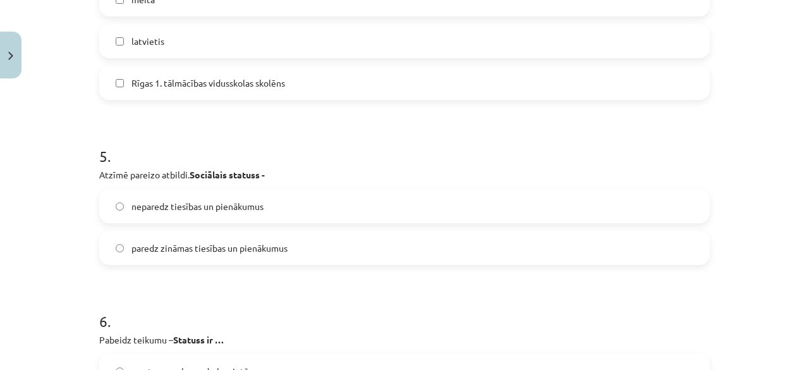
scroll to position [1272, 0]
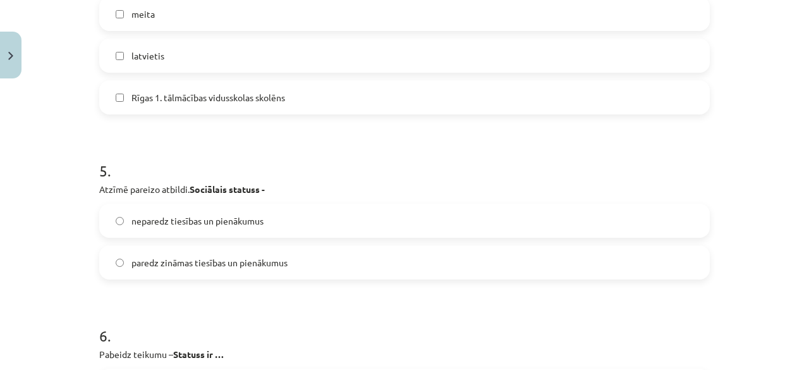
click at [519, 239] on div "neparedz tiesības un pienākumus paredz zināmas tiesības un pienākumus" at bounding box center [404, 241] width 610 height 76
click at [505, 263] on label "paredz zināmas tiesības un pienākumus" at bounding box center [404, 262] width 608 height 32
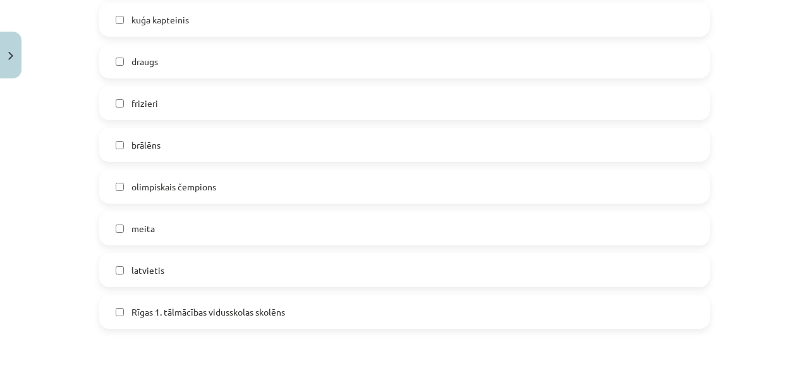
scroll to position [1039, 0]
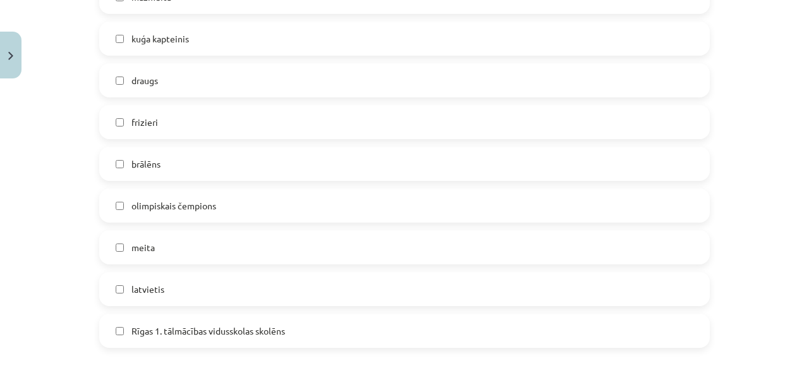
click at [464, 198] on label "olimpiskais čempions" at bounding box center [404, 206] width 608 height 32
click at [457, 184] on div "mazmeita kuģa kapteinis draugs frizieri brālēns olimpiskais čempions meita latv…" at bounding box center [404, 164] width 610 height 368
click at [354, 337] on label "Rīgas 1. tālmācības vidusskolas skolēns" at bounding box center [404, 331] width 608 height 32
click at [356, 296] on label "latvietis" at bounding box center [404, 289] width 608 height 32
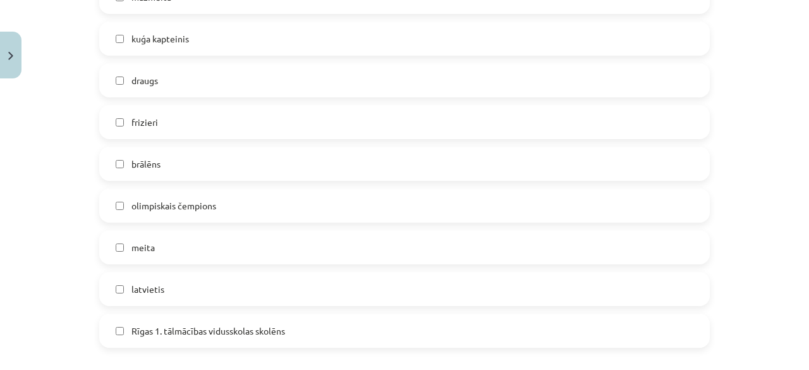
click at [329, 171] on label "brālēns" at bounding box center [404, 164] width 608 height 32
click at [317, 123] on label "frizieri" at bounding box center [404, 122] width 608 height 32
click at [320, 85] on label "draugs" at bounding box center [404, 80] width 608 height 32
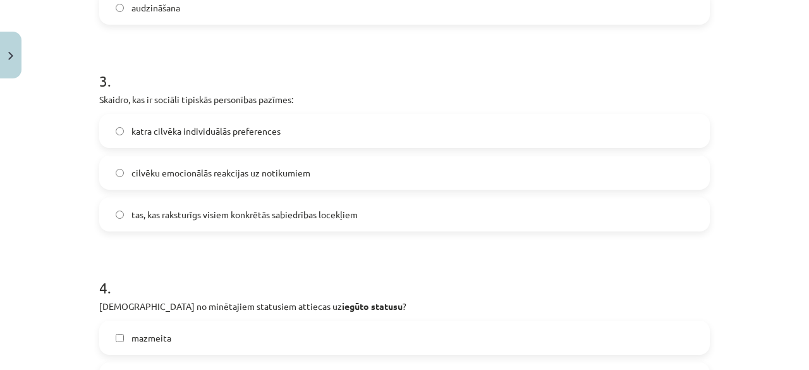
scroll to position [694, 0]
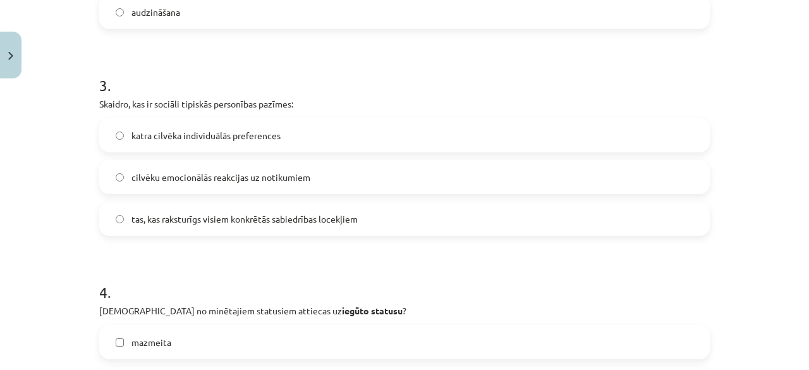
click at [490, 214] on label "tas, kas raksturīgs visiem konkrētās sabiedrības locekļiem" at bounding box center [404, 219] width 608 height 32
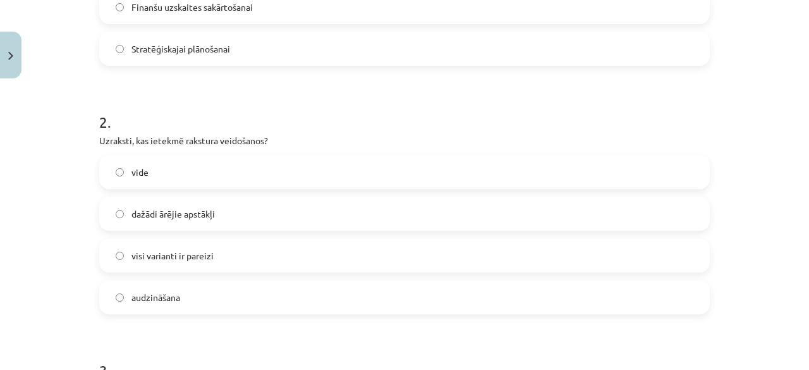
scroll to position [399, 0]
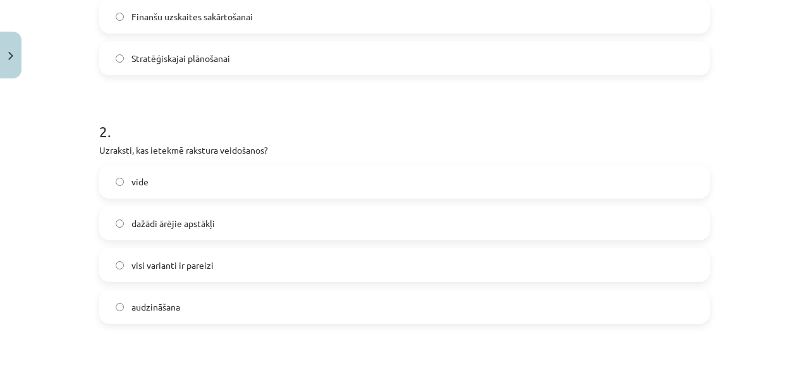
click at [356, 260] on label "visi varianti ir pareizi" at bounding box center [404, 265] width 608 height 32
click at [306, 4] on label "Finanšu uzskaites sakārtošanai" at bounding box center [404, 17] width 608 height 32
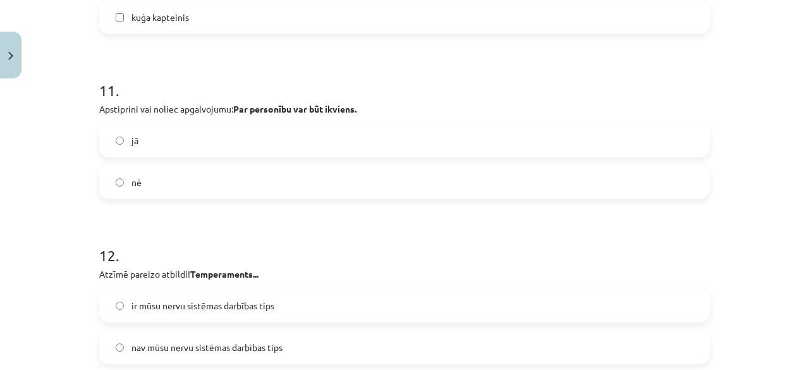
scroll to position [3503, 0]
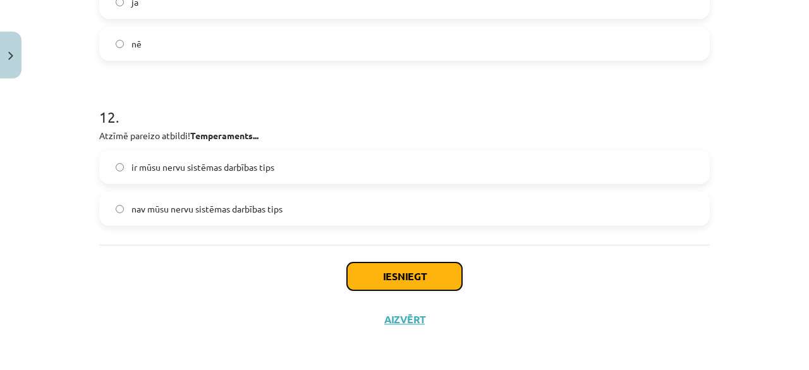
click at [385, 282] on button "Iesniegt" at bounding box center [404, 276] width 115 height 28
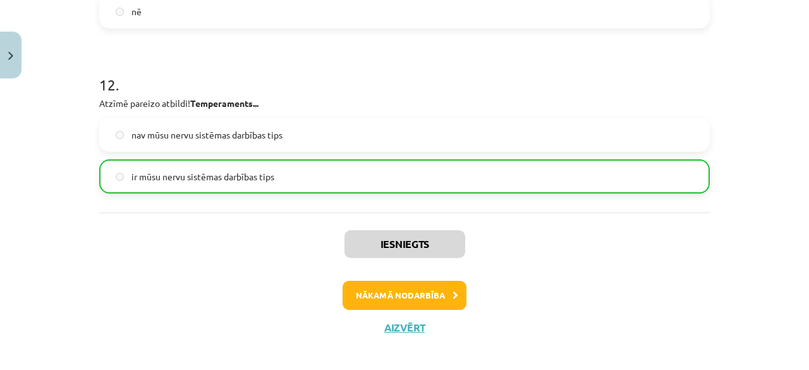
scroll to position [3543, 0]
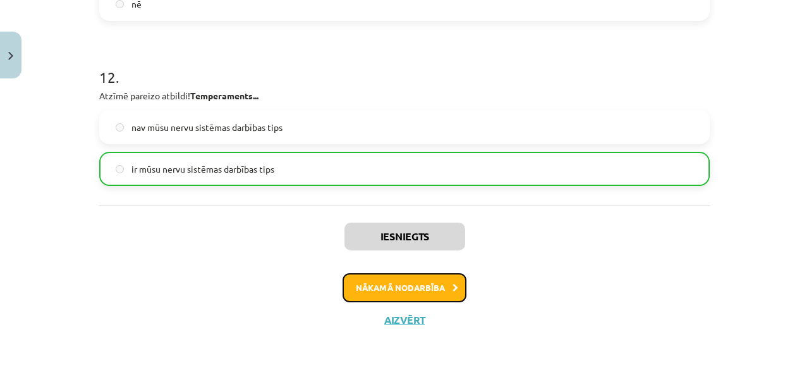
click at [387, 282] on button "Nākamā nodarbība" at bounding box center [404, 287] width 124 height 29
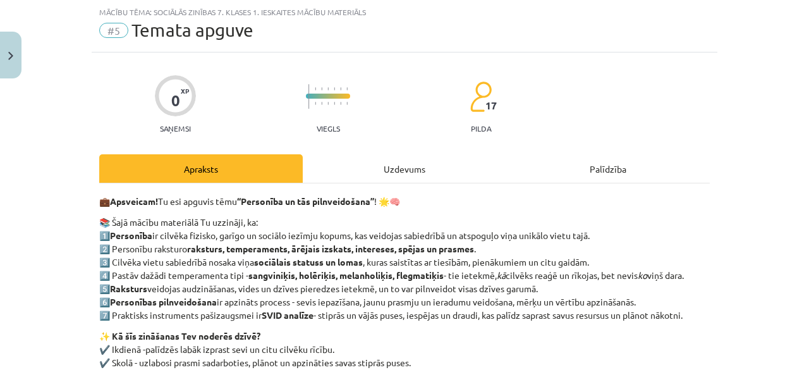
scroll to position [32, 0]
click at [394, 167] on div "Uzdevums" at bounding box center [404, 168] width 203 height 28
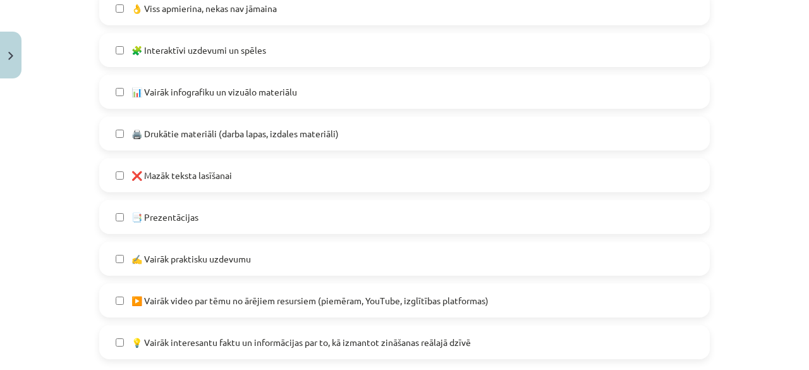
scroll to position [1097, 0]
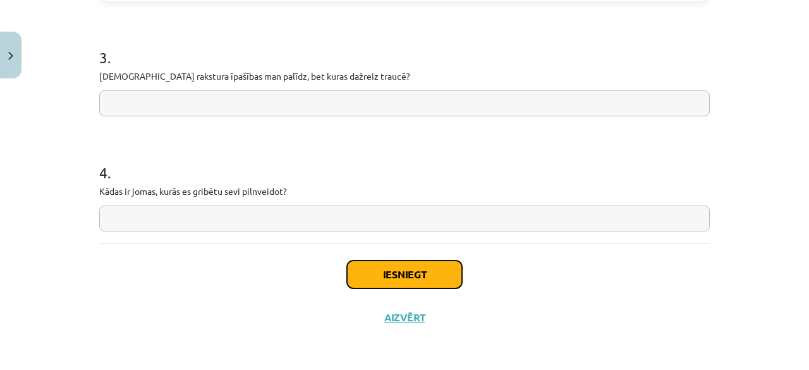
click at [401, 281] on button "Iesniegt" at bounding box center [404, 274] width 115 height 28
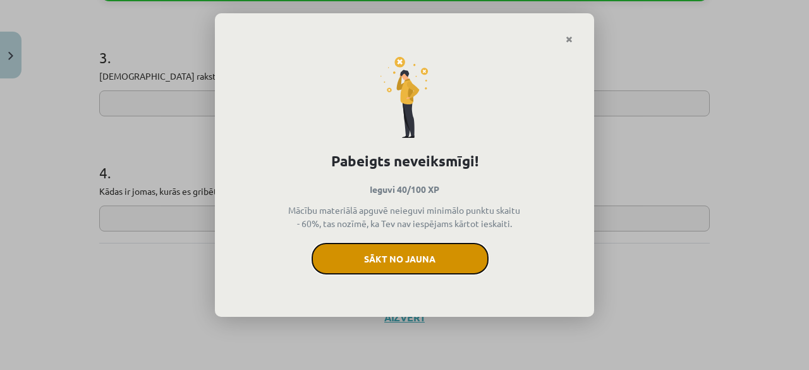
click at [397, 250] on button "Sākt no jauna" at bounding box center [399, 259] width 177 height 32
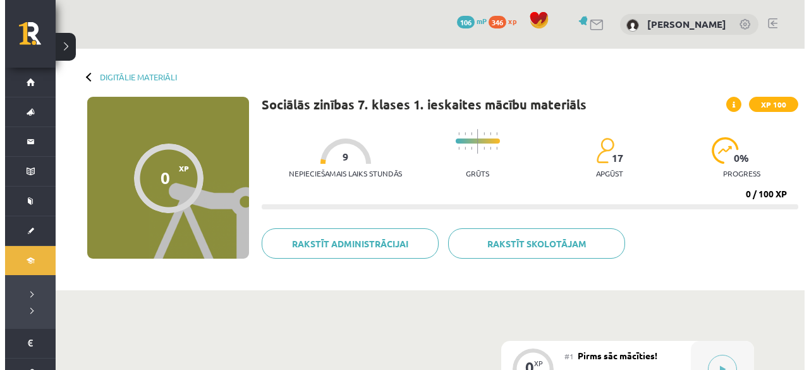
scroll to position [219, 0]
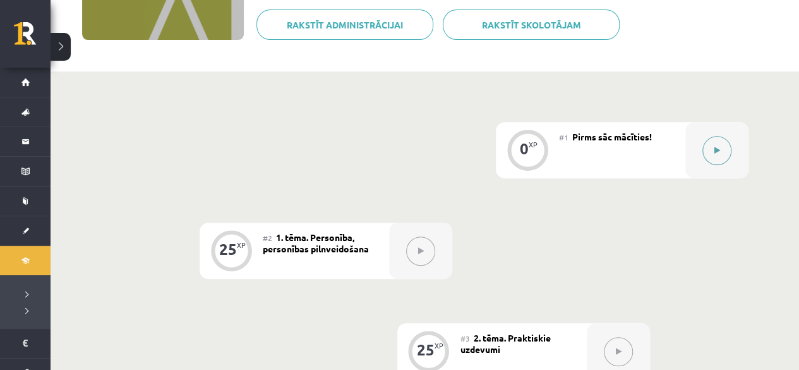
click at [715, 139] on button at bounding box center [717, 150] width 29 height 29
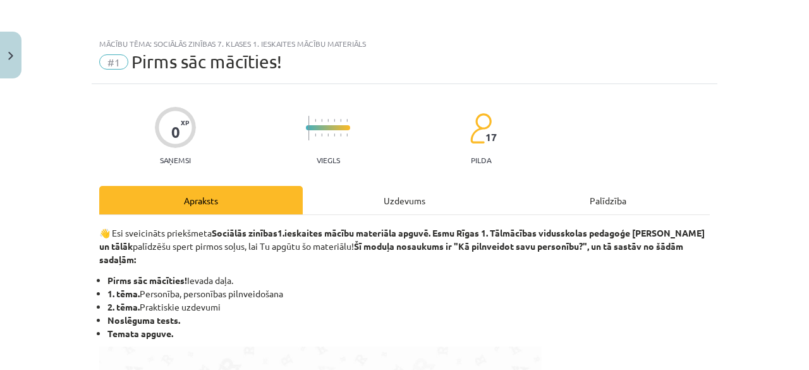
click at [413, 196] on div "Uzdevums" at bounding box center [404, 200] width 203 height 28
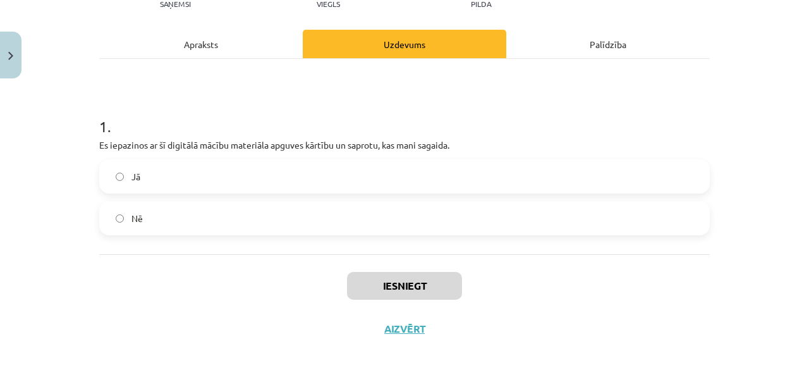
scroll to position [167, 0]
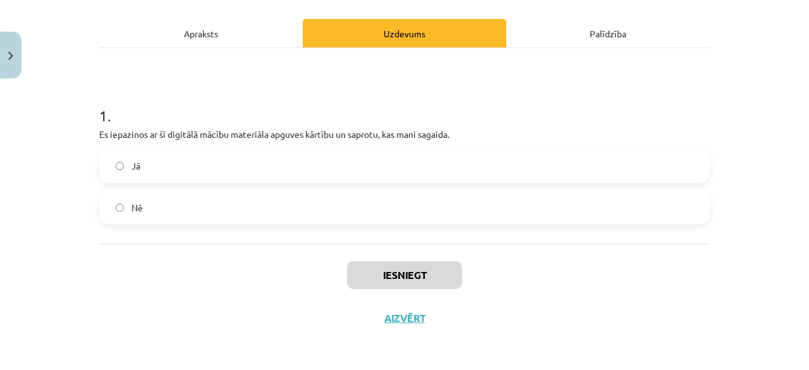
click at [553, 212] on label "Nē" at bounding box center [404, 207] width 608 height 32
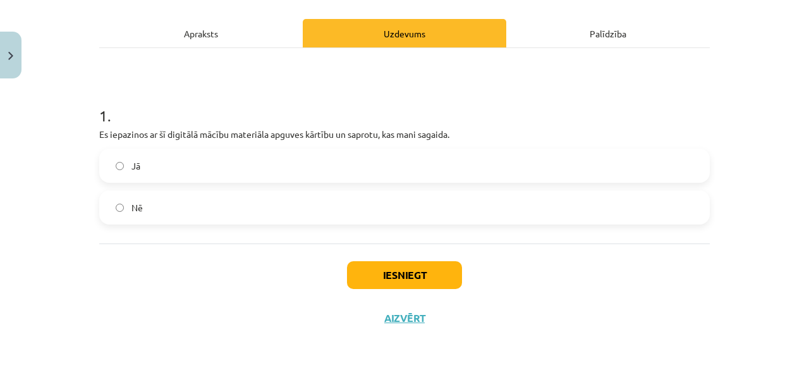
drag, startPoint x: 553, startPoint y: 158, endPoint x: 392, endPoint y: 179, distance: 161.8
click at [392, 179] on label "Jā" at bounding box center [404, 166] width 608 height 32
drag, startPoint x: 392, startPoint y: 179, endPoint x: 382, endPoint y: 293, distance: 114.2
click at [382, 293] on div "0 XP Saņemsi Viegls 17 pilda Apraksts Uzdevums Palīdzība 1 . Es iepazinos ar šī…" at bounding box center [405, 128] width 626 height 422
click at [388, 281] on button "Iesniegt" at bounding box center [404, 275] width 115 height 28
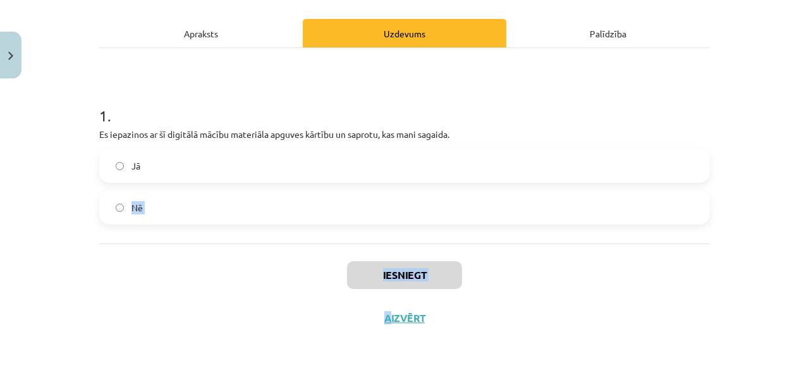
click at [388, 281] on button "Iesniegt" at bounding box center [404, 275] width 115 height 28
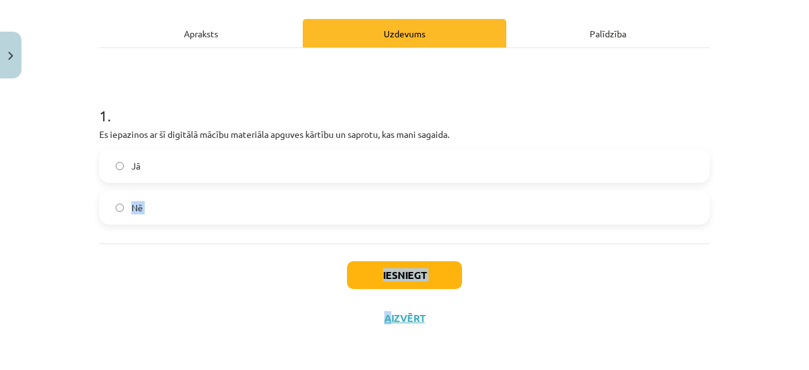
click at [388, 281] on button "Iesniegt" at bounding box center [404, 275] width 115 height 28
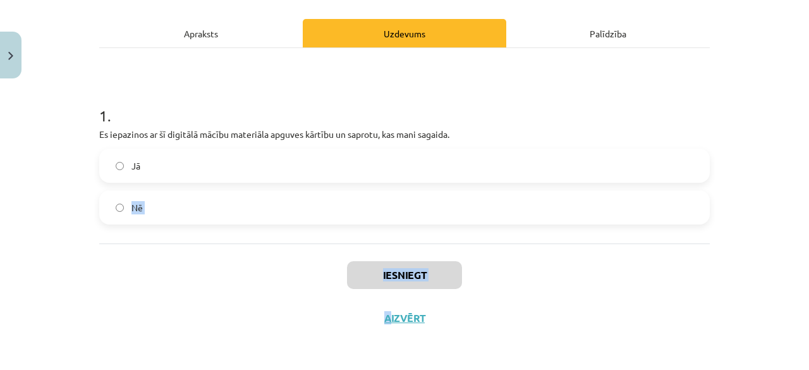
click at [388, 281] on button "Iesniegt" at bounding box center [404, 275] width 115 height 28
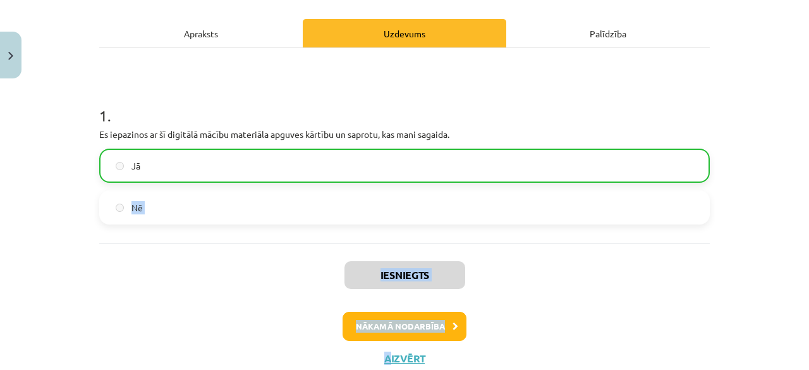
click at [399, 327] on button "Nākamā nodarbība" at bounding box center [404, 325] width 124 height 29
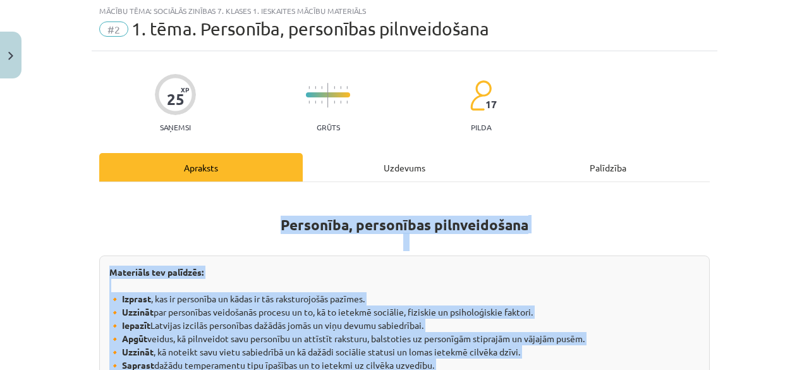
scroll to position [32, 0]
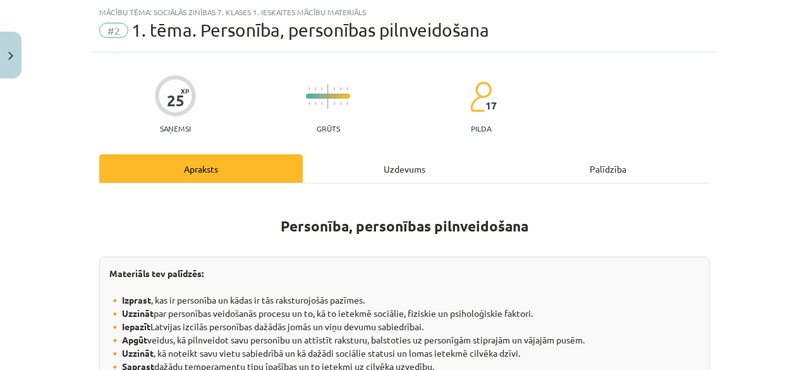
click at [418, 160] on div "Uzdevums" at bounding box center [404, 168] width 203 height 28
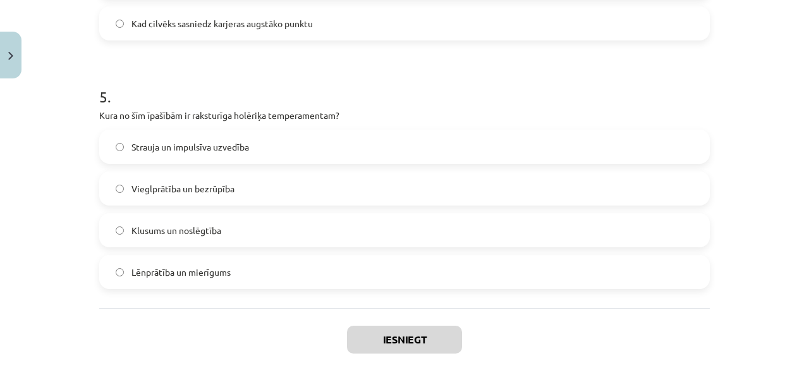
scroll to position [1177, 0]
click at [373, 159] on label "Strauja un impulsīva uzvedība" at bounding box center [404, 149] width 608 height 32
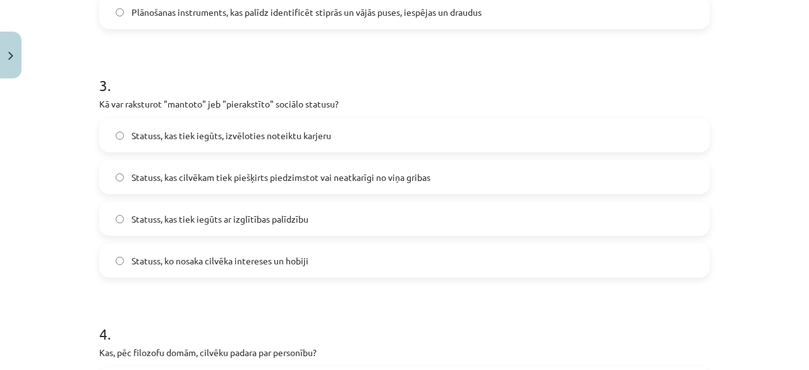
scroll to position [672, 0]
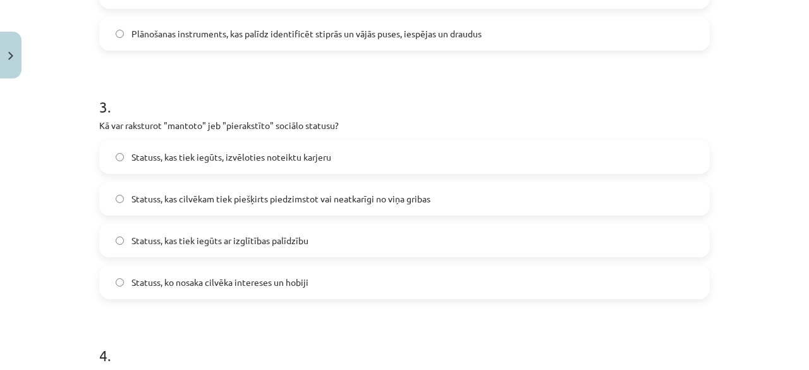
click at [521, 177] on div "Statuss, kas tiek iegūts, izvēloties noteiktu karjeru Statuss, kas cilvēkam tie…" at bounding box center [404, 219] width 610 height 159
click at [509, 195] on label "Statuss, kas cilvēkam tiek piešķirts piedzimstot vai neatkarīgi no viņa gribas" at bounding box center [404, 199] width 608 height 32
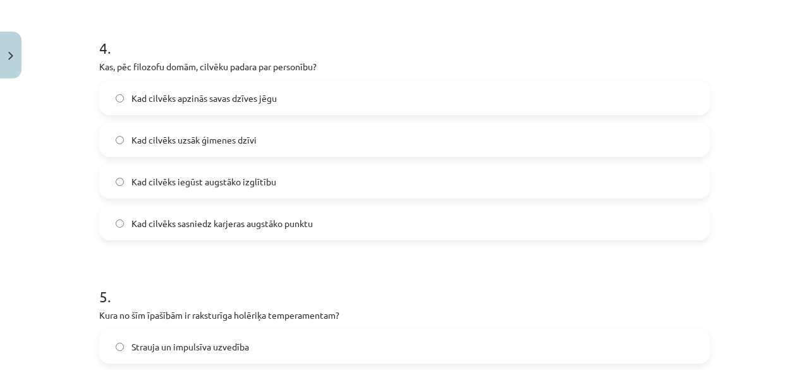
scroll to position [977, 0]
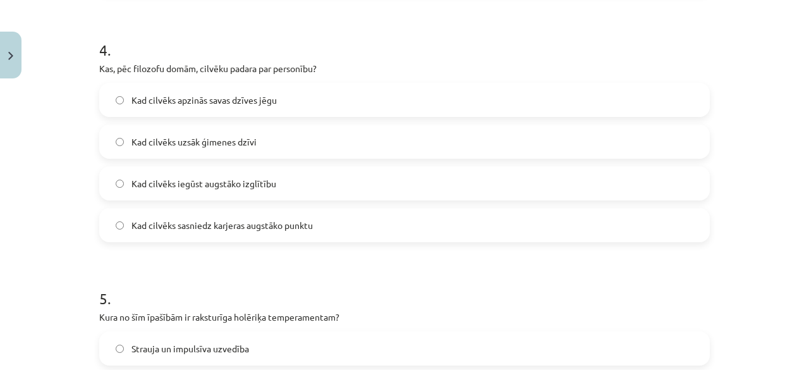
click at [364, 88] on label "Kad cilvēks apzinās savas dzīves jēgu" at bounding box center [404, 100] width 608 height 32
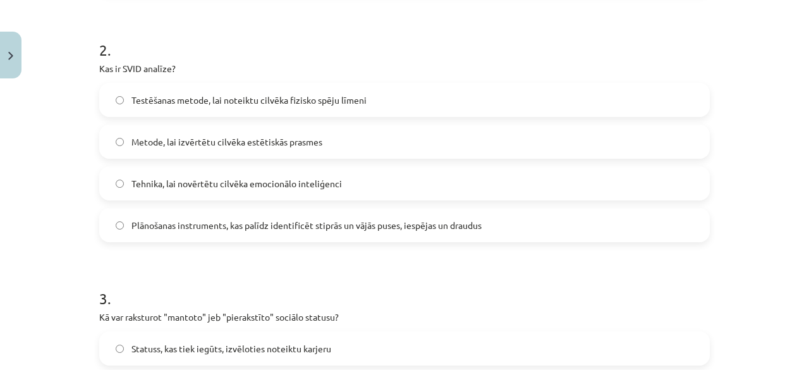
scroll to position [479, 0]
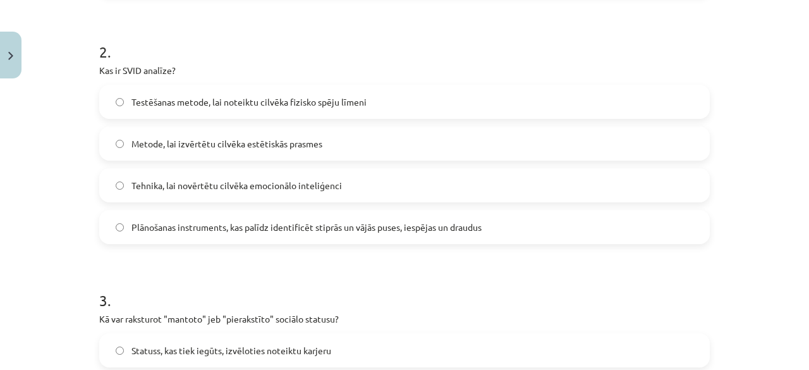
click at [607, 233] on label "Plānošanas instruments, kas palīdz identificēt stiprās un vājās puses, iespējas…" at bounding box center [404, 227] width 608 height 32
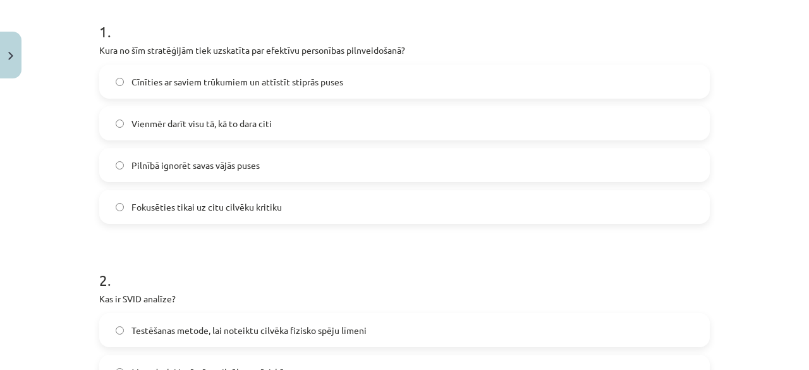
scroll to position [196, 0]
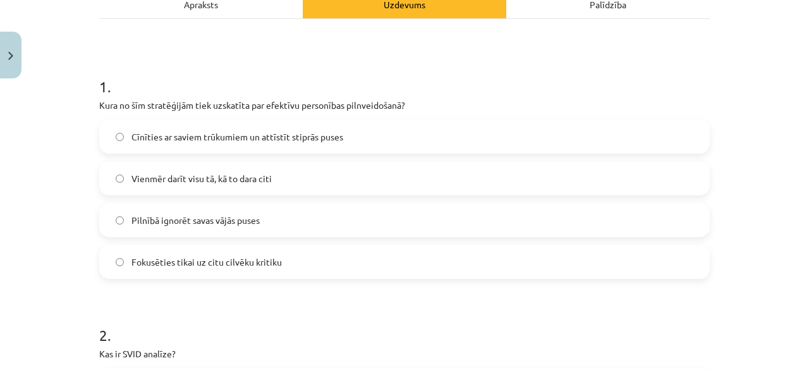
click at [382, 141] on label "Cīnīties ar saviem trūkumiem un attīstīt stiprās puses" at bounding box center [404, 137] width 608 height 32
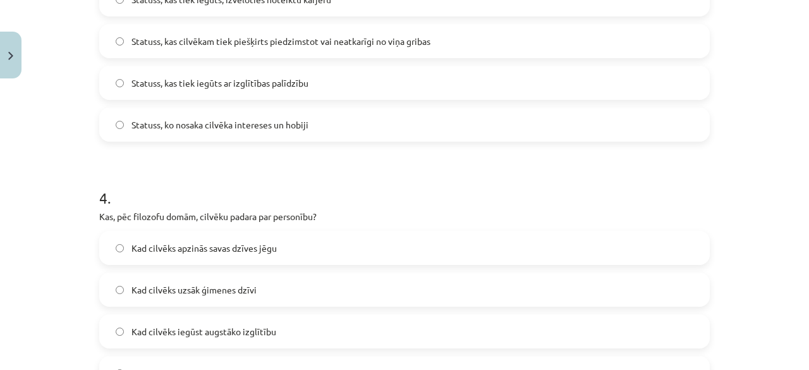
scroll to position [1243, 0]
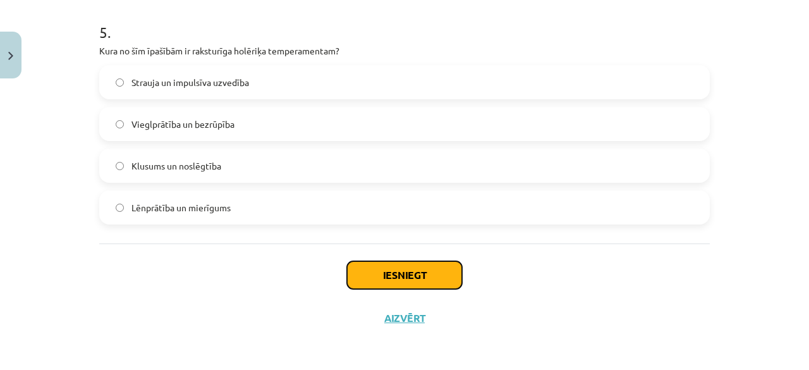
click at [416, 267] on button "Iesniegt" at bounding box center [404, 275] width 115 height 28
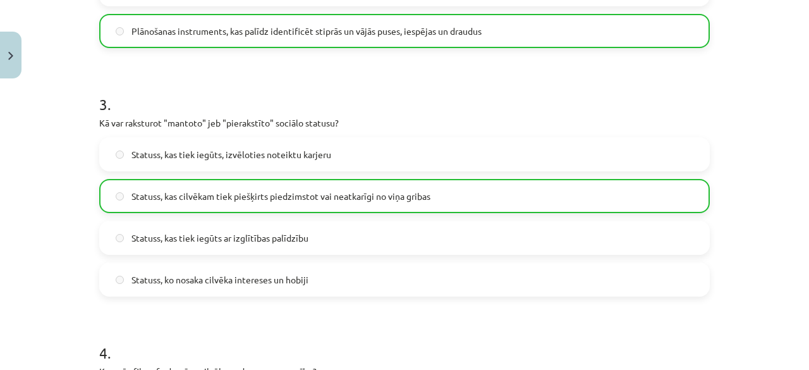
scroll to position [1283, 0]
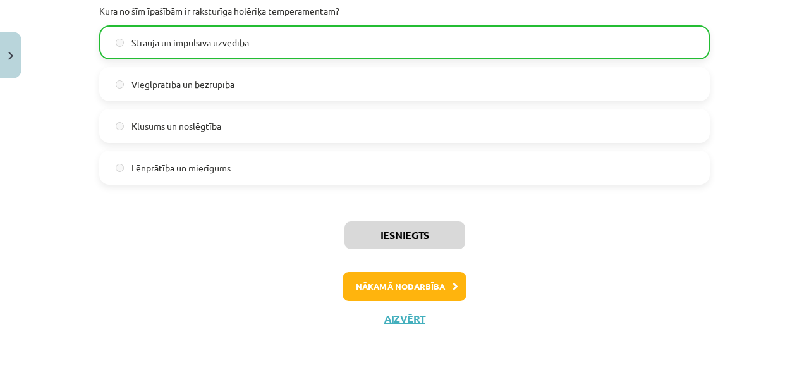
click at [411, 300] on div "Iesniegts Nākamā nodarbība Aizvērt" at bounding box center [404, 267] width 610 height 129
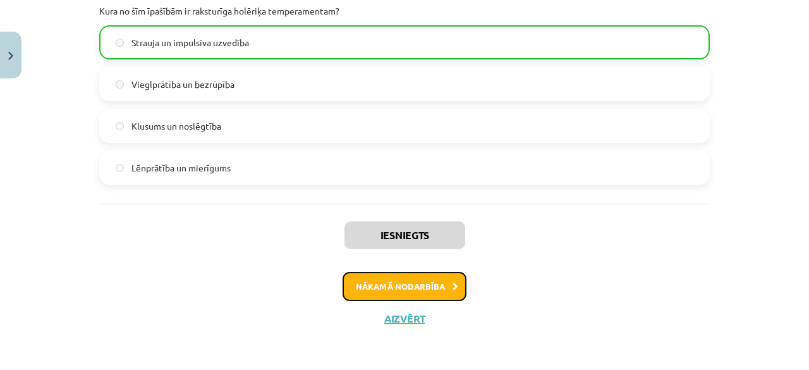
click at [416, 279] on button "Nākamā nodarbība" at bounding box center [404, 286] width 124 height 29
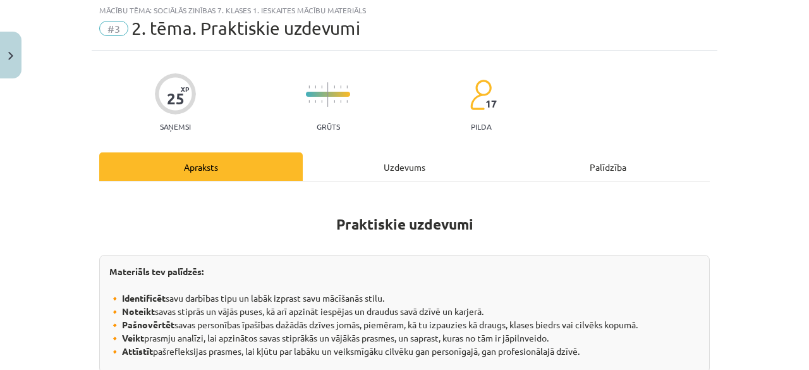
scroll to position [32, 0]
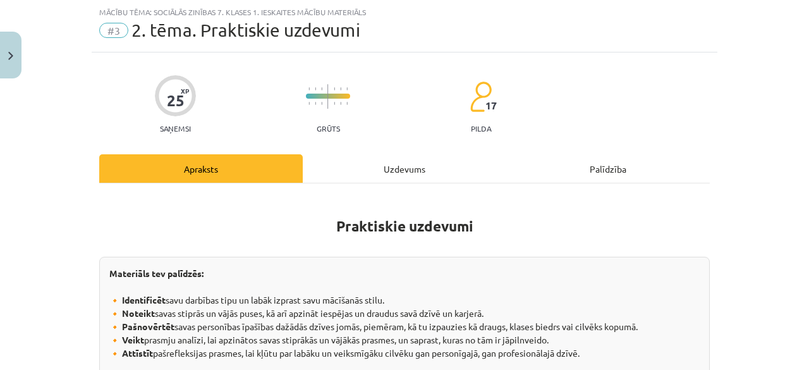
click at [423, 164] on div "Uzdevums" at bounding box center [404, 168] width 203 height 28
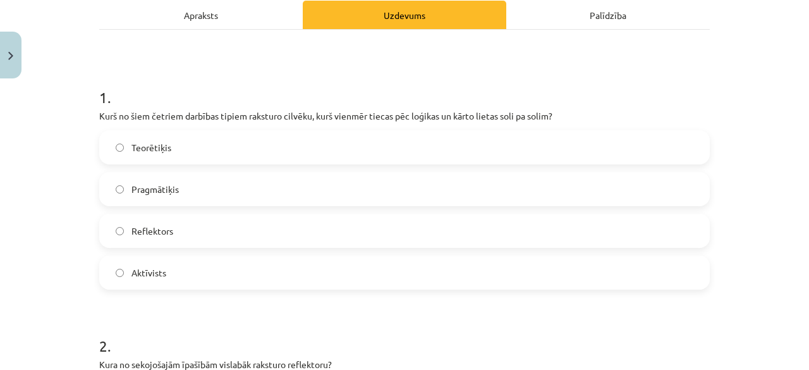
scroll to position [203, 0]
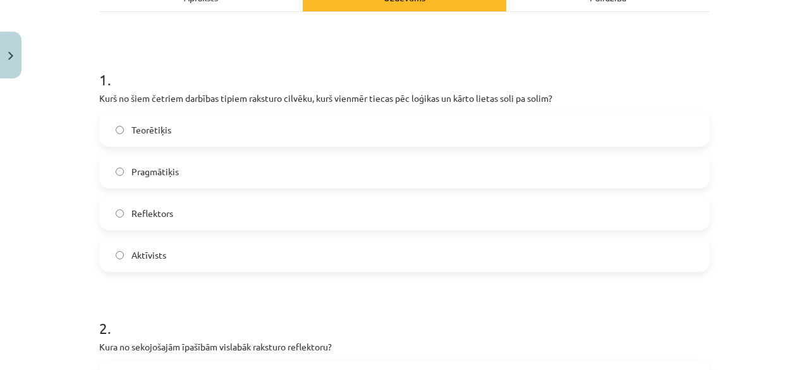
click at [251, 123] on label "Teorētiķis" at bounding box center [404, 130] width 608 height 32
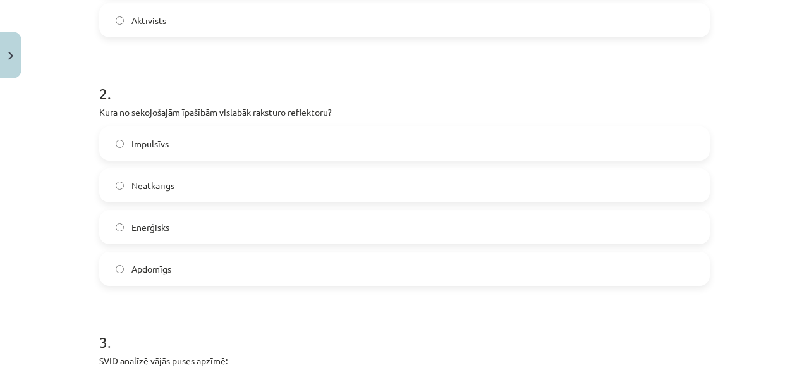
scroll to position [443, 0]
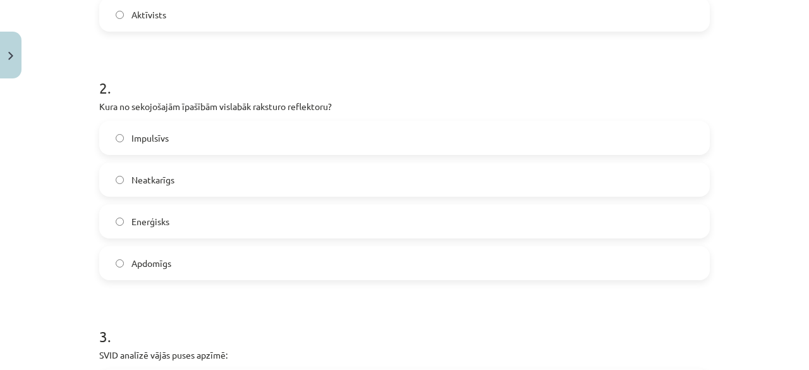
click at [156, 257] on span "Apdomīgs" at bounding box center [151, 263] width 40 height 13
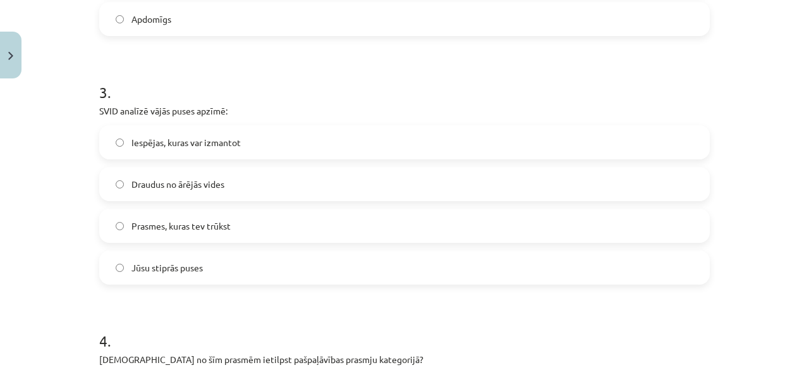
scroll to position [685, 0]
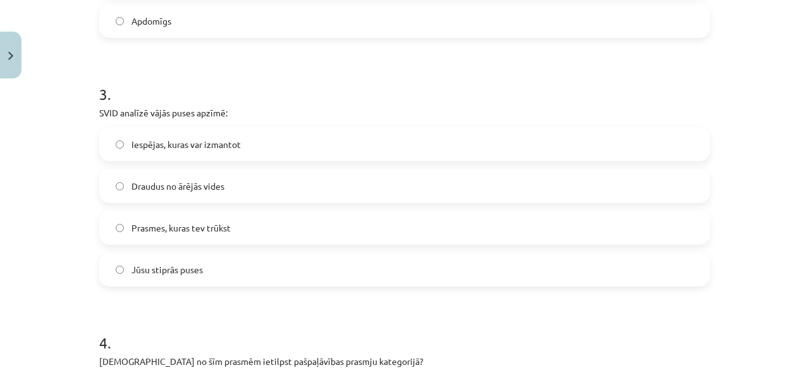
click at [259, 232] on label "Prasmes, kuras tev trūkst" at bounding box center [404, 228] width 608 height 32
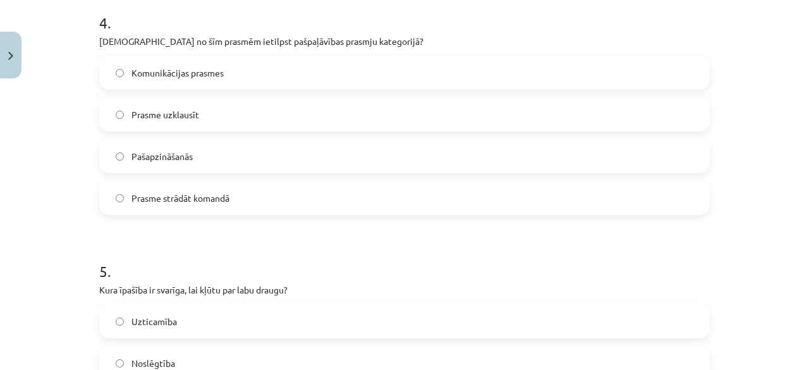
scroll to position [1020, 0]
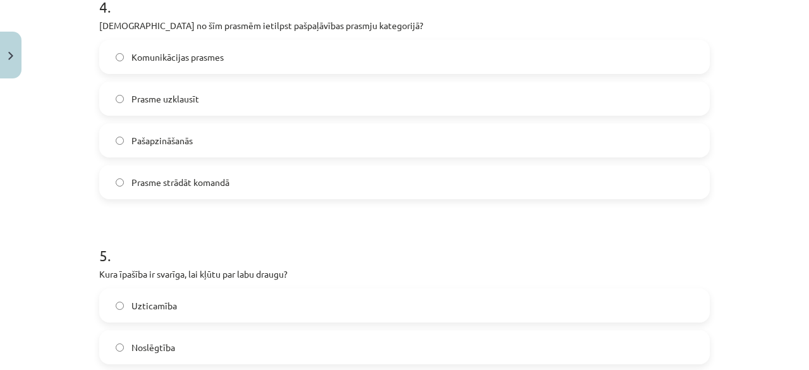
click at [372, 148] on label "Pašapzināšanās" at bounding box center [404, 140] width 608 height 32
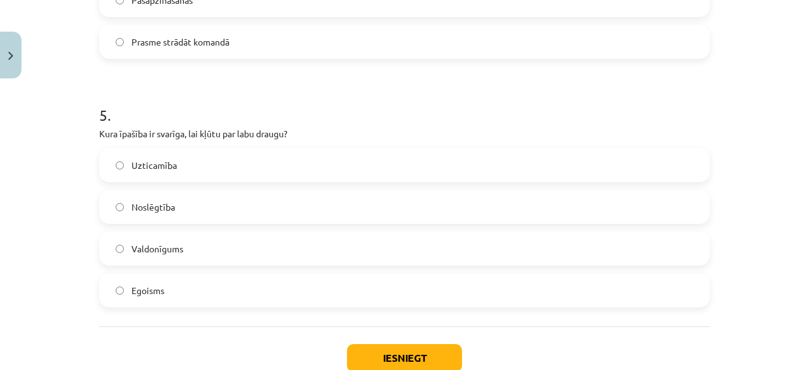
scroll to position [1243, 0]
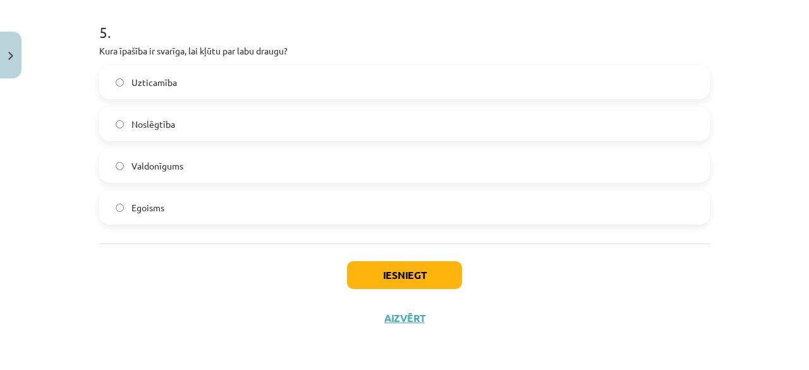
click at [375, 90] on label "Uzticamība" at bounding box center [404, 82] width 608 height 32
click at [383, 273] on button "Iesniegt" at bounding box center [404, 275] width 115 height 28
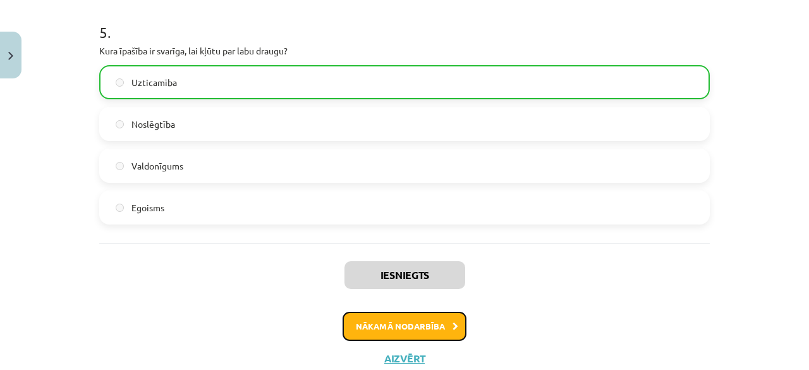
click at [414, 321] on button "Nākamā nodarbība" at bounding box center [404, 325] width 124 height 29
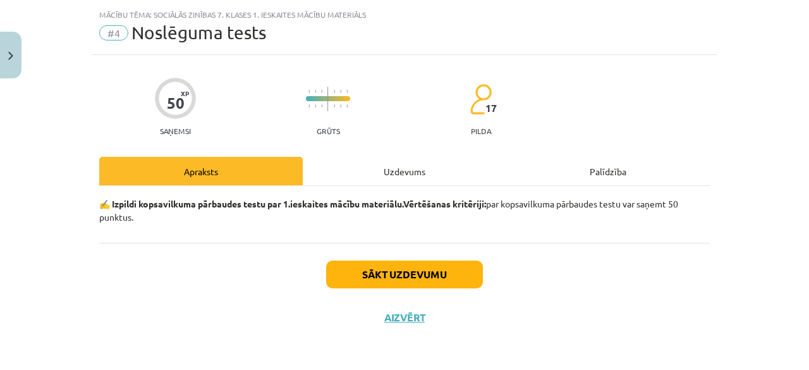
click at [393, 172] on div "Uzdevums" at bounding box center [404, 171] width 203 height 28
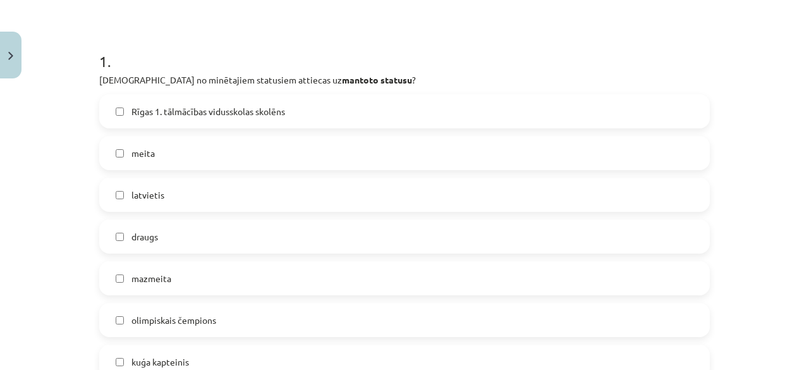
scroll to position [207, 0]
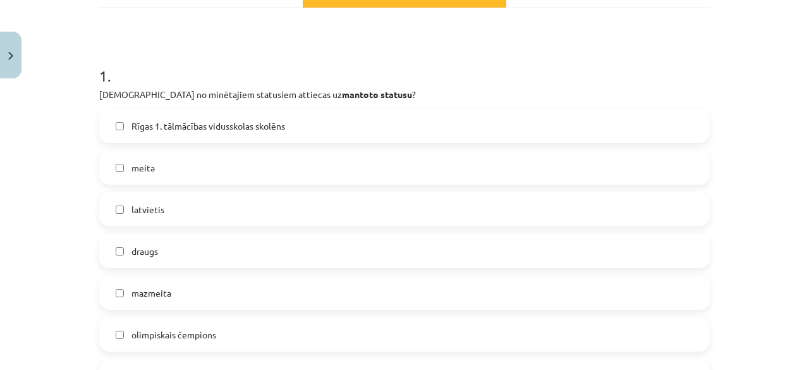
click at [174, 281] on label "mazmeita" at bounding box center [404, 293] width 608 height 32
click at [216, 166] on label "meita" at bounding box center [404, 168] width 608 height 32
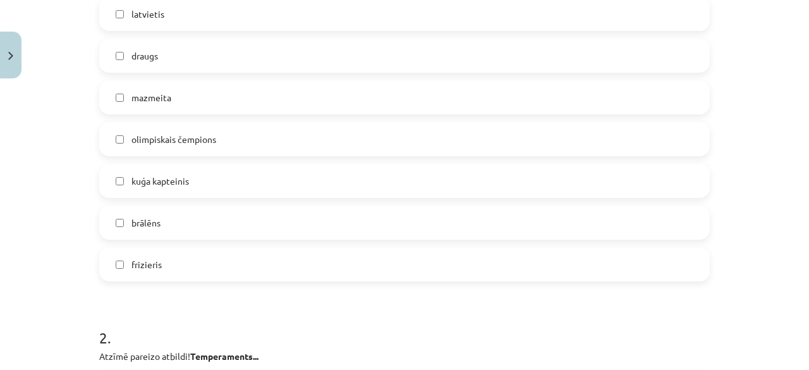
scroll to position [407, 0]
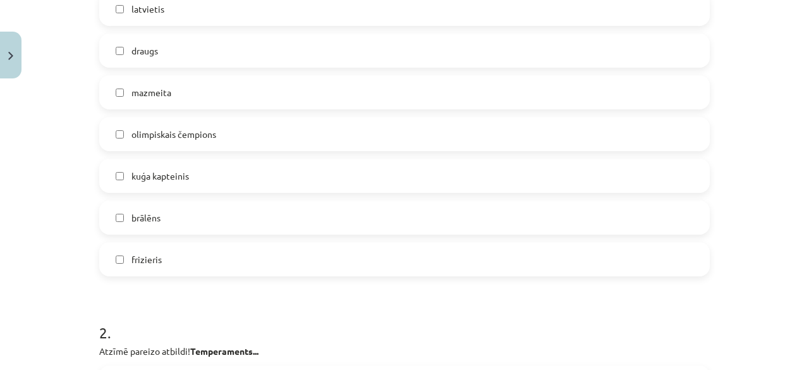
click at [330, 210] on label "brālēns" at bounding box center [404, 218] width 608 height 32
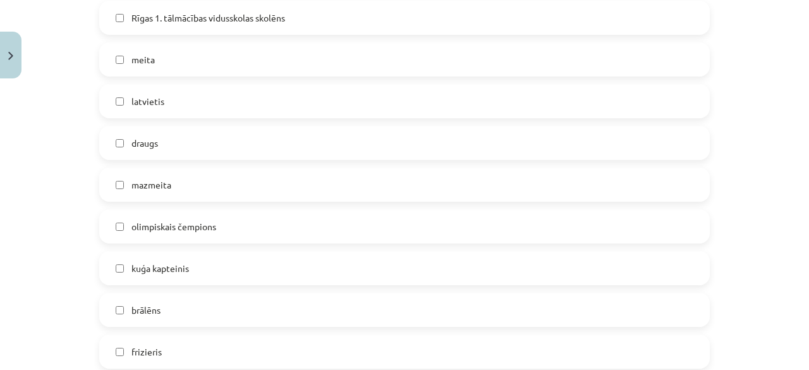
scroll to position [320, 0]
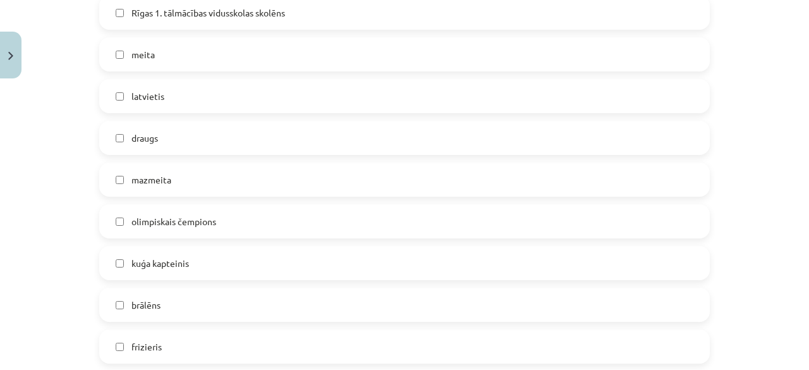
click at [294, 106] on label "latvietis" at bounding box center [404, 96] width 608 height 32
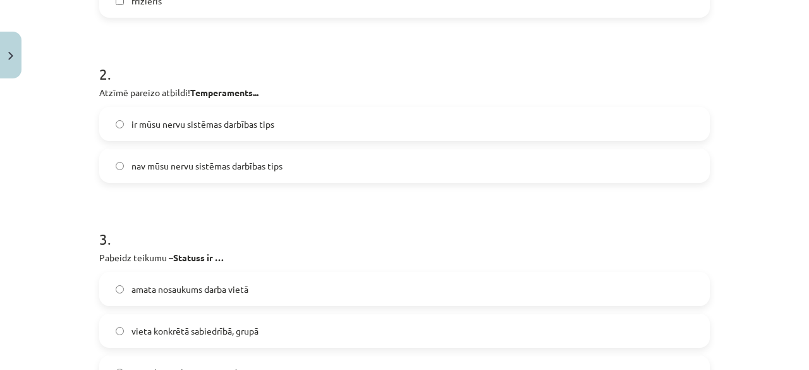
scroll to position [656, 0]
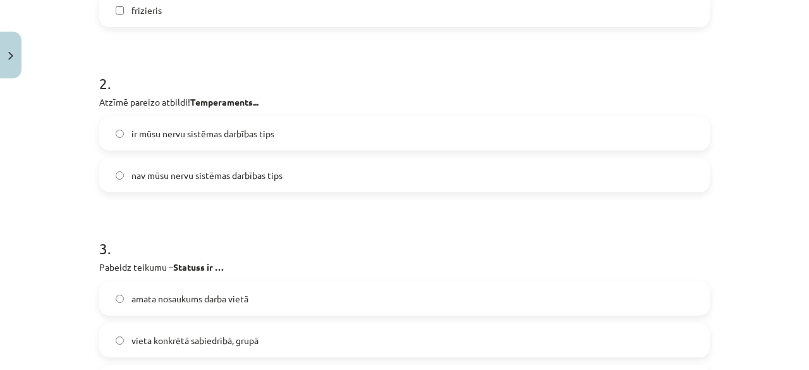
drag, startPoint x: 796, startPoint y: 78, endPoint x: 802, endPoint y: 78, distance: 6.3
click at [799, 77] on div "Mācību tēma: Sociālās zinības 7. klases 1. ieskaites mācību materiāls #4 Noslēg…" at bounding box center [404, 185] width 809 height 370
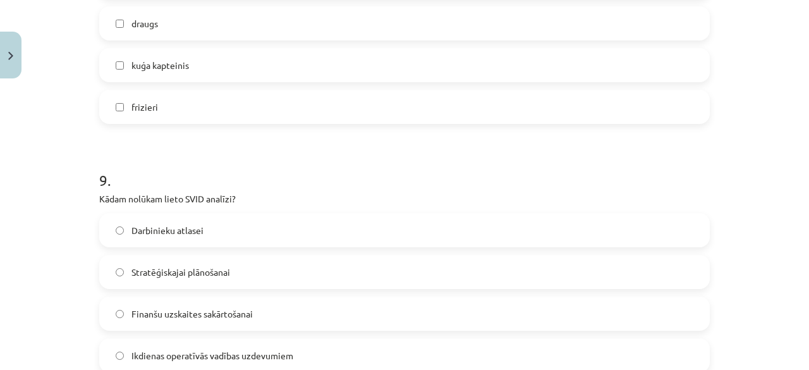
scroll to position [2822, 0]
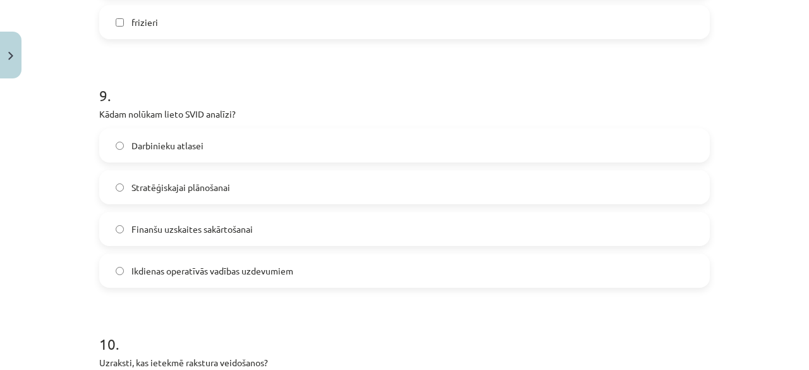
click at [484, 191] on label "Stratēģiskajai plānošanai" at bounding box center [404, 187] width 608 height 32
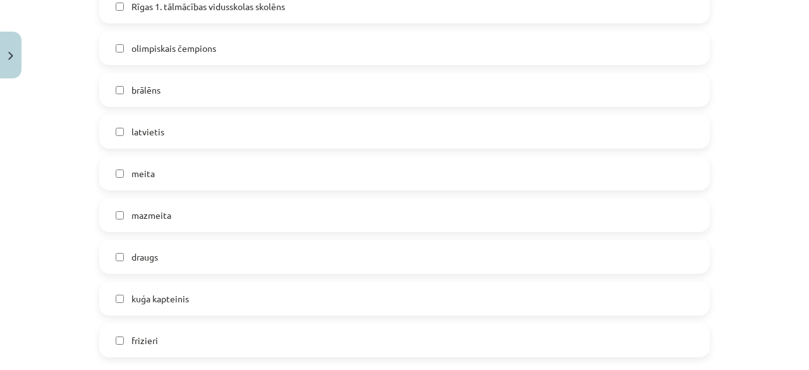
scroll to position [2499, 0]
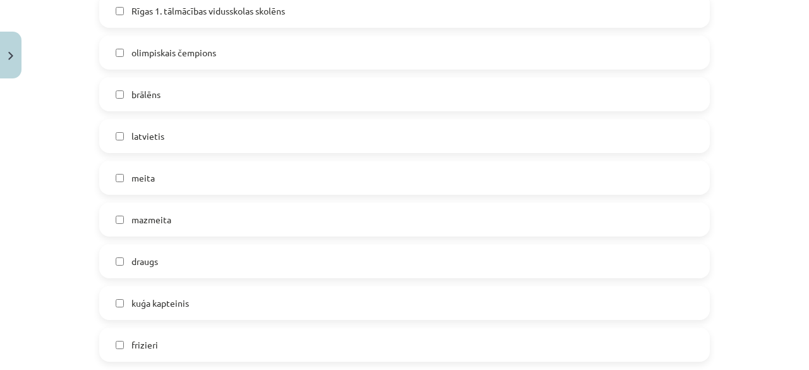
click at [272, 296] on label "kuģa kapteinis" at bounding box center [404, 303] width 608 height 32
click at [204, 250] on label "draugs" at bounding box center [404, 261] width 608 height 32
click at [246, 16] on label "Rīgas 1. tālmācības vidusskolas skolēns" at bounding box center [404, 11] width 608 height 32
click at [160, 345] on label "frizieri" at bounding box center [404, 345] width 608 height 32
click at [210, 46] on span "olimpiskais čempions" at bounding box center [173, 52] width 85 height 13
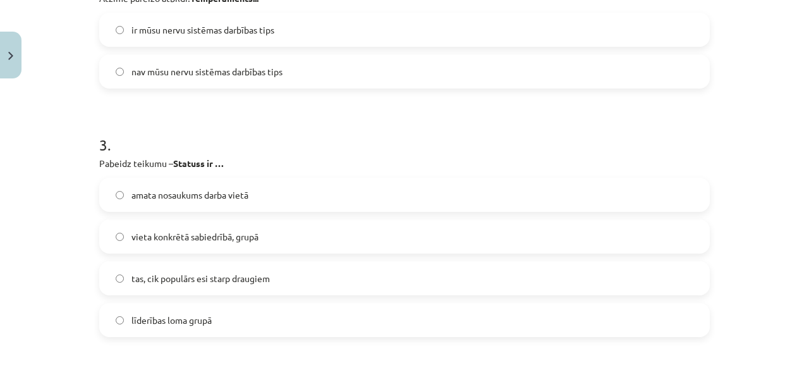
scroll to position [773, 0]
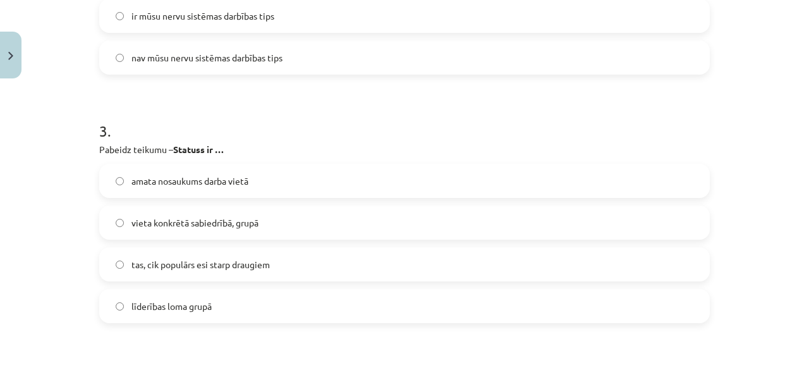
click at [521, 211] on label "vieta konkrētā sabiedrībā, grupā" at bounding box center [404, 223] width 608 height 32
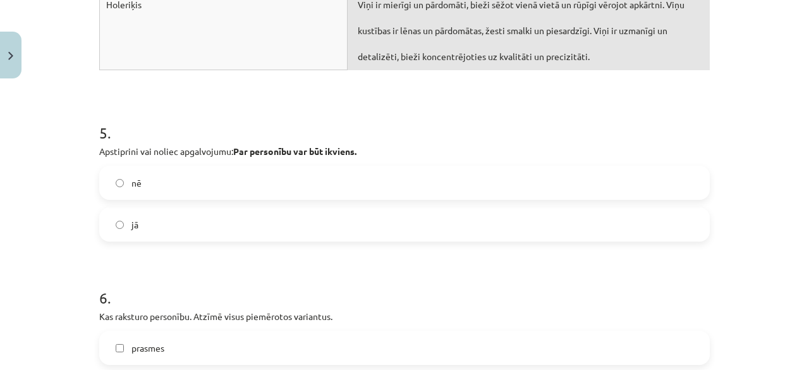
scroll to position [1434, 0]
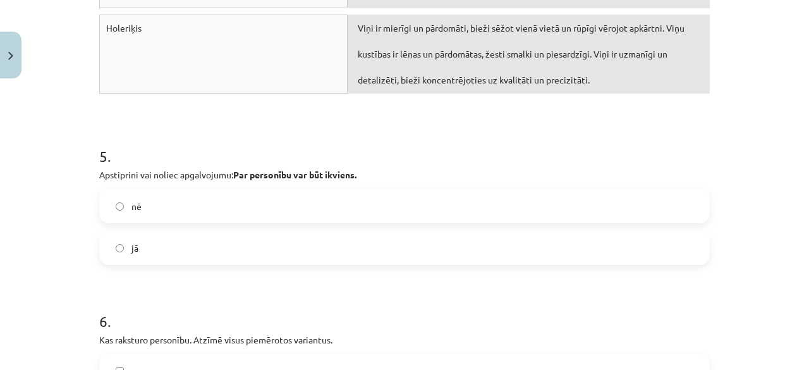
click at [488, 253] on label "jā" at bounding box center [404, 248] width 608 height 32
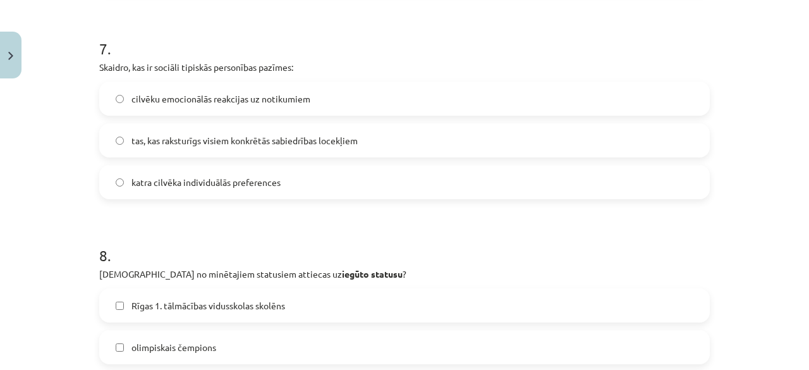
scroll to position [2201, 0]
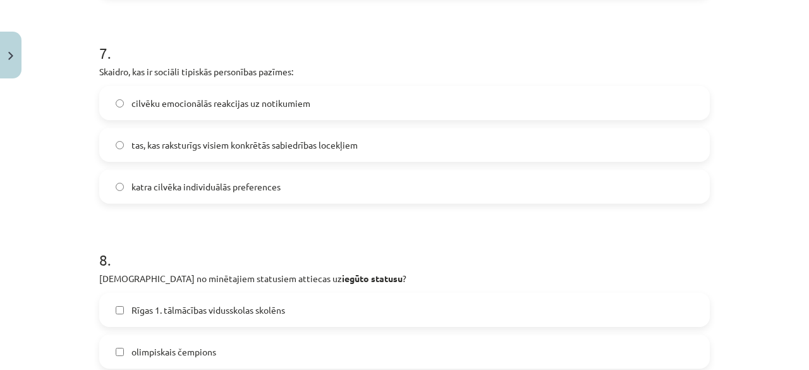
click at [504, 150] on label "tas, kas raksturīgs visiem konkrētās sabiedrības locekļiem" at bounding box center [404, 145] width 608 height 32
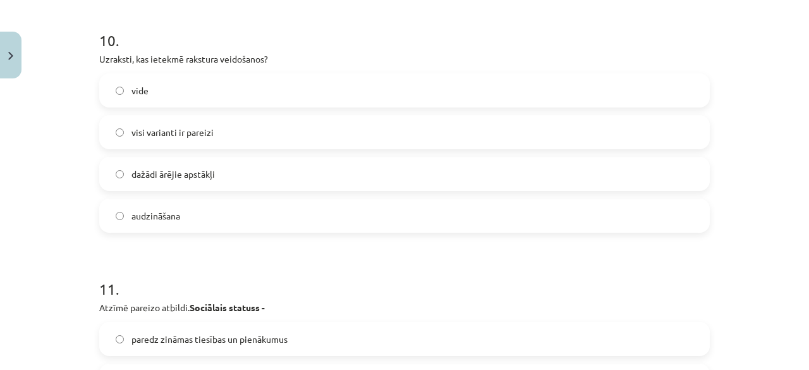
scroll to position [3111, 0]
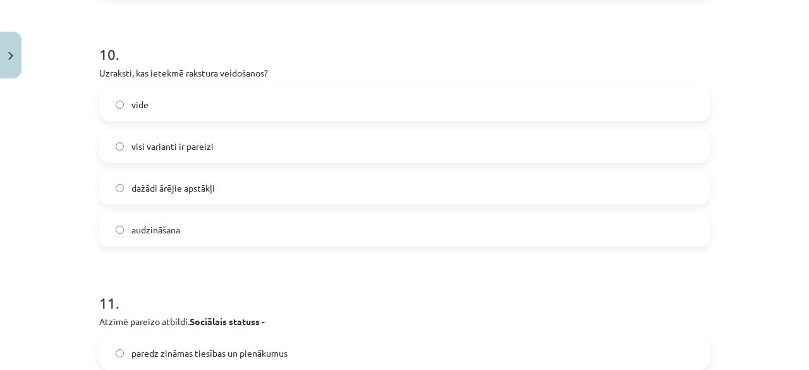
click at [600, 131] on label "visi varianti ir pareizi" at bounding box center [404, 146] width 608 height 32
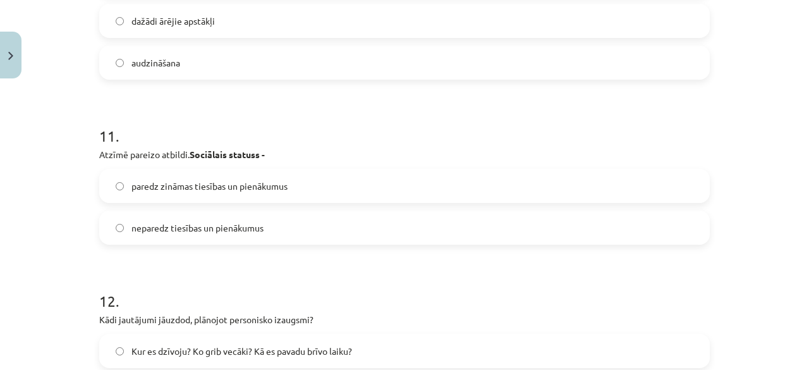
scroll to position [3292, 0]
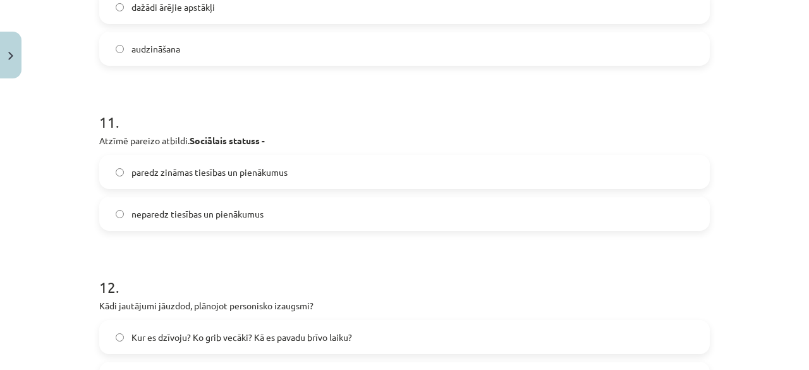
click at [410, 166] on label "paredz zināmas tiesības un pienākumus" at bounding box center [404, 172] width 608 height 32
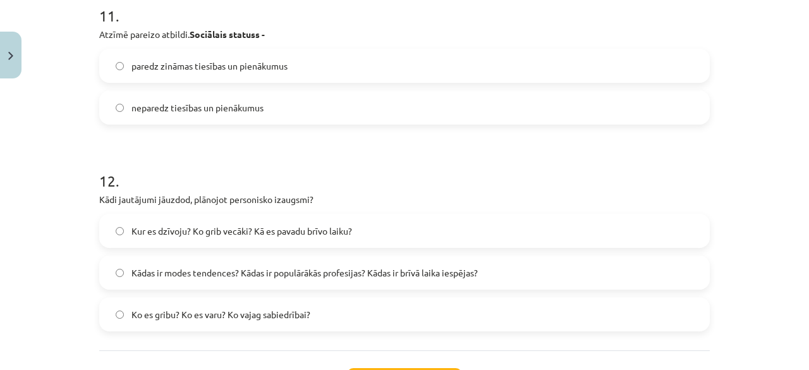
scroll to position [3426, 0]
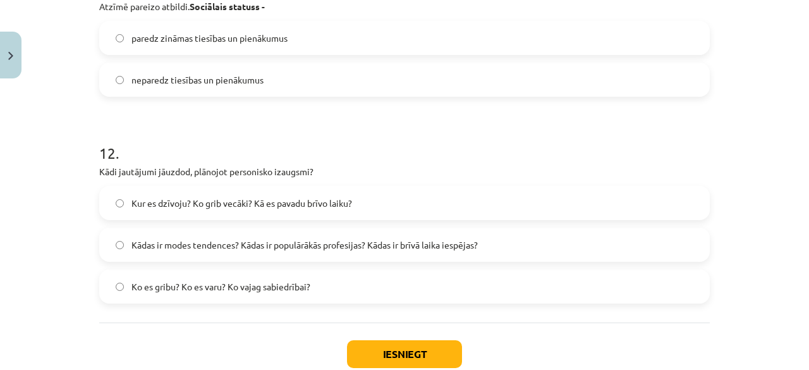
click at [449, 238] on span "Kādas ir modes tendences? Kādas ir populārākās profesijas? Kādas ir brīvā laika…" at bounding box center [304, 244] width 346 height 13
click at [406, 344] on button "Iesniegt" at bounding box center [404, 354] width 115 height 28
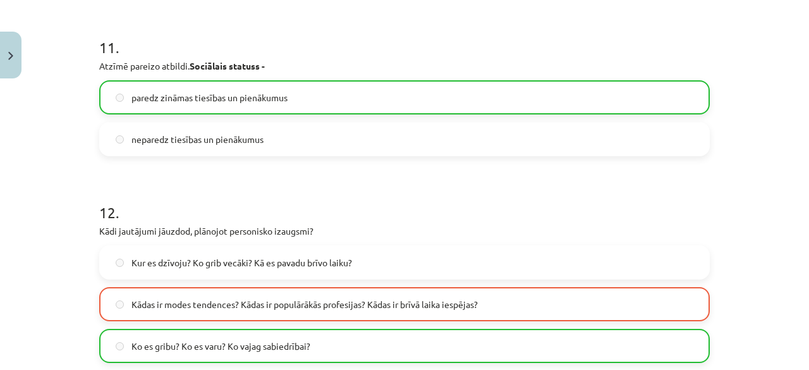
scroll to position [3543, 0]
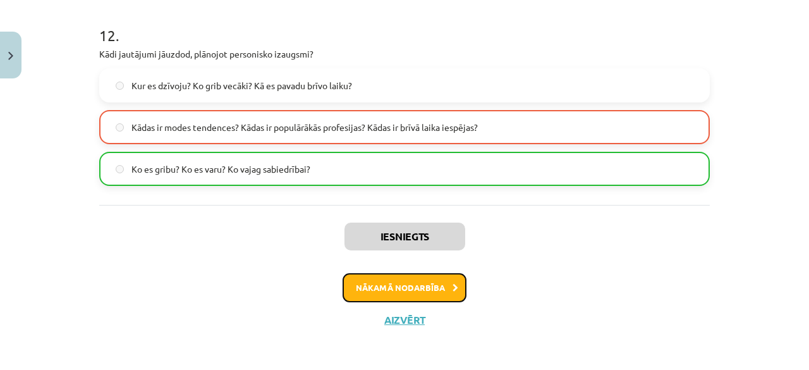
click at [409, 282] on button "Nākamā nodarbība" at bounding box center [404, 287] width 124 height 29
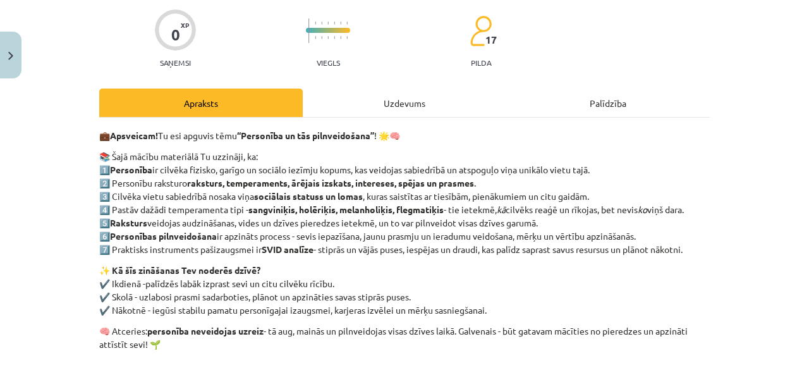
scroll to position [32, 0]
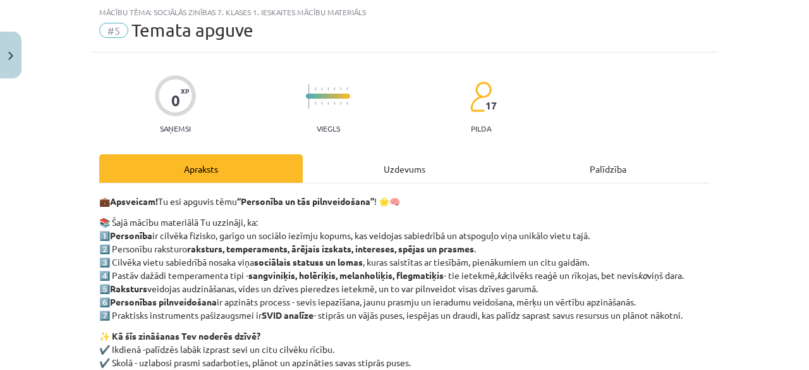
click at [401, 162] on div "Uzdevums" at bounding box center [404, 168] width 203 height 28
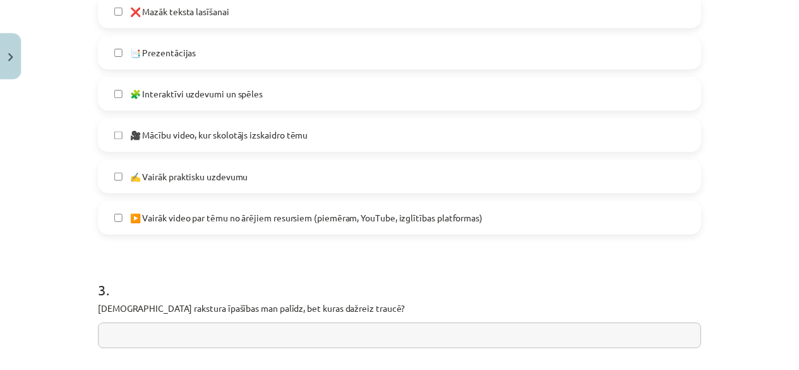
scroll to position [1097, 0]
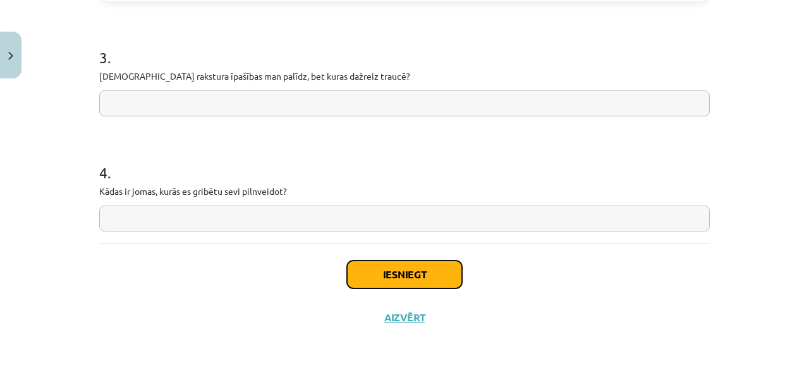
click at [392, 280] on button "Iesniegt" at bounding box center [404, 274] width 115 height 28
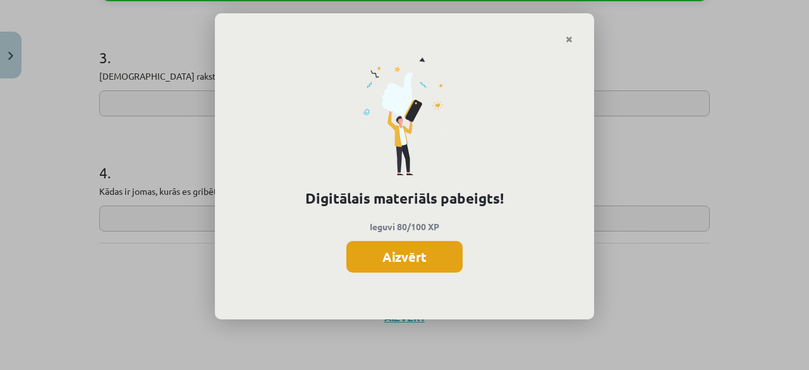
click at [412, 258] on button "Aizvērt" at bounding box center [404, 257] width 116 height 32
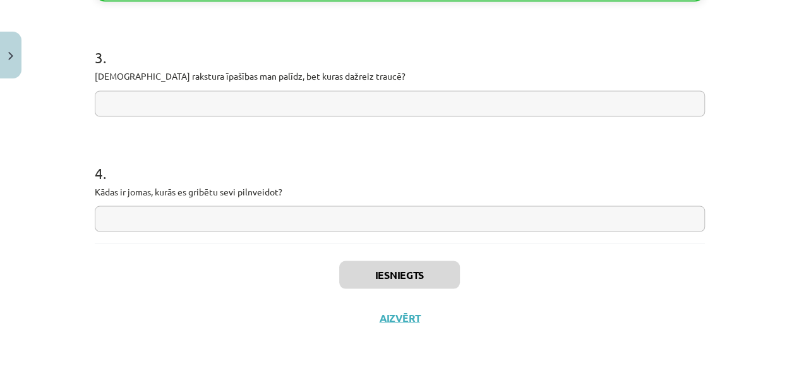
click at [389, 323] on div "Iesniegts Aizvērt" at bounding box center [400, 287] width 610 height 88
click at [390, 318] on button "Aizvērt" at bounding box center [400, 317] width 48 height 13
click at [390, 318] on div "Iesniegts Aizvērt" at bounding box center [400, 287] width 610 height 88
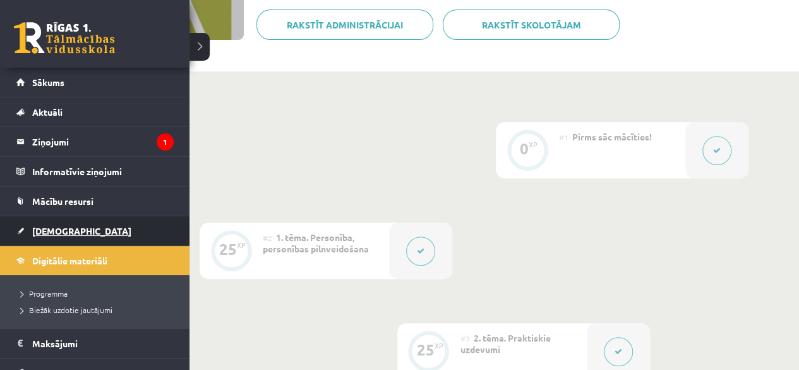
click at [63, 226] on span "[DEMOGRAPHIC_DATA]" at bounding box center [81, 230] width 99 height 11
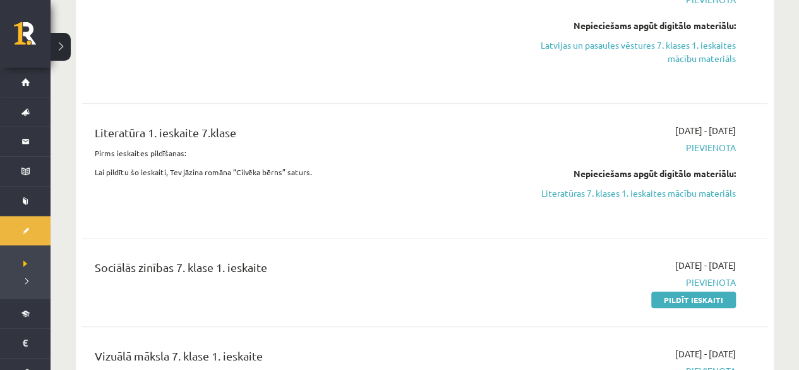
scroll to position [420, 0]
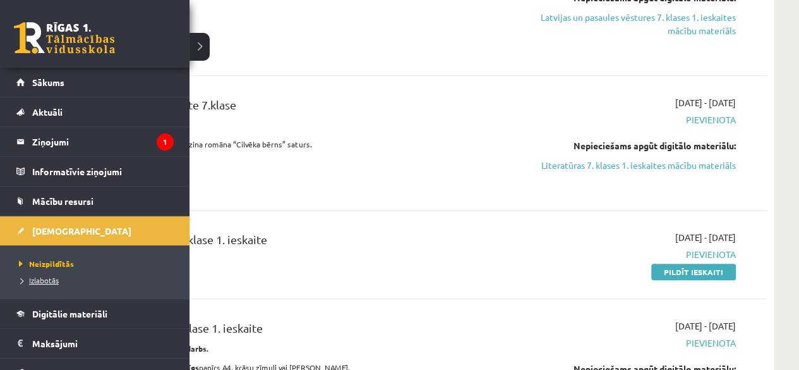
click at [29, 279] on span "Izlabotās" at bounding box center [37, 280] width 43 height 10
